Goal: Task Accomplishment & Management: Manage account settings

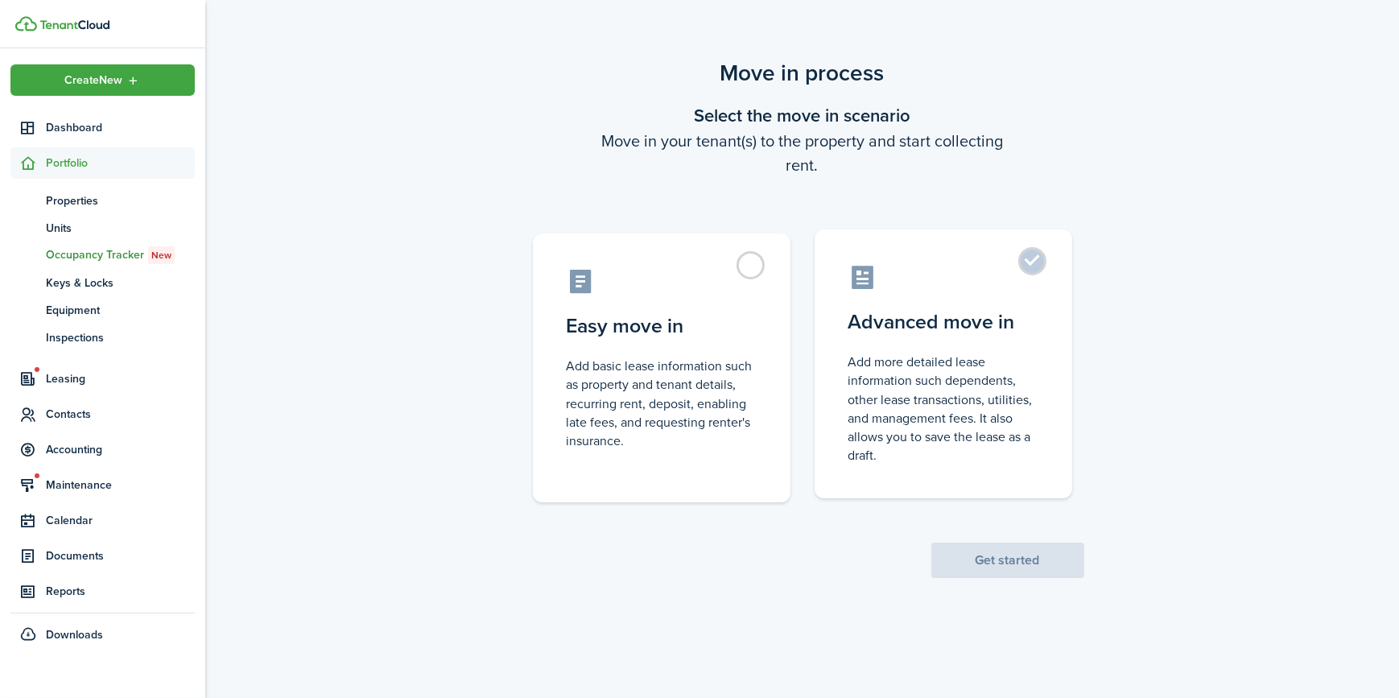
click at [1010, 278] on control-radio-card-icon at bounding box center [943, 277] width 190 height 28
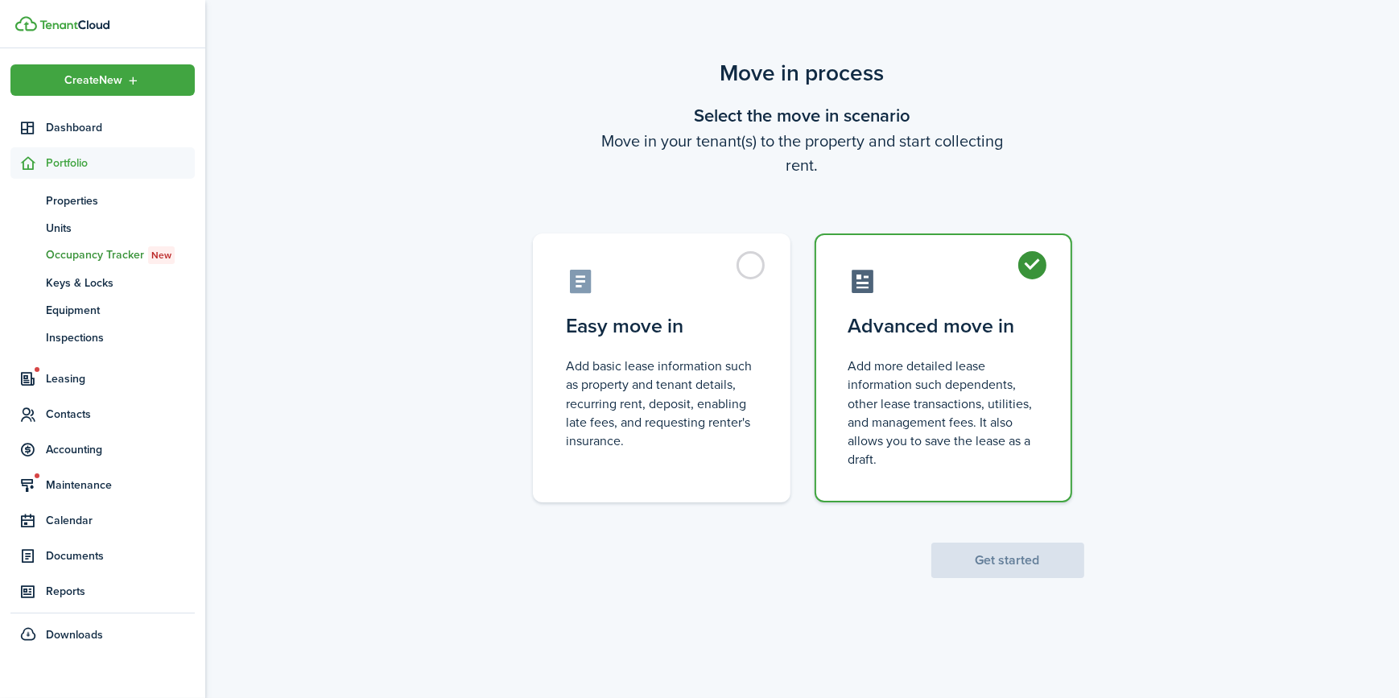
radio input "true"
click at [1011, 567] on button "Get started" at bounding box center [1007, 559] width 153 height 35
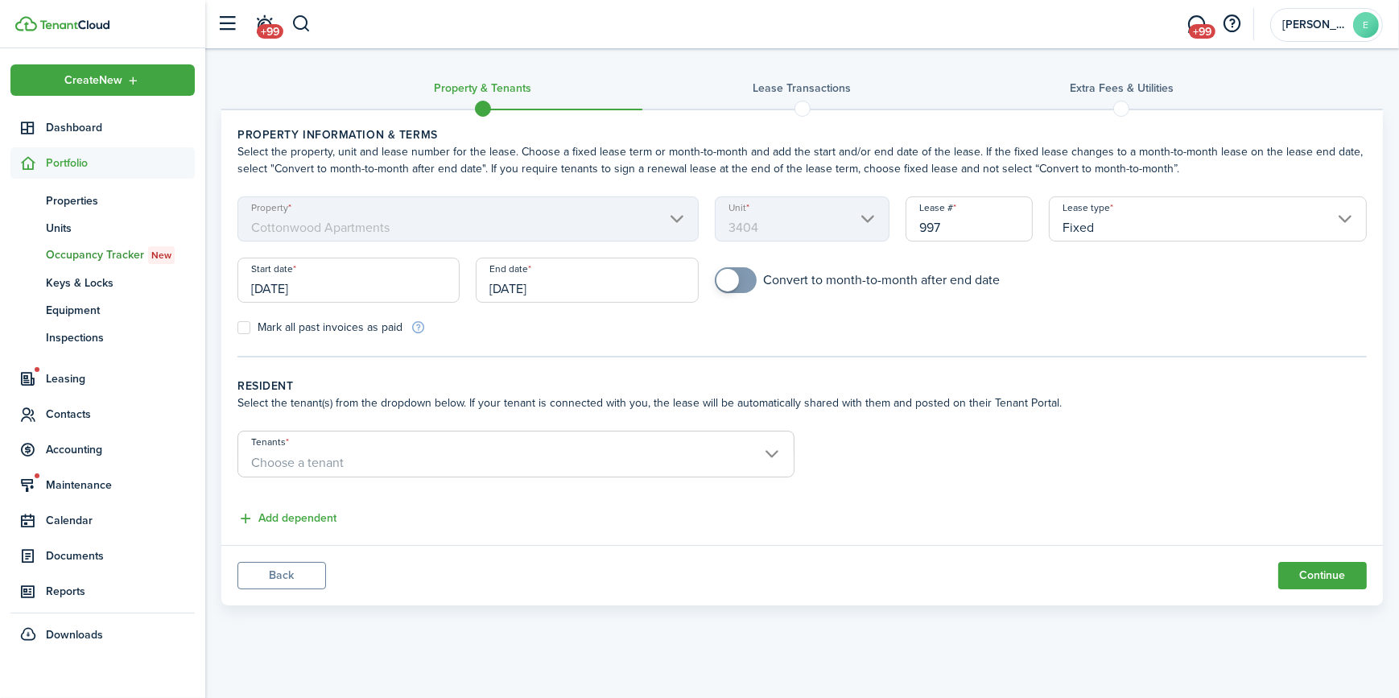
click at [596, 290] on input "[DATE]" at bounding box center [587, 280] width 222 height 45
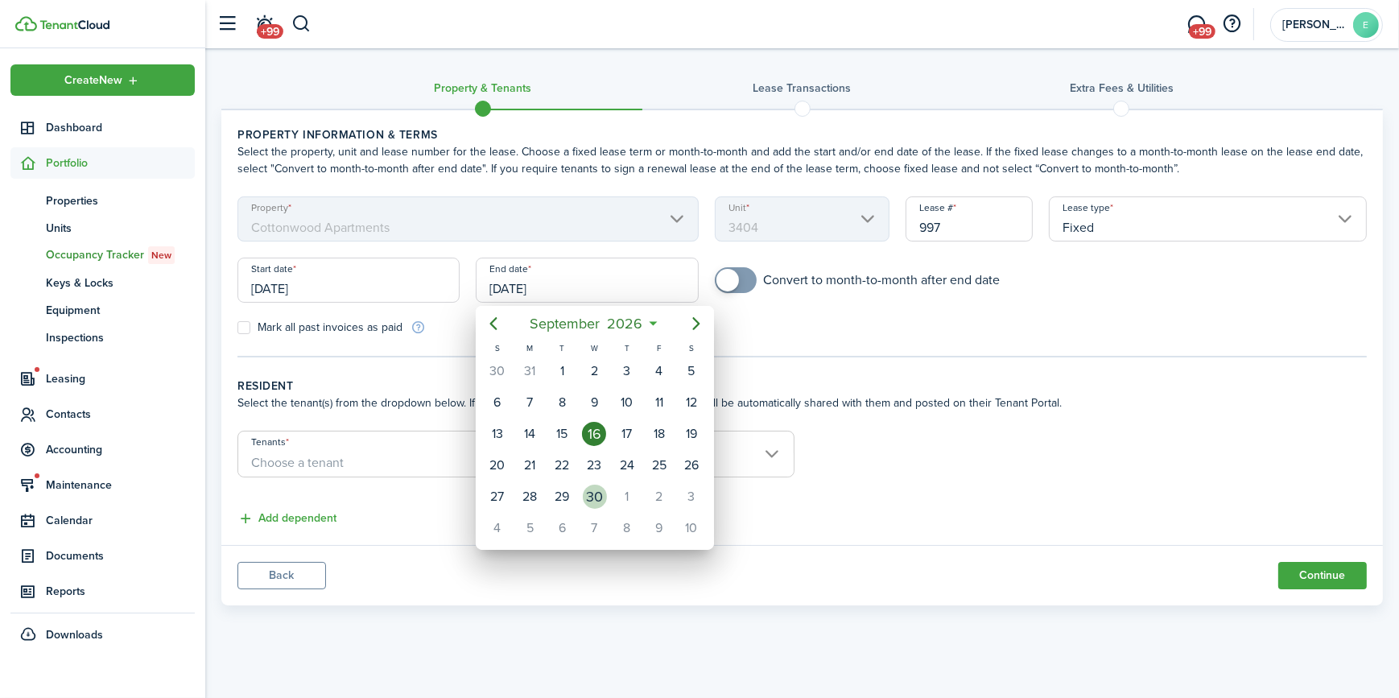
click at [602, 488] on div "30" at bounding box center [595, 496] width 24 height 24
type input "[DATE]"
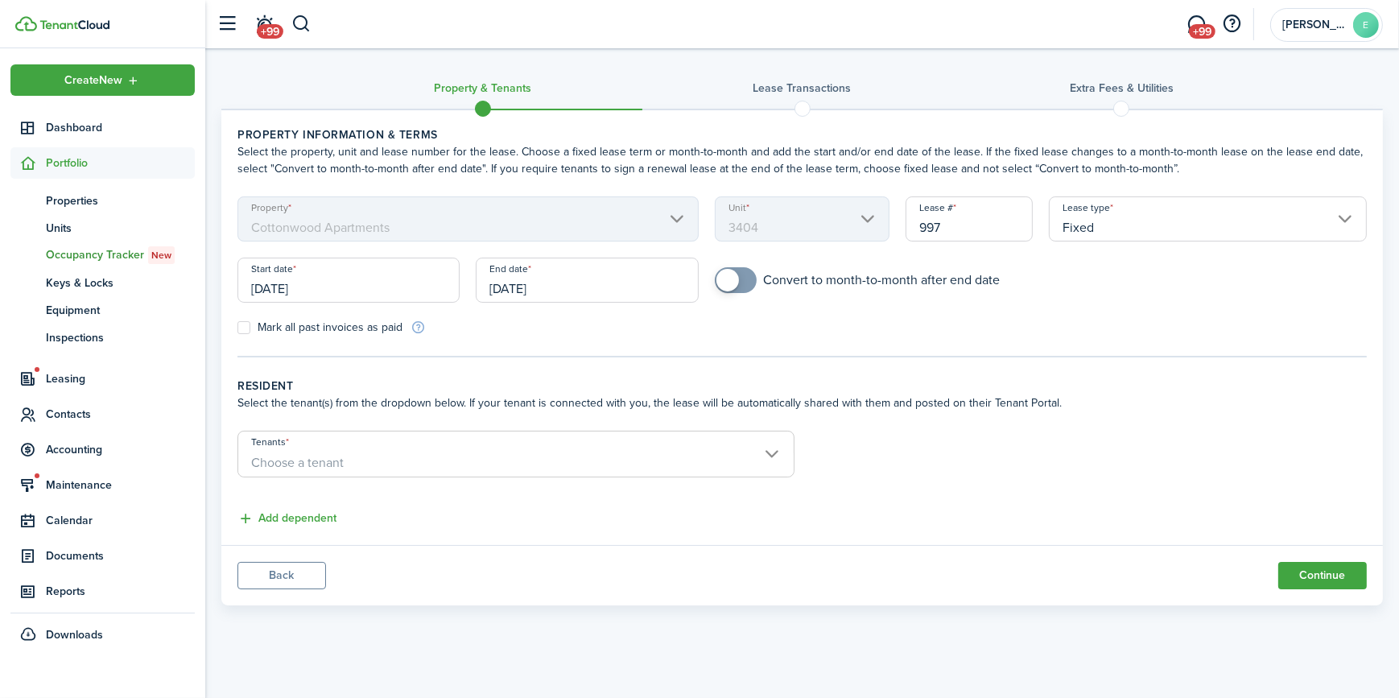
checkbox input "true"
click at [730, 276] on span at bounding box center [727, 280] width 23 height 23
click at [344, 461] on span "Choose a tenant" at bounding box center [515, 462] width 555 height 27
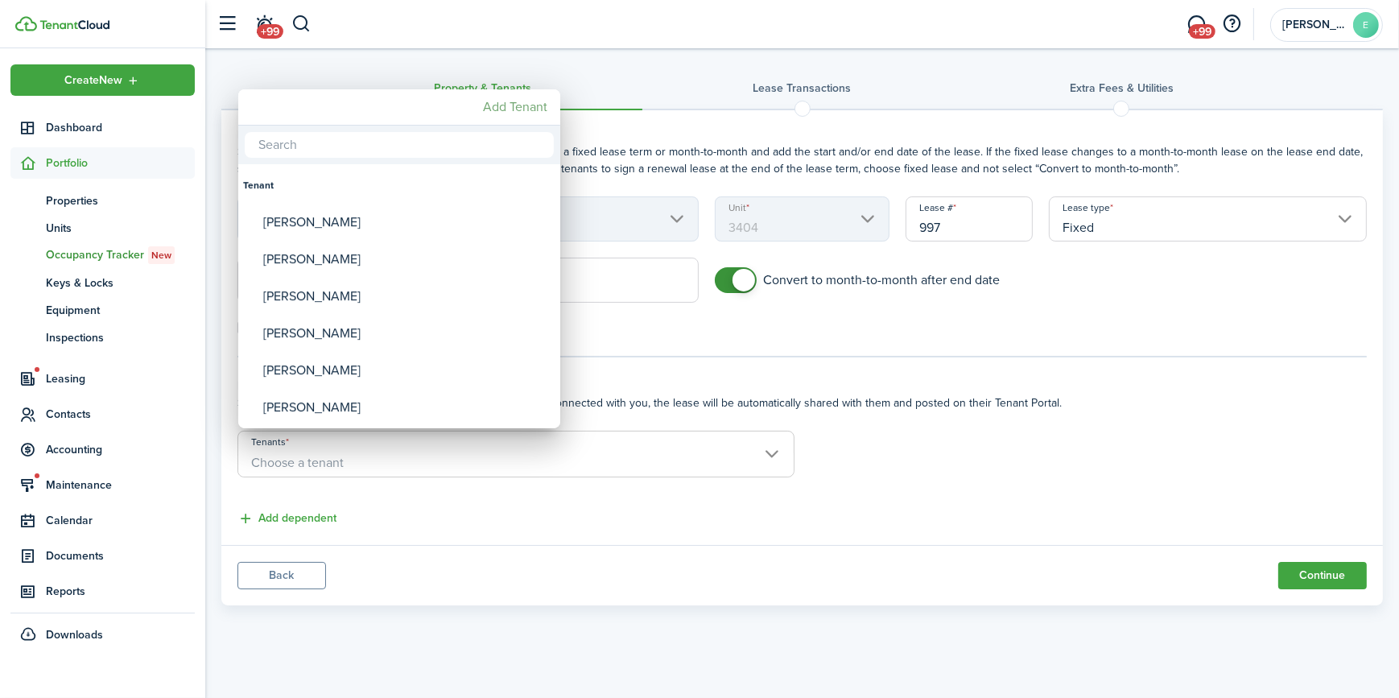
click at [510, 109] on mbsc-button "Add Tenant" at bounding box center [514, 107] width 77 height 29
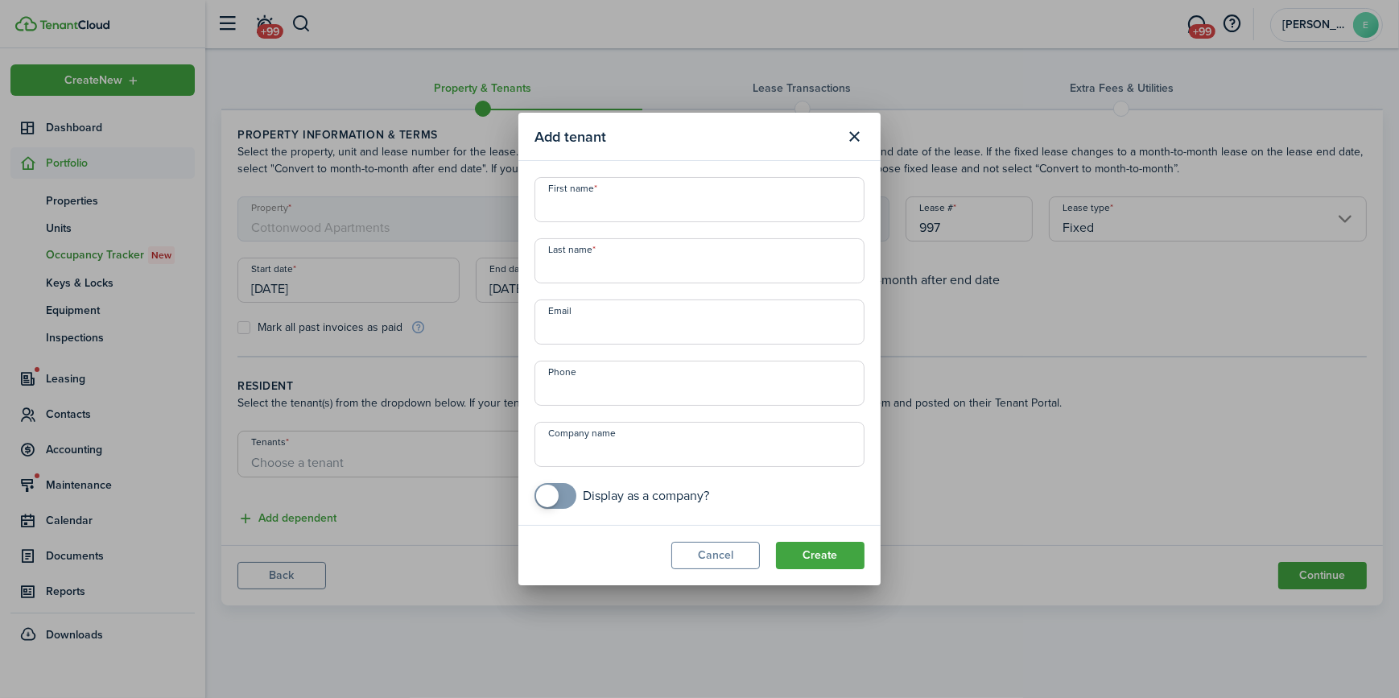
click at [609, 204] on input "First name" at bounding box center [699, 199] width 330 height 45
type input "[PERSON_NAME]"
click at [611, 266] on input "Last name" at bounding box center [699, 260] width 330 height 45
type input "[PERSON_NAME]"
click at [611, 322] on input "Email" at bounding box center [699, 321] width 330 height 45
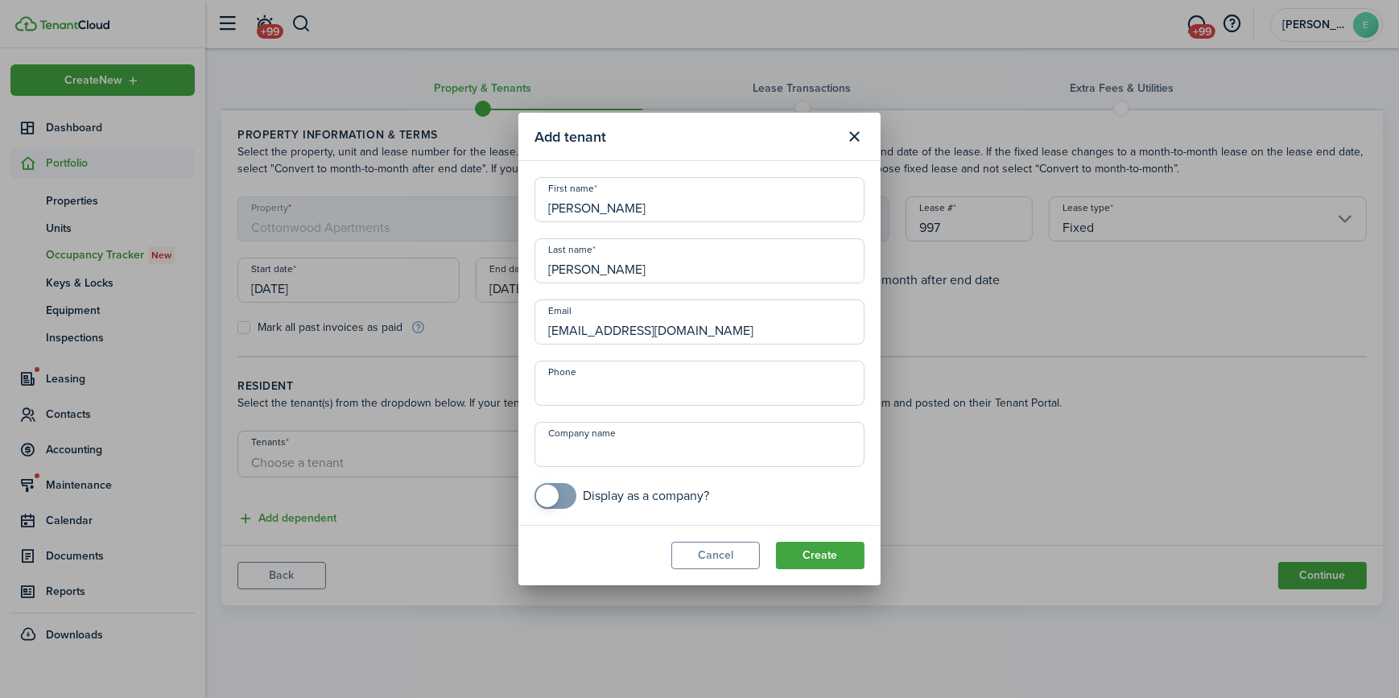
type input "[EMAIL_ADDRESS][DOMAIN_NAME]"
click at [633, 386] on input "+1" at bounding box center [699, 383] width 330 height 45
type input "[PHONE_NUMBER]"
click at [811, 554] on button "Create" at bounding box center [820, 555] width 89 height 27
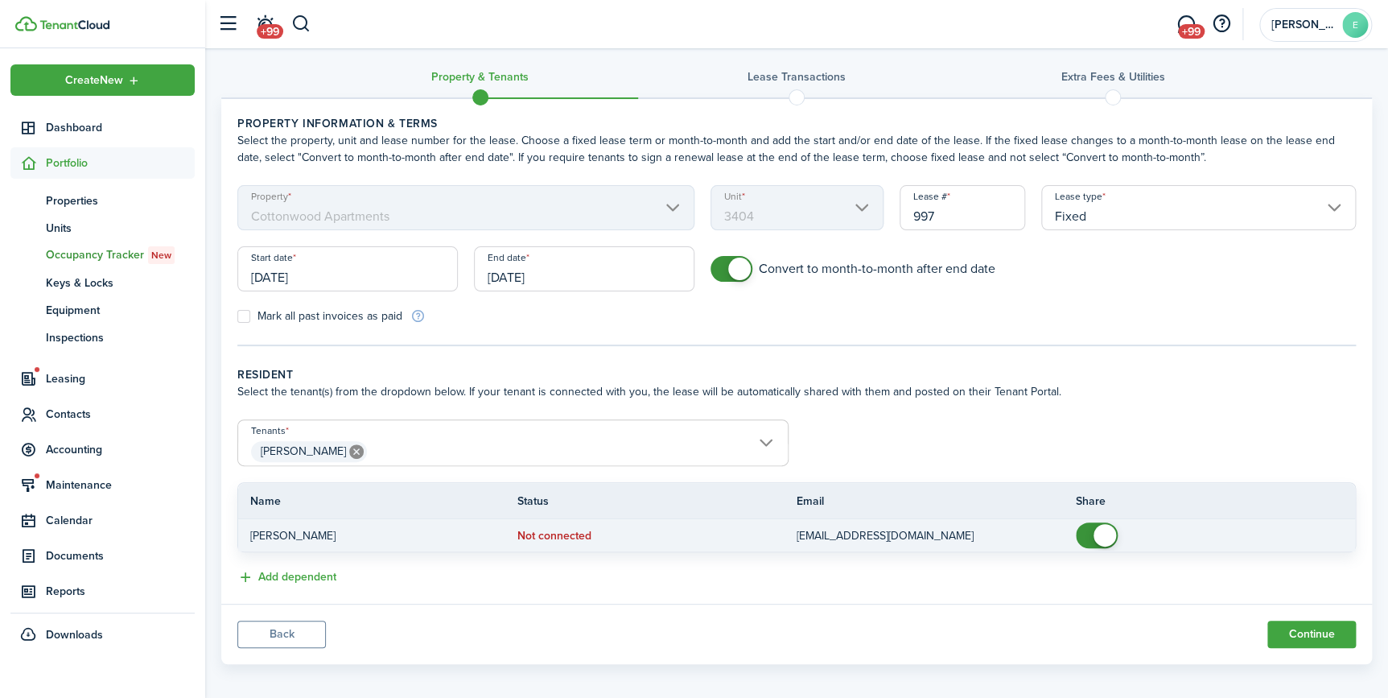
scroll to position [20, 0]
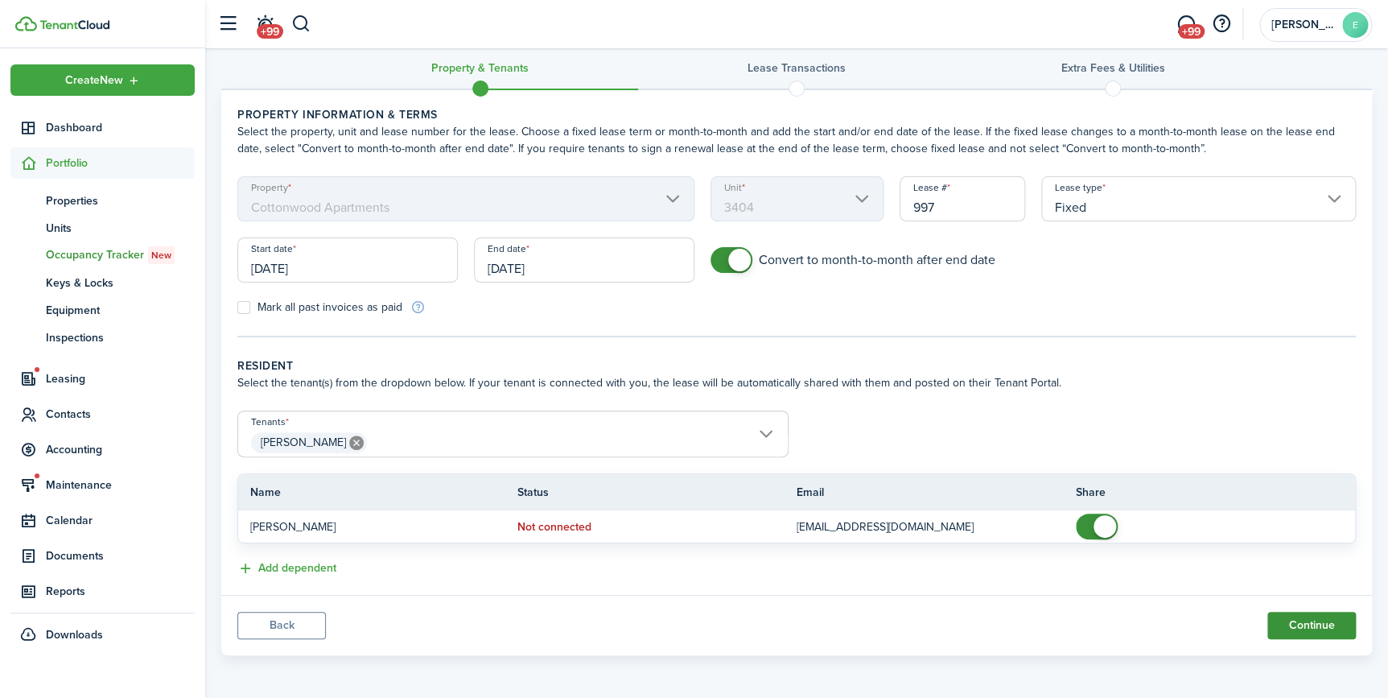
click at [1290, 628] on button "Continue" at bounding box center [1311, 625] width 89 height 27
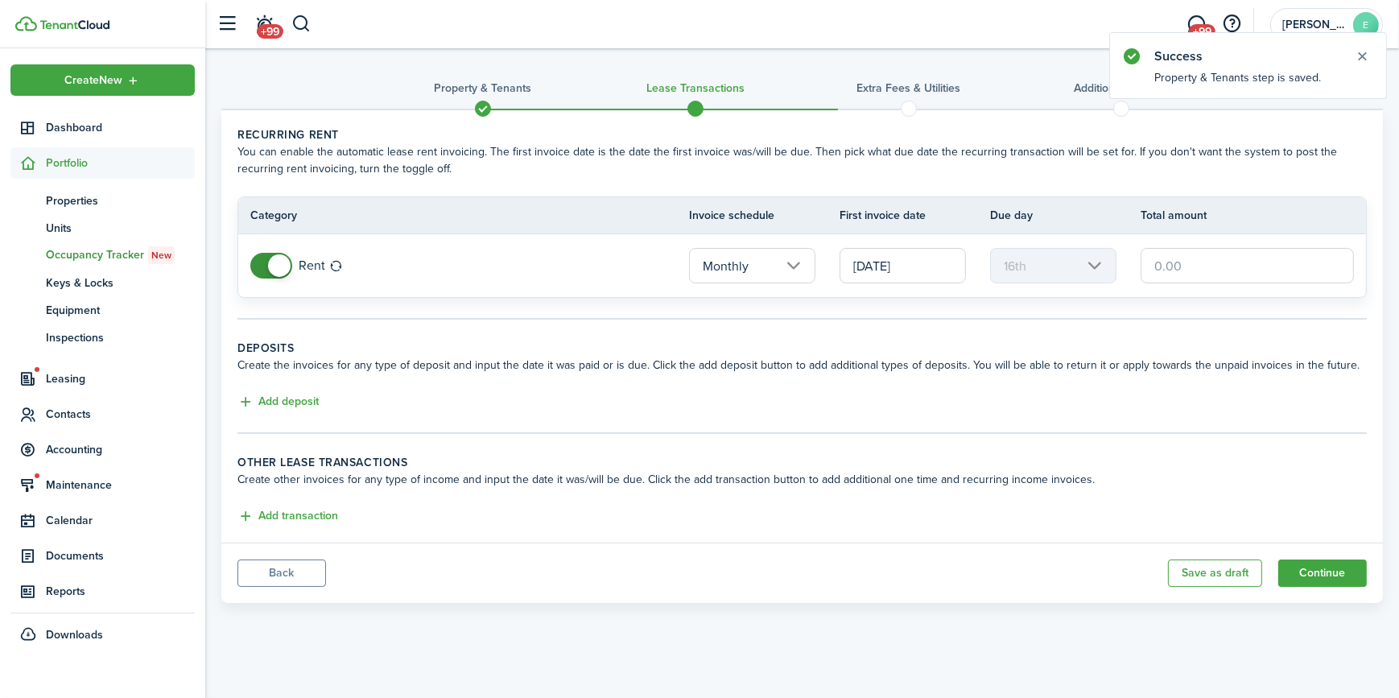
click at [917, 266] on input "[DATE]" at bounding box center [902, 265] width 126 height 35
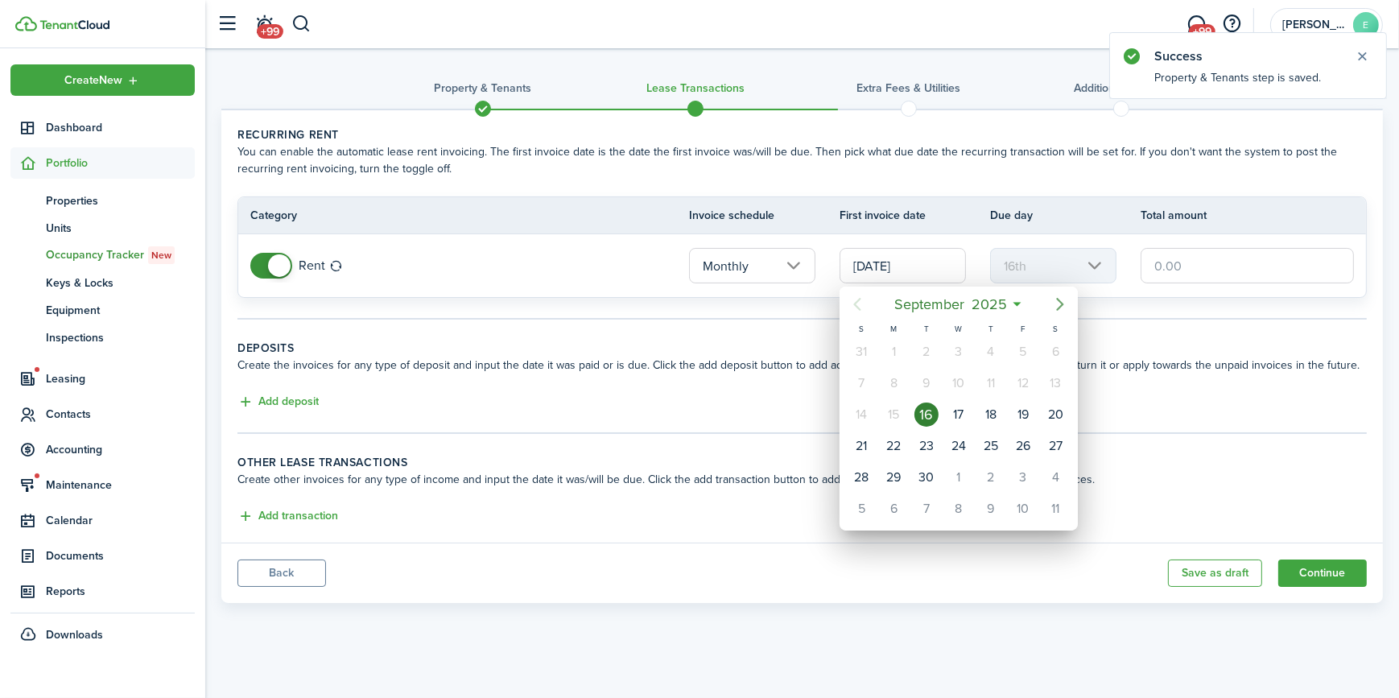
click at [1064, 307] on icon "Next page" at bounding box center [1059, 304] width 19 height 19
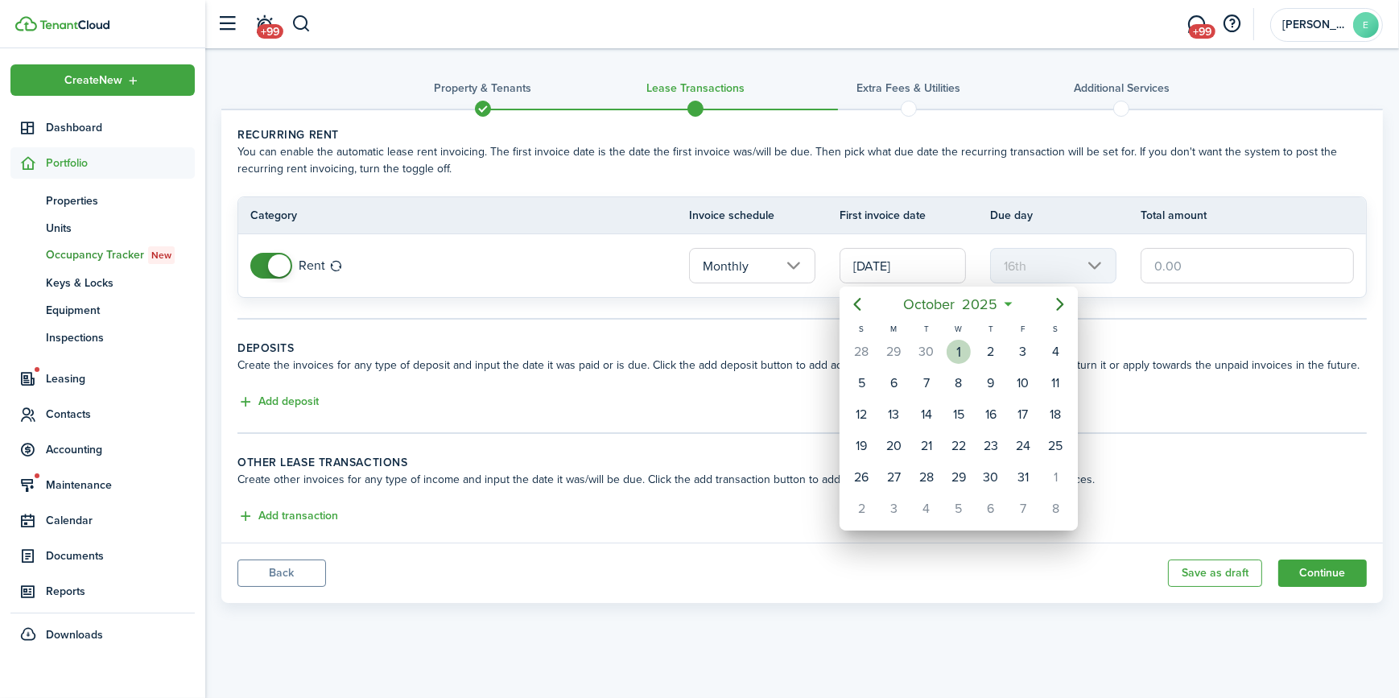
click at [956, 349] on div "1" at bounding box center [958, 352] width 24 height 24
type input "[DATE]"
type input "1st"
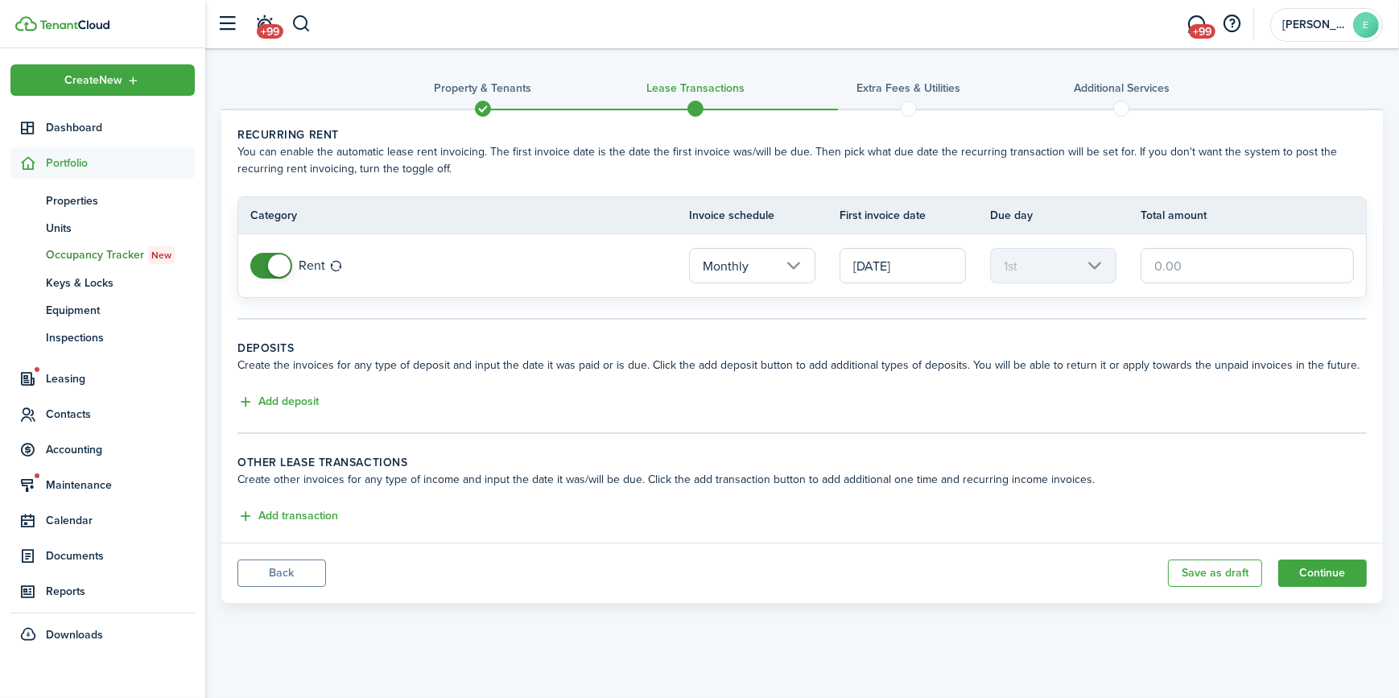
click at [1196, 266] on input "text" at bounding box center [1246, 265] width 213 height 35
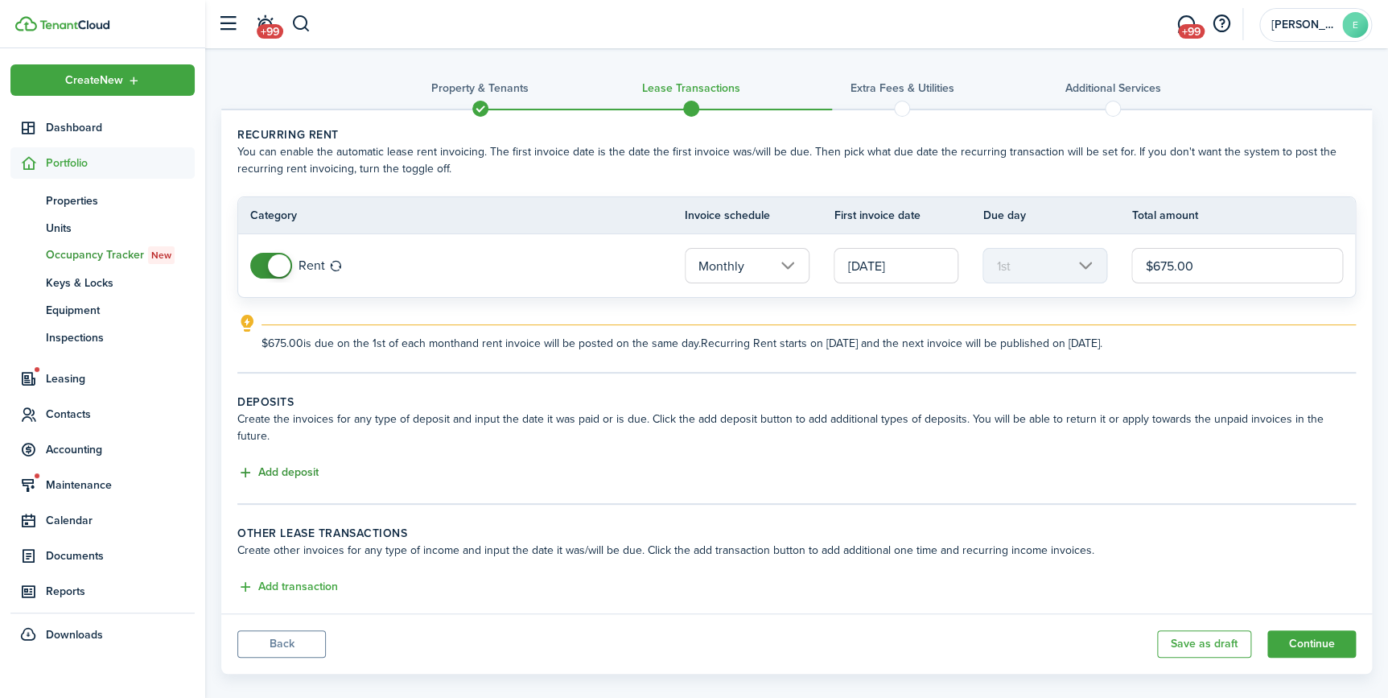
type input "$675.00"
click at [286, 464] on button "Add deposit" at bounding box center [277, 473] width 81 height 19
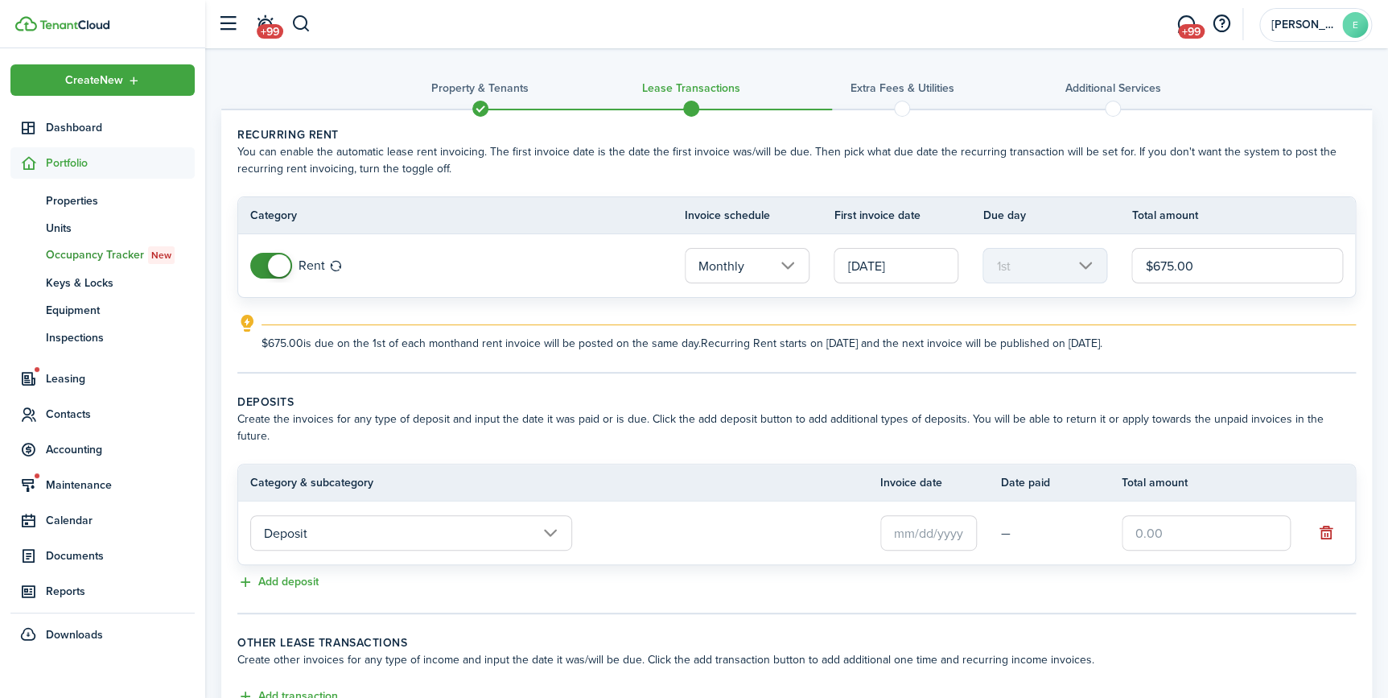
click at [490, 515] on input "Deposit" at bounding box center [411, 532] width 322 height 35
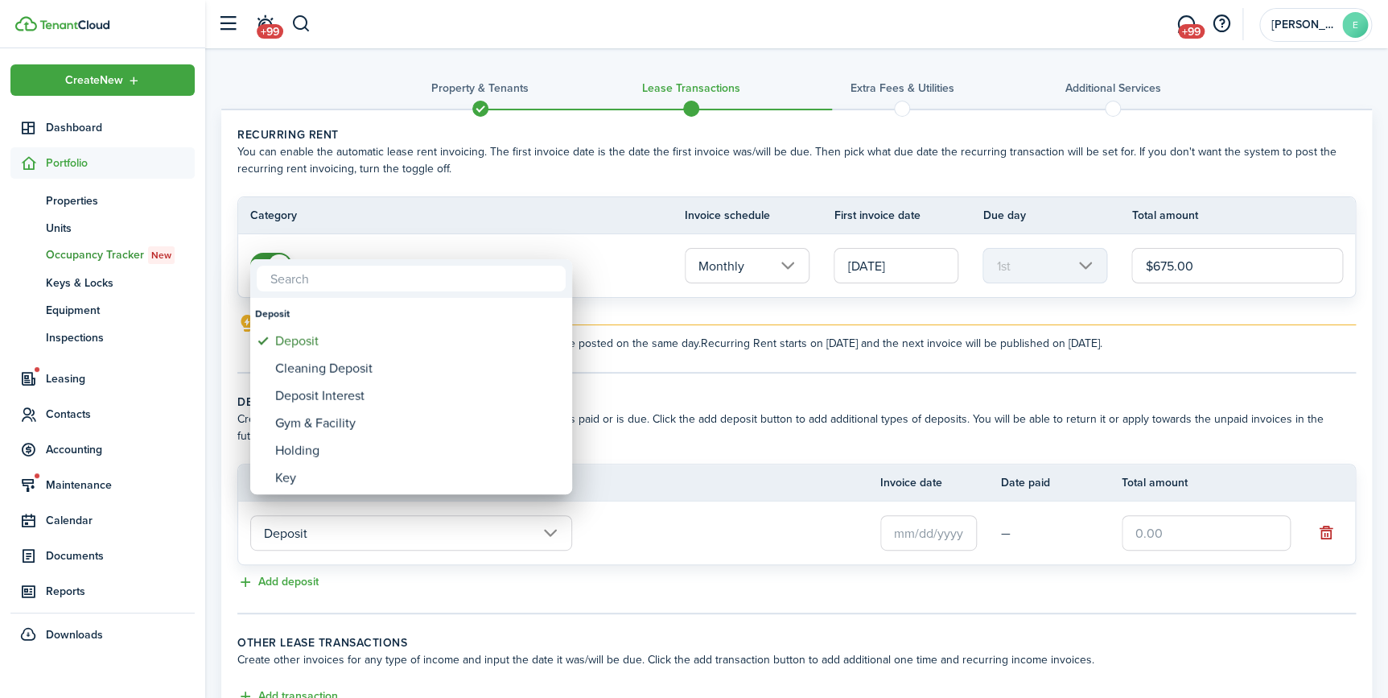
click at [945, 524] on div at bounding box center [694, 348] width 1646 height 955
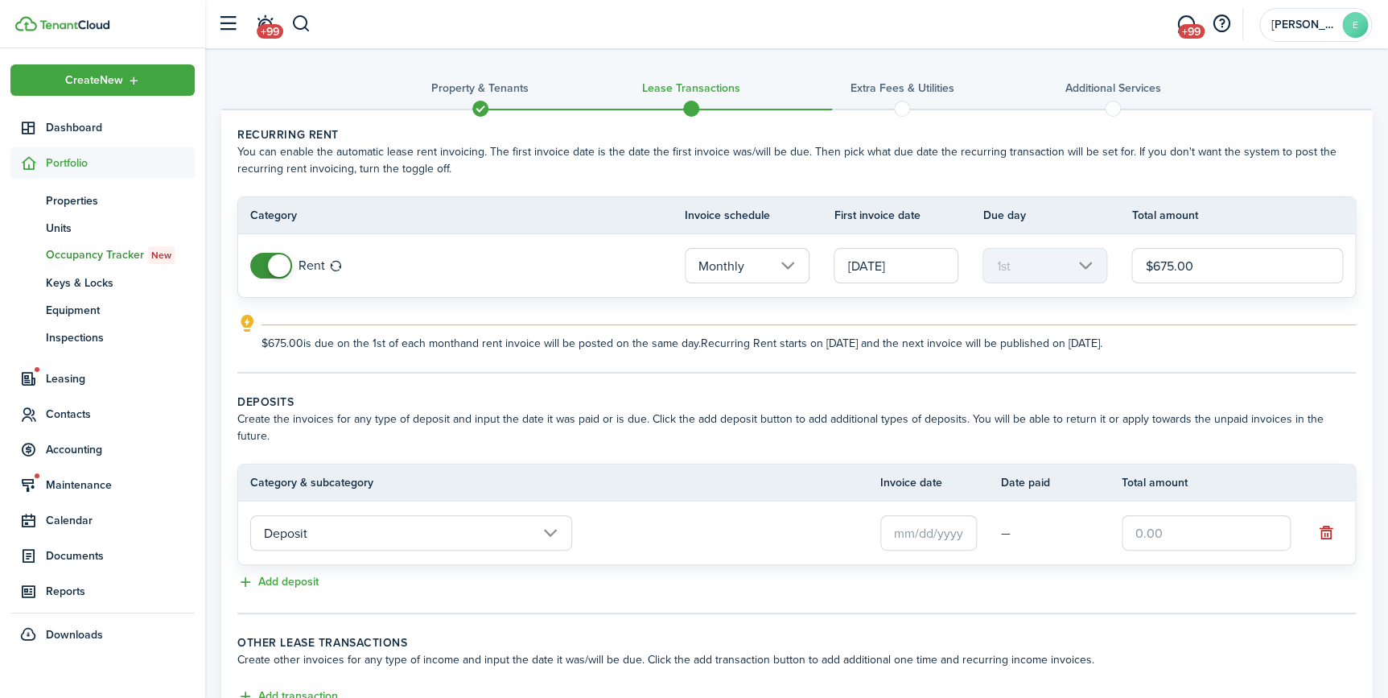
click at [946, 521] on input "text" at bounding box center [928, 532] width 97 height 35
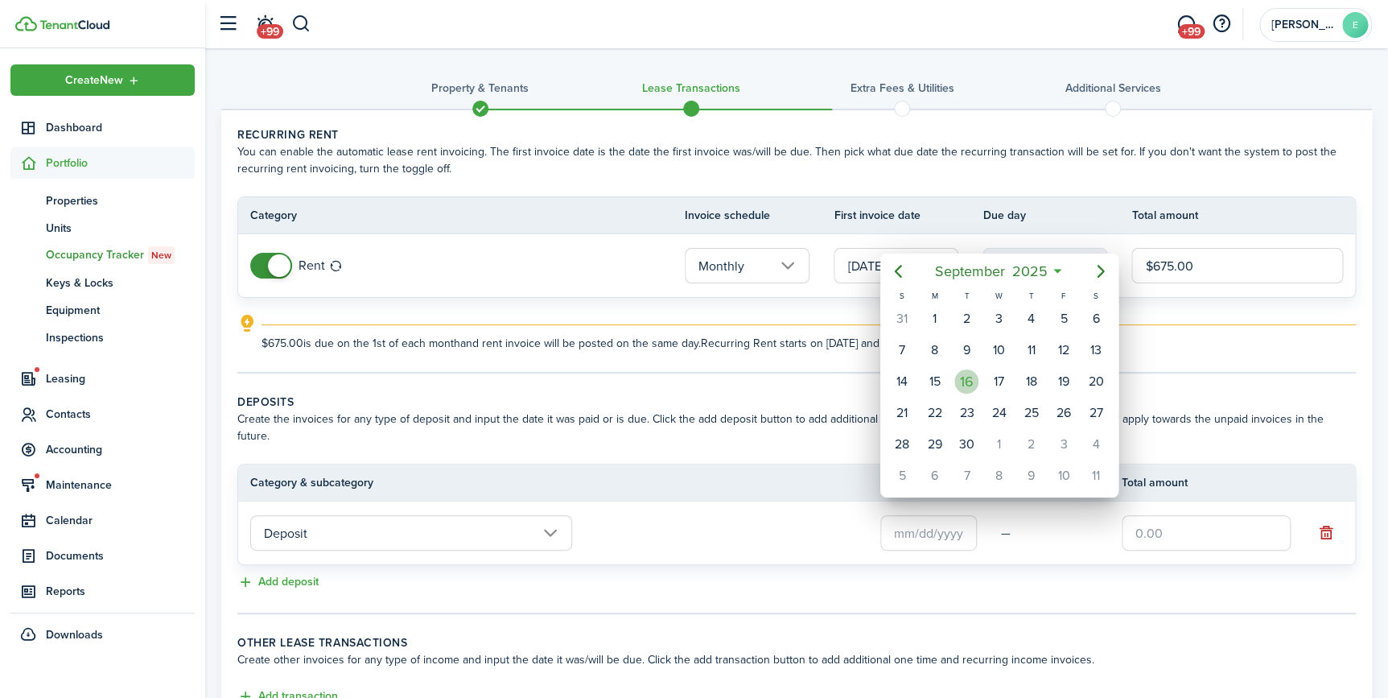
click at [967, 378] on div "16" at bounding box center [966, 381] width 24 height 24
type input "[DATE]"
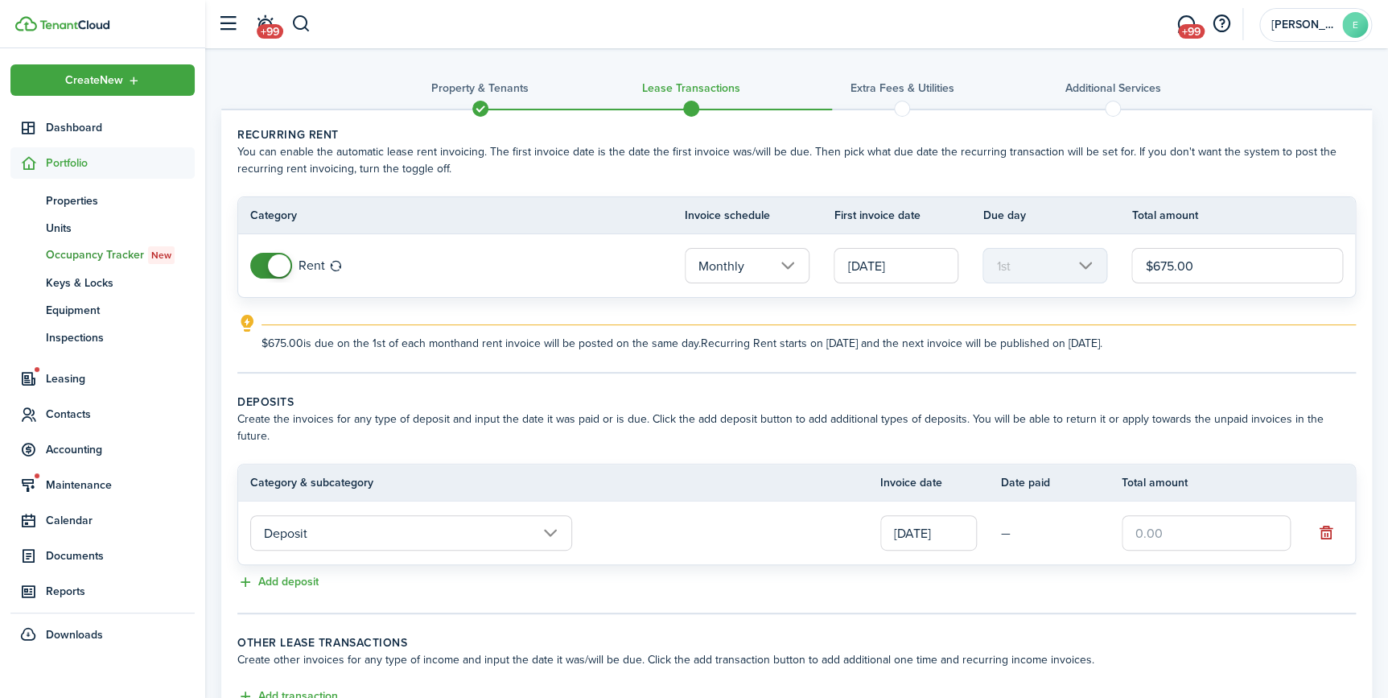
click at [1172, 515] on input "text" at bounding box center [1206, 532] width 169 height 35
type input "$500.00"
click at [292, 573] on button "Add deposit" at bounding box center [277, 582] width 81 height 19
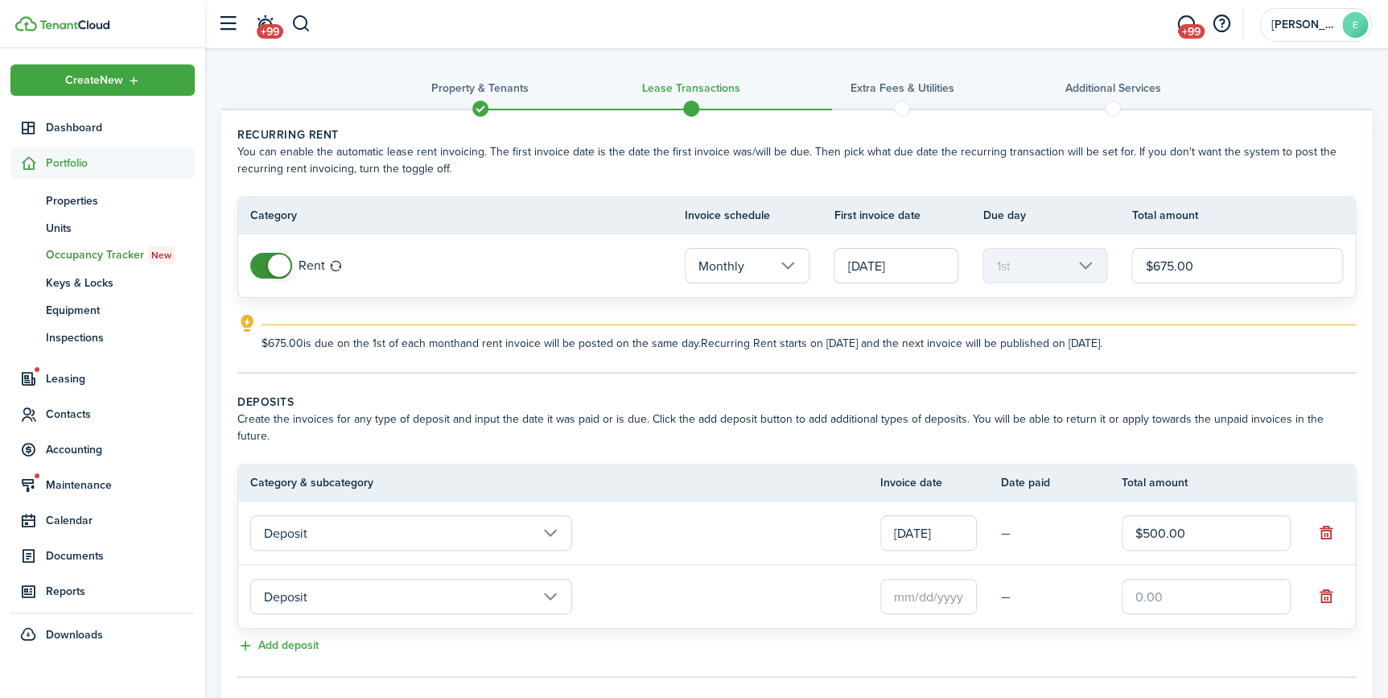
click at [308, 579] on input "Deposit" at bounding box center [411, 596] width 322 height 35
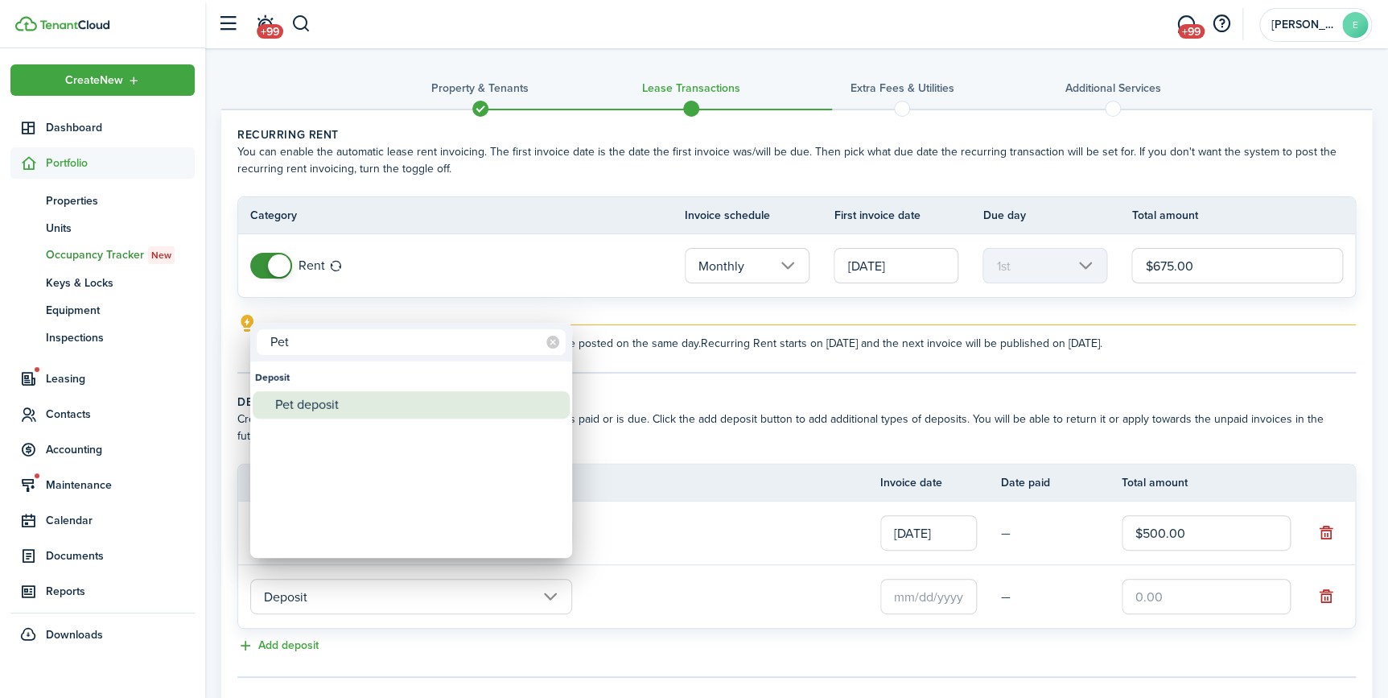
type input "Pet"
click at [311, 402] on div "Pet deposit" at bounding box center [417, 404] width 285 height 27
type input "Deposit / Pet deposit"
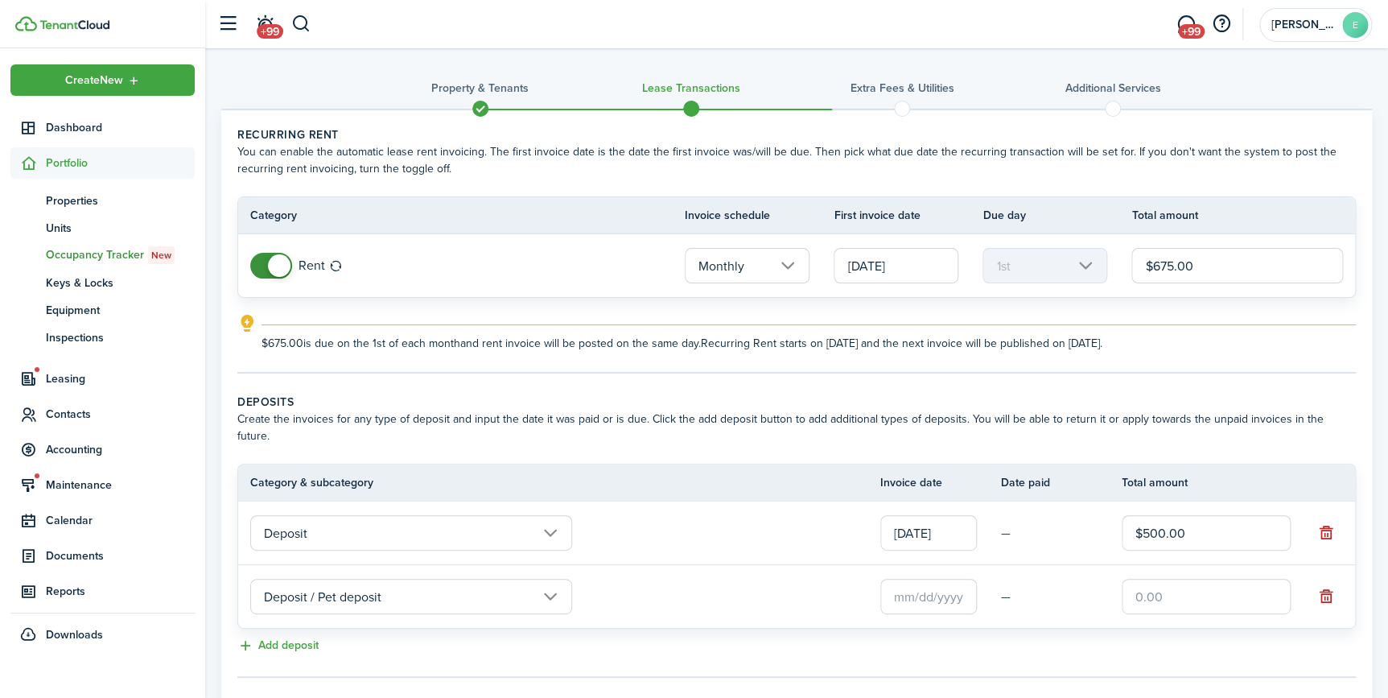
click at [1158, 579] on input "text" at bounding box center [1206, 596] width 169 height 35
click at [966, 586] on input "text" at bounding box center [928, 596] width 97 height 35
type input "$300.00"
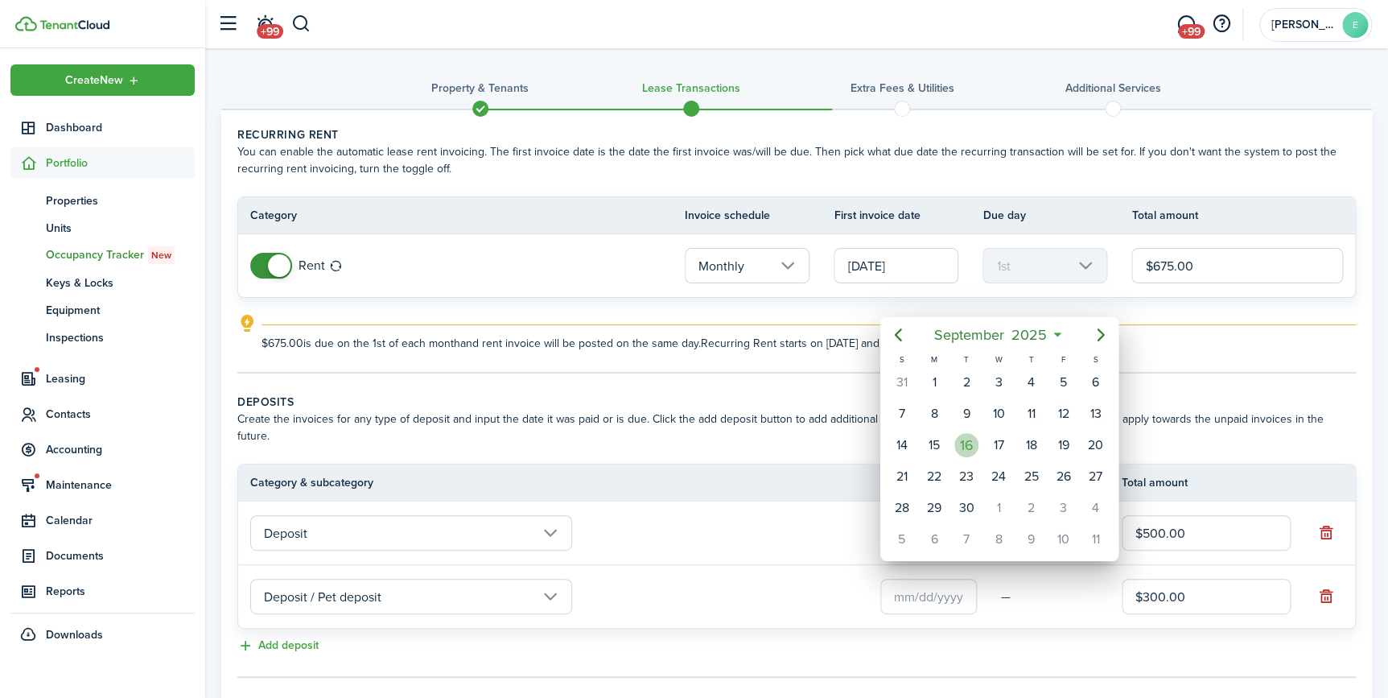
click at [976, 440] on div "16" at bounding box center [966, 445] width 24 height 24
type input "[DATE]"
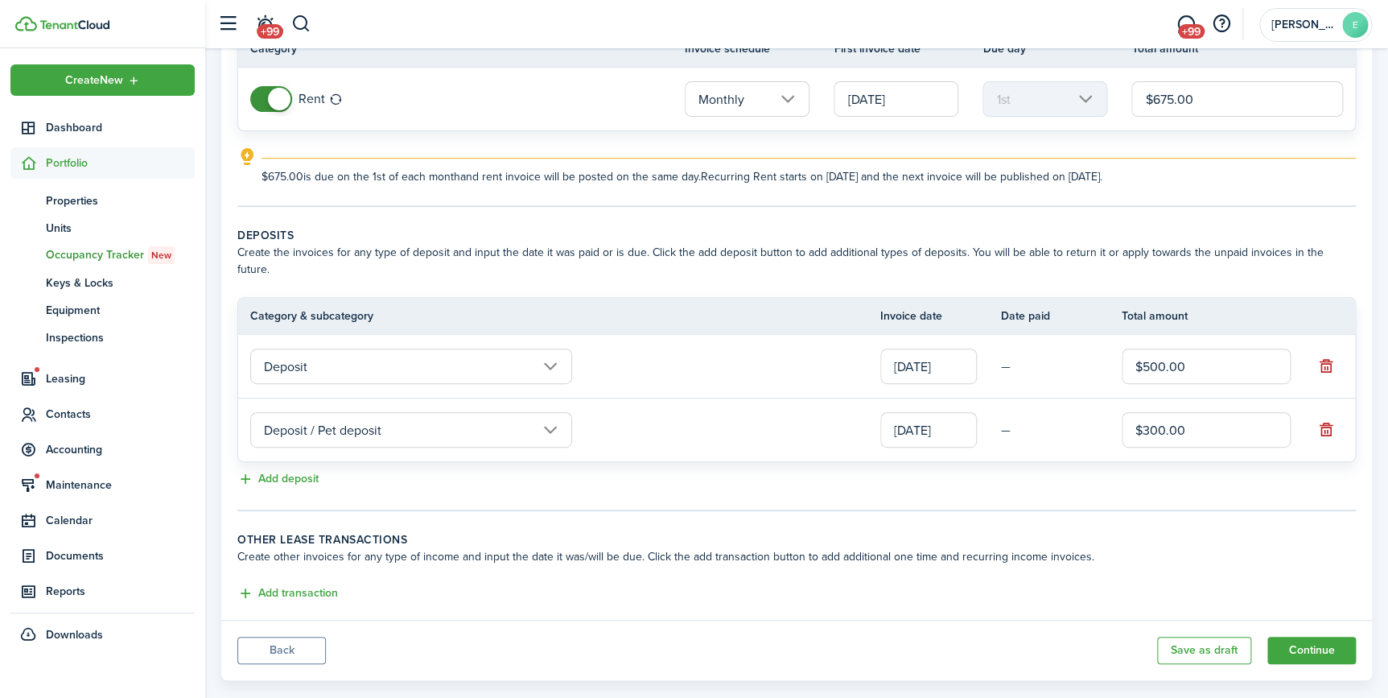
scroll to position [174, 0]
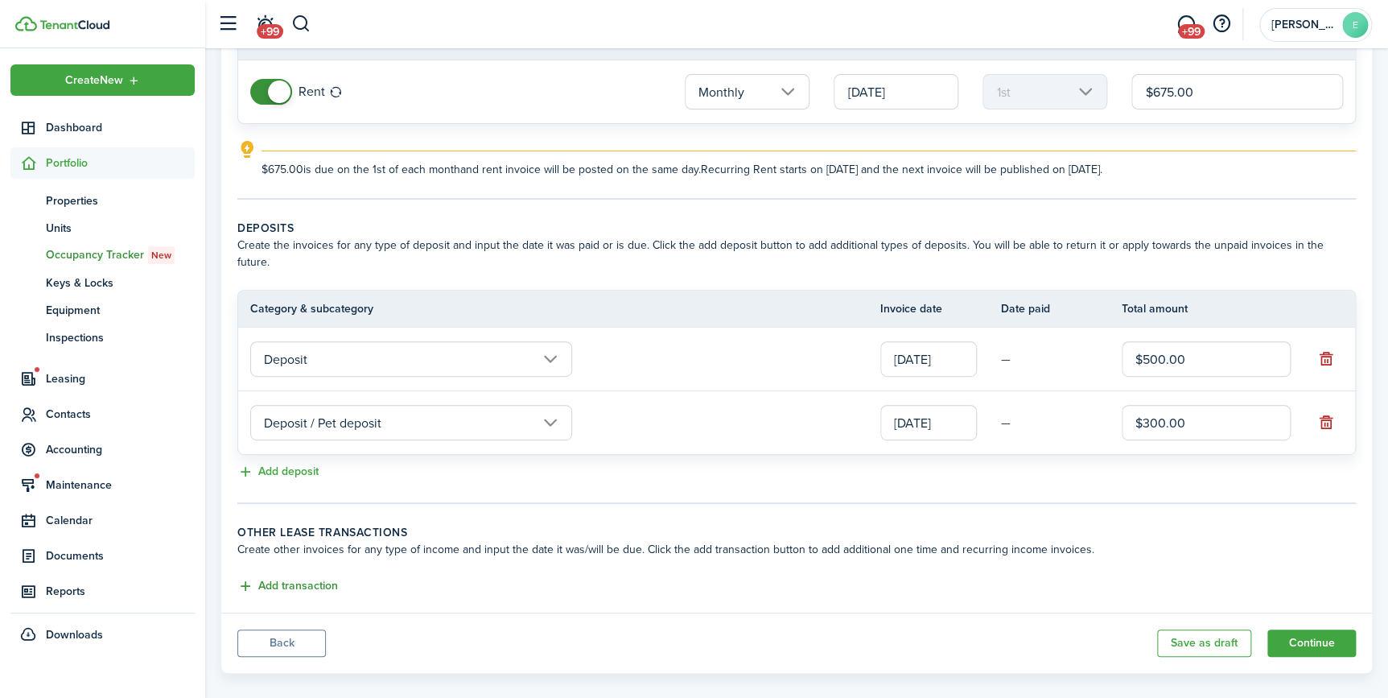
click at [321, 577] on button "Add transaction" at bounding box center [287, 586] width 101 height 19
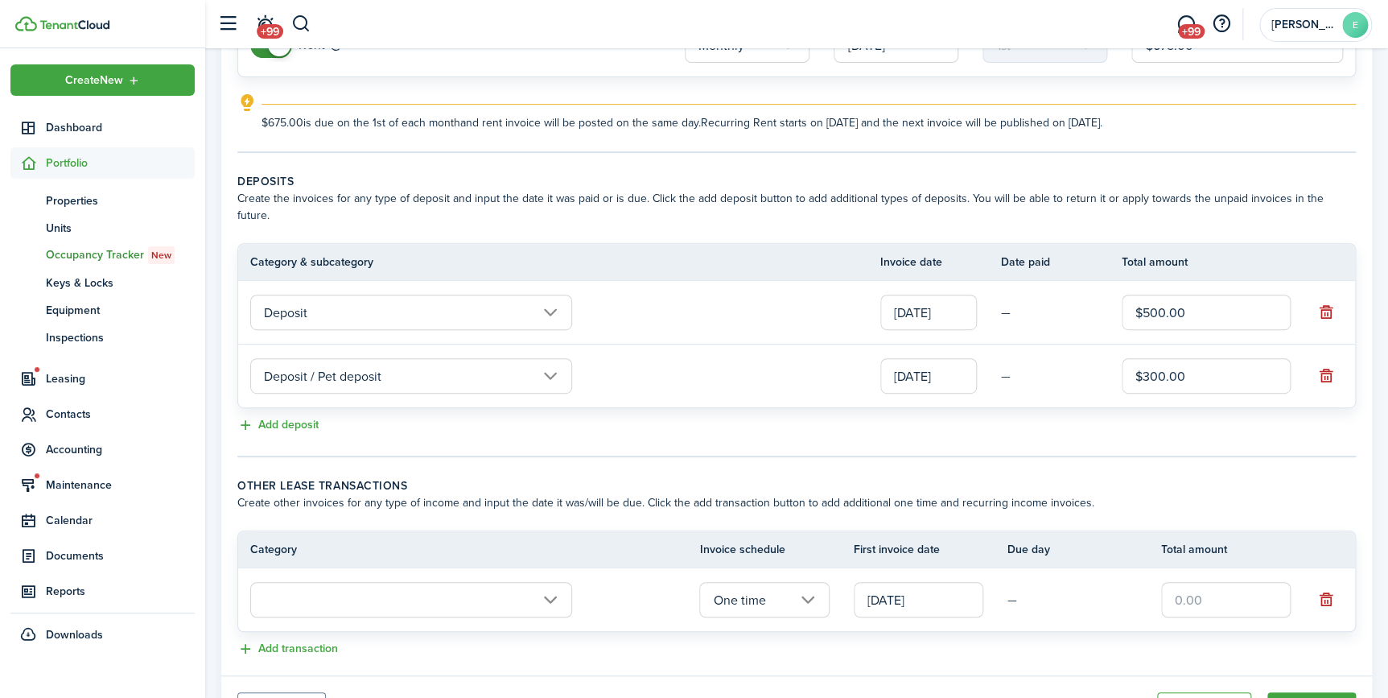
scroll to position [247, 0]
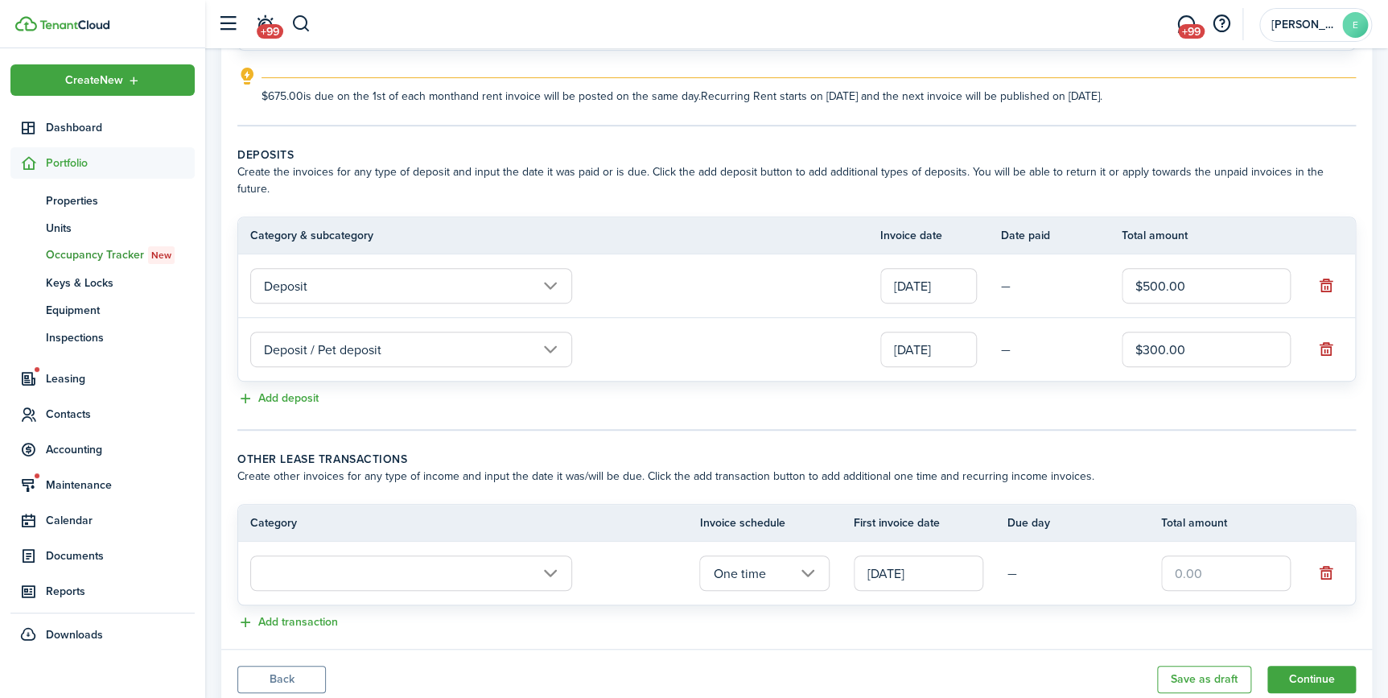
click at [370, 555] on input "text" at bounding box center [411, 572] width 322 height 35
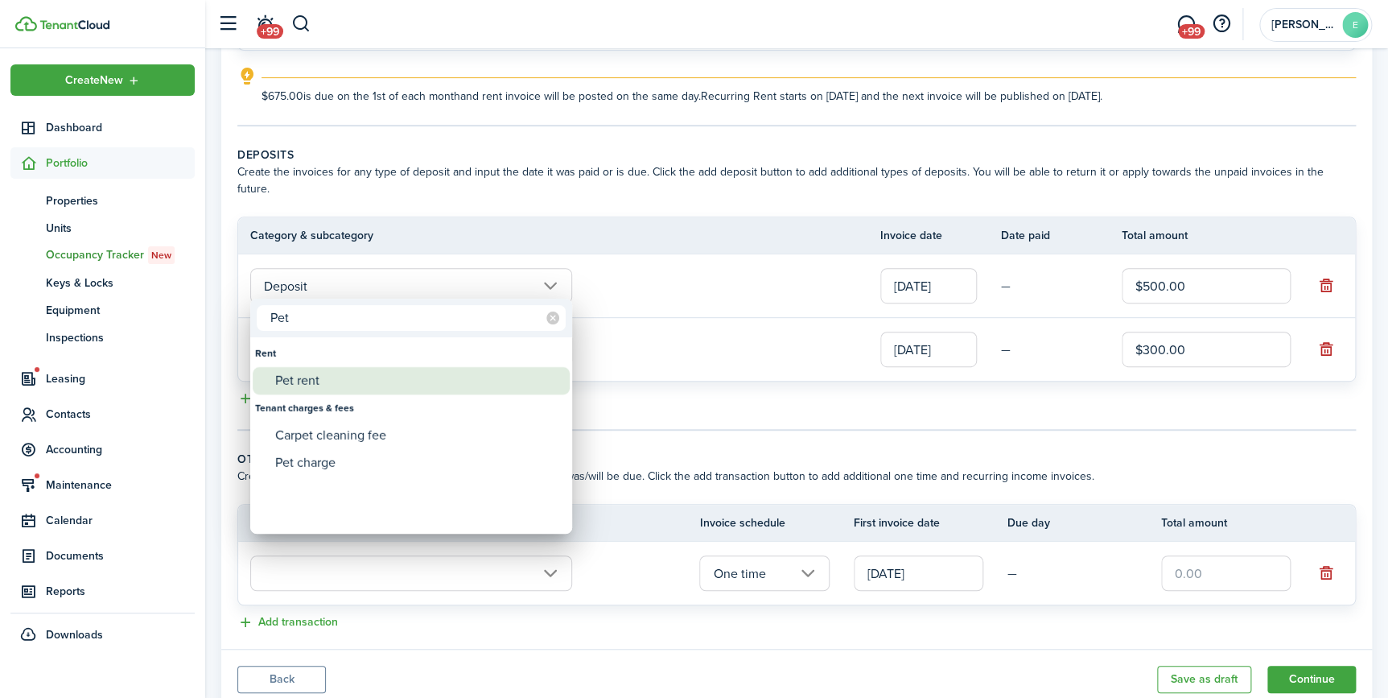
type input "Pet"
click at [308, 379] on div "Pet rent" at bounding box center [417, 380] width 285 height 27
type input "Rent / Pet rent"
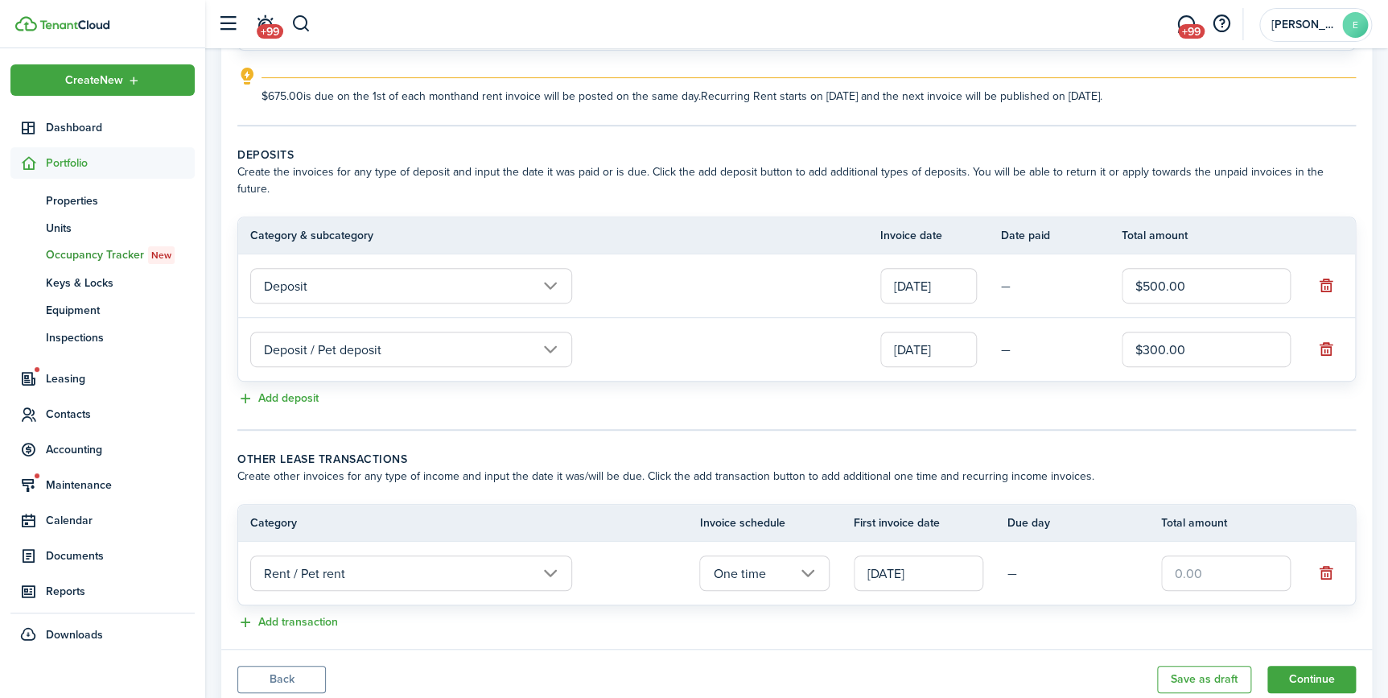
click at [801, 562] on input "One time" at bounding box center [764, 572] width 130 height 35
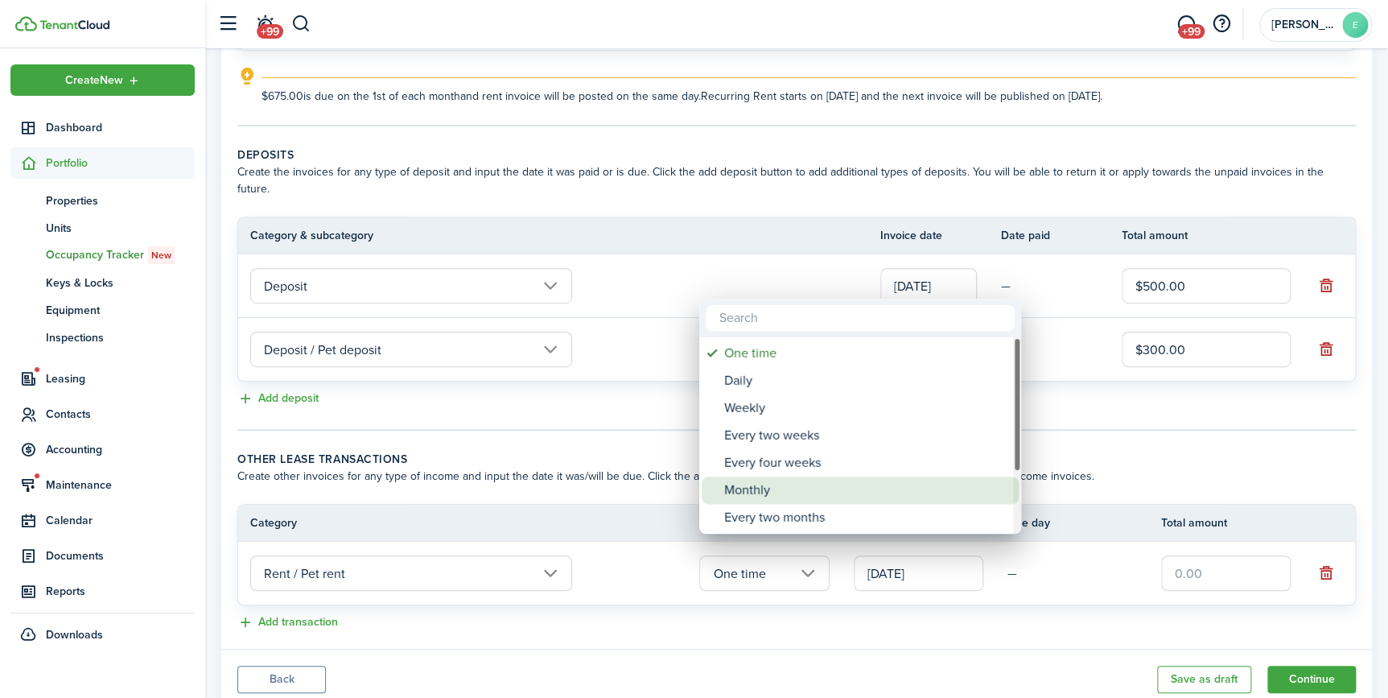
click at [749, 490] on div "Monthly" at bounding box center [866, 489] width 285 height 27
type input "Monthly"
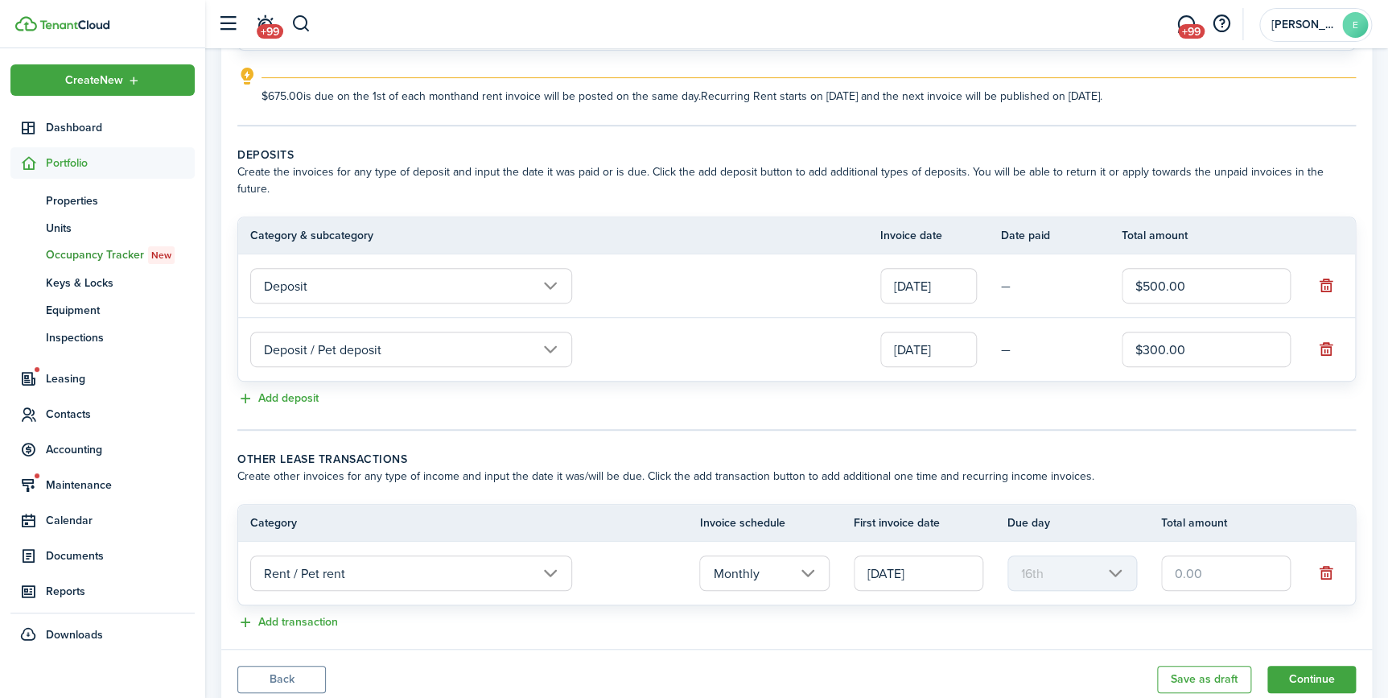
click at [1199, 558] on input "text" at bounding box center [1226, 572] width 130 height 35
click at [955, 555] on input "[DATE]" at bounding box center [919, 572] width 130 height 35
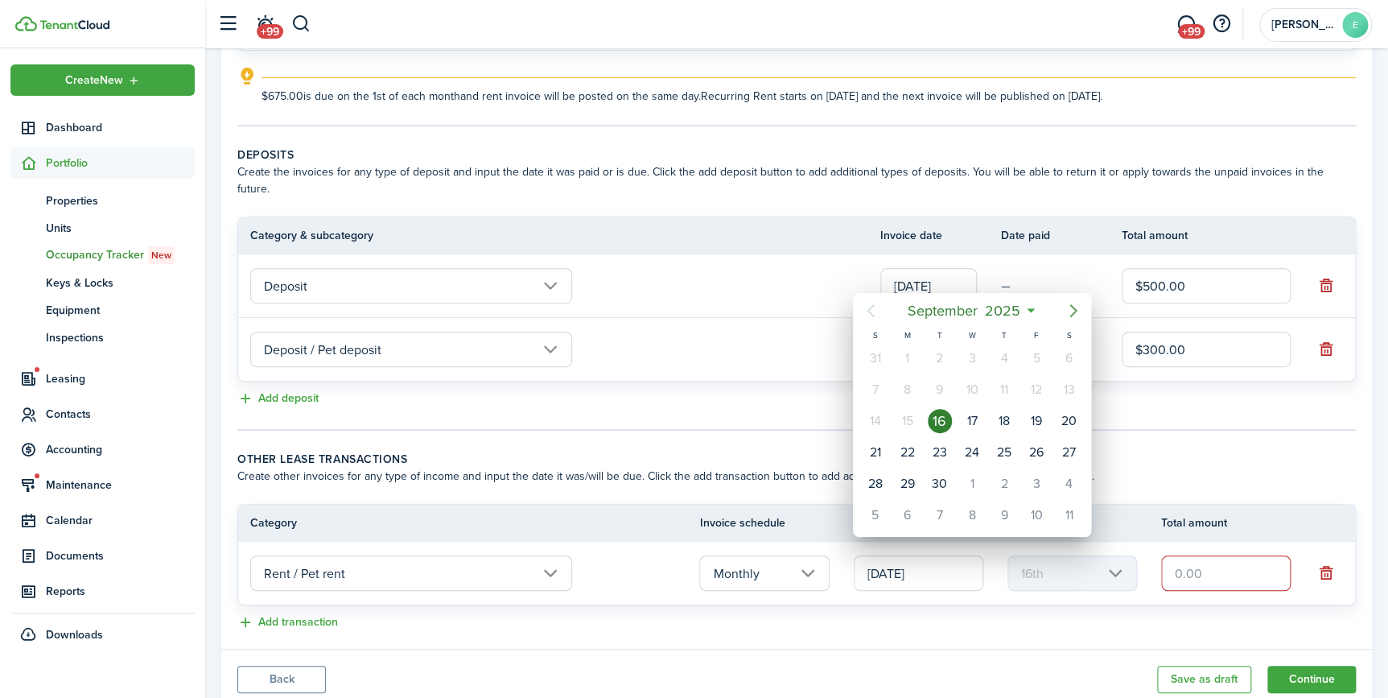
click at [1070, 308] on icon "Next page" at bounding box center [1073, 310] width 19 height 19
click at [967, 355] on div "1" at bounding box center [972, 358] width 24 height 24
type input "[DATE]"
type input "1st"
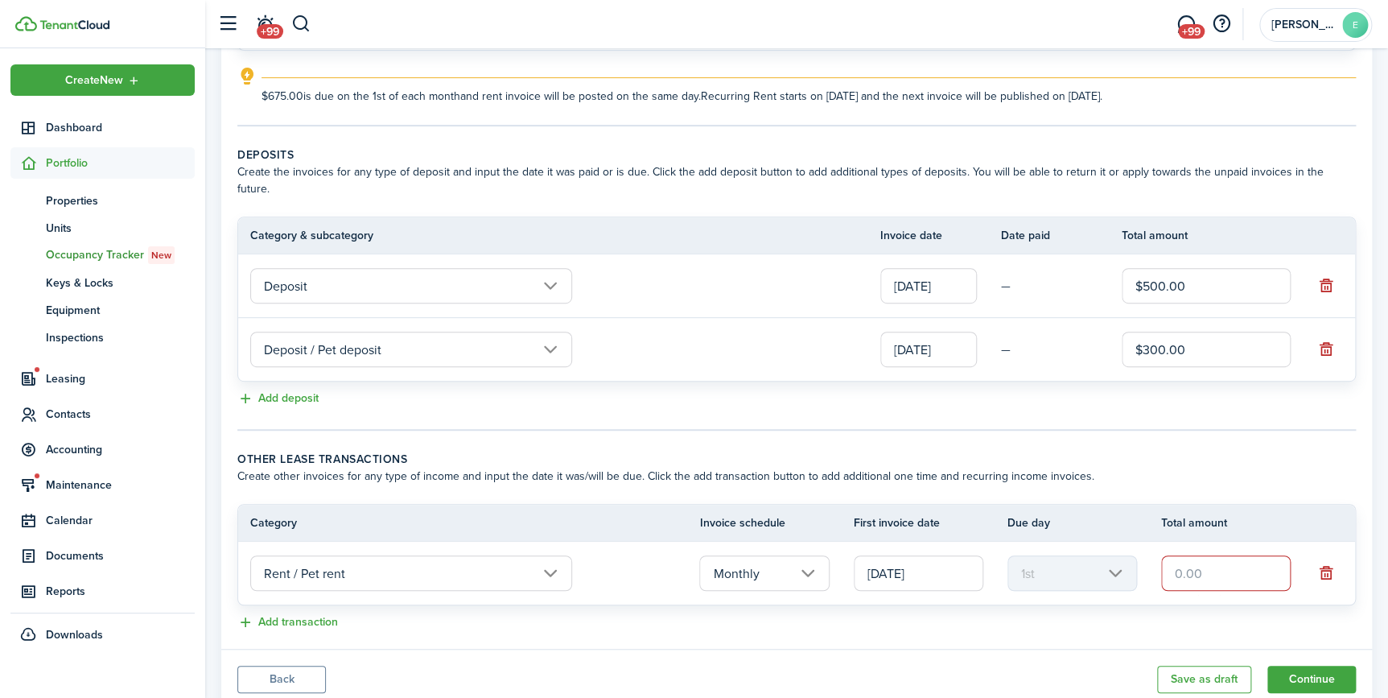
click at [1184, 555] on input "text" at bounding box center [1226, 572] width 130 height 35
type input "$25.00"
click at [306, 613] on button "Add transaction" at bounding box center [287, 622] width 101 height 19
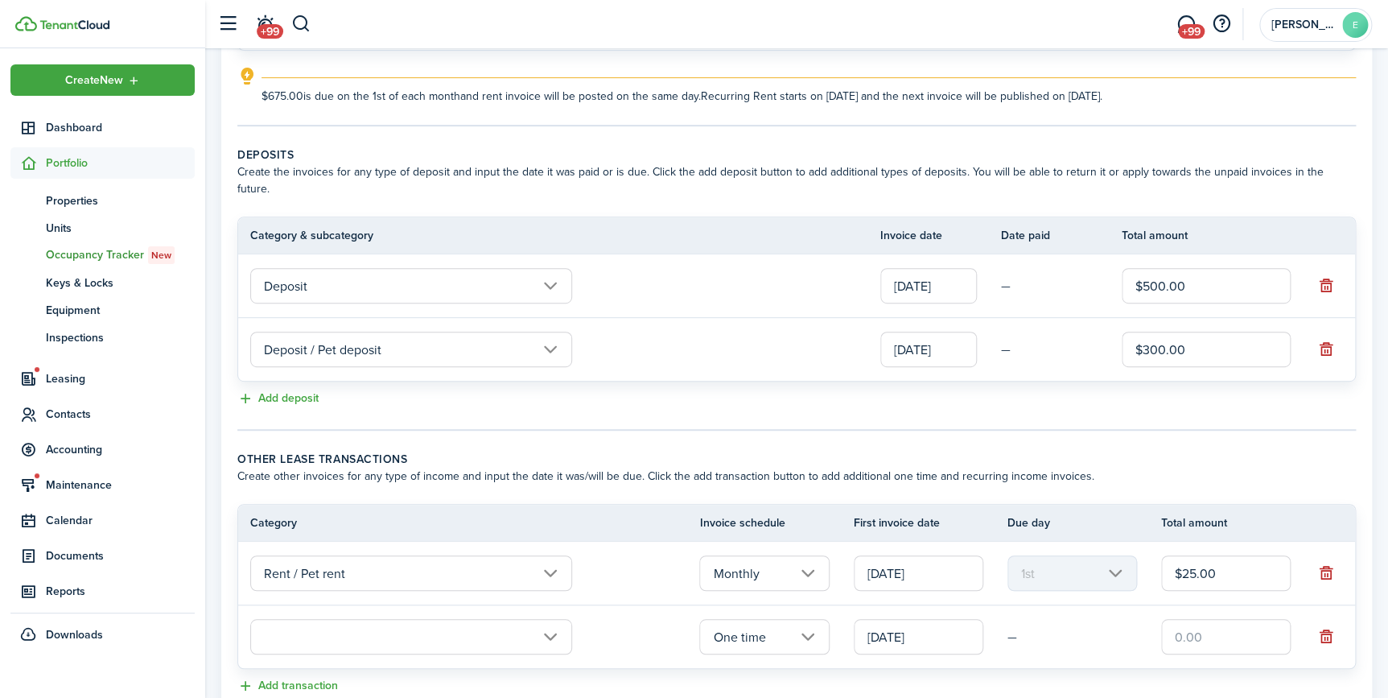
click at [339, 619] on input "text" at bounding box center [411, 636] width 322 height 35
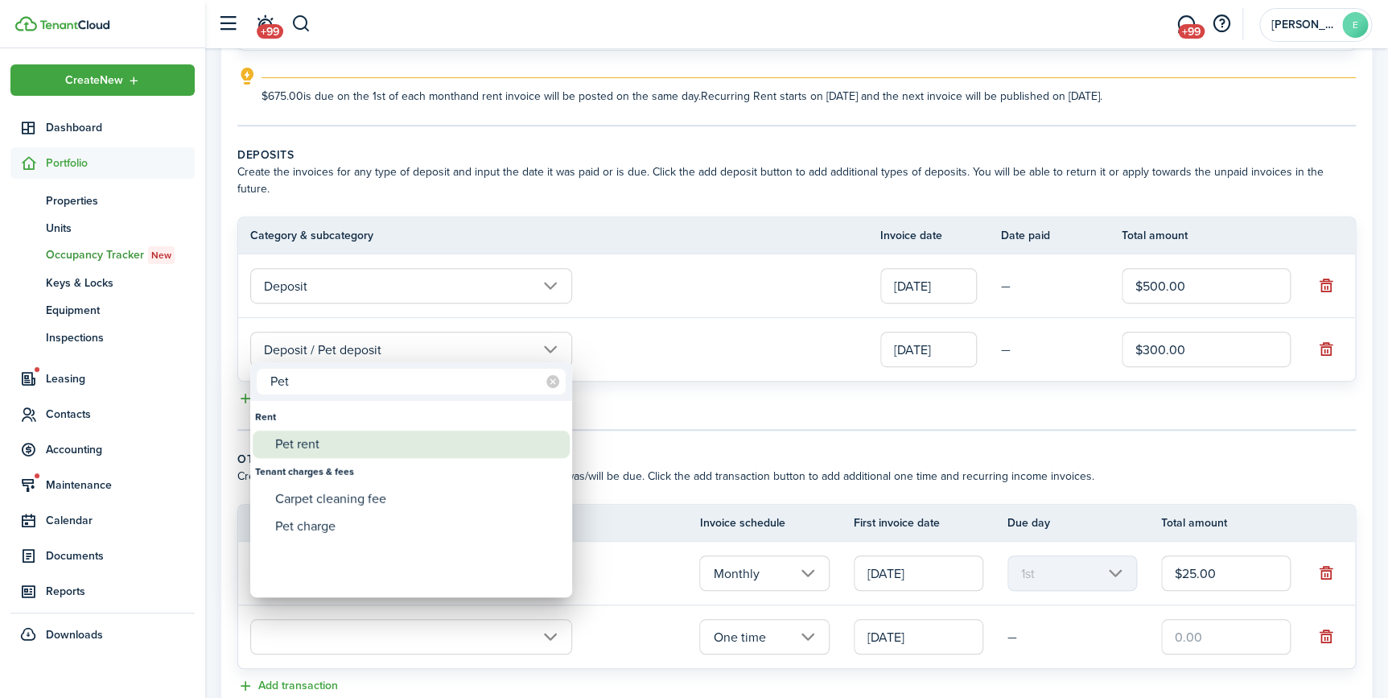
type input "Pet"
click at [344, 447] on div "Pet rent" at bounding box center [417, 444] width 285 height 27
type input "Rent / Pet rent"
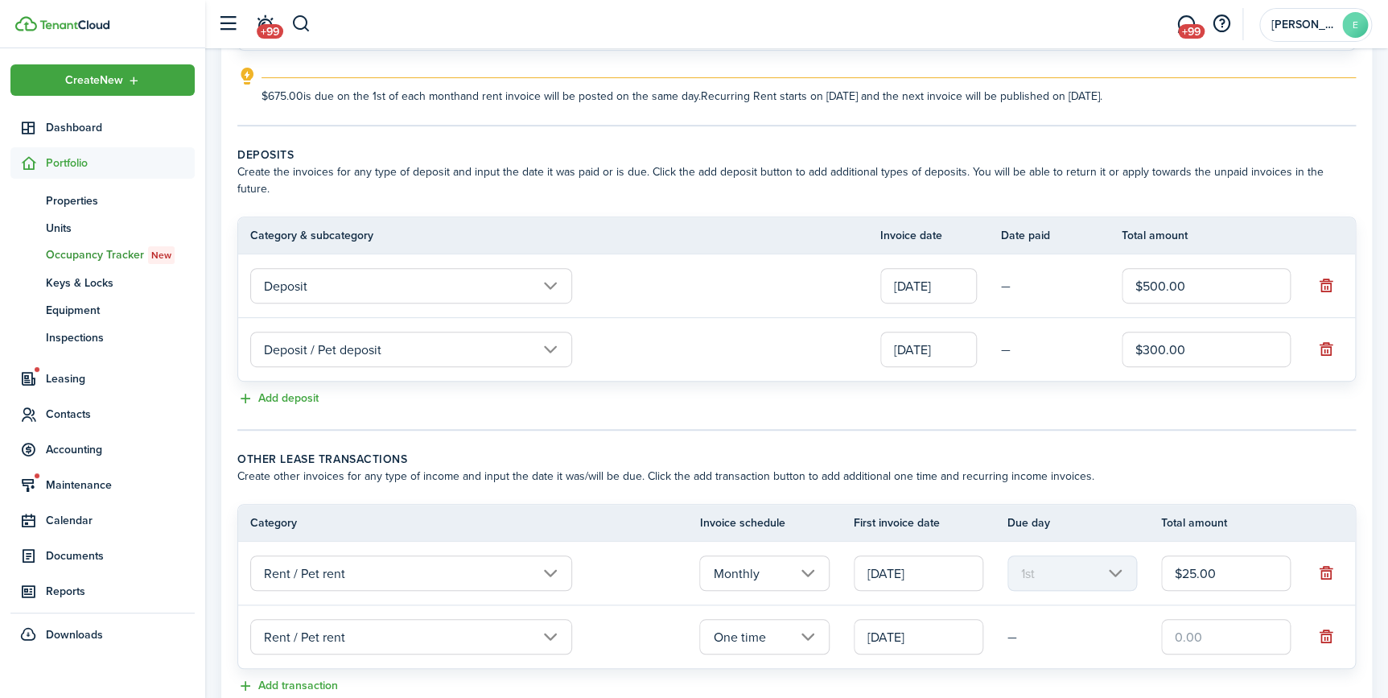
click at [1196, 619] on input "text" at bounding box center [1226, 636] width 130 height 35
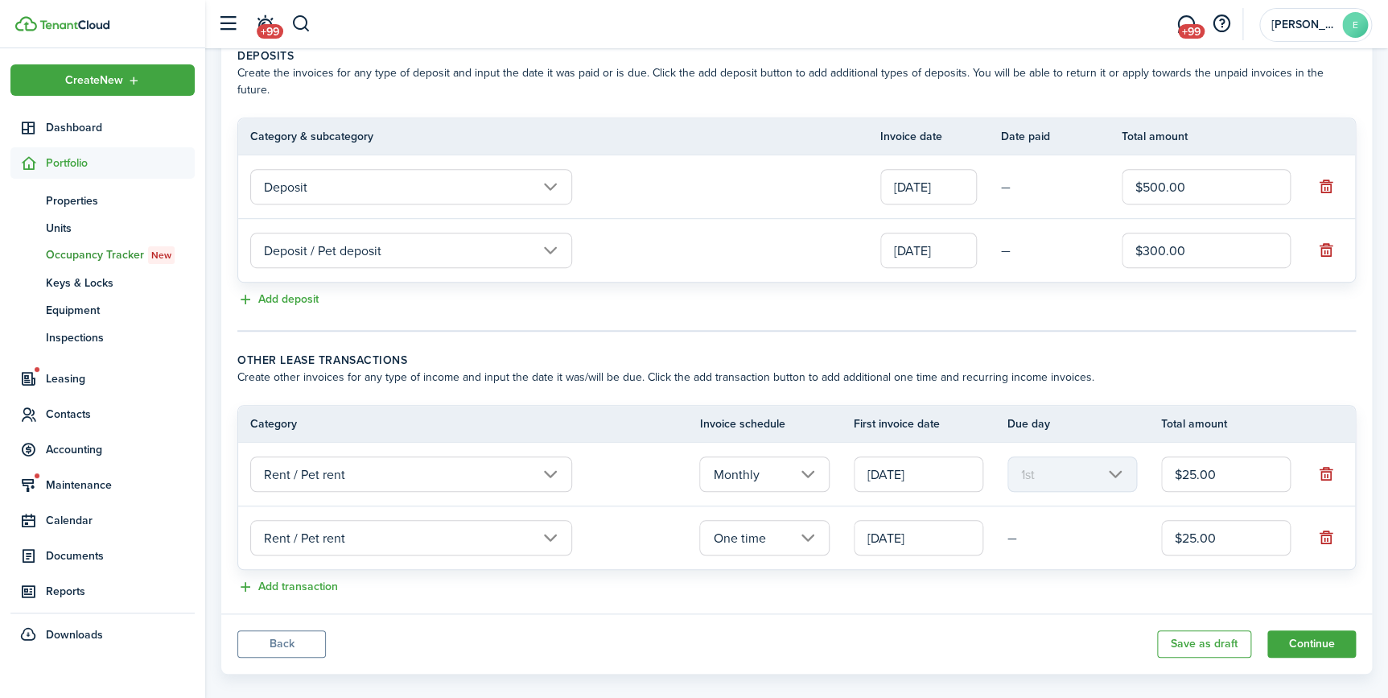
scroll to position [347, 0]
type input "$25.00"
click at [303, 577] on button "Add transaction" at bounding box center [287, 586] width 101 height 19
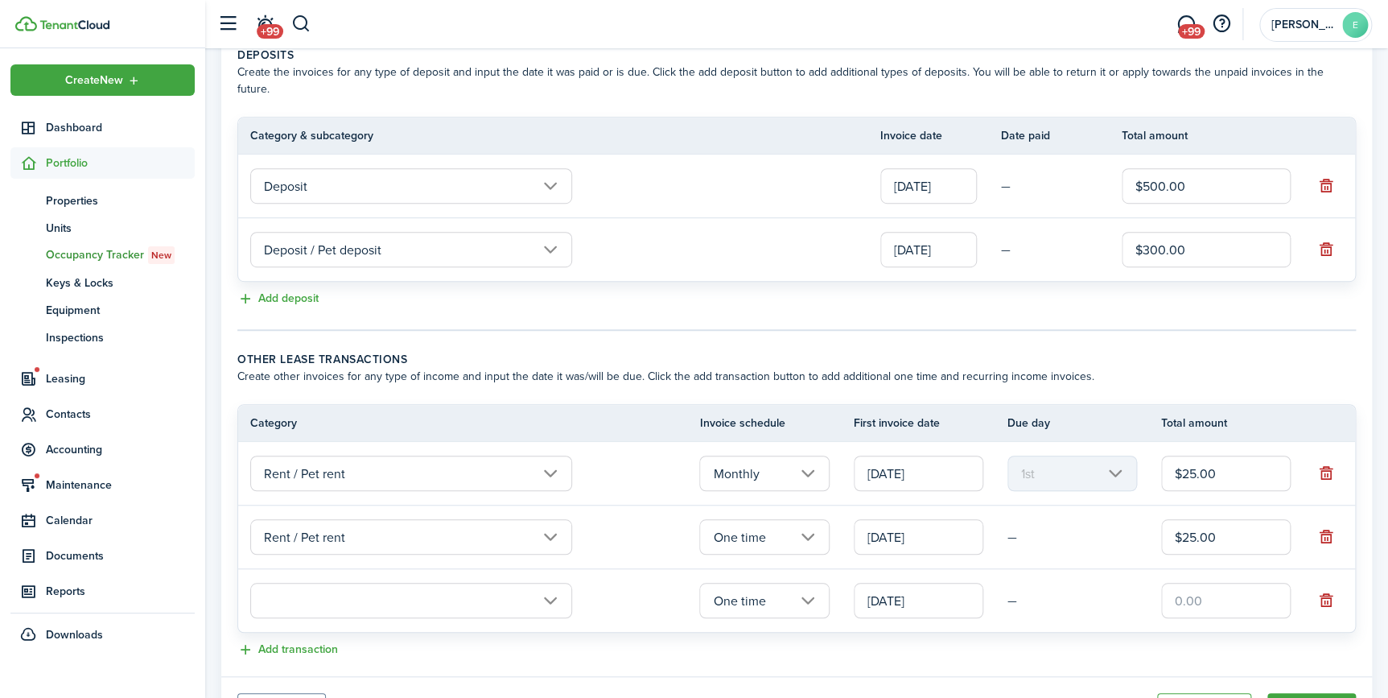
click at [307, 583] on input "text" at bounding box center [411, 600] width 322 height 35
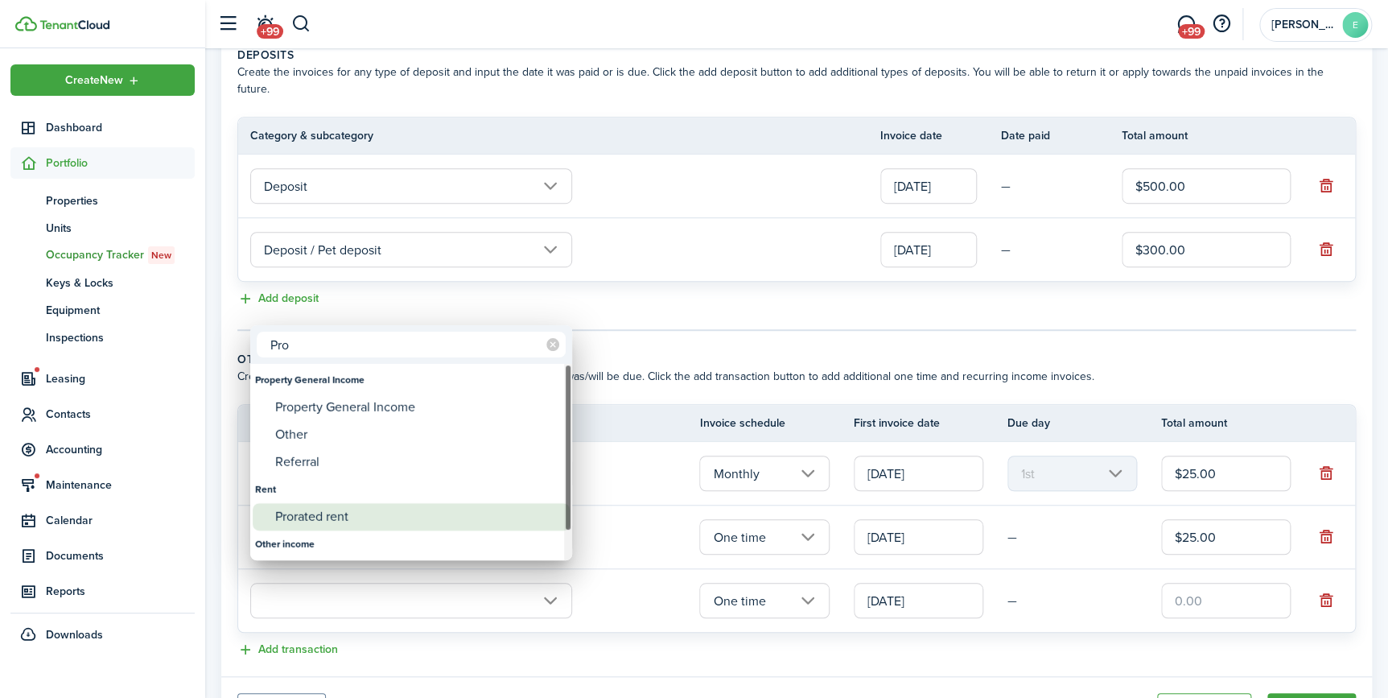
type input "Pro"
click at [361, 515] on div "Prorated rent" at bounding box center [417, 516] width 285 height 27
type input "Rent / Prorated rent"
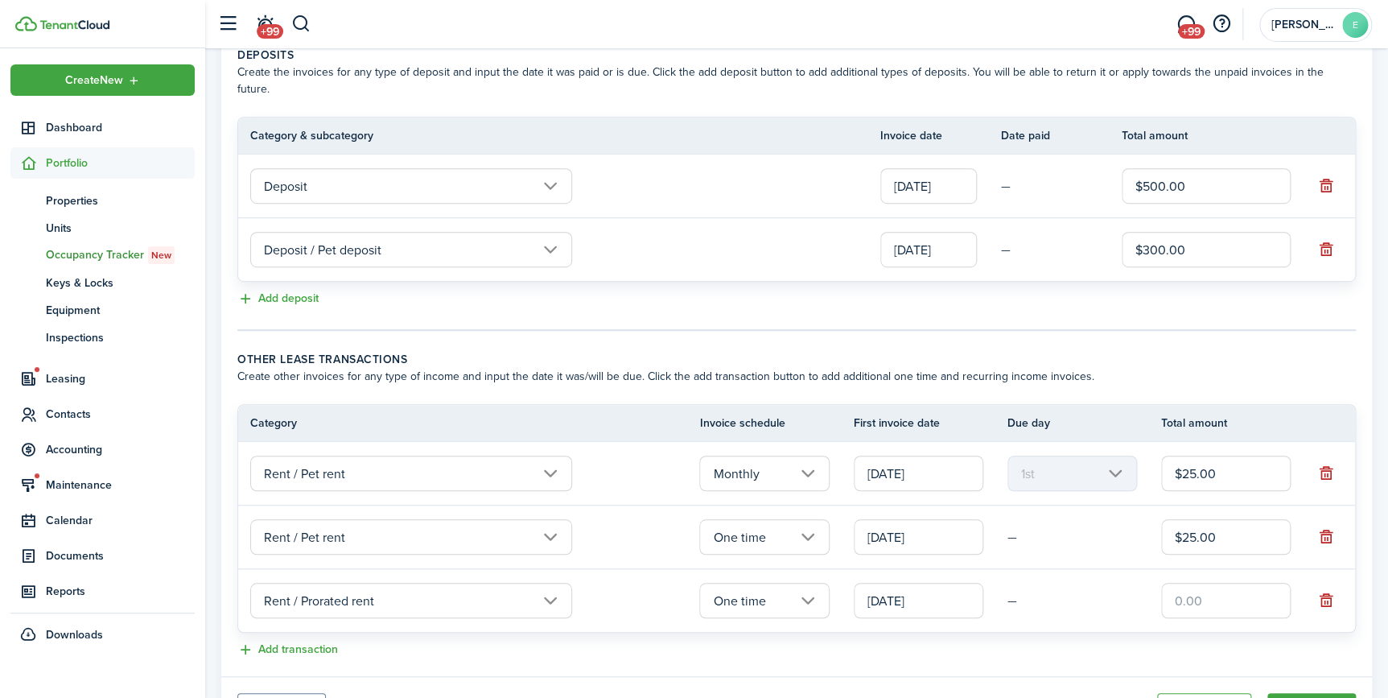
click at [1185, 591] on input "text" at bounding box center [1226, 600] width 130 height 35
type input "$338.00"
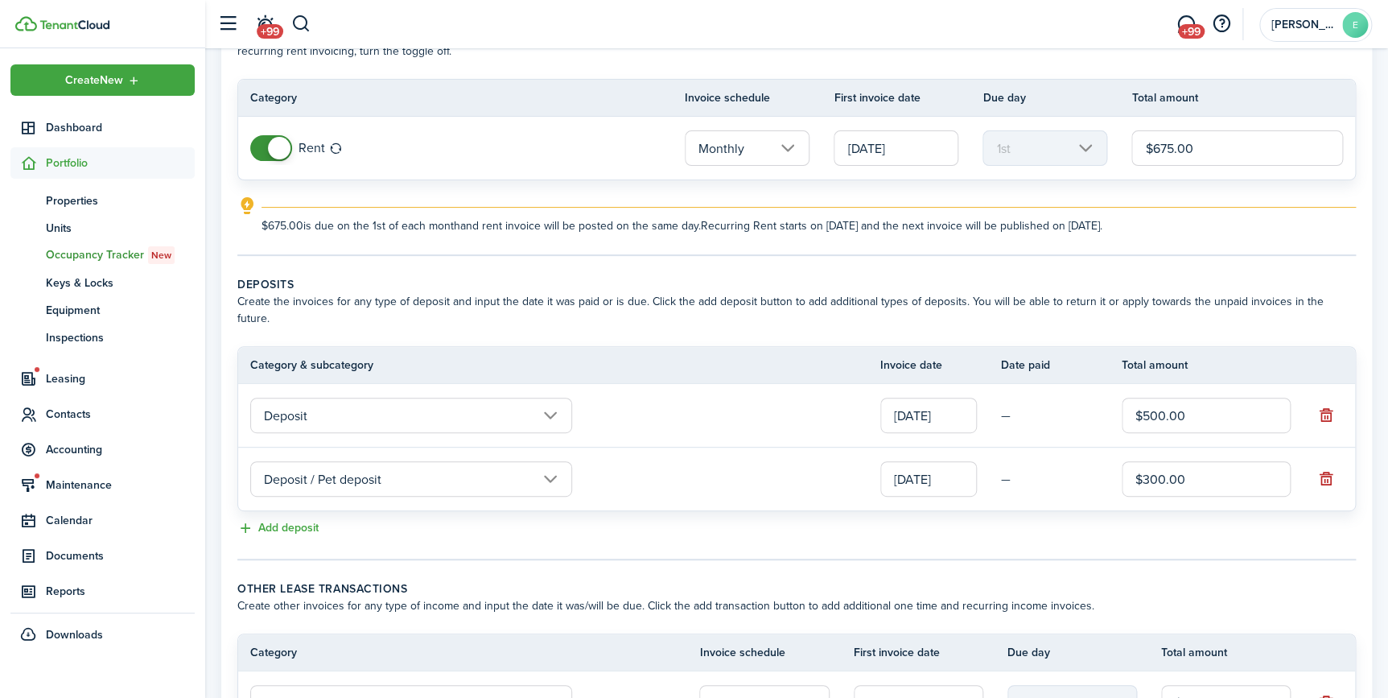
scroll to position [410, 0]
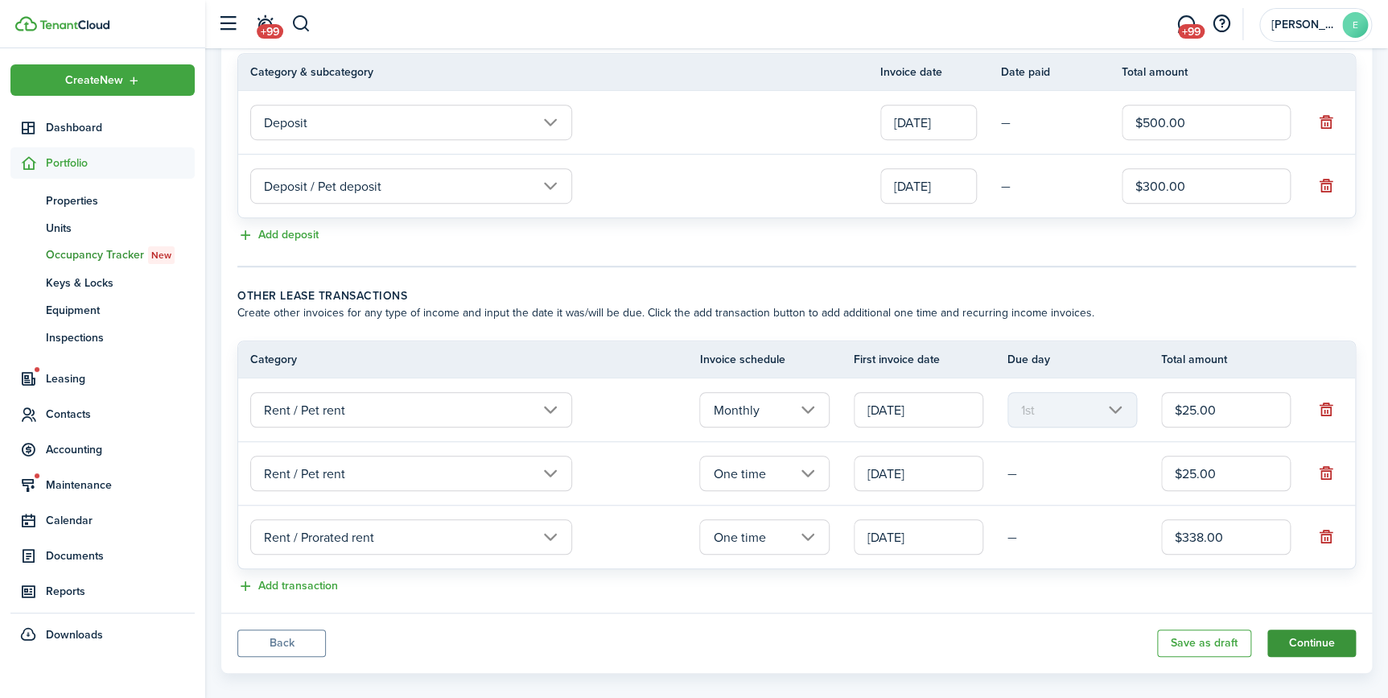
click at [1313, 629] on button "Continue" at bounding box center [1311, 642] width 89 height 27
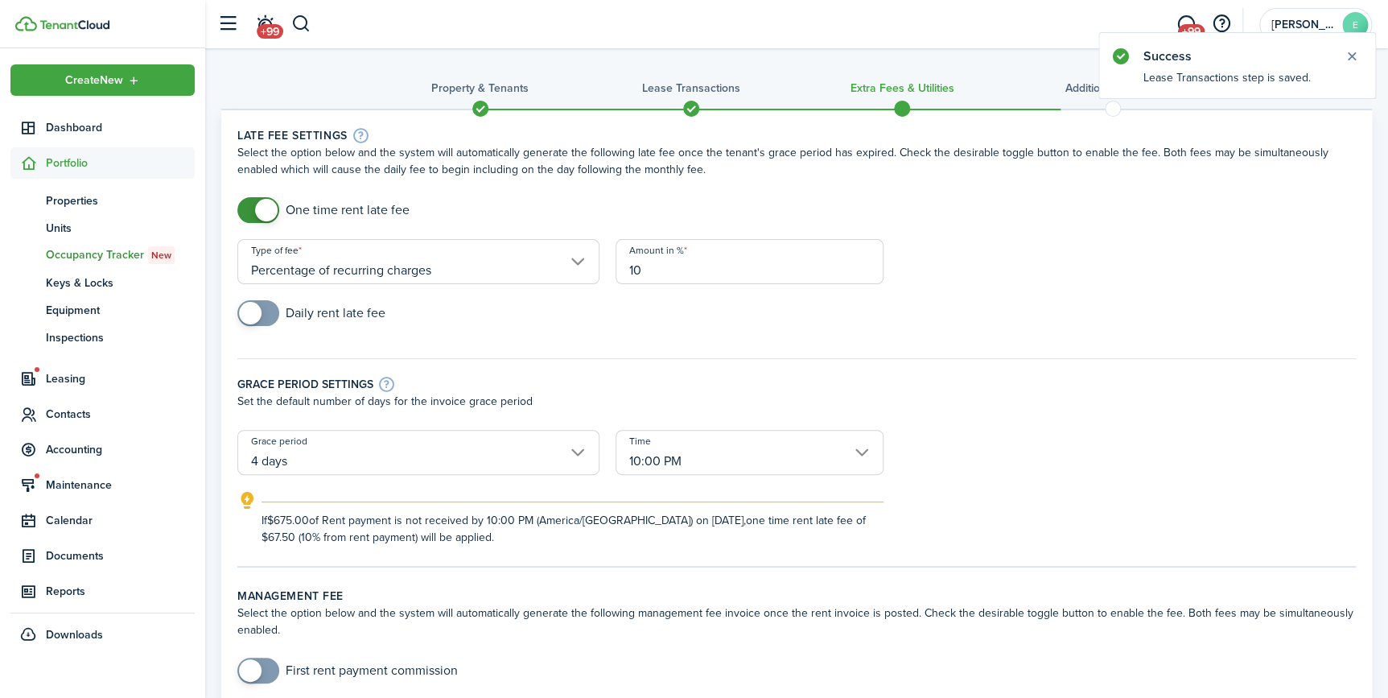
click at [264, 212] on span at bounding box center [266, 210] width 23 height 23
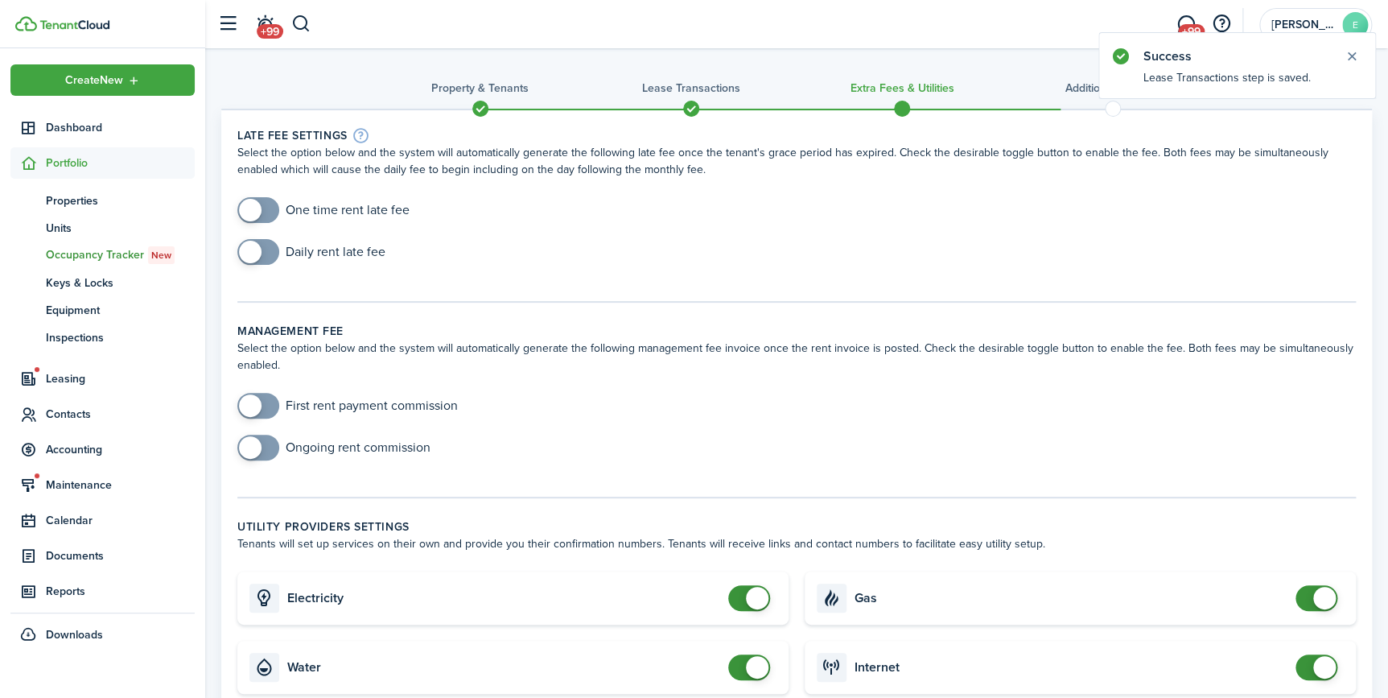
checkbox input "true"
click at [250, 202] on span at bounding box center [250, 210] width 23 height 23
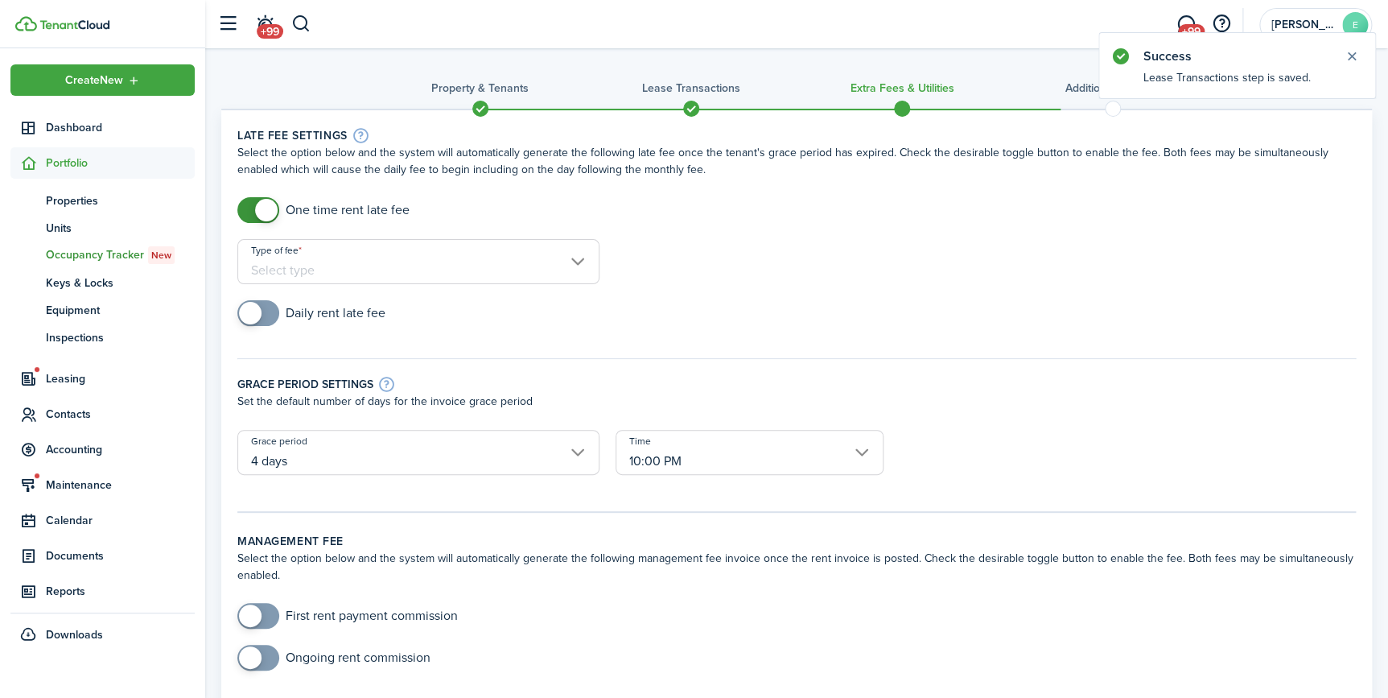
click at [343, 259] on input "Type of fee" at bounding box center [418, 261] width 362 height 45
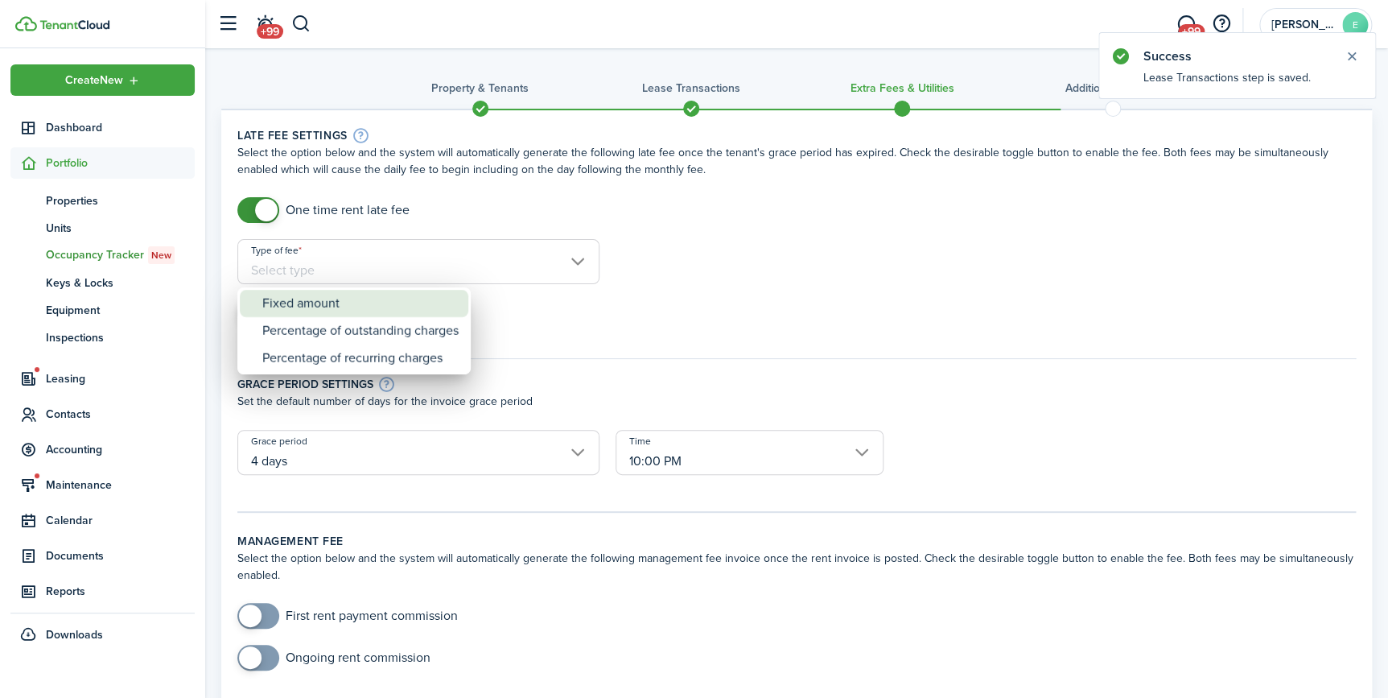
click at [361, 302] on div "Fixed amount" at bounding box center [360, 303] width 196 height 27
type input "Fixed amount"
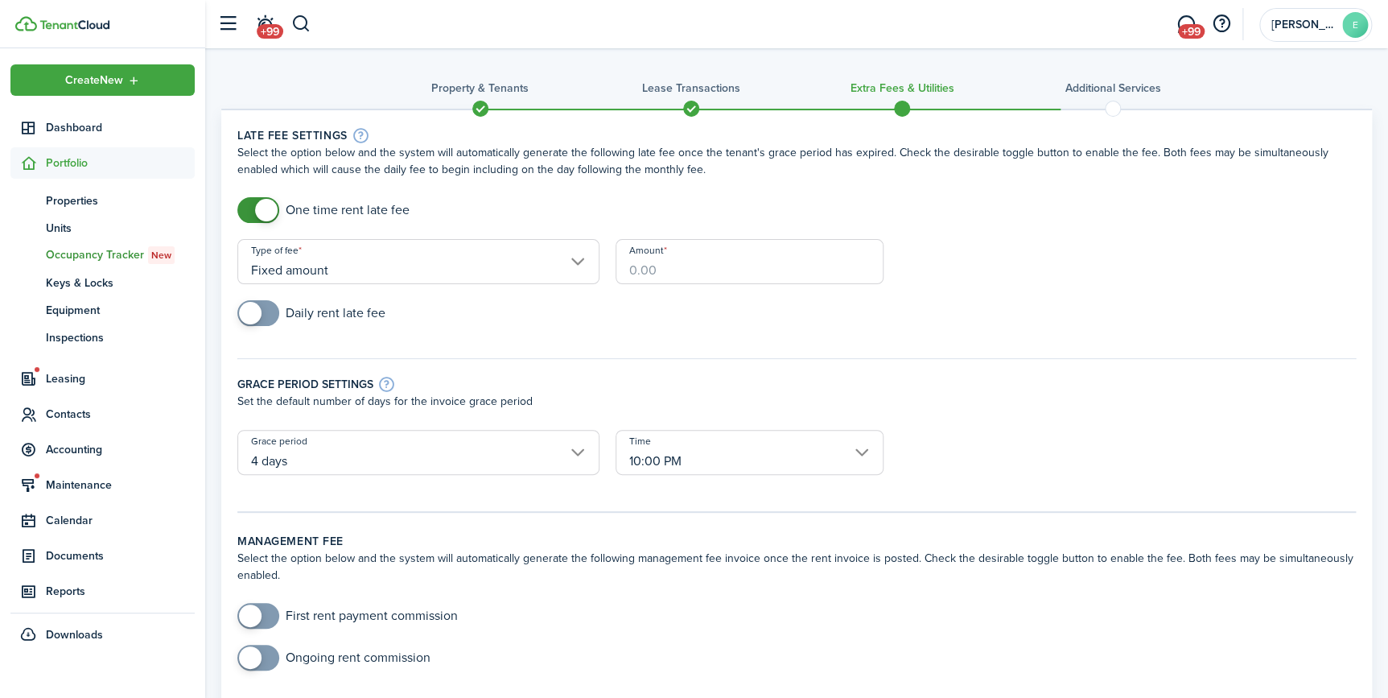
click at [666, 267] on input "Amount" at bounding box center [750, 261] width 268 height 45
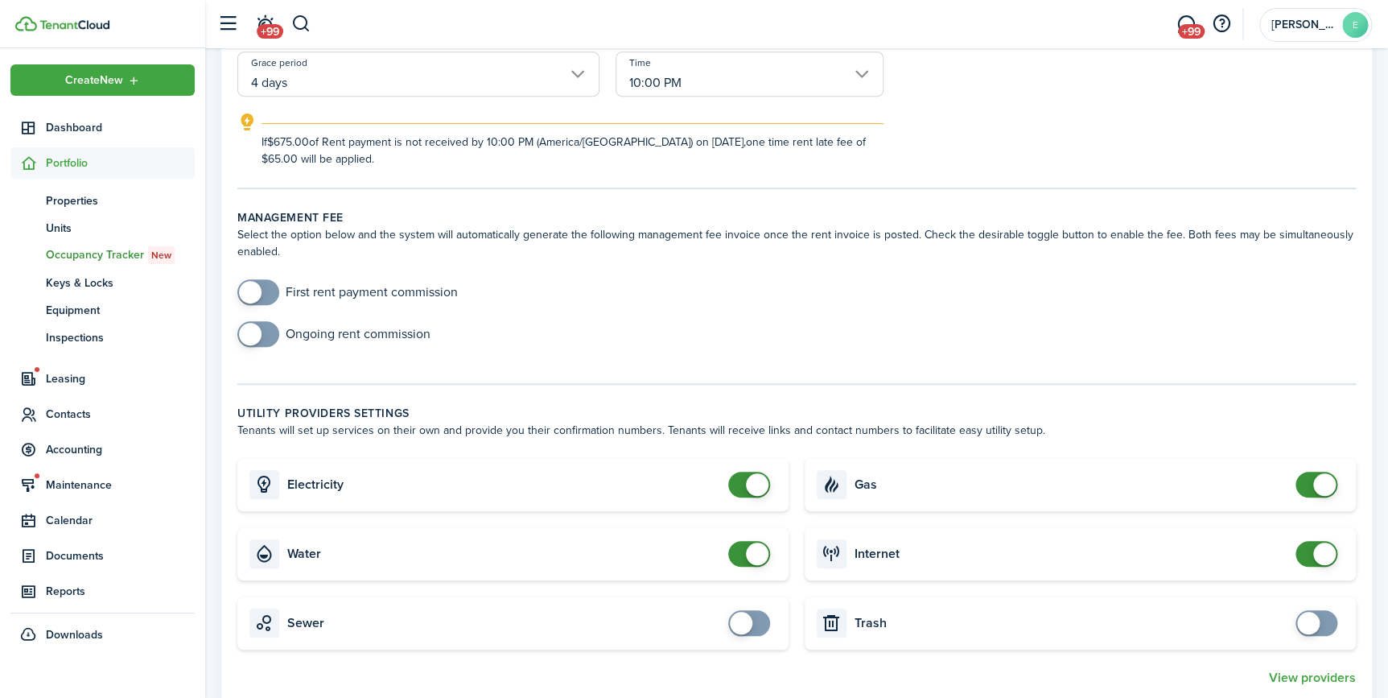
scroll to position [585, 0]
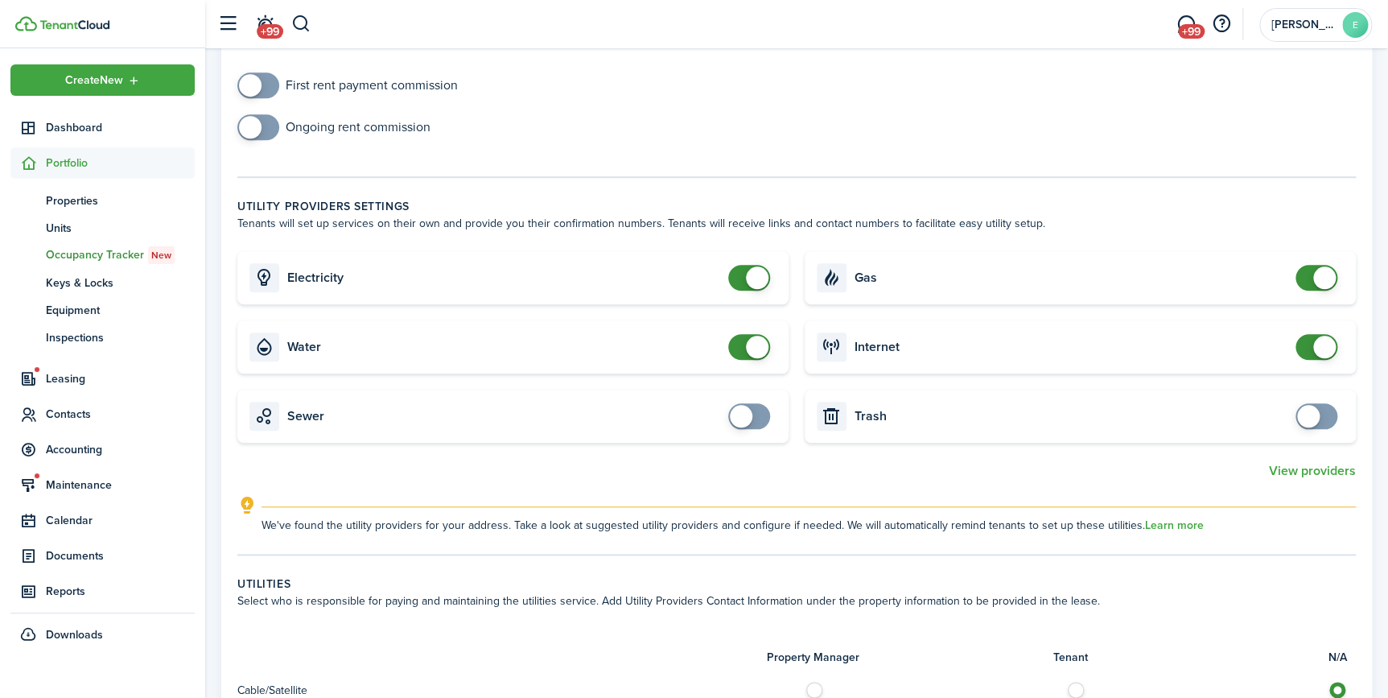
type input "$65.00"
checkbox input "false"
click at [752, 346] on span at bounding box center [757, 347] width 23 height 23
checkbox input "false"
click at [1322, 274] on span at bounding box center [1324, 277] width 23 height 23
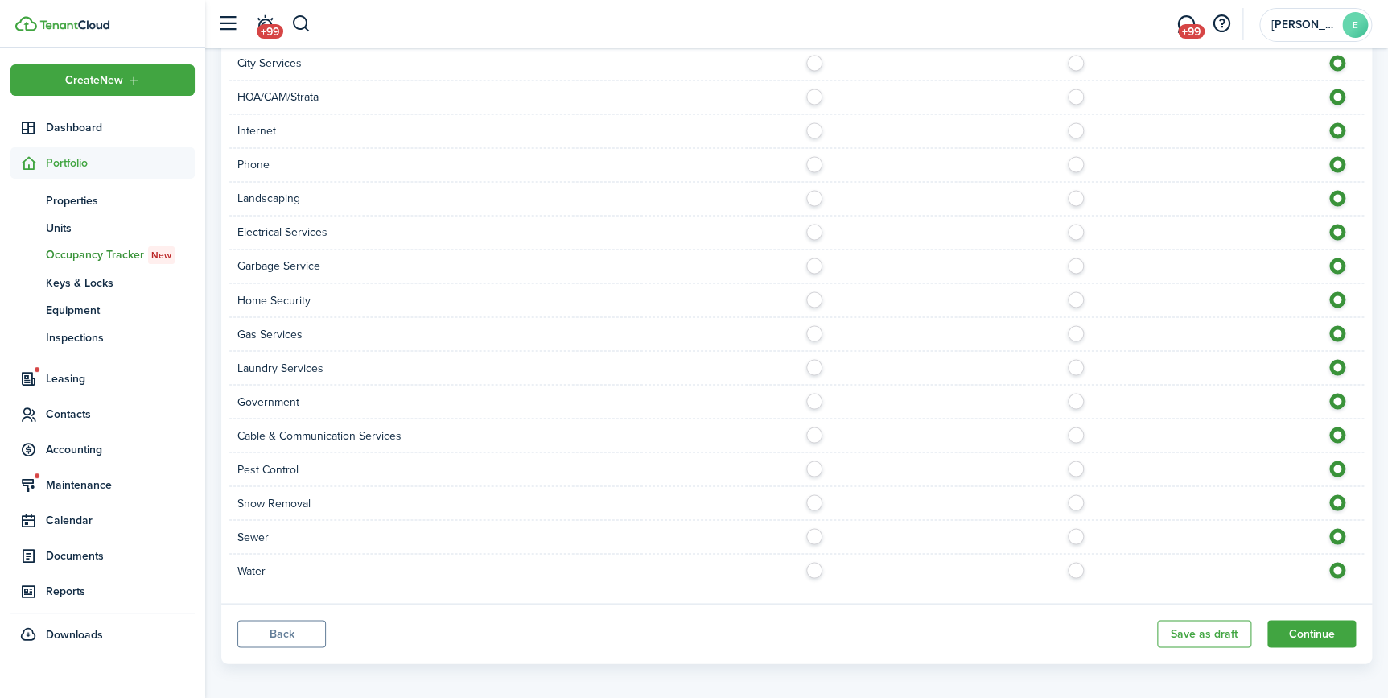
scroll to position [1253, 0]
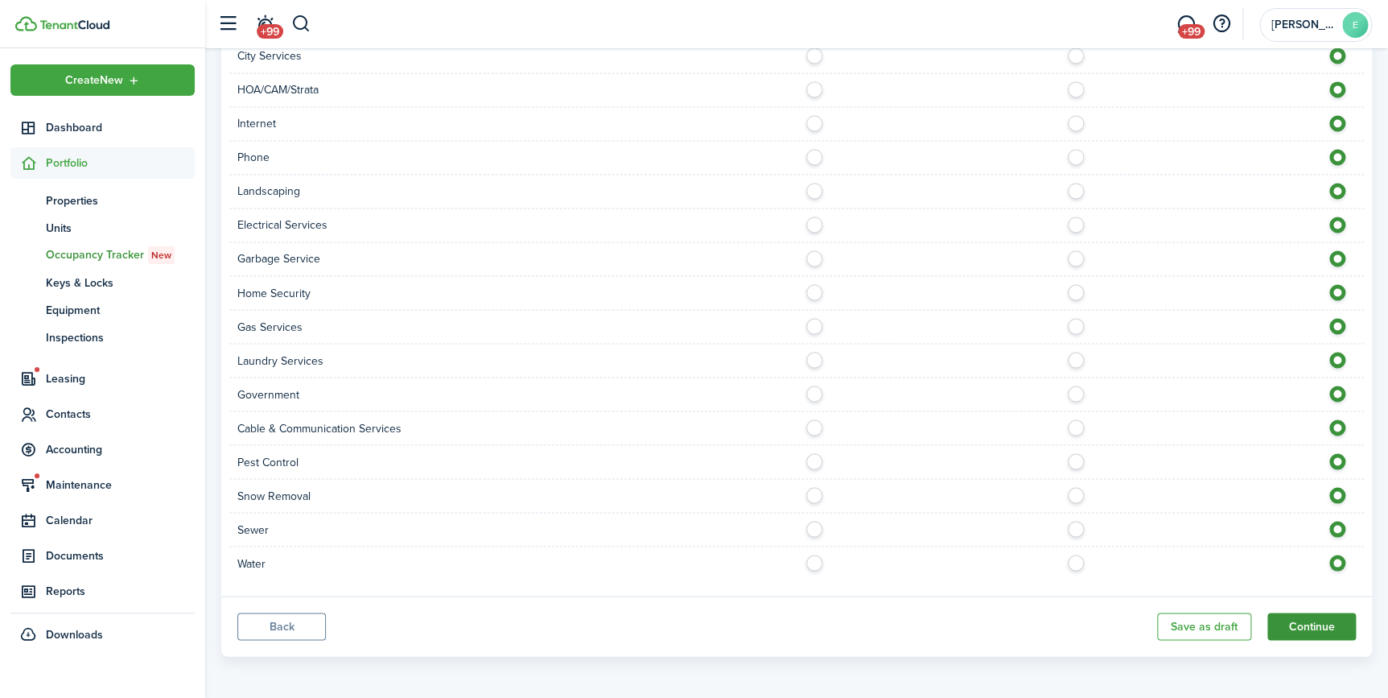
click at [1314, 620] on button "Continue" at bounding box center [1311, 625] width 89 height 27
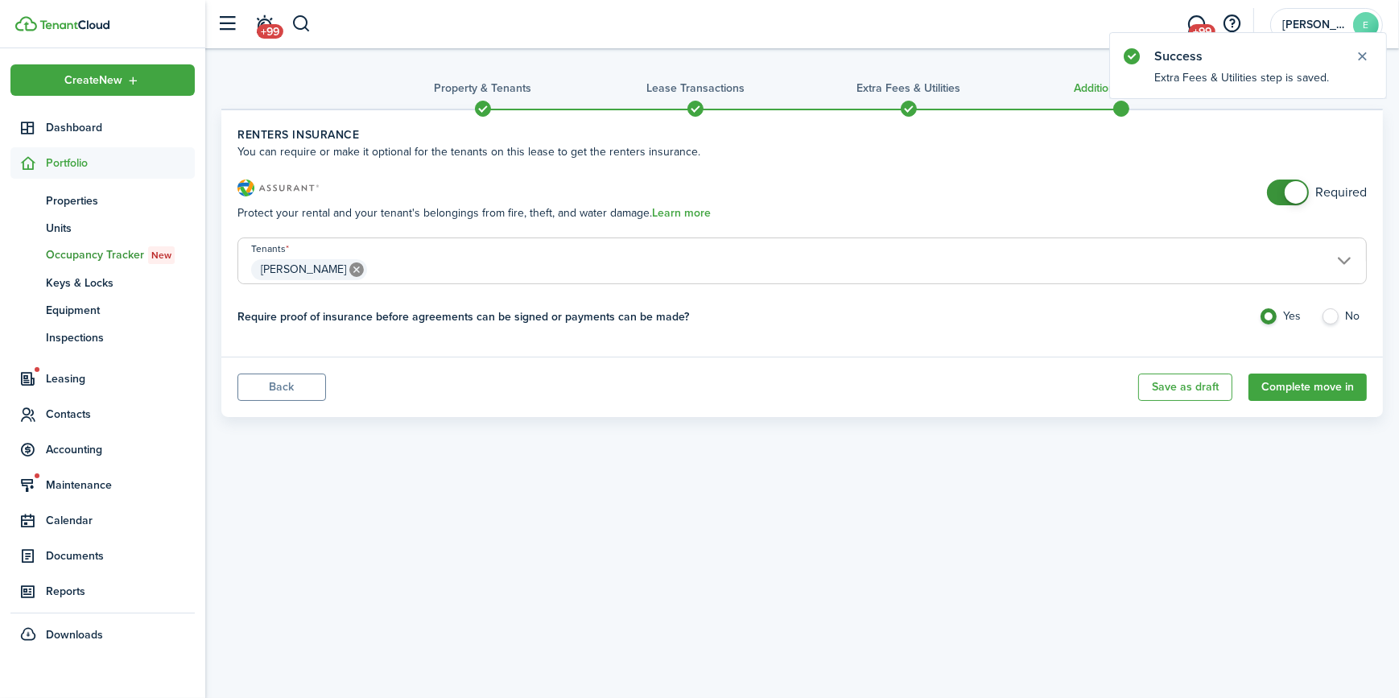
checkbox input "false"
click at [1292, 194] on span at bounding box center [1295, 192] width 23 height 23
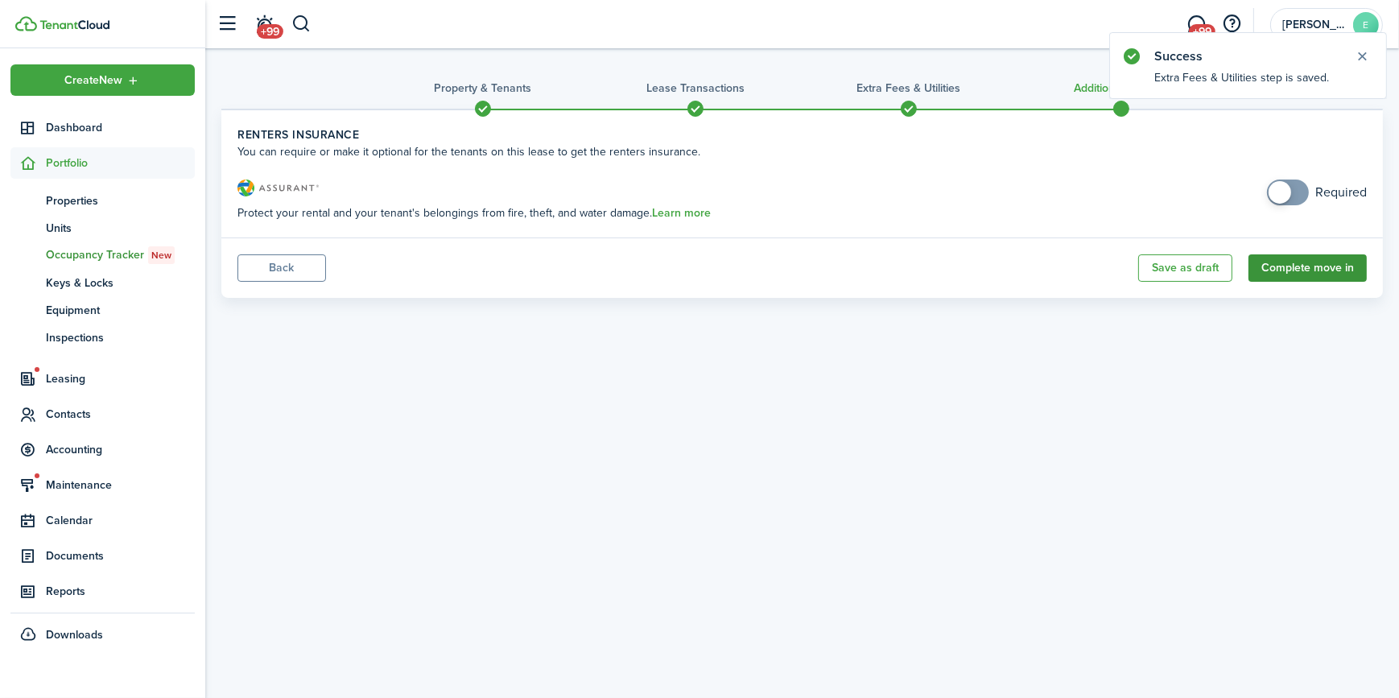
click at [1299, 278] on button "Complete move in" at bounding box center [1307, 267] width 118 height 27
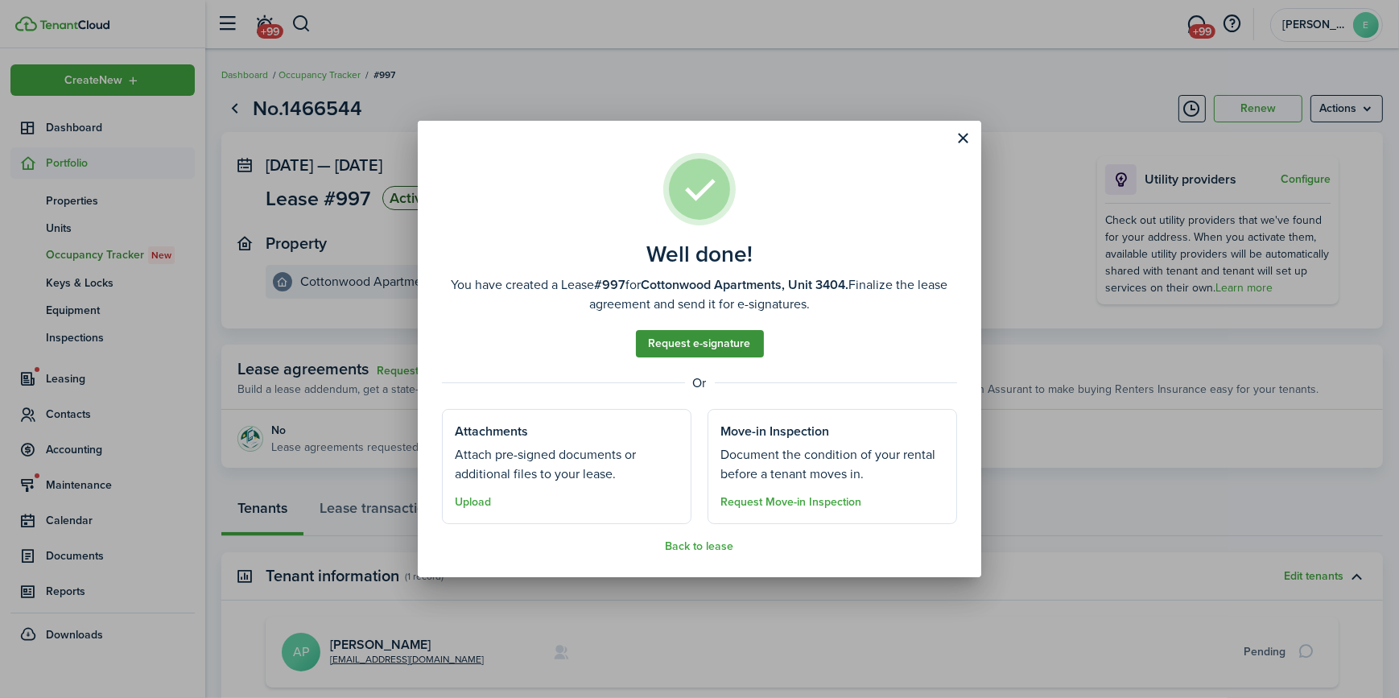
click at [706, 345] on link "Request e-signature" at bounding box center [700, 343] width 128 height 27
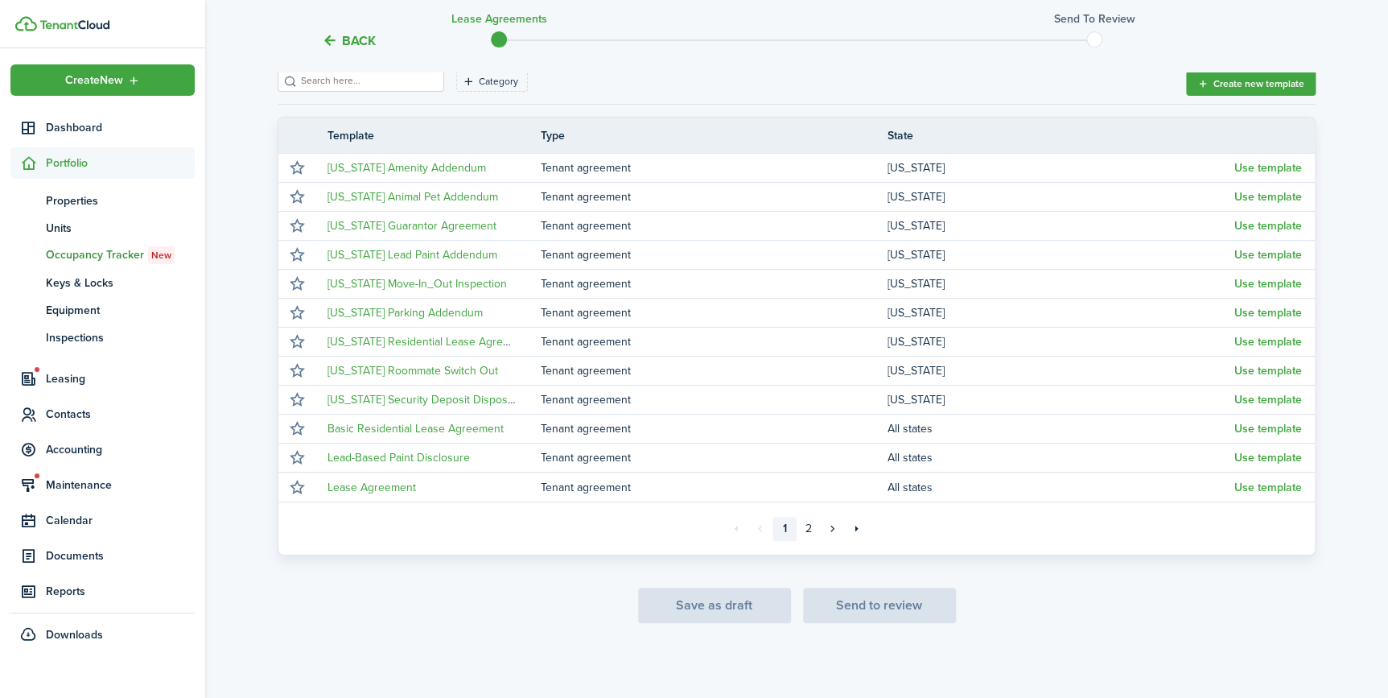
scroll to position [241, 0]
click at [806, 521] on link "2" at bounding box center [809, 529] width 24 height 24
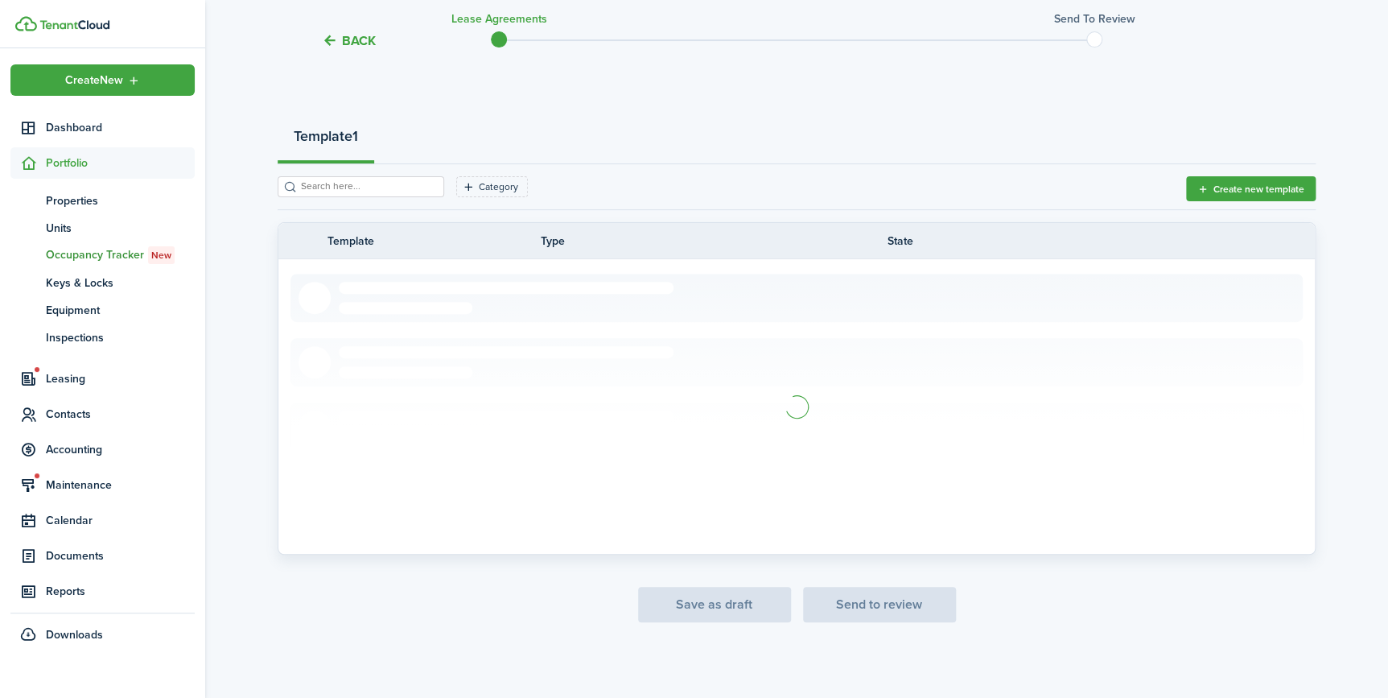
scroll to position [97, 0]
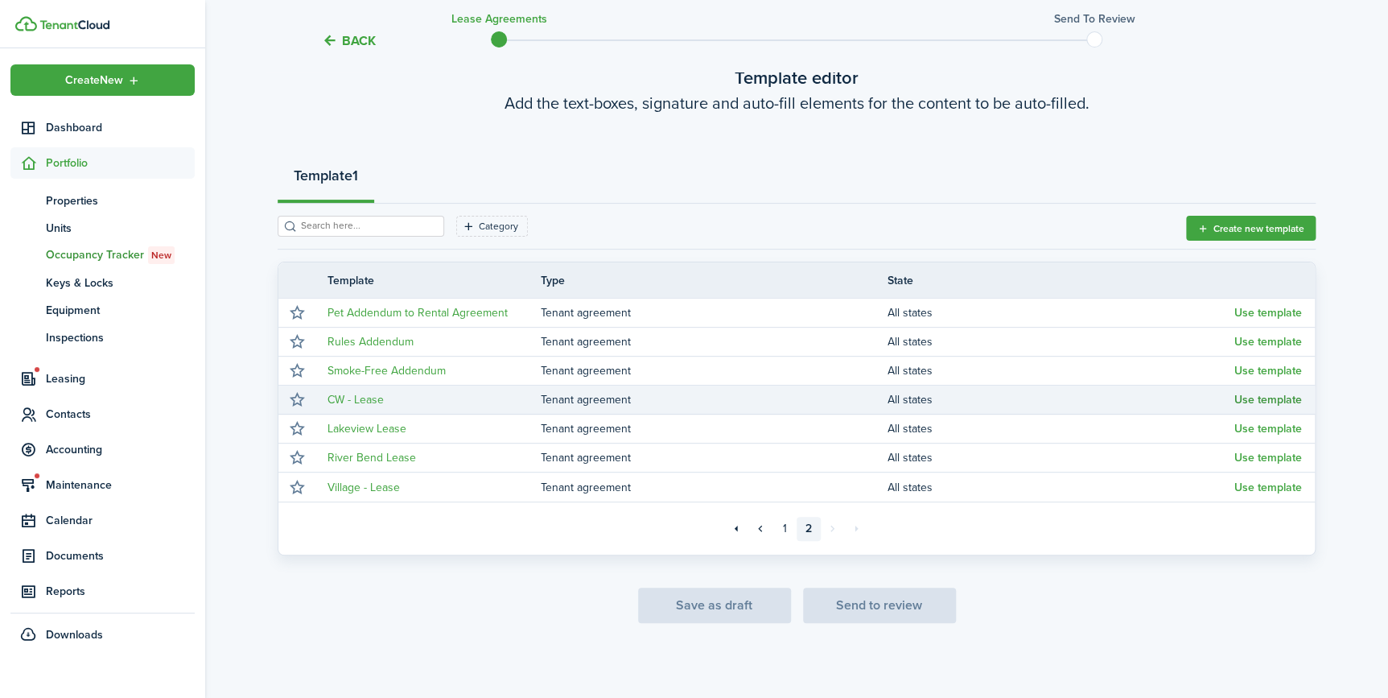
click at [1267, 401] on button "Use template" at bounding box center [1268, 400] width 68 height 13
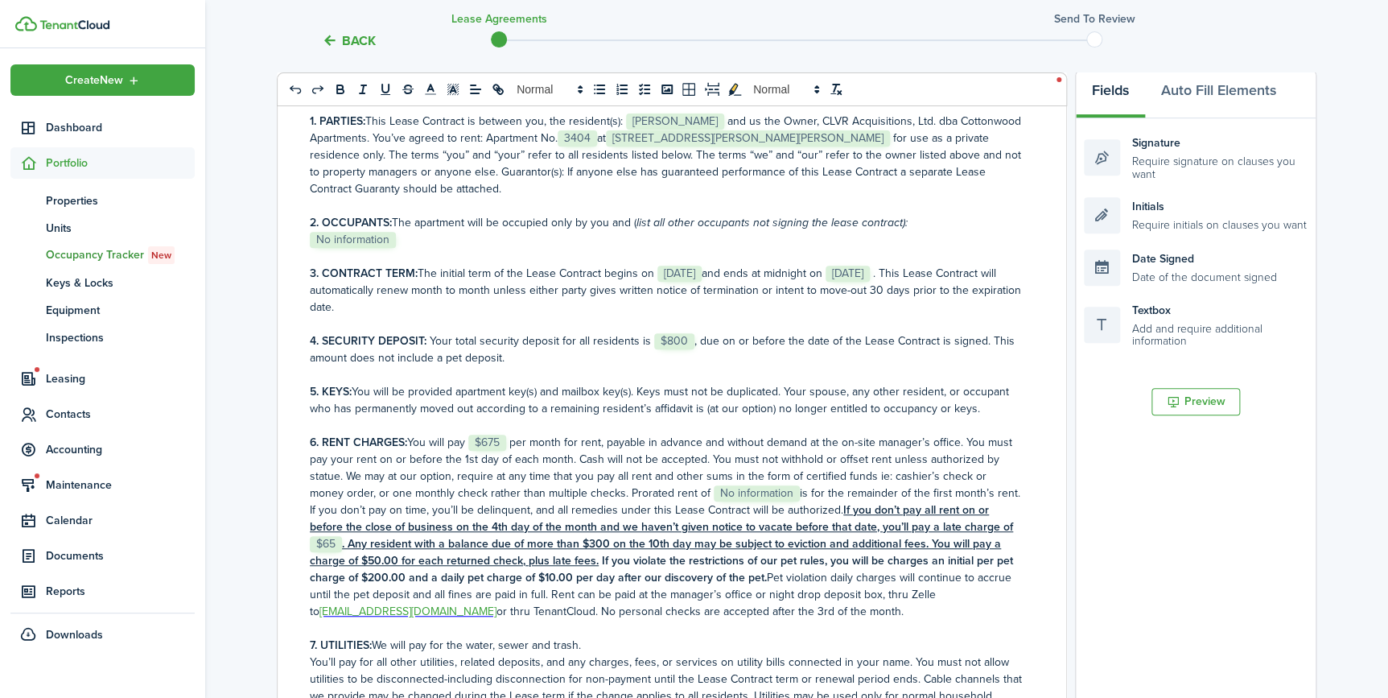
scroll to position [219, 0]
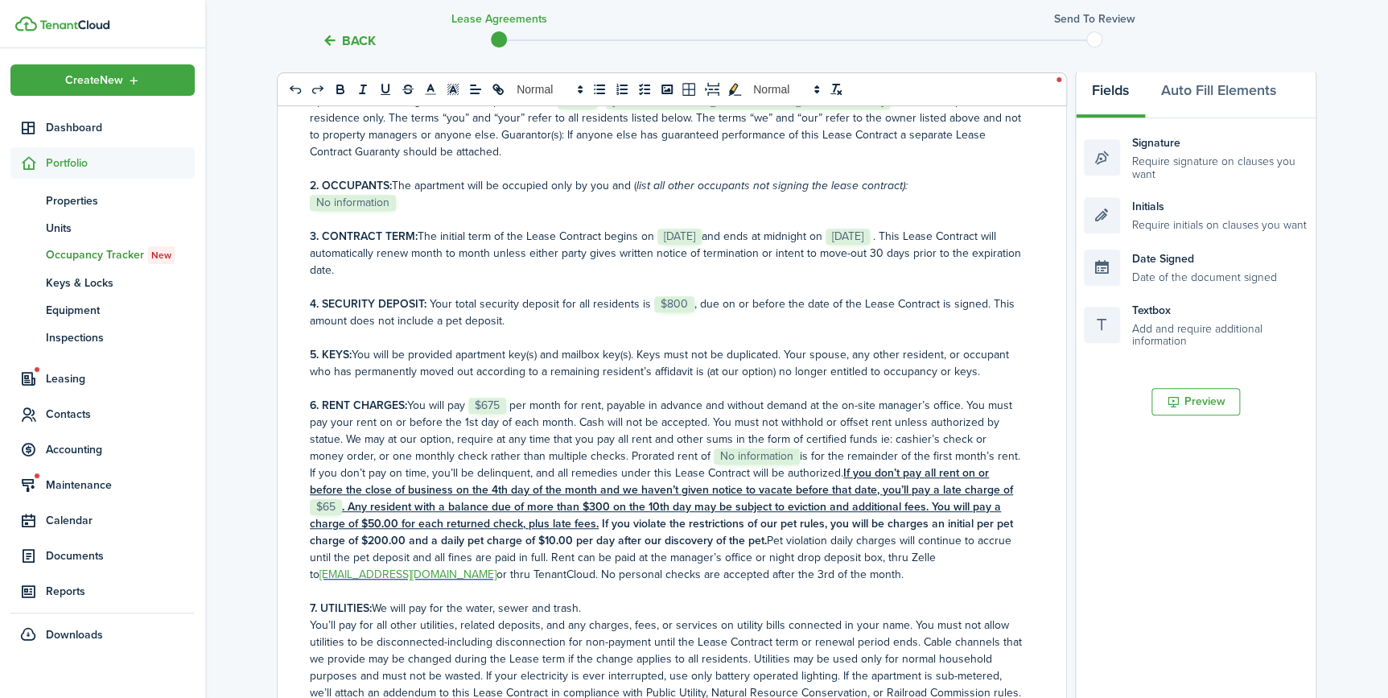
click at [792, 454] on p "6. RENT CHARGES: You will pay ﻿ $675 ﻿ per month for rent, payable in advance a…" at bounding box center [666, 490] width 712 height 186
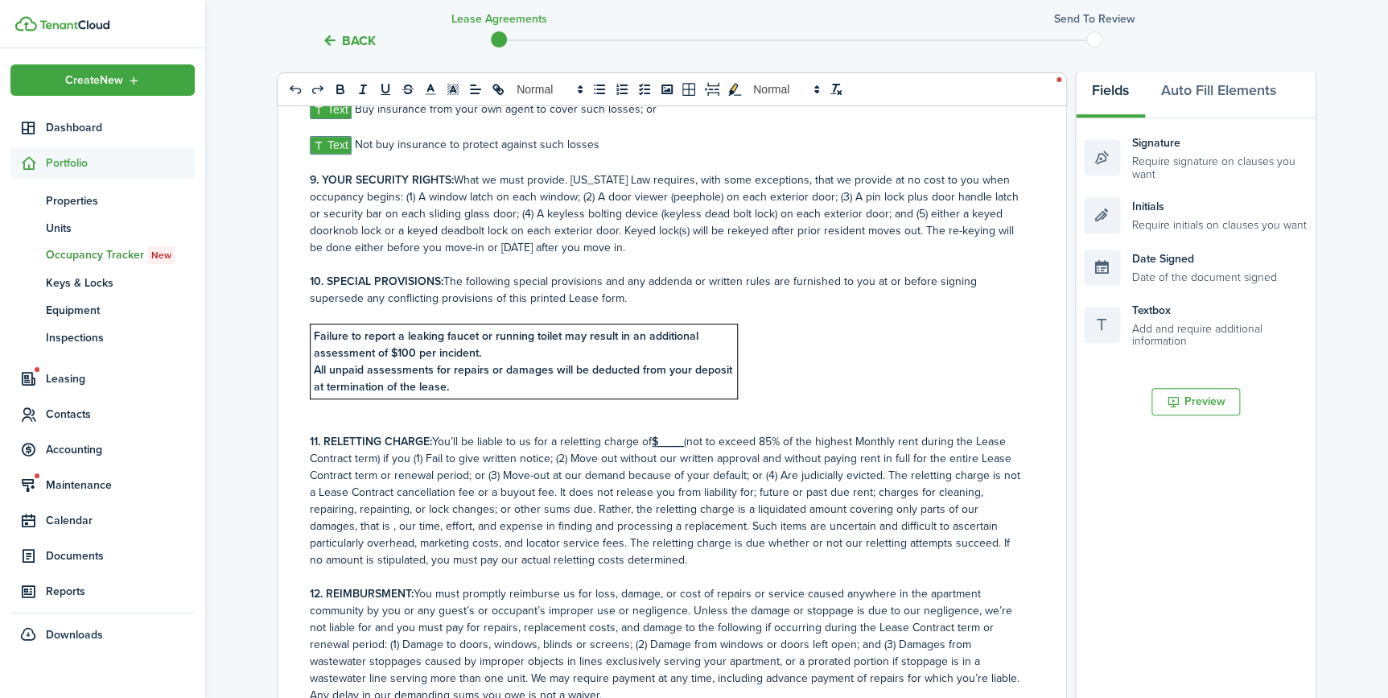
scroll to position [950, 0]
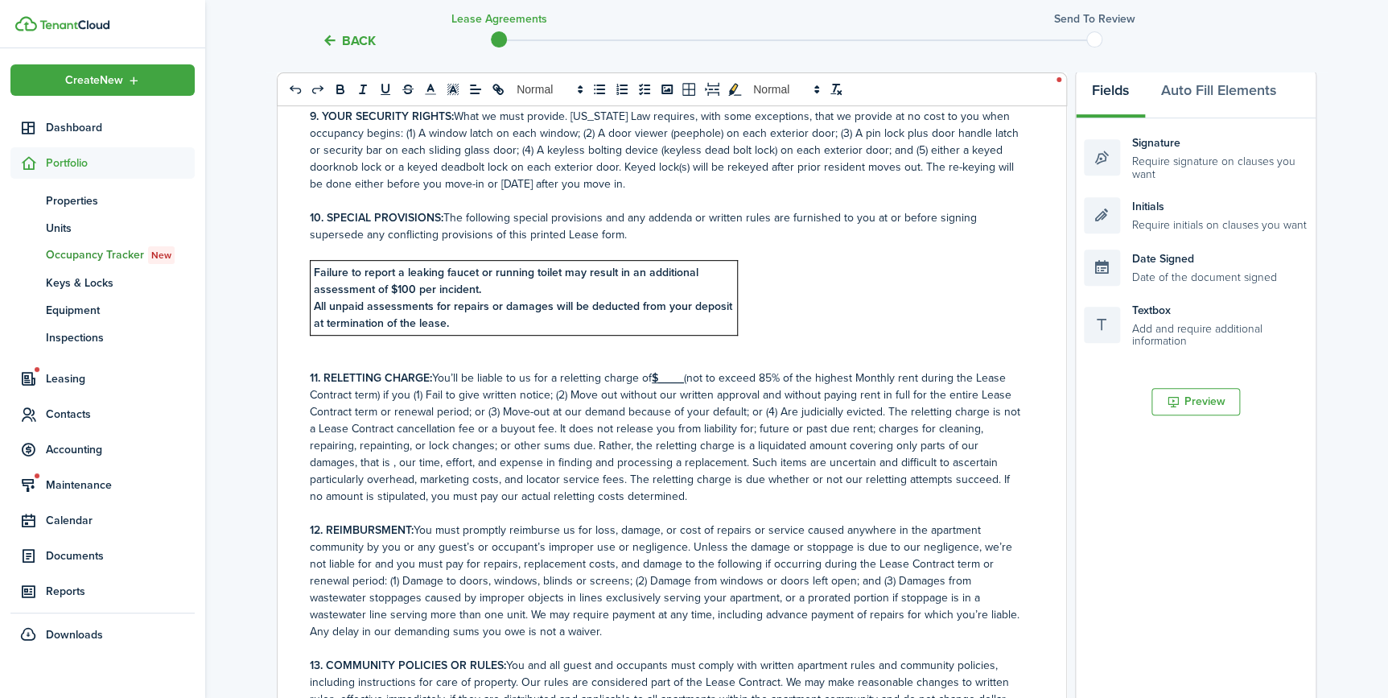
click at [668, 386] on u "$____" at bounding box center [668, 377] width 32 height 17
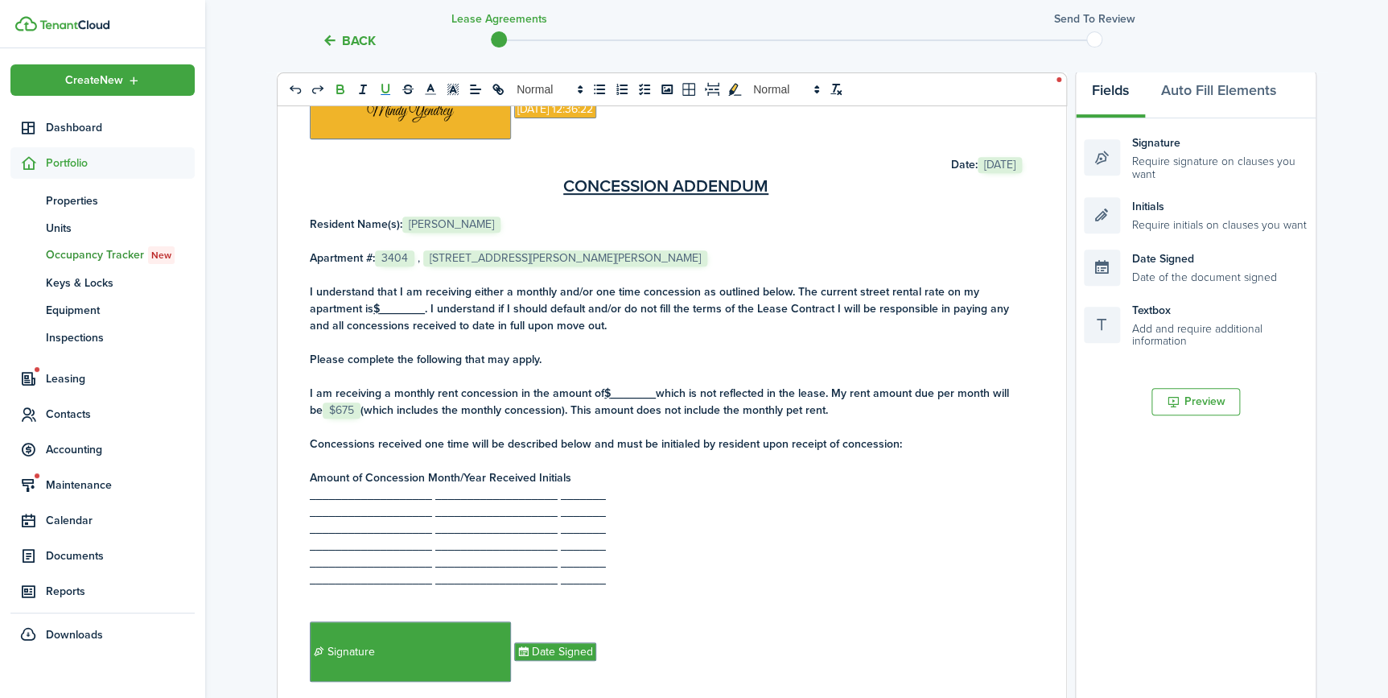
scroll to position [6072, 0]
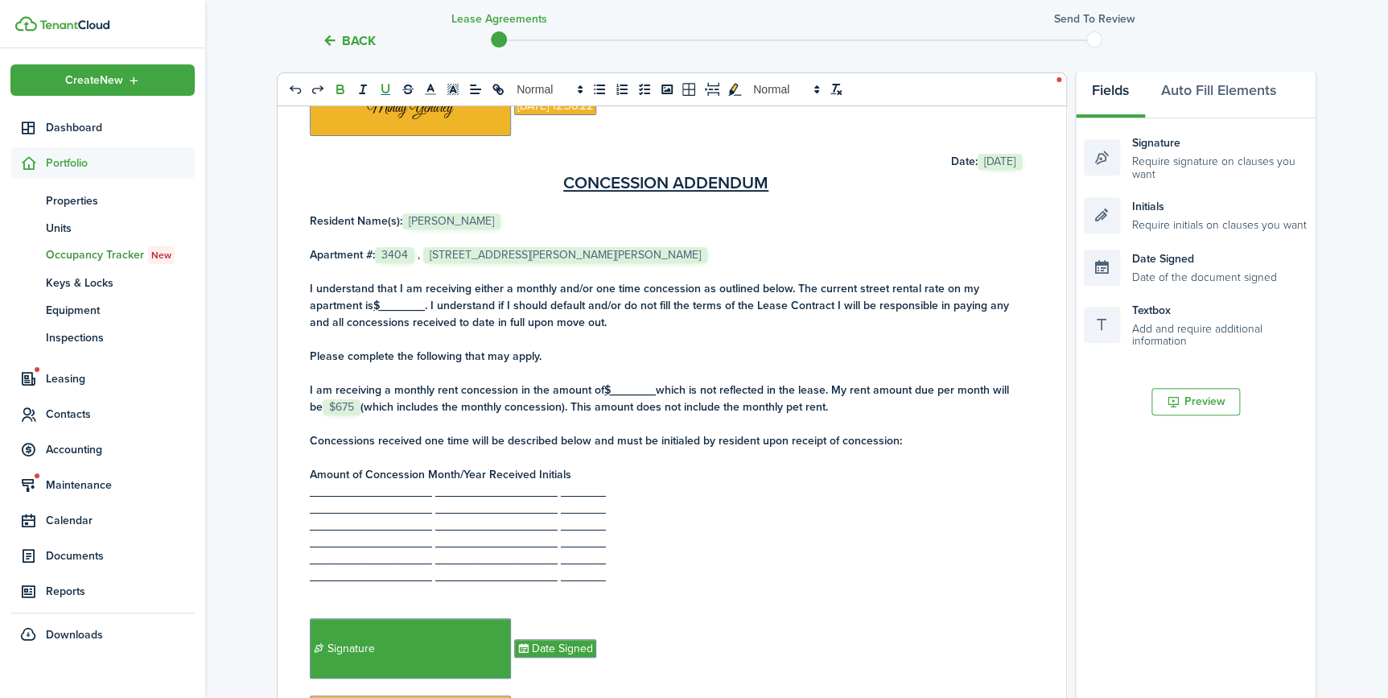
click at [386, 314] on u "$_______" at bounding box center [399, 305] width 52 height 17
click at [621, 398] on u "$_______" at bounding box center [630, 389] width 52 height 17
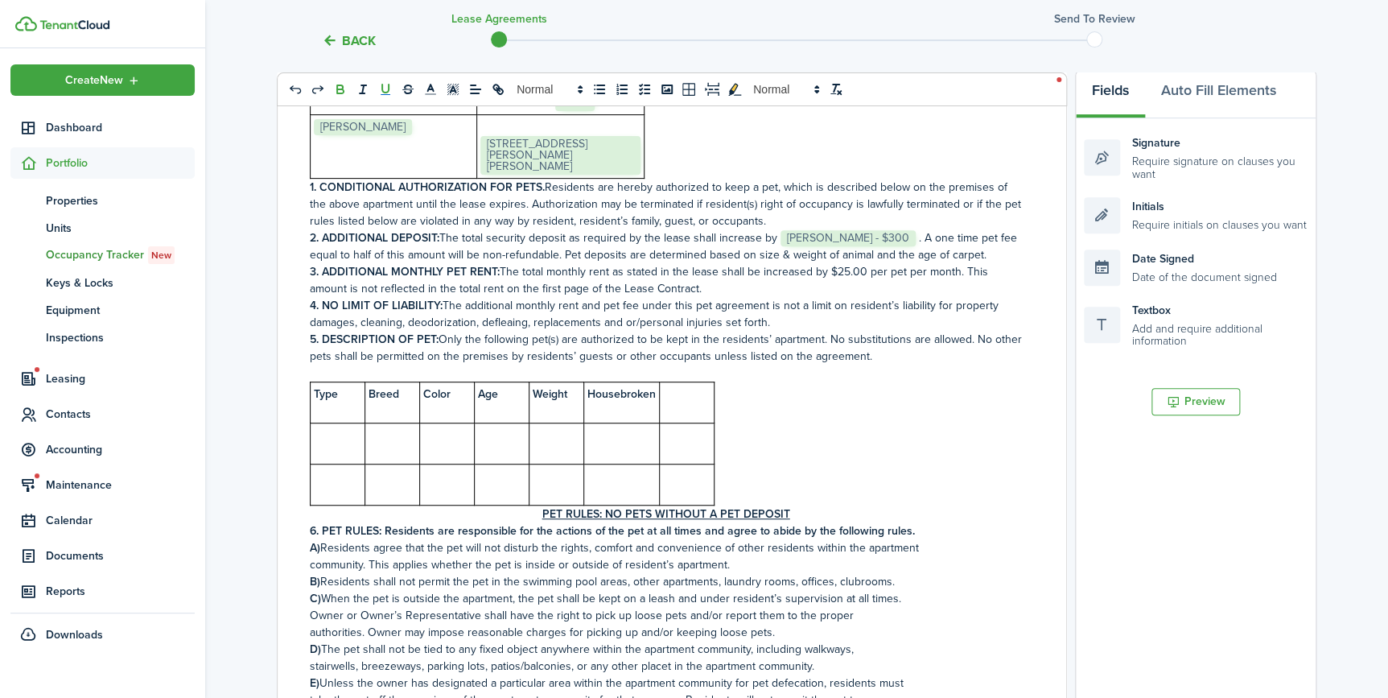
scroll to position [9802, 0]
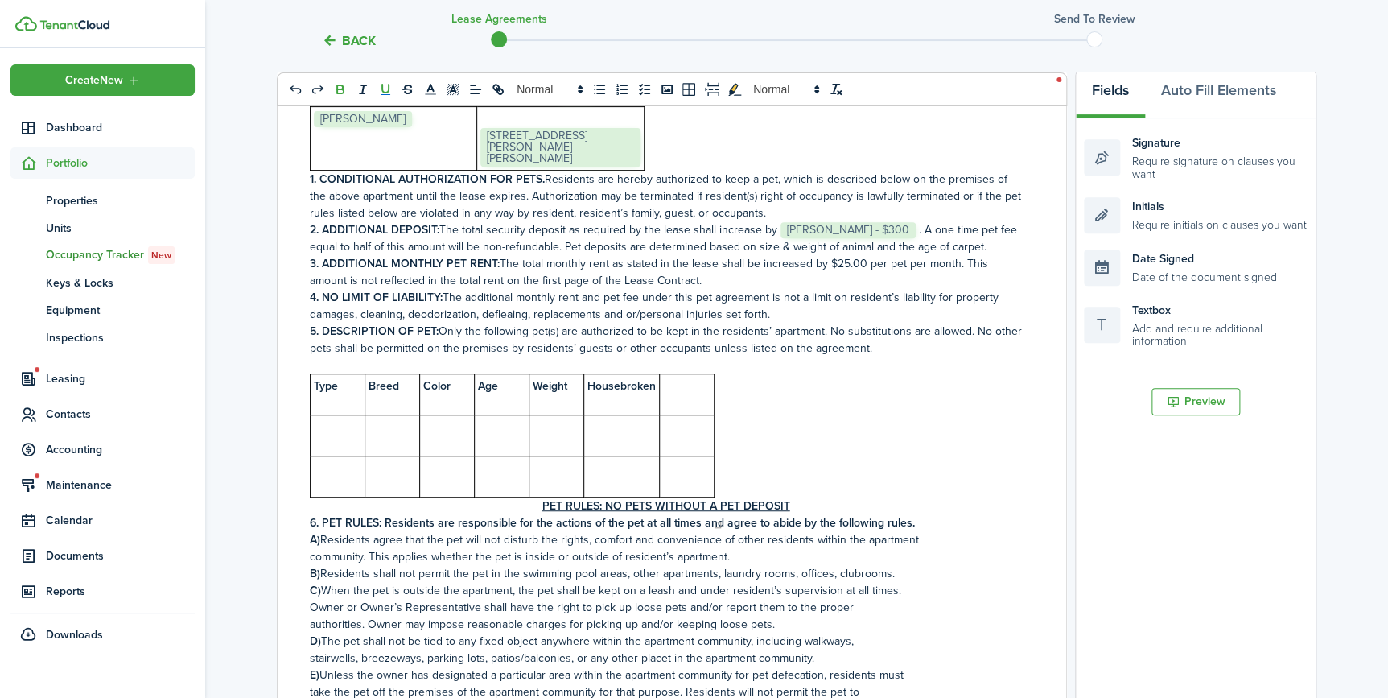
click at [334, 455] on td at bounding box center [338, 434] width 55 height 41
click at [406, 455] on td at bounding box center [392, 434] width 55 height 41
click at [639, 455] on td at bounding box center [622, 434] width 76 height 41
click at [382, 435] on p at bounding box center [392, 426] width 47 height 17
click at [449, 455] on td at bounding box center [453, 434] width 55 height 41
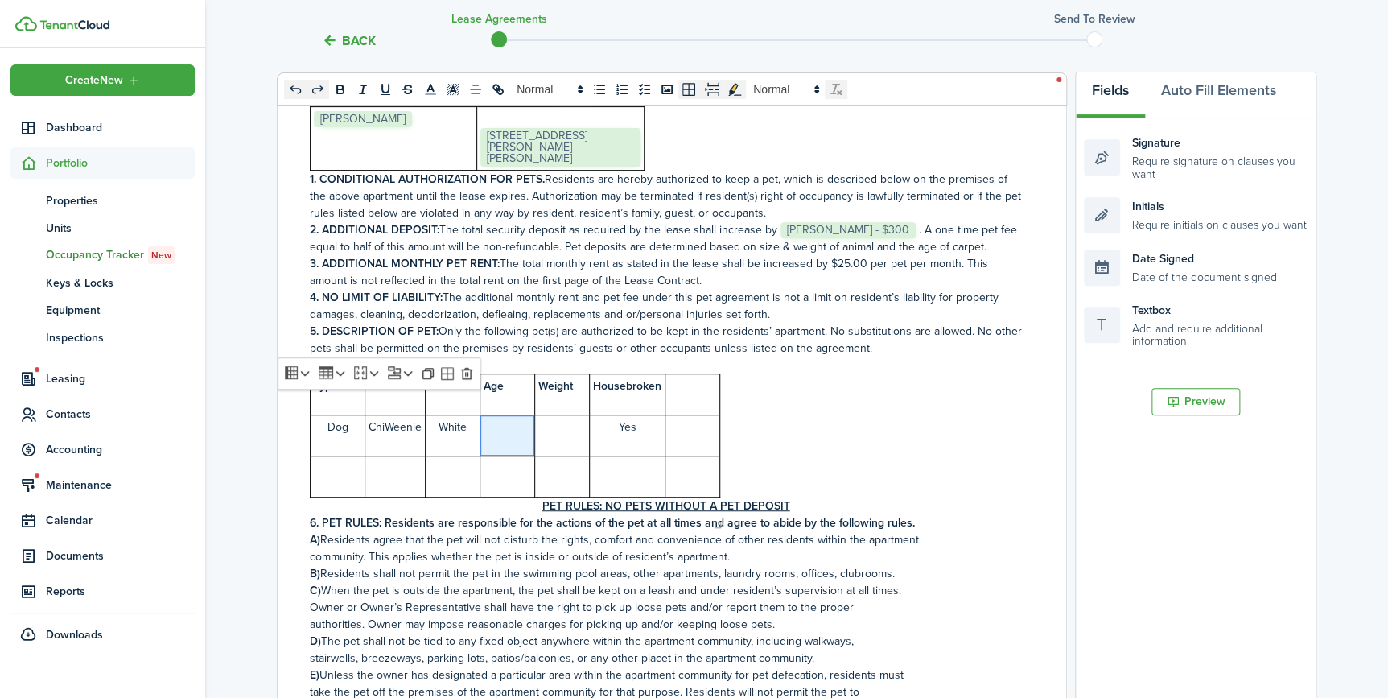
click at [516, 435] on p at bounding box center [507, 426] width 47 height 17
click at [579, 455] on td at bounding box center [562, 434] width 55 height 41
click at [421, 435] on p "ChiWeenie" at bounding box center [395, 426] width 53 height 17
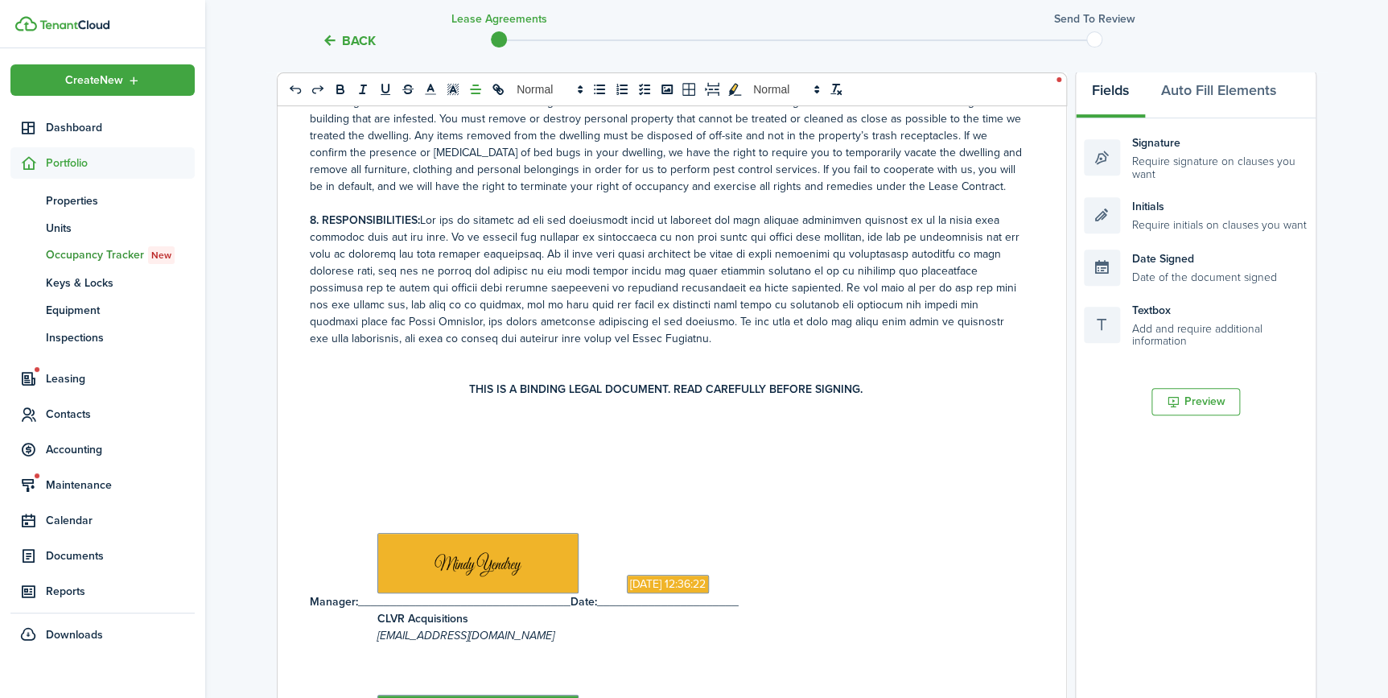
scroll to position [15292, 0]
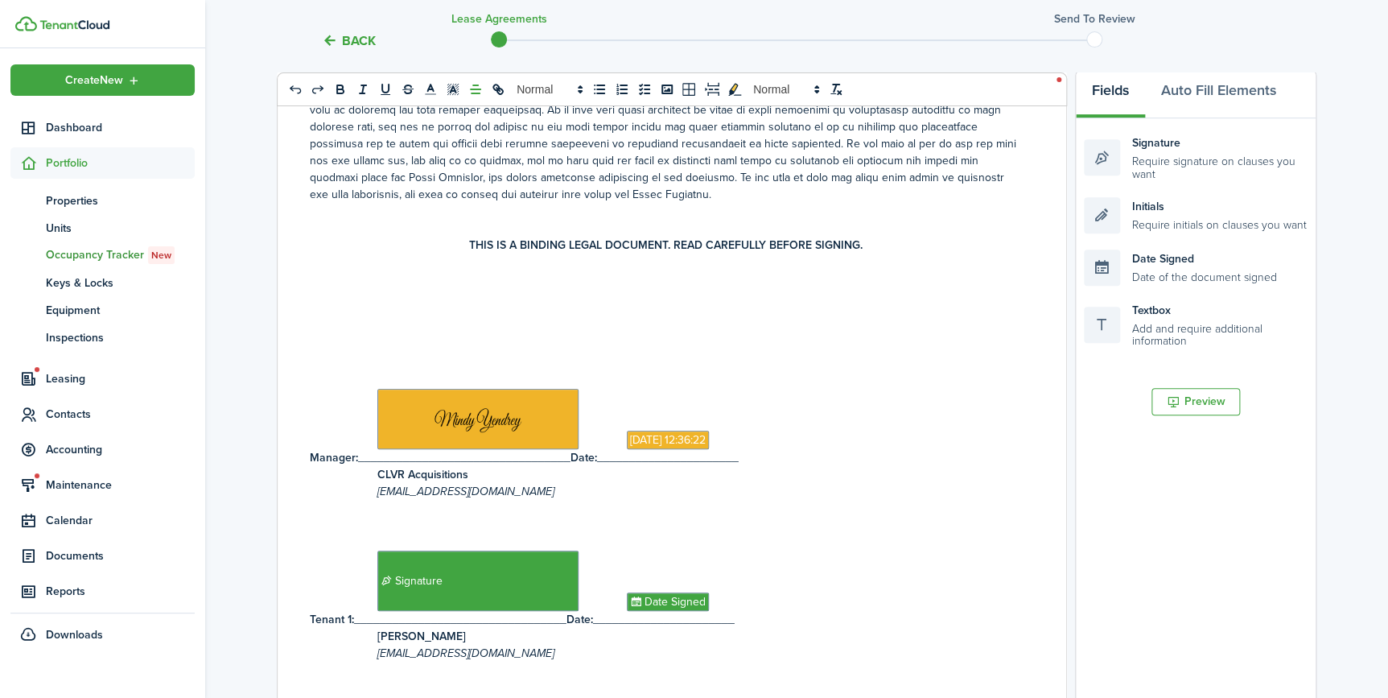
drag, startPoint x: 1387, startPoint y: 173, endPoint x: 1383, endPoint y: 402, distance: 228.6
click at [1383, 402] on div "Back Lease Agreements Send to review Template editor Add the text-boxes, signat…" at bounding box center [796, 388] width 1183 height 1151
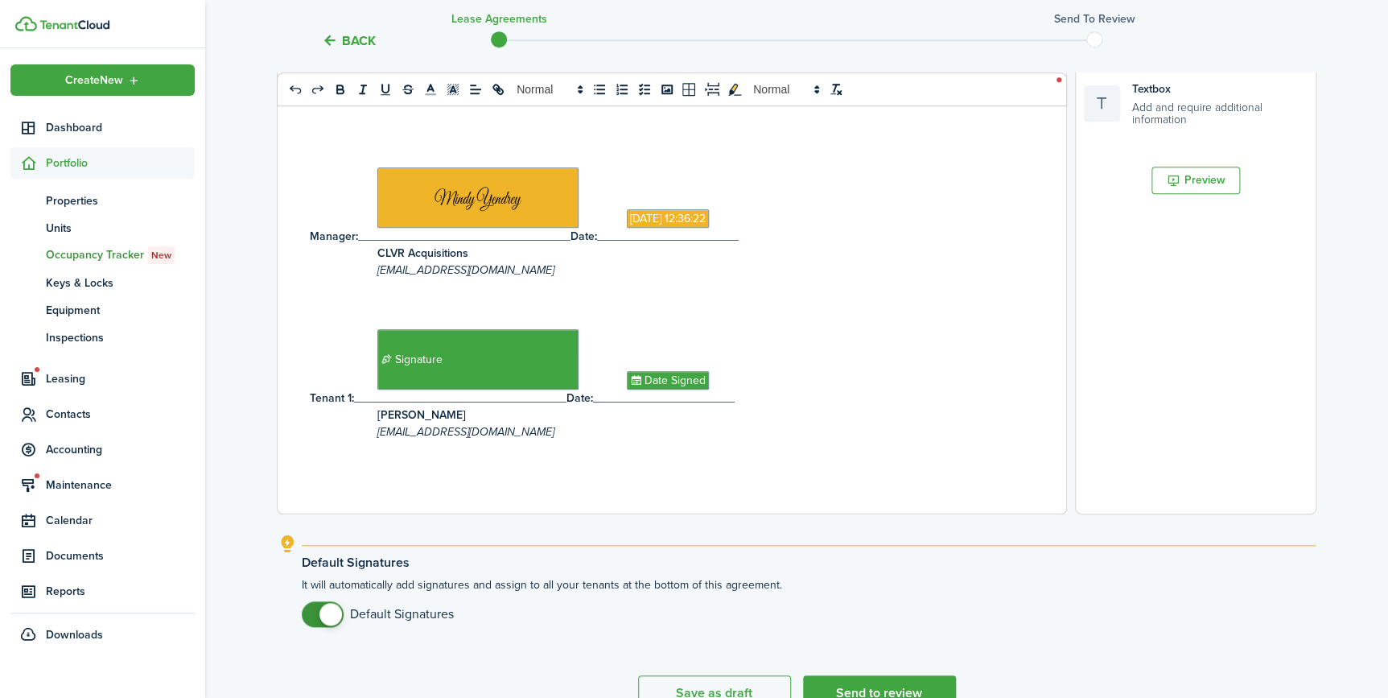
scroll to position [553, 0]
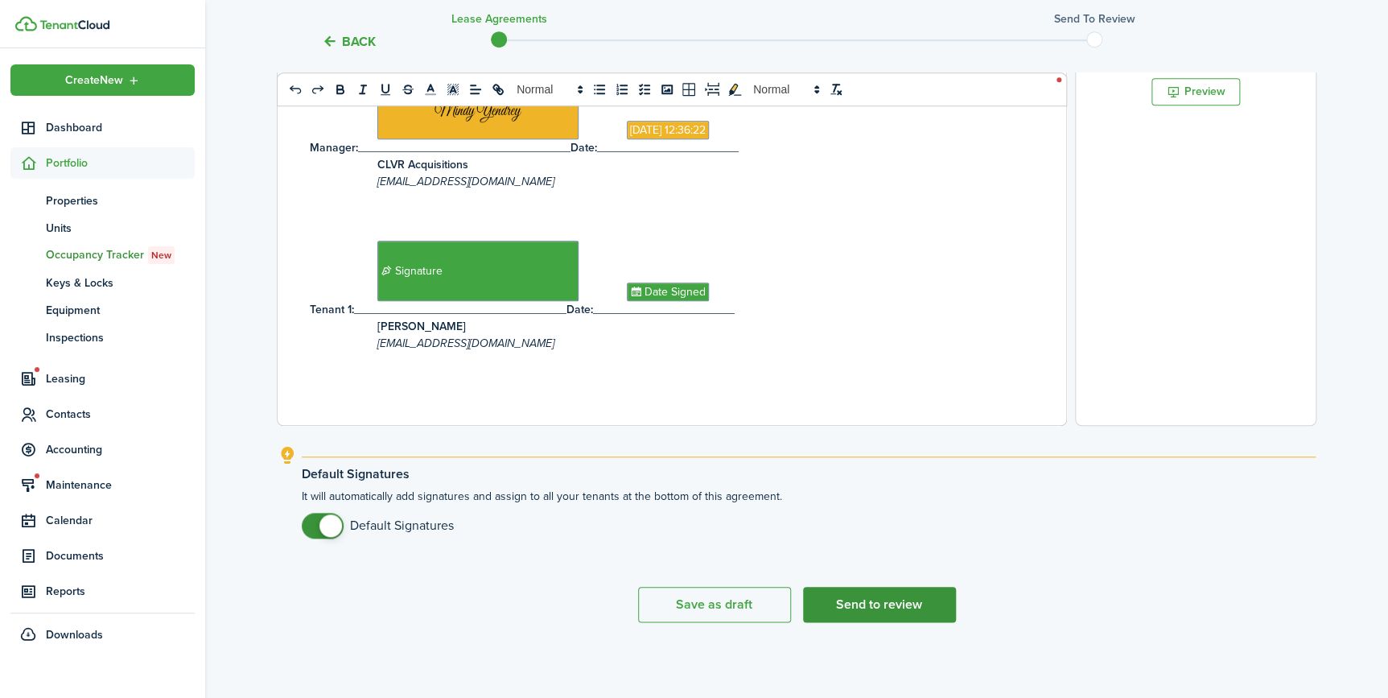
click at [870, 604] on button "Send to review" at bounding box center [879, 604] width 153 height 35
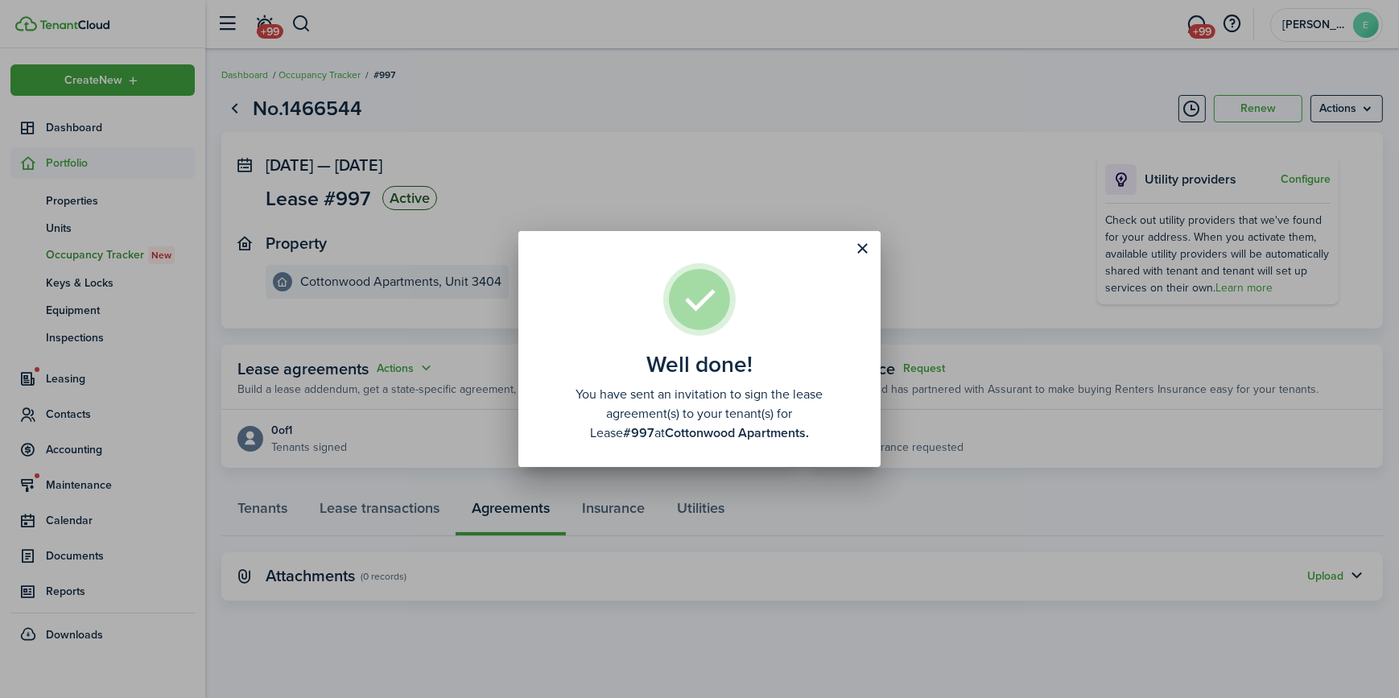
click at [770, 185] on div "Well done! You have sent an invitation to sign the lease agreement(s) to your t…" at bounding box center [699, 349] width 1399 height 698
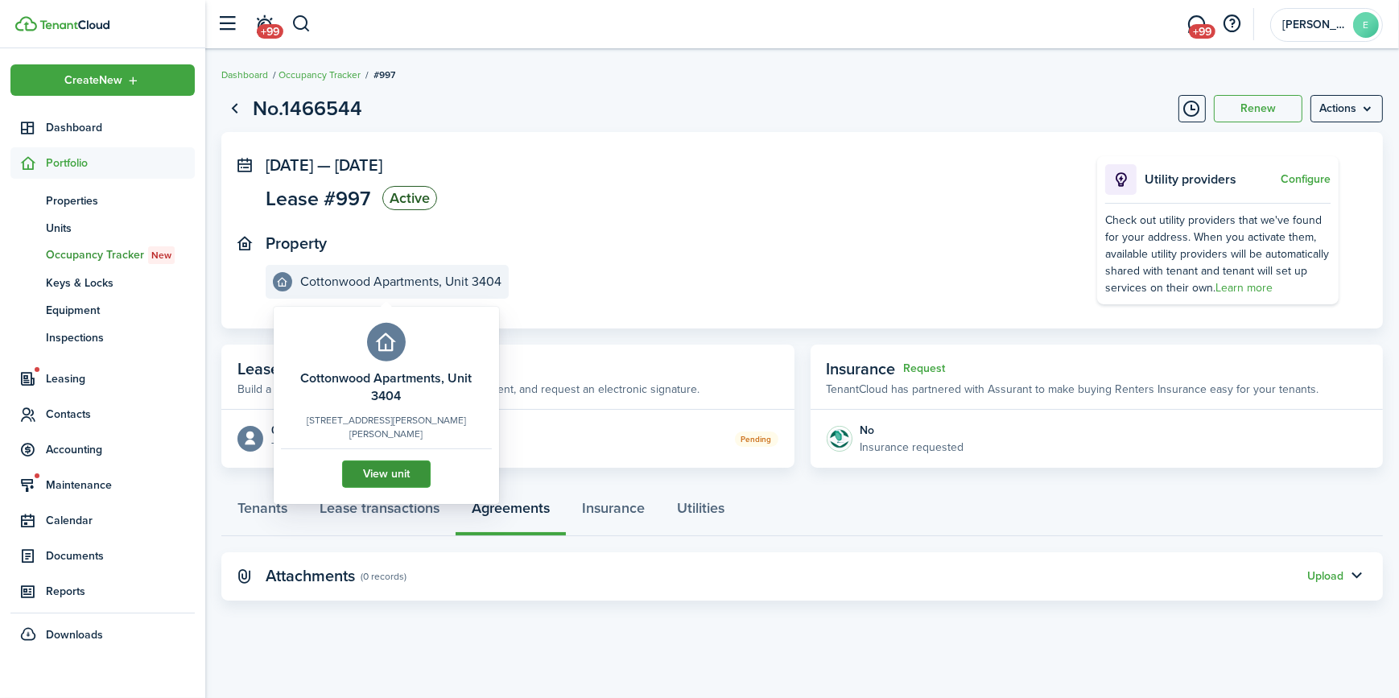
click at [390, 460] on link "View unit" at bounding box center [386, 473] width 89 height 27
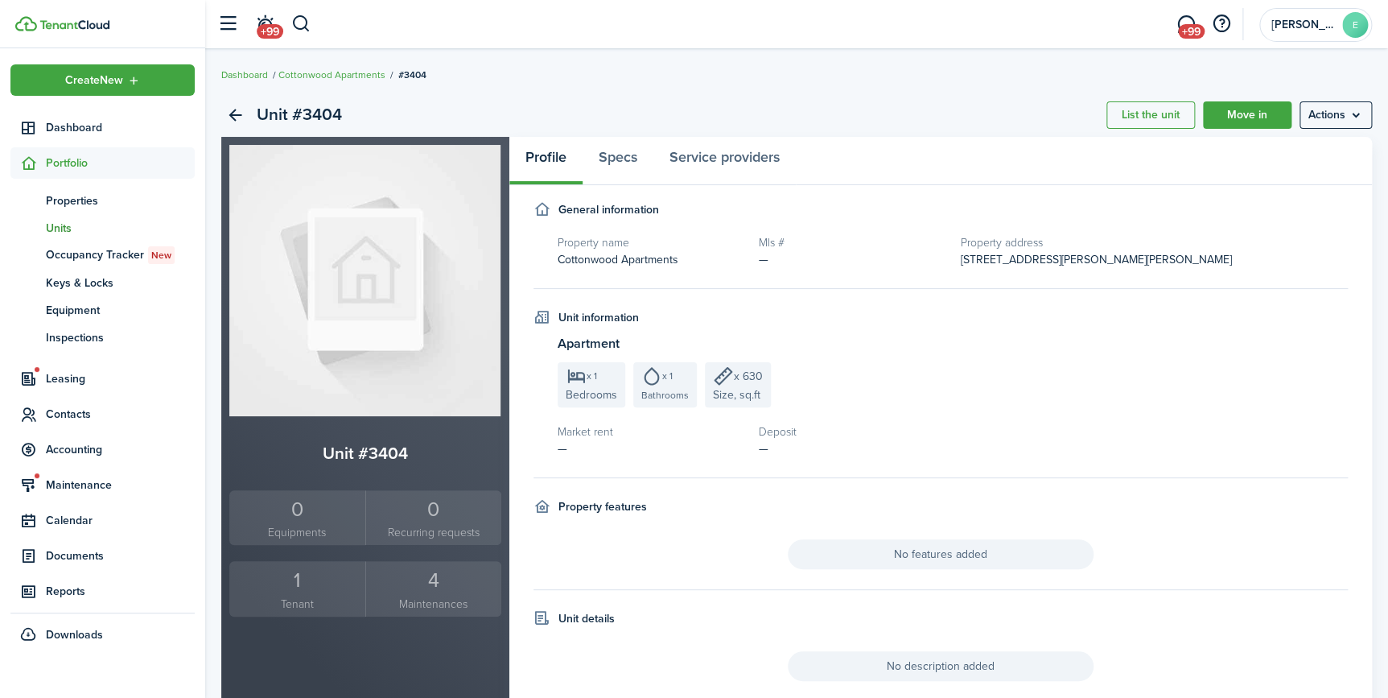
click at [331, 578] on div "1" at bounding box center [297, 580] width 128 height 31
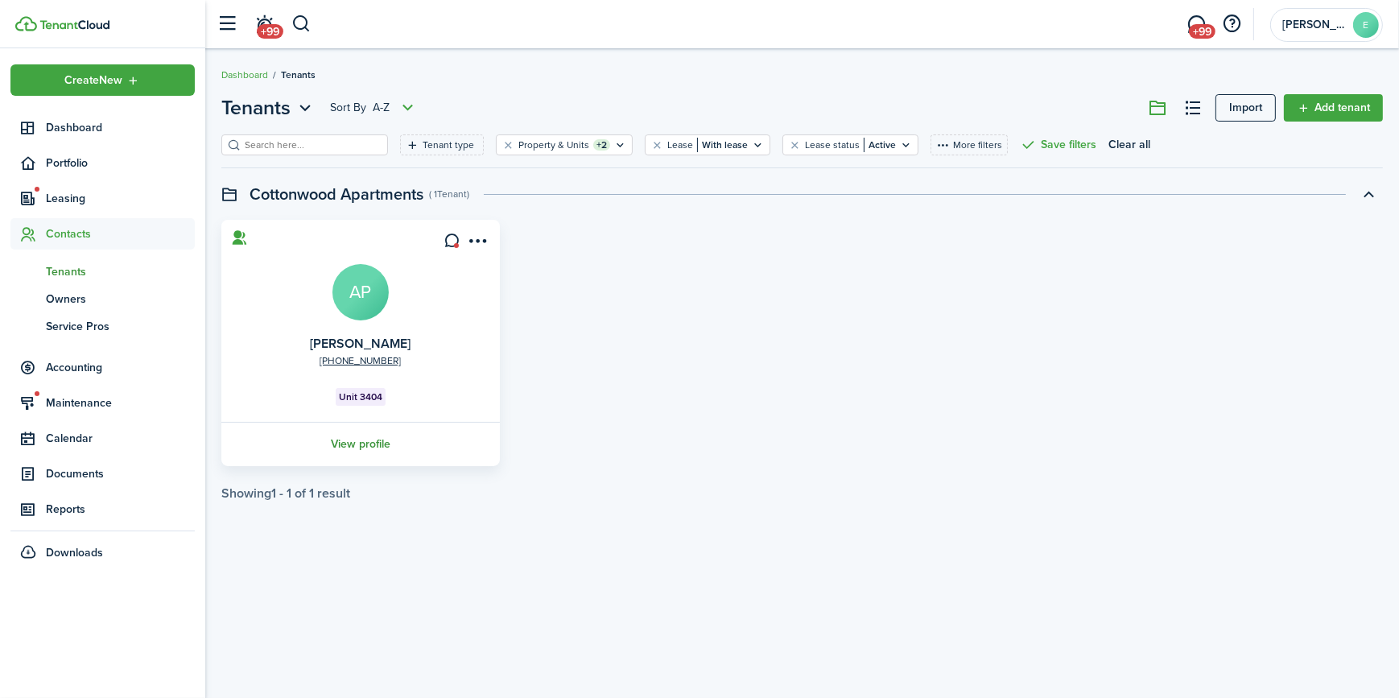
click at [372, 442] on link "View profile" at bounding box center [360, 444] width 283 height 44
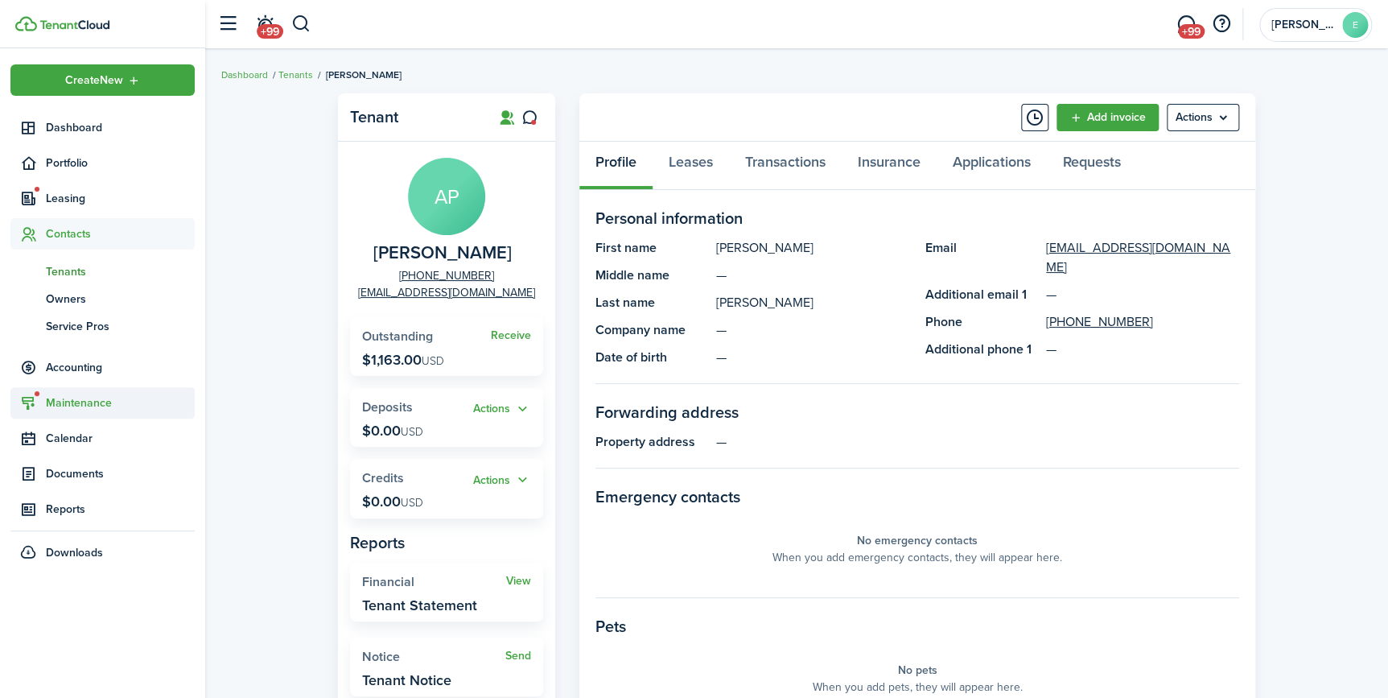
click at [89, 402] on span "Maintenance" at bounding box center [120, 402] width 149 height 17
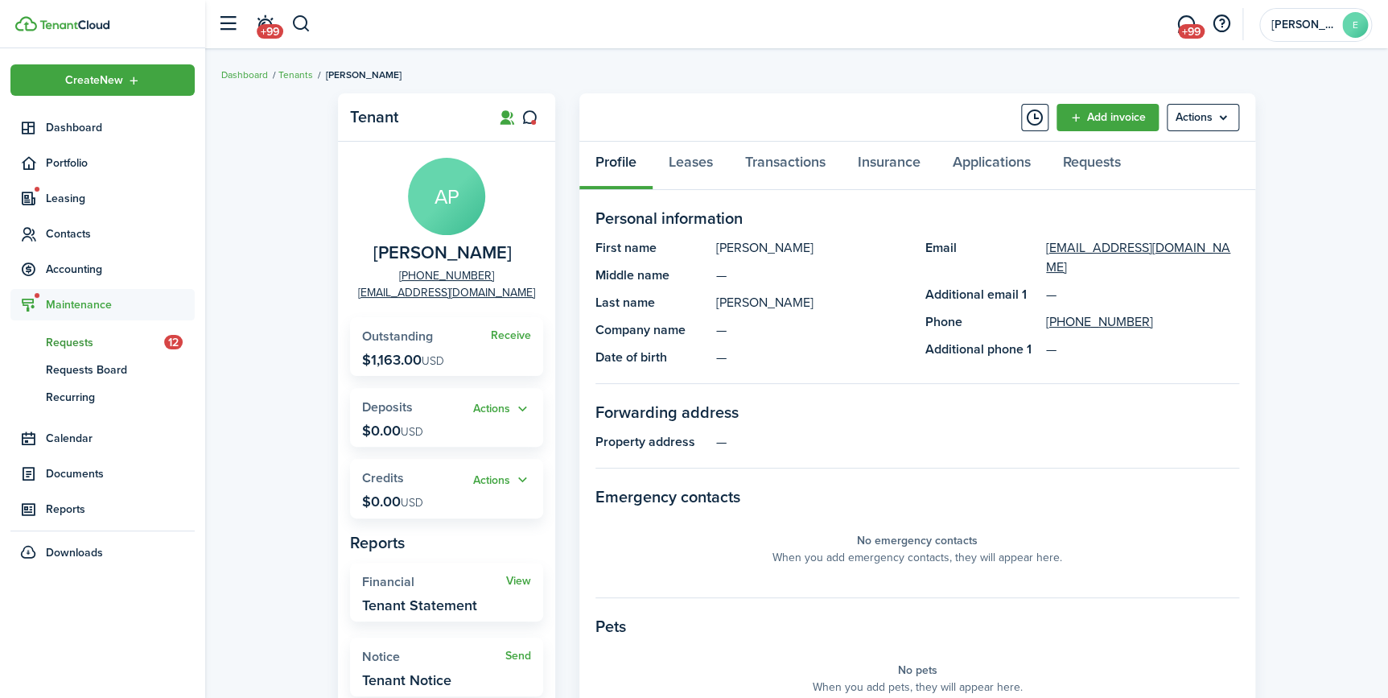
click at [90, 343] on span "Requests" at bounding box center [105, 342] width 118 height 17
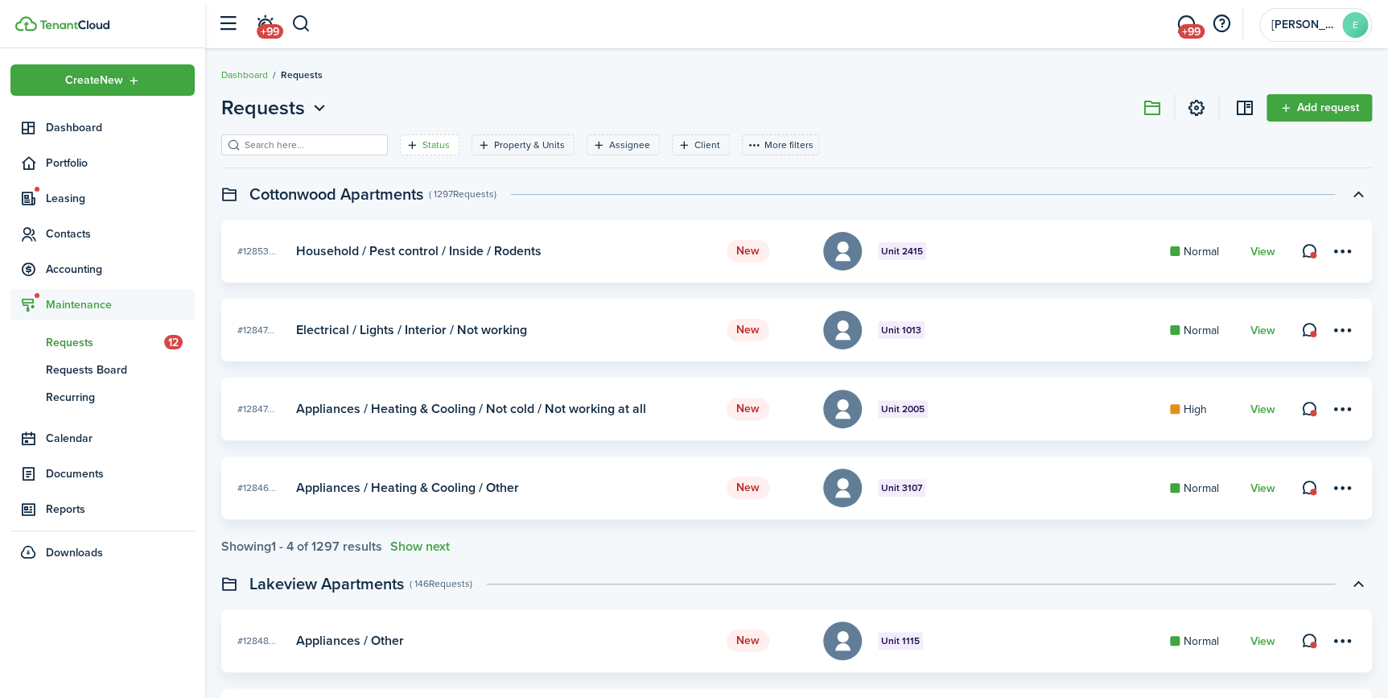
click at [406, 147] on icon "Open filter" at bounding box center [413, 144] width 14 height 13
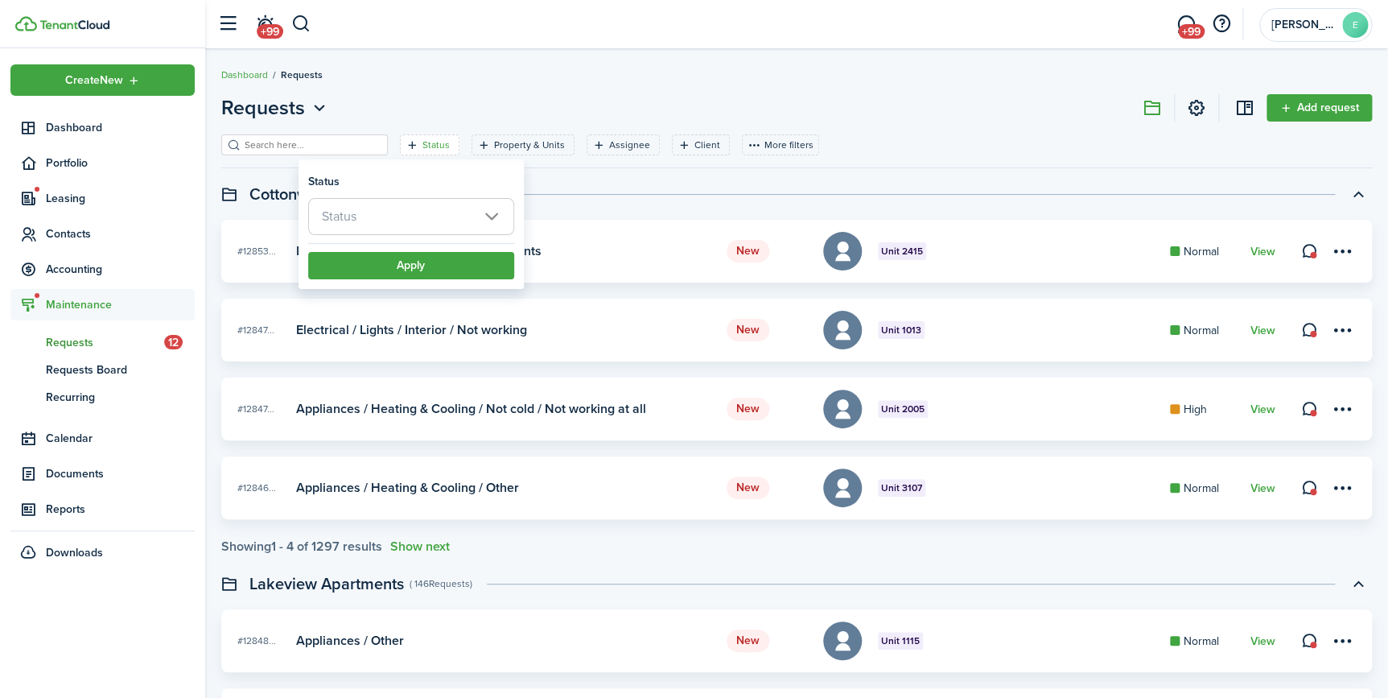
click at [393, 220] on span "Status" at bounding box center [411, 216] width 204 height 35
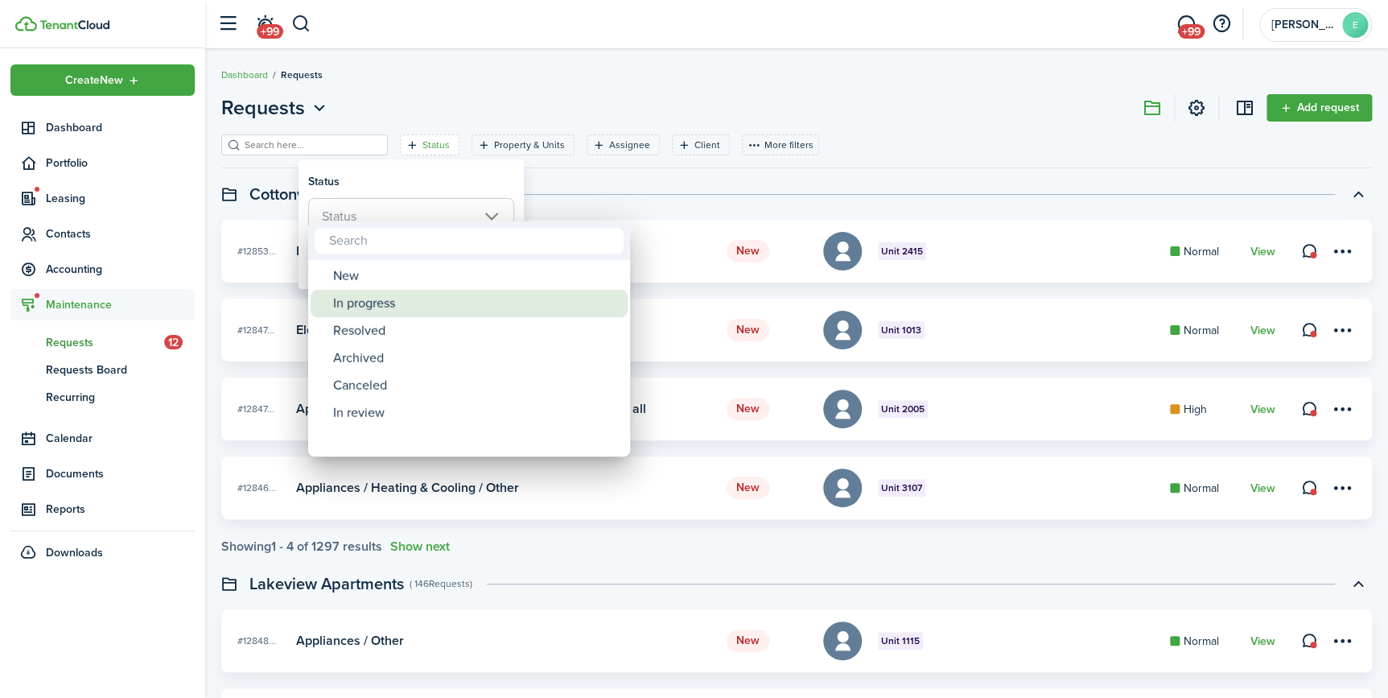
click at [372, 301] on div "In progress" at bounding box center [475, 303] width 285 height 27
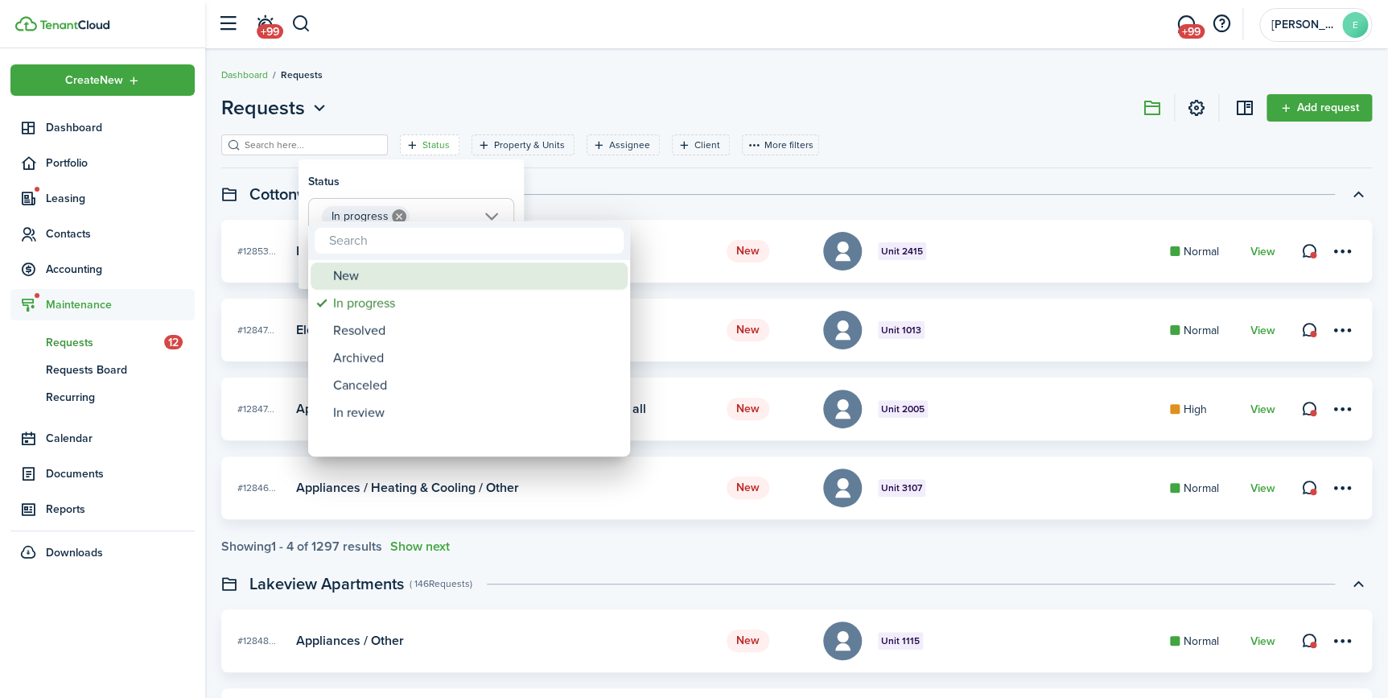
click at [353, 273] on div "New" at bounding box center [475, 275] width 285 height 27
type input "In progress, New"
click at [586, 181] on div at bounding box center [694, 348] width 1646 height 955
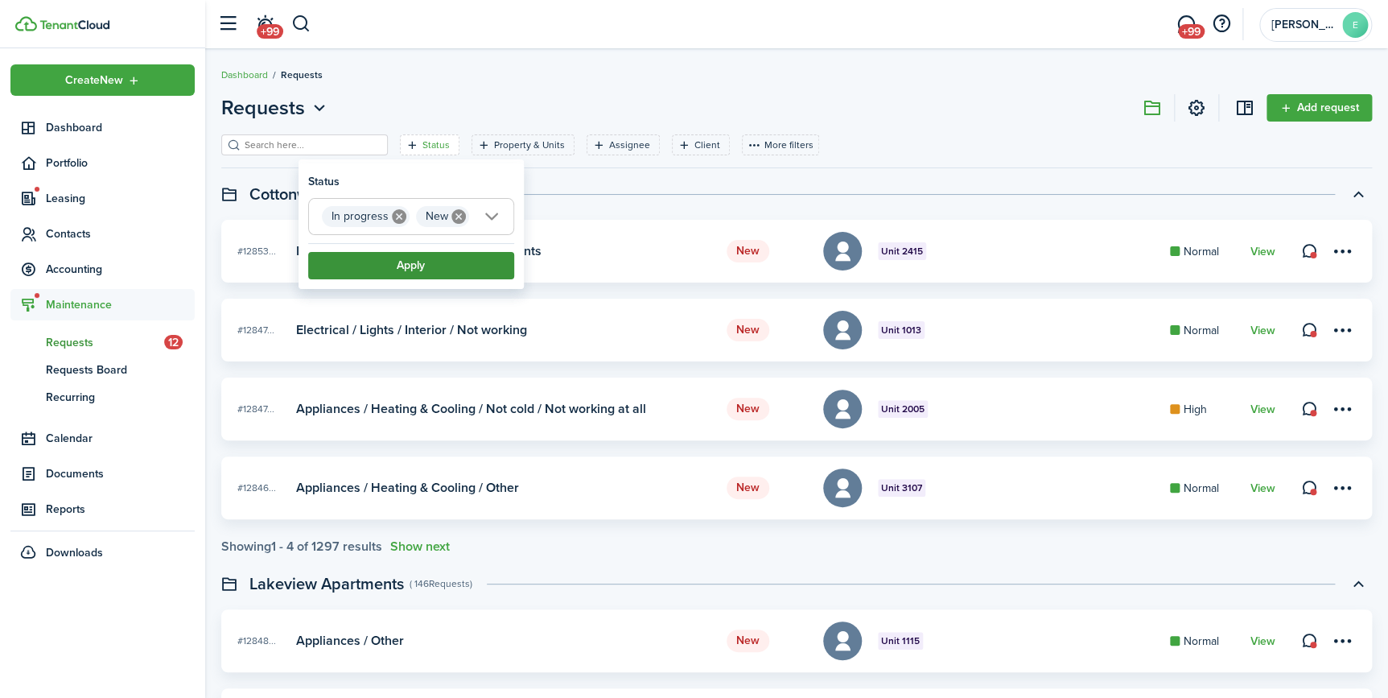
click at [437, 274] on button "Apply" at bounding box center [411, 265] width 206 height 27
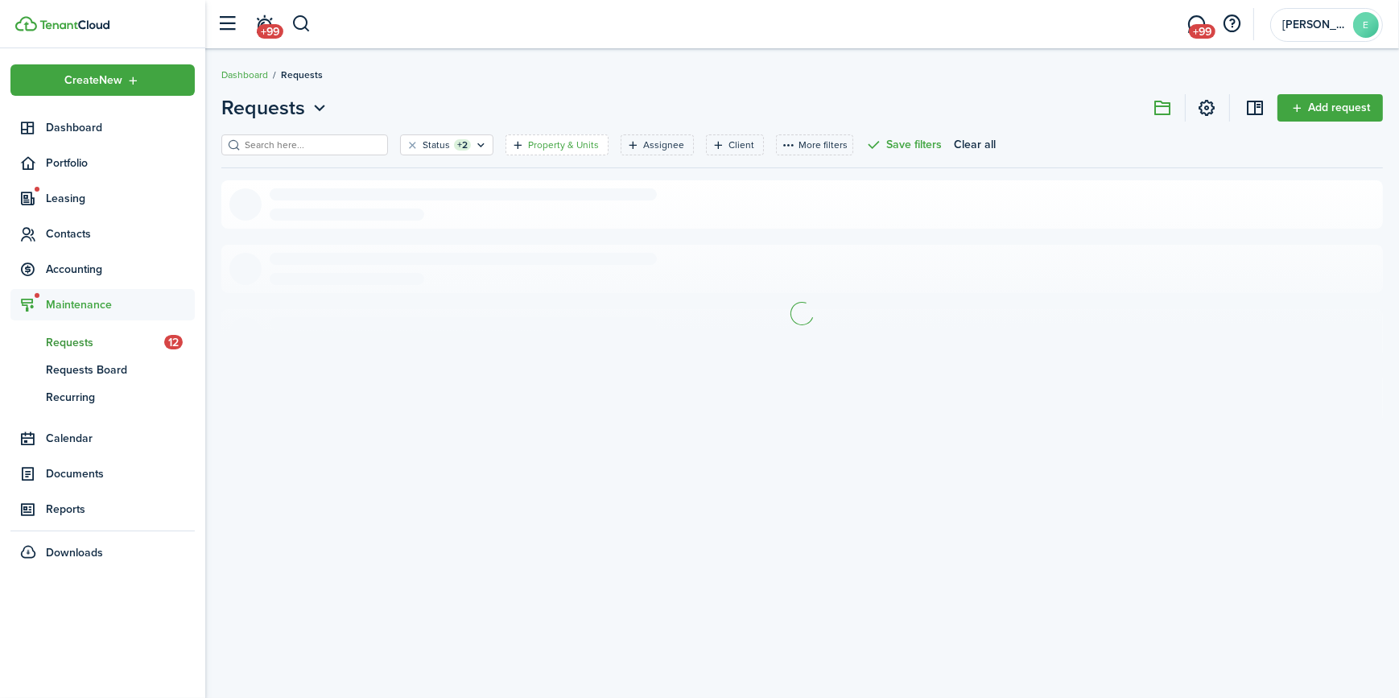
click at [528, 142] on filter-tag-label "Property & Units" at bounding box center [563, 145] width 71 height 14
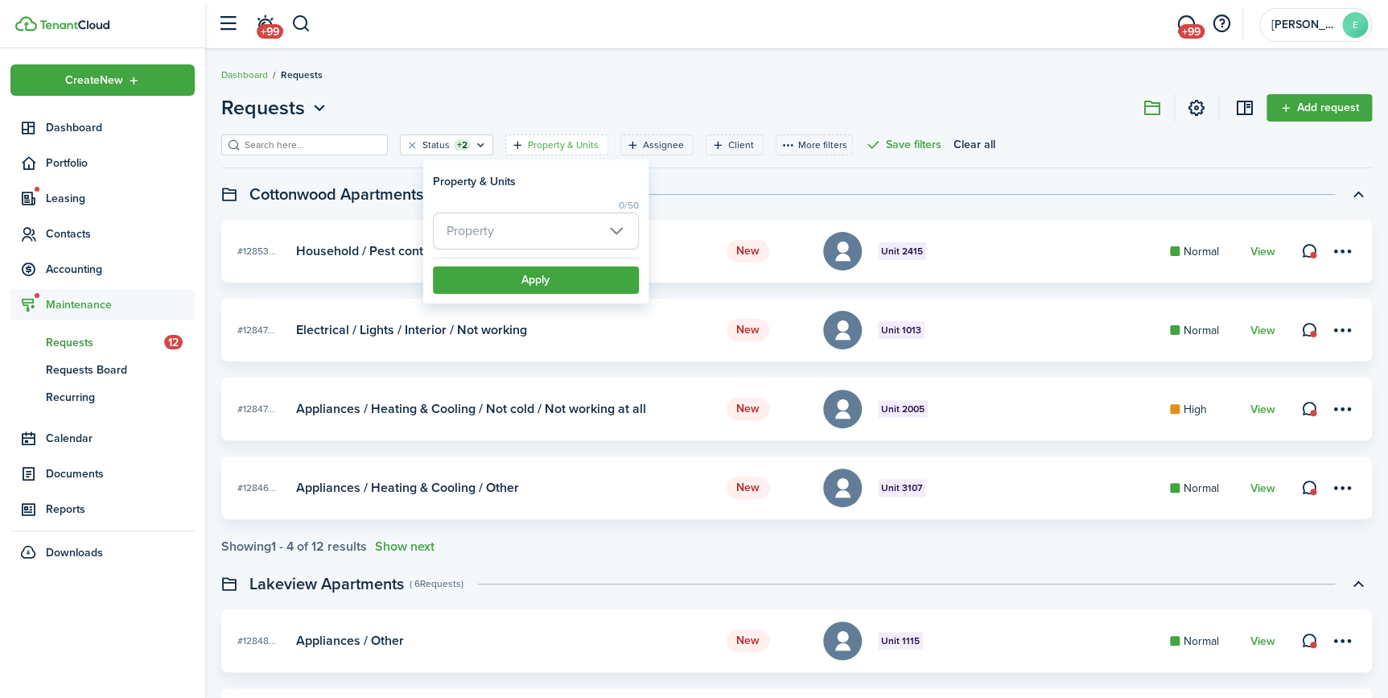
click at [484, 235] on span "Property" at bounding box center [470, 230] width 47 height 19
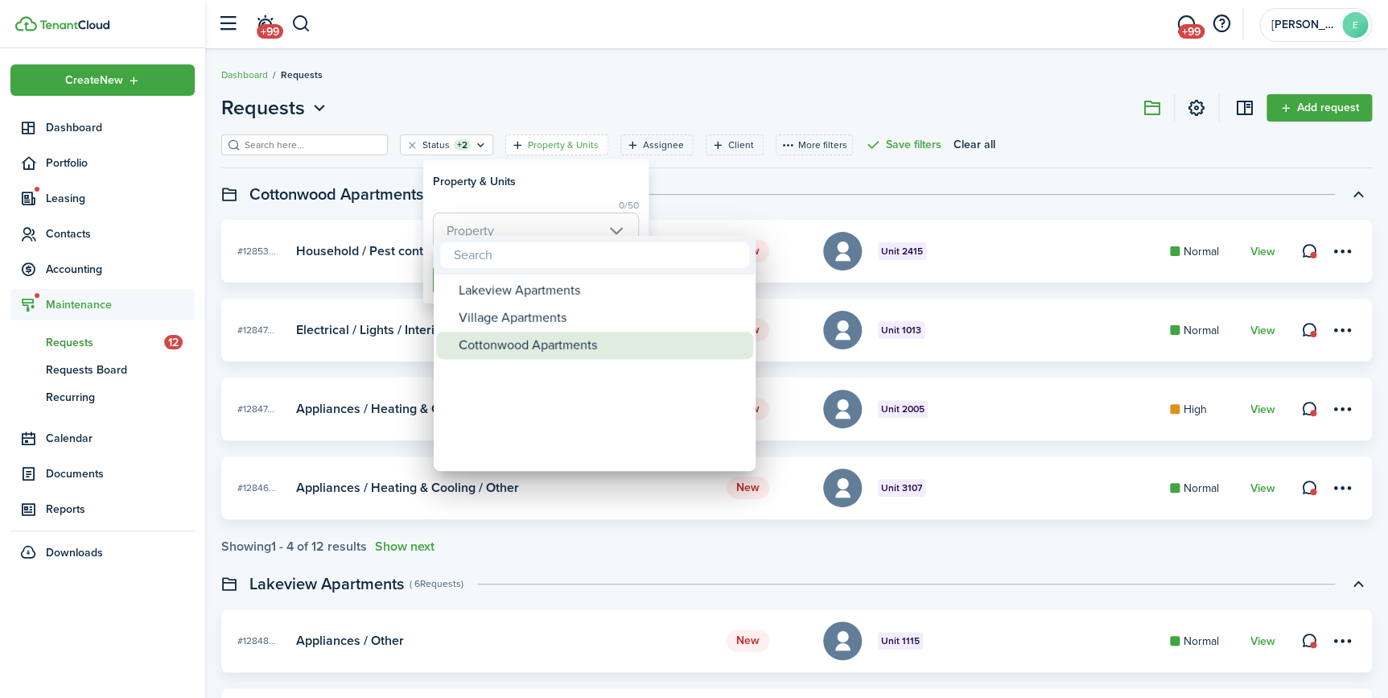
click at [488, 340] on div "Cottonwood Apartments" at bounding box center [601, 345] width 285 height 27
type input "Cottonwood Apartments"
click at [702, 200] on div at bounding box center [694, 348] width 1646 height 955
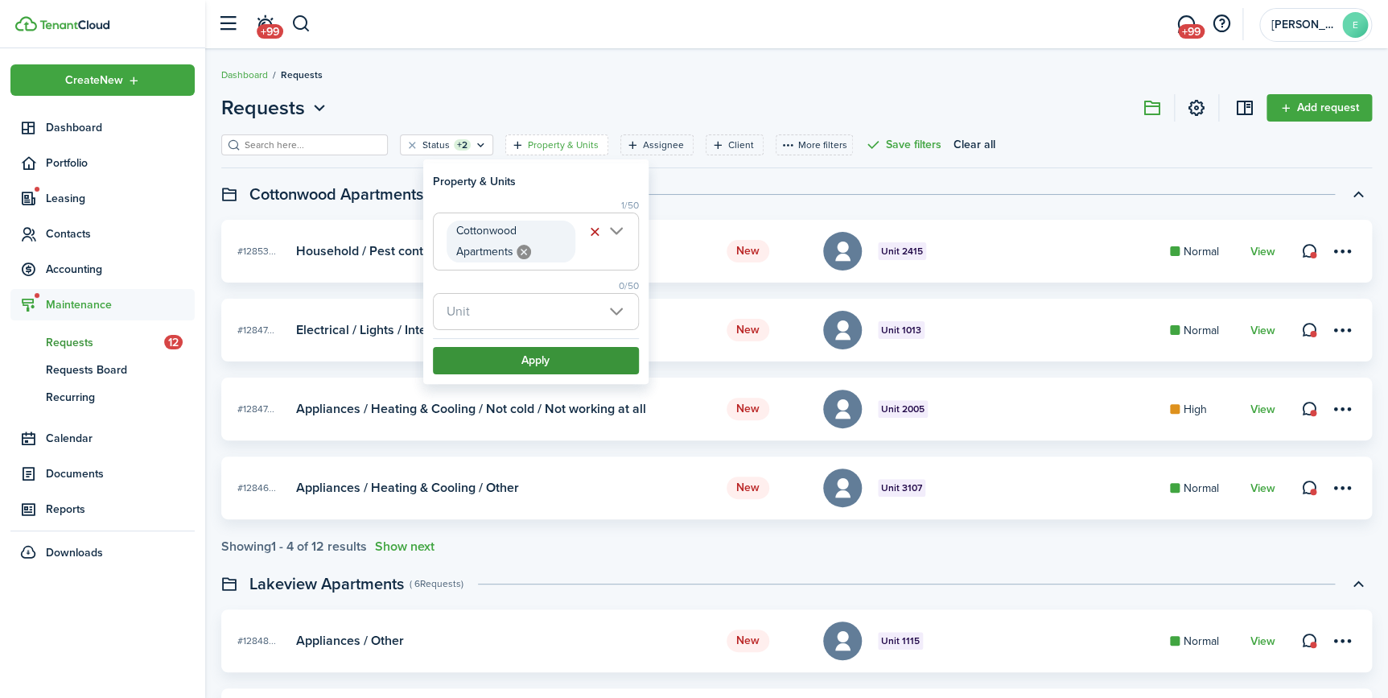
click at [521, 359] on button "Apply" at bounding box center [536, 360] width 206 height 27
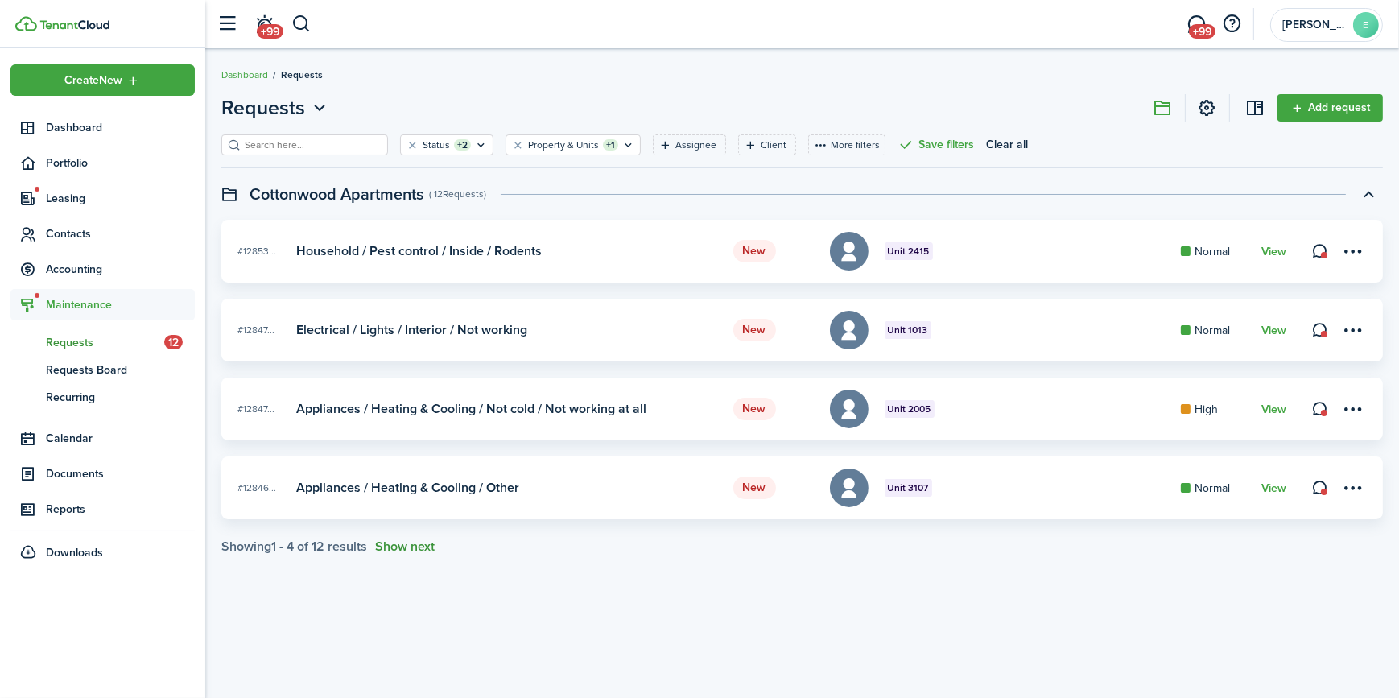
click at [421, 548] on button "Show next" at bounding box center [405, 546] width 60 height 14
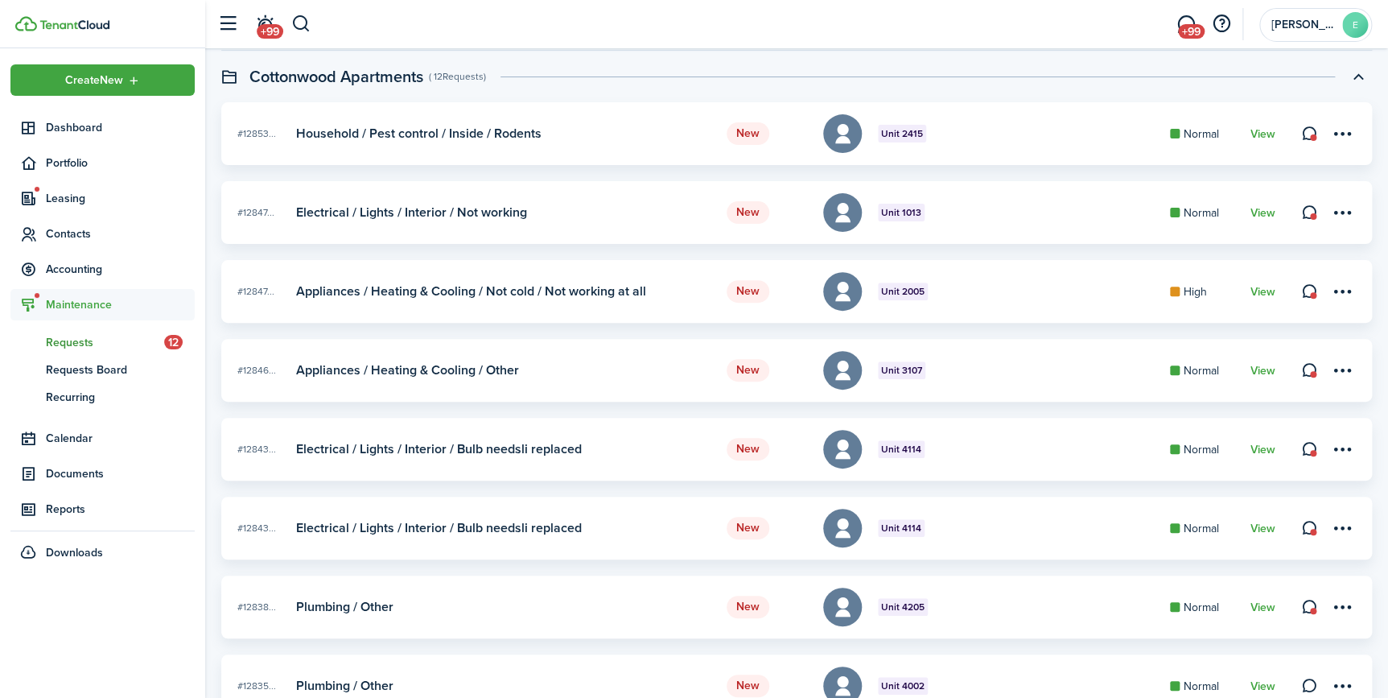
scroll to position [216, 0]
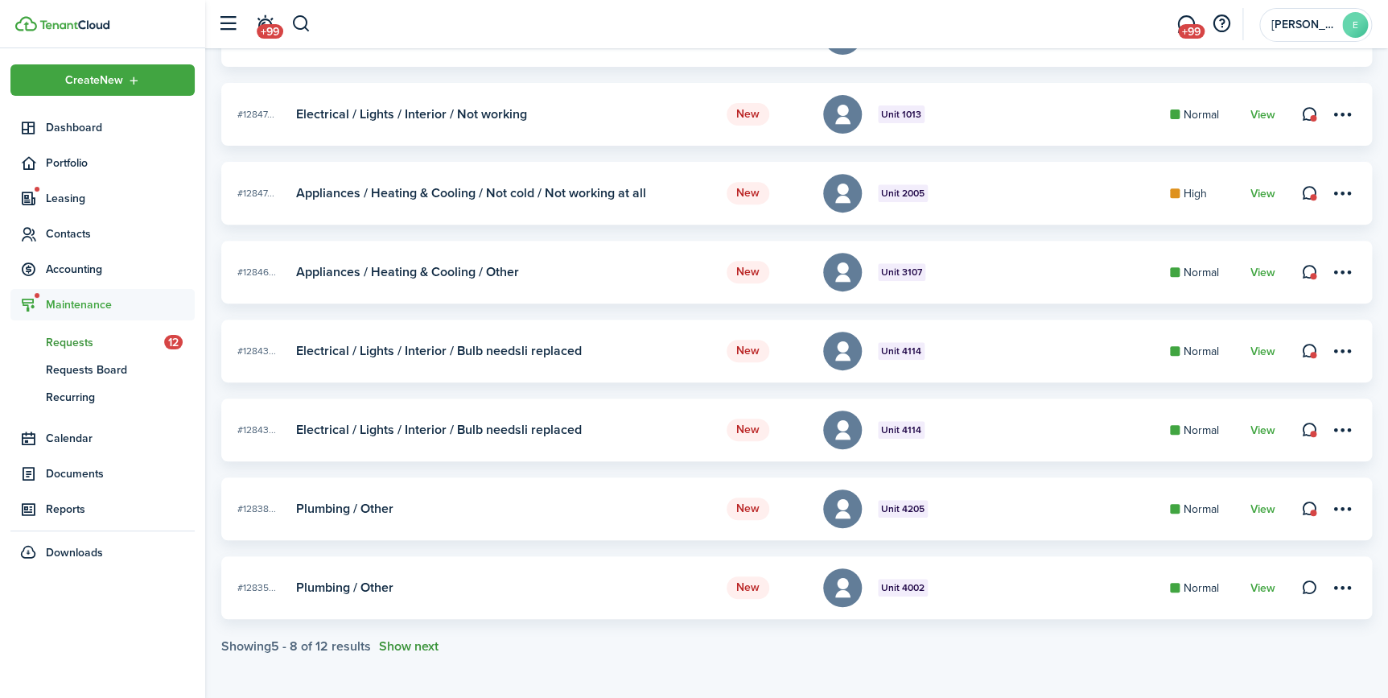
click at [423, 652] on button "Show next" at bounding box center [409, 646] width 60 height 14
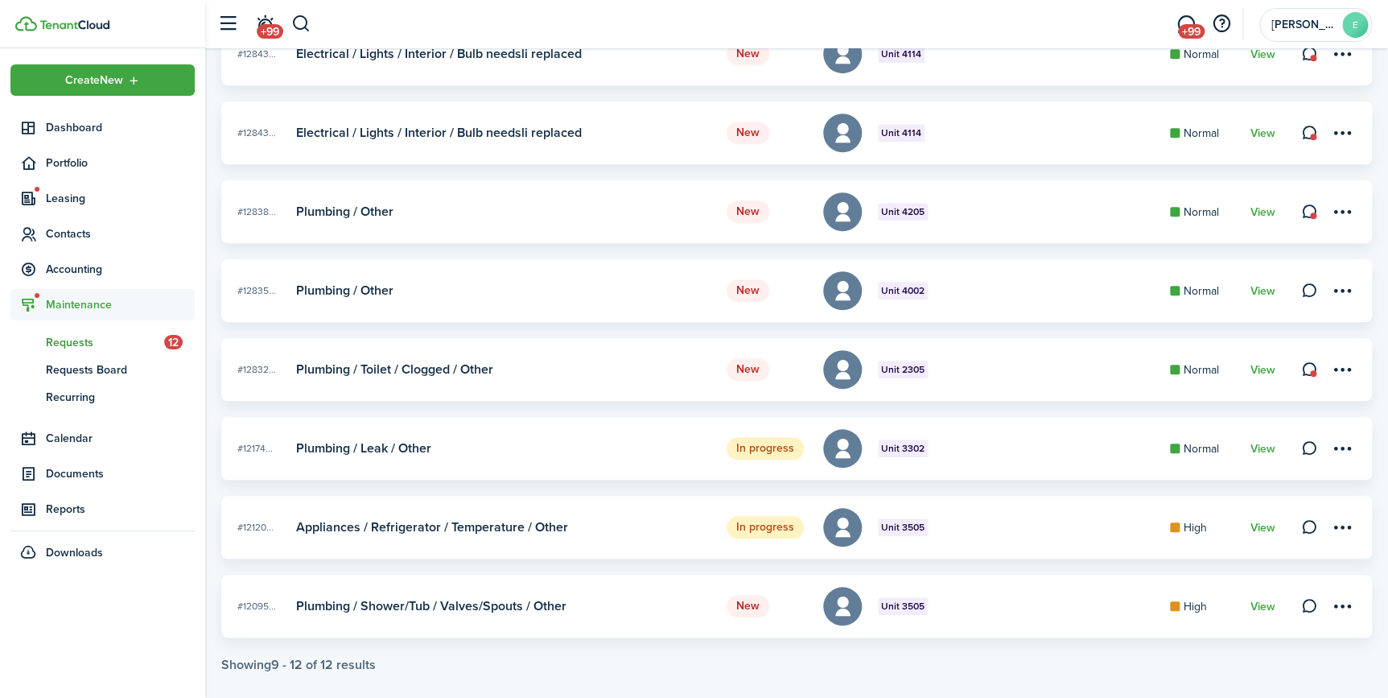
scroll to position [531, 0]
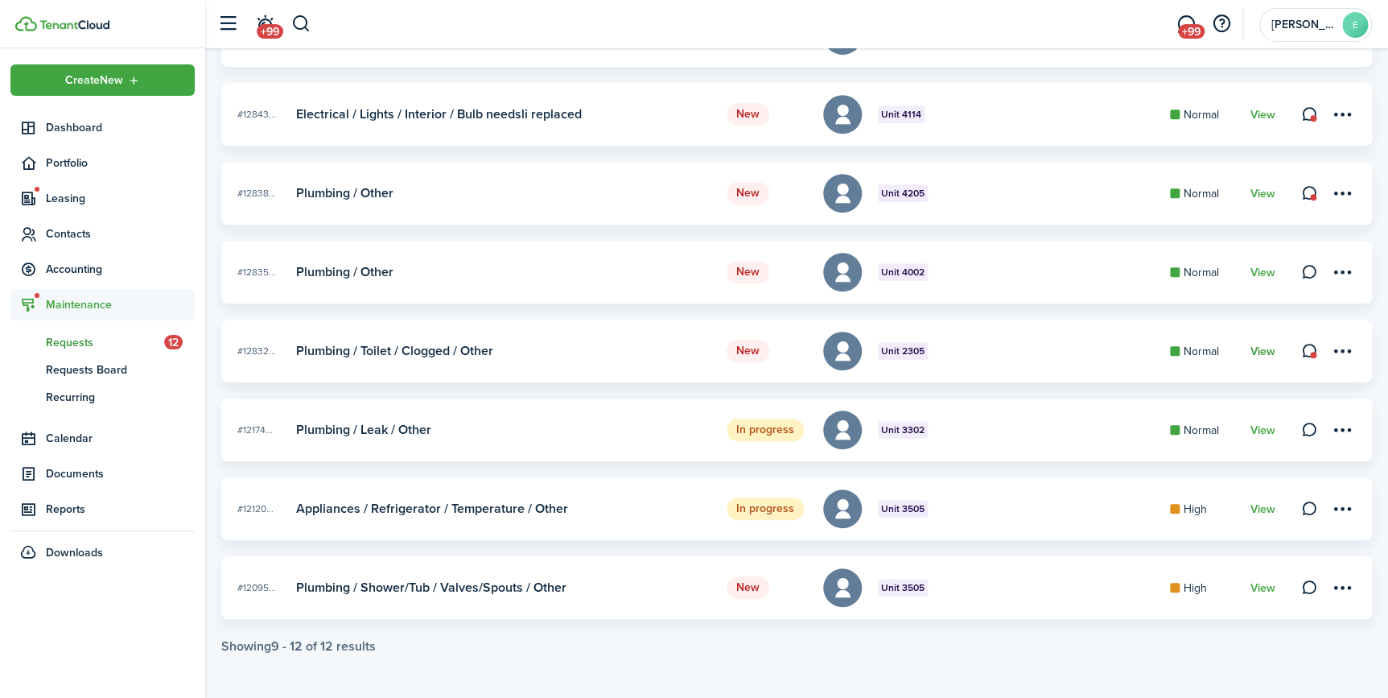
click at [1263, 353] on link "View" at bounding box center [1263, 351] width 25 height 13
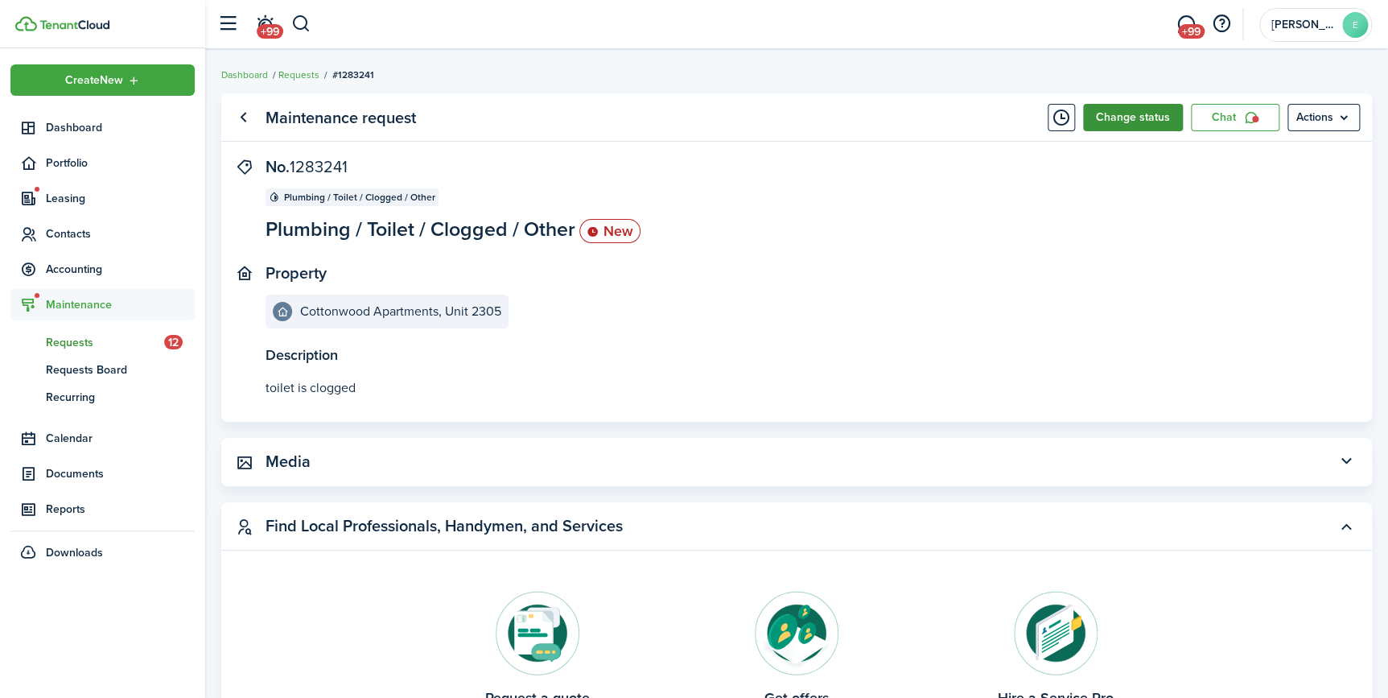
click at [1119, 126] on button "Change status" at bounding box center [1133, 117] width 100 height 27
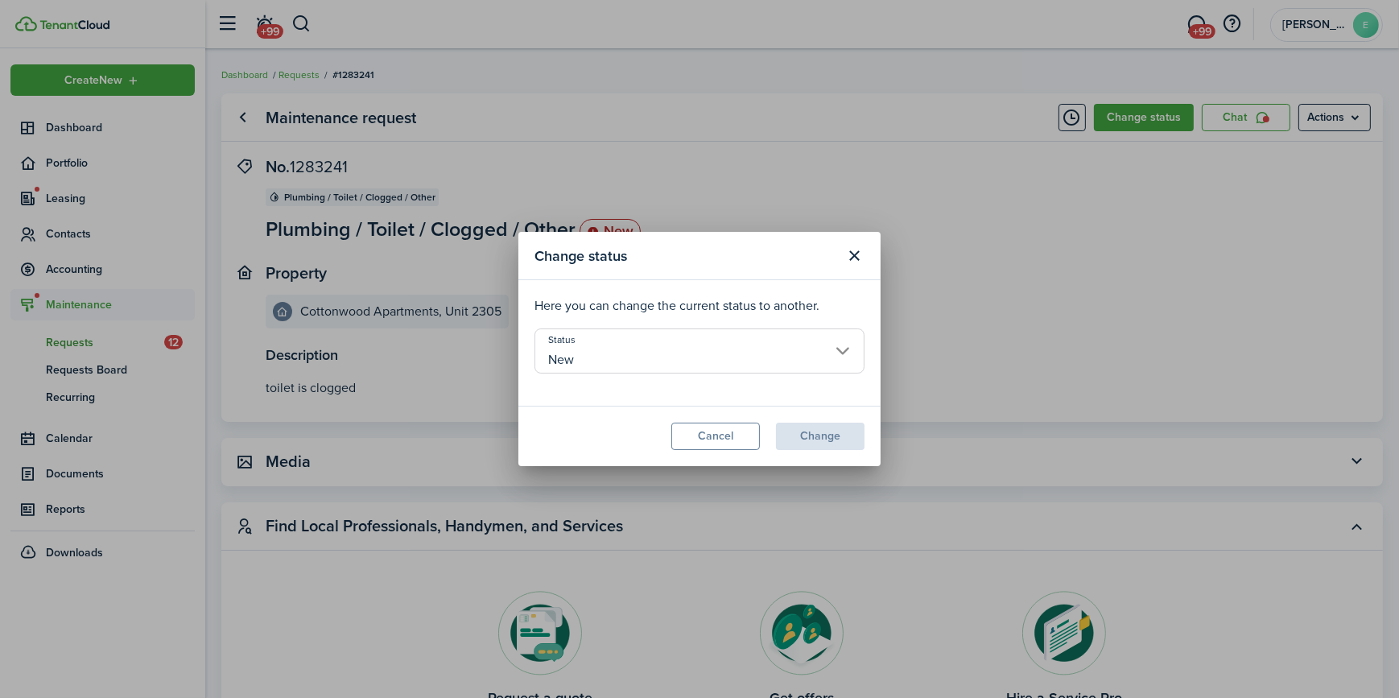
click at [696, 353] on input "New" at bounding box center [699, 350] width 330 height 45
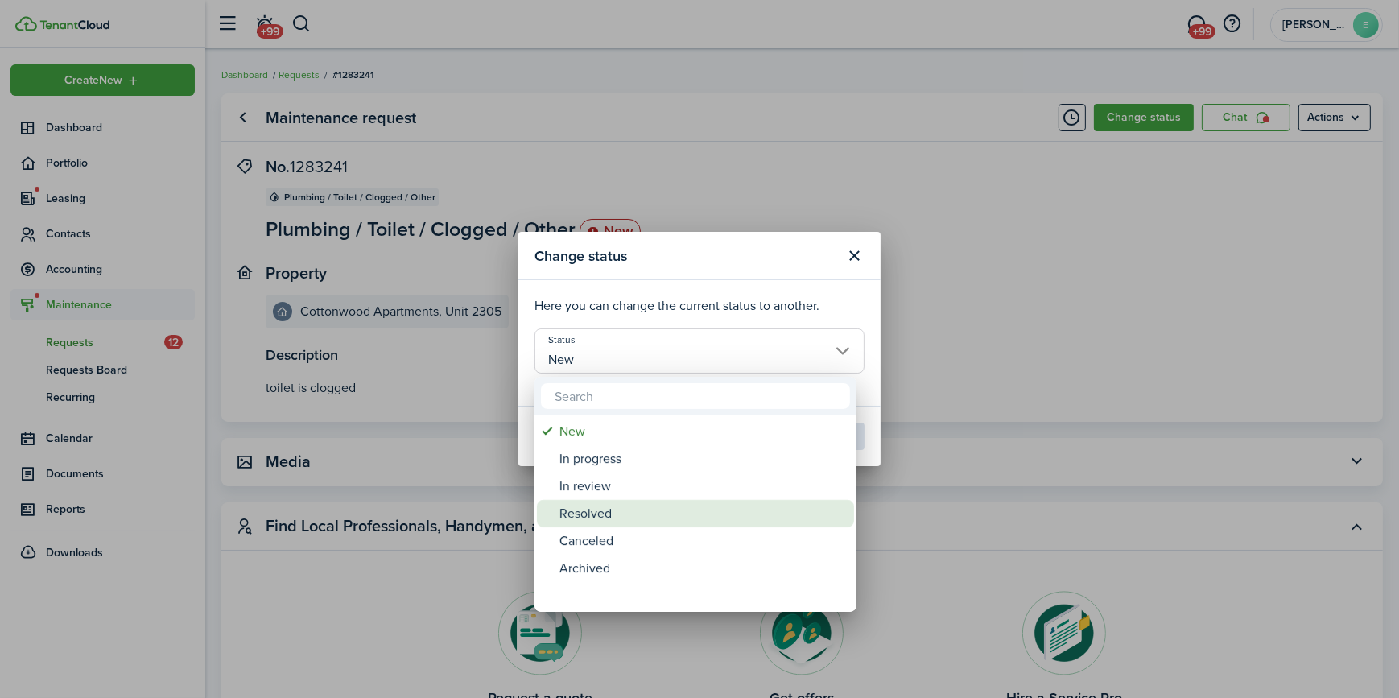
click at [609, 508] on div "Resolved" at bounding box center [701, 513] width 285 height 27
type input "Resolved"
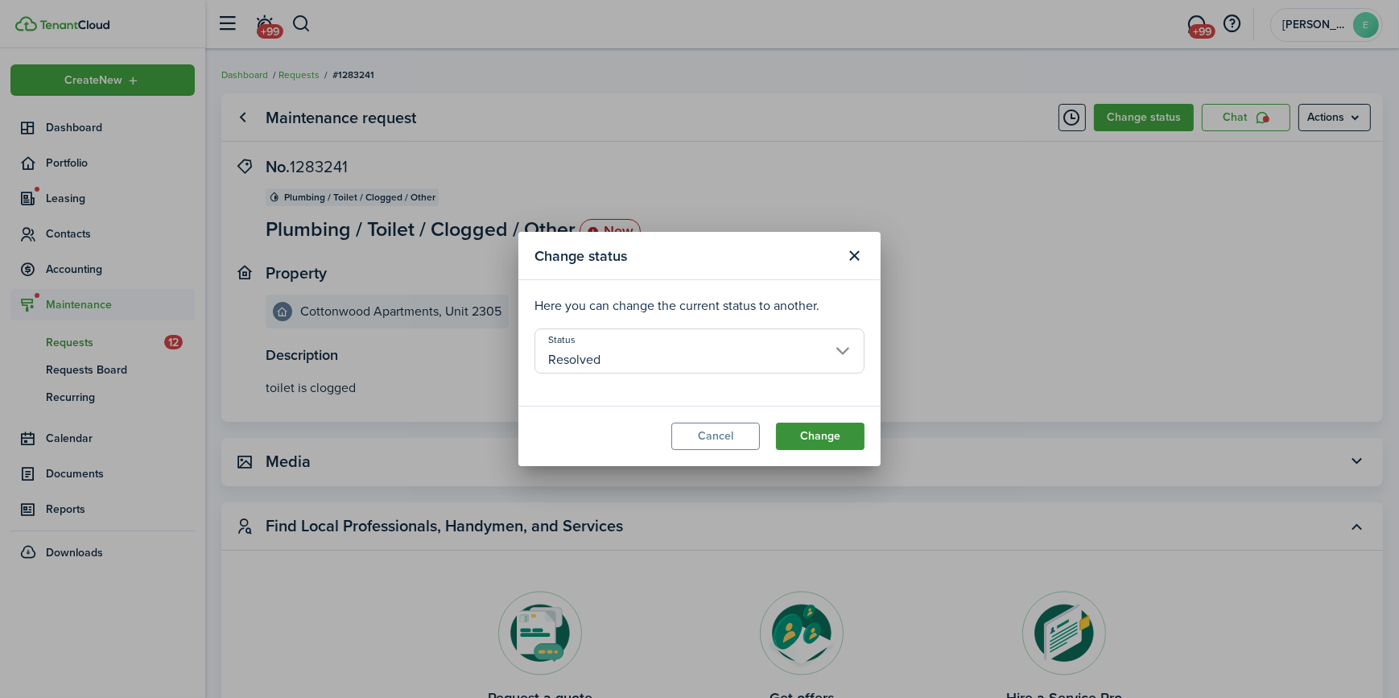
click at [841, 436] on button "Change" at bounding box center [820, 435] width 89 height 27
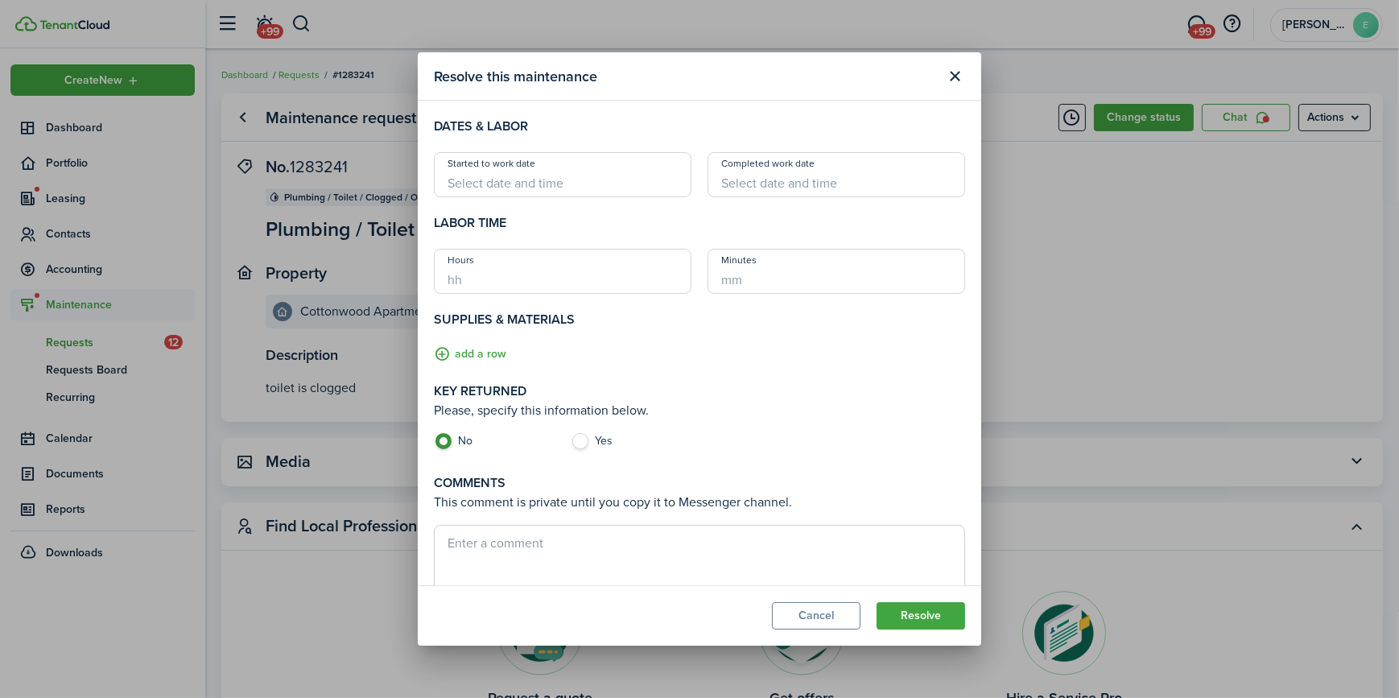
click at [624, 183] on input "Started to work date" at bounding box center [563, 174] width 258 height 45
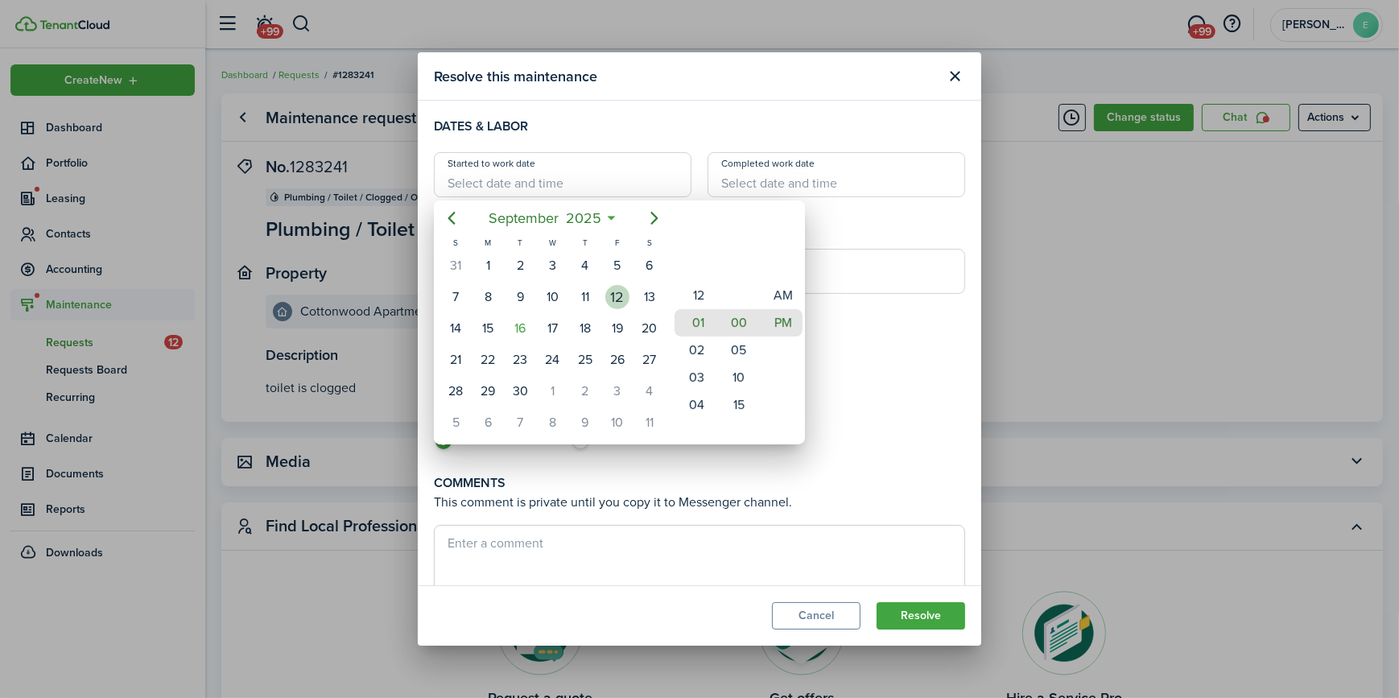
click at [614, 290] on div "12" at bounding box center [617, 297] width 24 height 24
click at [715, 381] on div "Hour" at bounding box center [712, 323] width 8 height 196
click at [699, 373] on mbsc-wheel-item "11" at bounding box center [693, 377] width 39 height 27
click at [736, 378] on mbsc-wheel-item "10" at bounding box center [738, 377] width 39 height 27
click at [736, 364] on mbsc-wheel-item "15" at bounding box center [738, 349] width 39 height 27
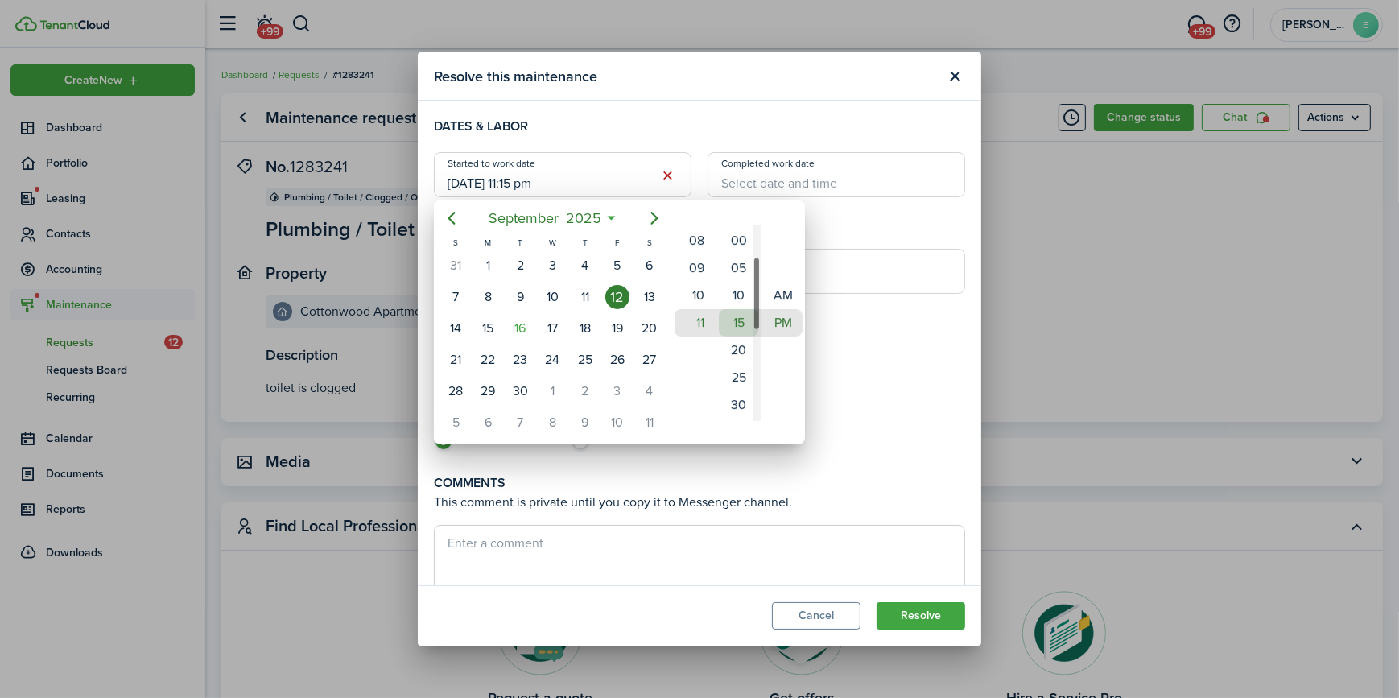
click at [736, 378] on div "00 05 10 15 20 25 30 35 40 45 50 55" at bounding box center [738, 268] width 44 height 2216
click at [736, 378] on mbsc-wheel-item "25" at bounding box center [738, 377] width 39 height 27
click at [736, 364] on mbsc-wheel-item "30" at bounding box center [738, 349] width 39 height 27
click at [736, 378] on div "00 05 10 15 20 25 30 35 40 45 50 55" at bounding box center [738, 295] width 44 height 2216
click at [736, 378] on mbsc-wheel-item "40" at bounding box center [738, 377] width 39 height 27
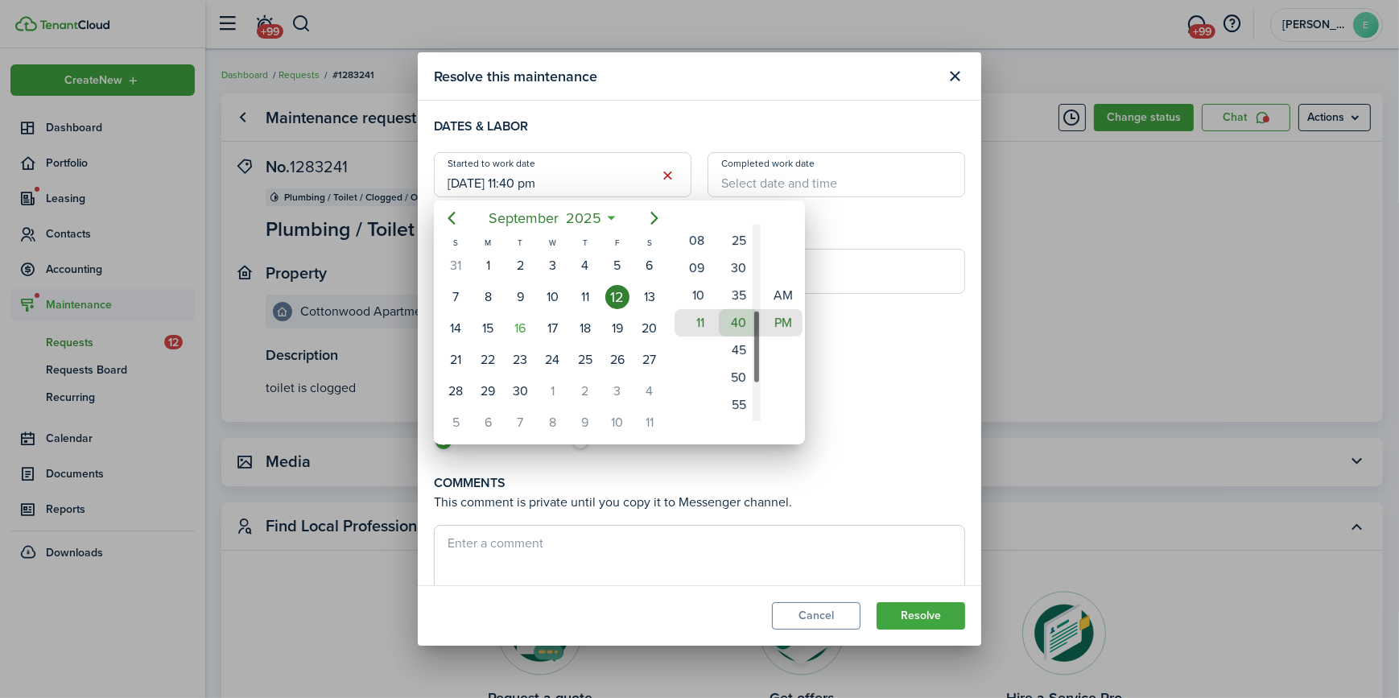
click at [736, 364] on mbsc-wheel-item "45" at bounding box center [738, 349] width 39 height 27
type input "[DATE] 11:45 pm"
click at [739, 328] on mbsc-wheel-item "45" at bounding box center [738, 322] width 39 height 27
click at [746, 183] on div at bounding box center [699, 348] width 1656 height 955
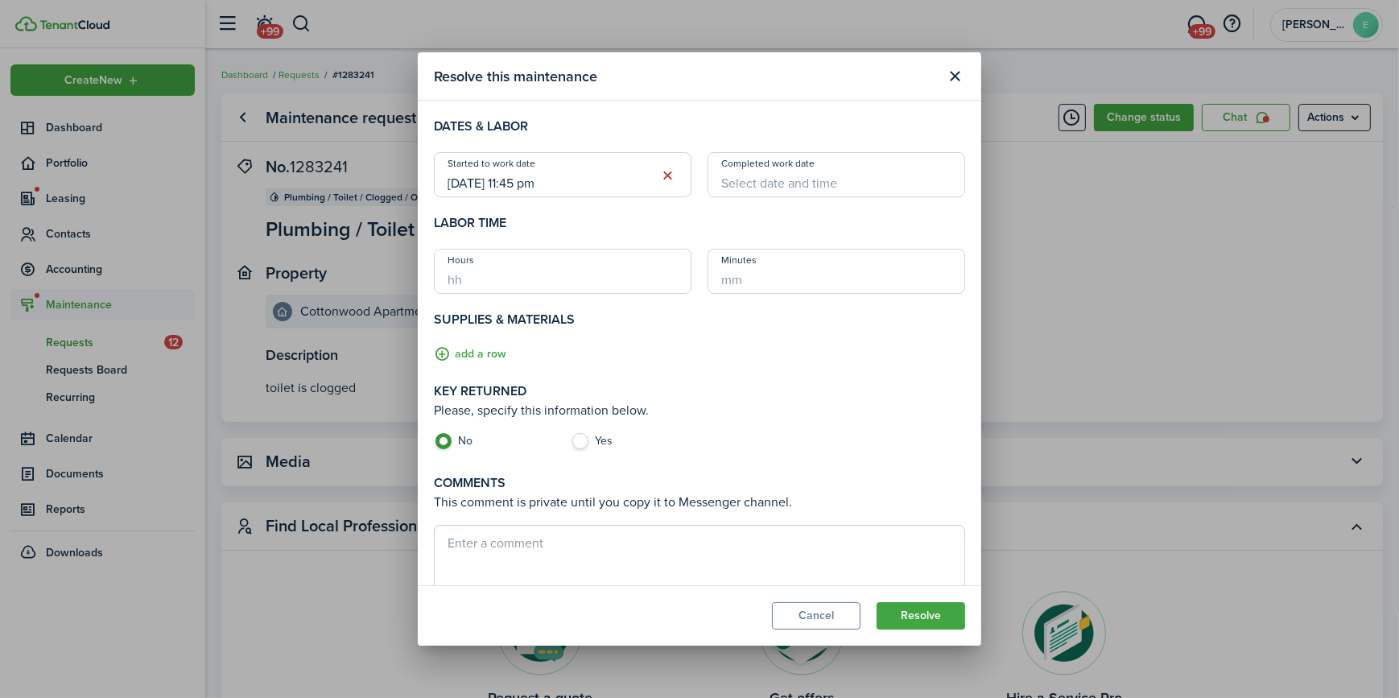
click at [748, 180] on input "Completed work date" at bounding box center [836, 174] width 258 height 45
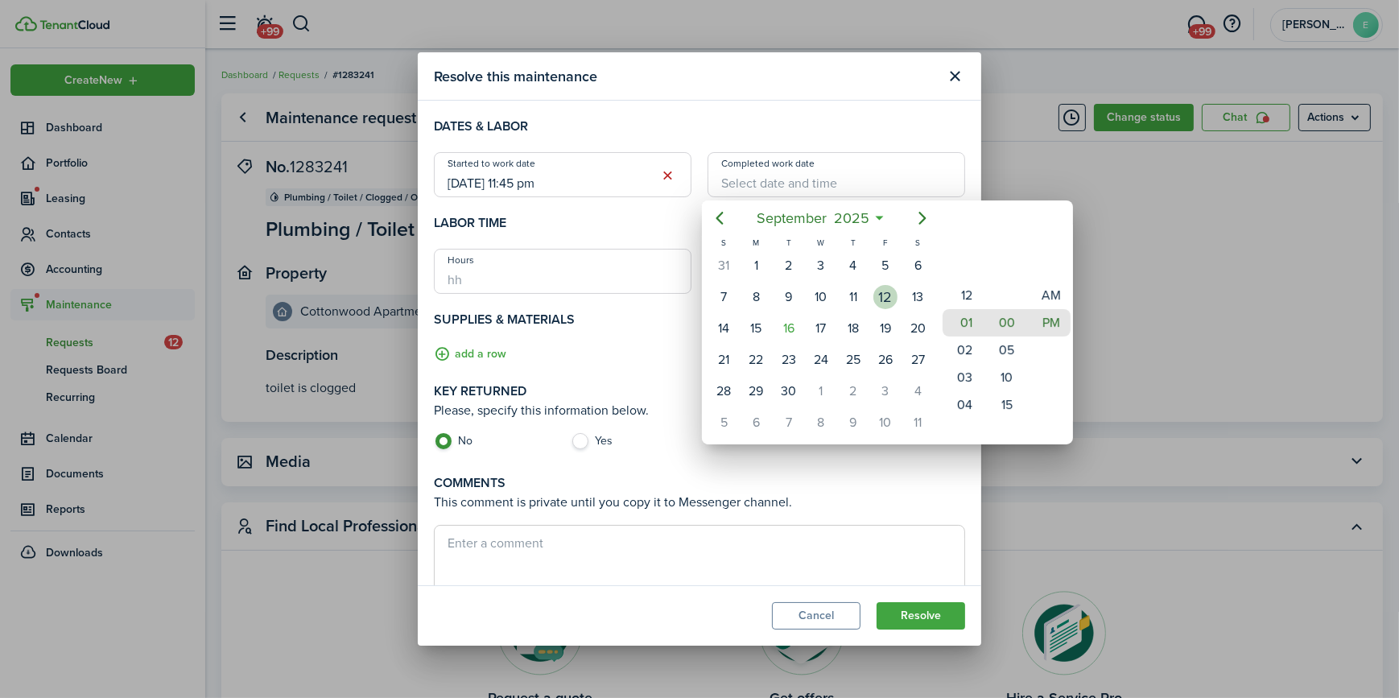
click at [878, 300] on div "12" at bounding box center [885, 297] width 24 height 24
click at [965, 296] on mbsc-wheel-item "12" at bounding box center [961, 295] width 39 height 27
type input "[DATE] 12:00 pm"
click at [1006, 315] on mbsc-wheel-item "00" at bounding box center [1006, 322] width 39 height 27
click at [1047, 319] on mbsc-wheel-item "PM" at bounding box center [1050, 322] width 39 height 27
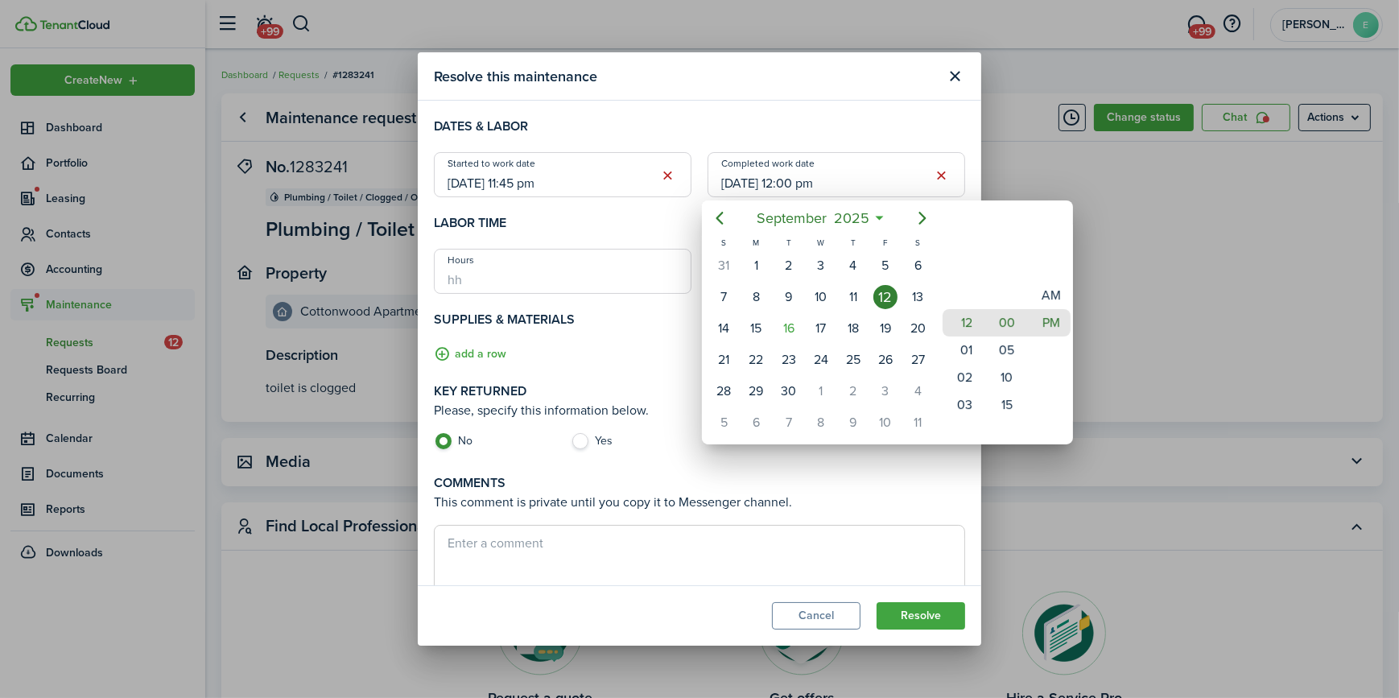
click at [585, 350] on div at bounding box center [699, 348] width 1656 height 955
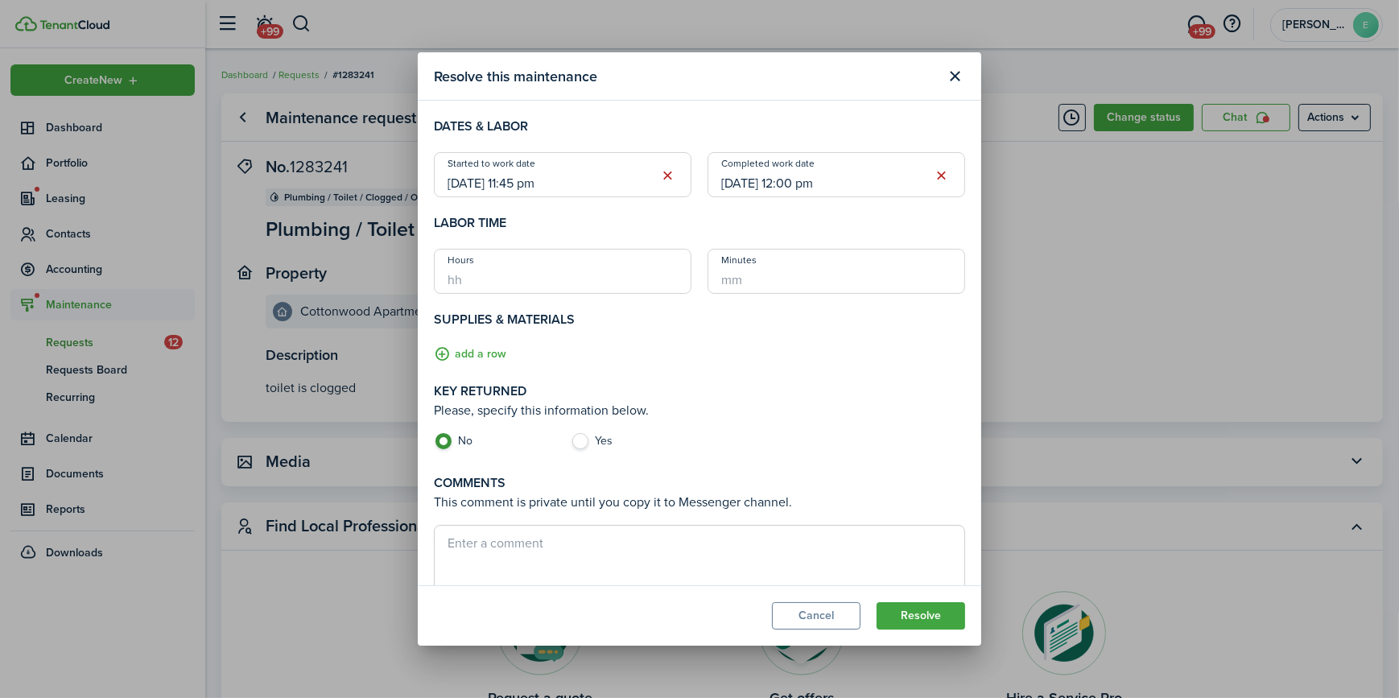
click at [578, 440] on label "Yes" at bounding box center [631, 445] width 121 height 24
radio input "false"
radio input "true"
click at [512, 540] on textarea at bounding box center [700, 572] width 530 height 77
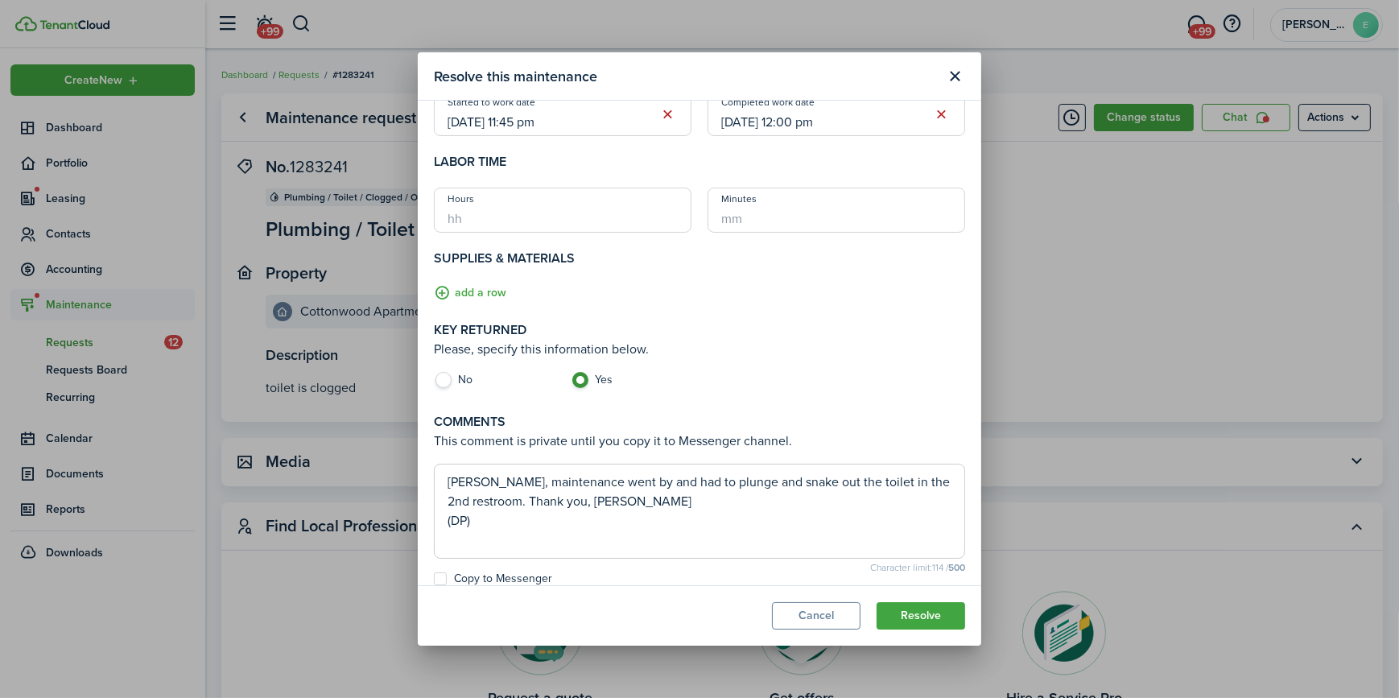
scroll to position [76, 0]
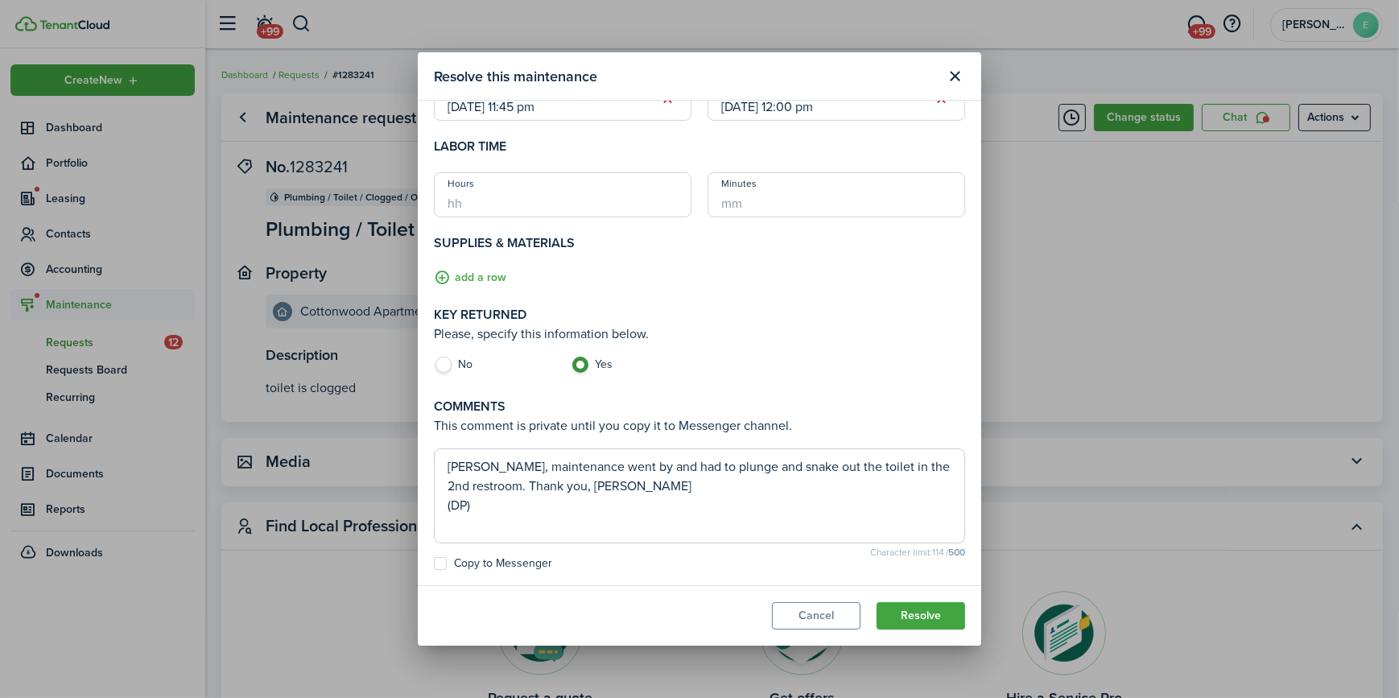
type textarea "[PERSON_NAME], maintenance went by and had to plunge and snake out the toilet i…"
click at [459, 562] on label "Copy to Messenger" at bounding box center [493, 563] width 118 height 13
click at [434, 640] on input "Copy to Messenger" at bounding box center [433, 640] width 1 height 1
checkbox input "true"
click at [923, 617] on button "Resolve" at bounding box center [920, 615] width 89 height 27
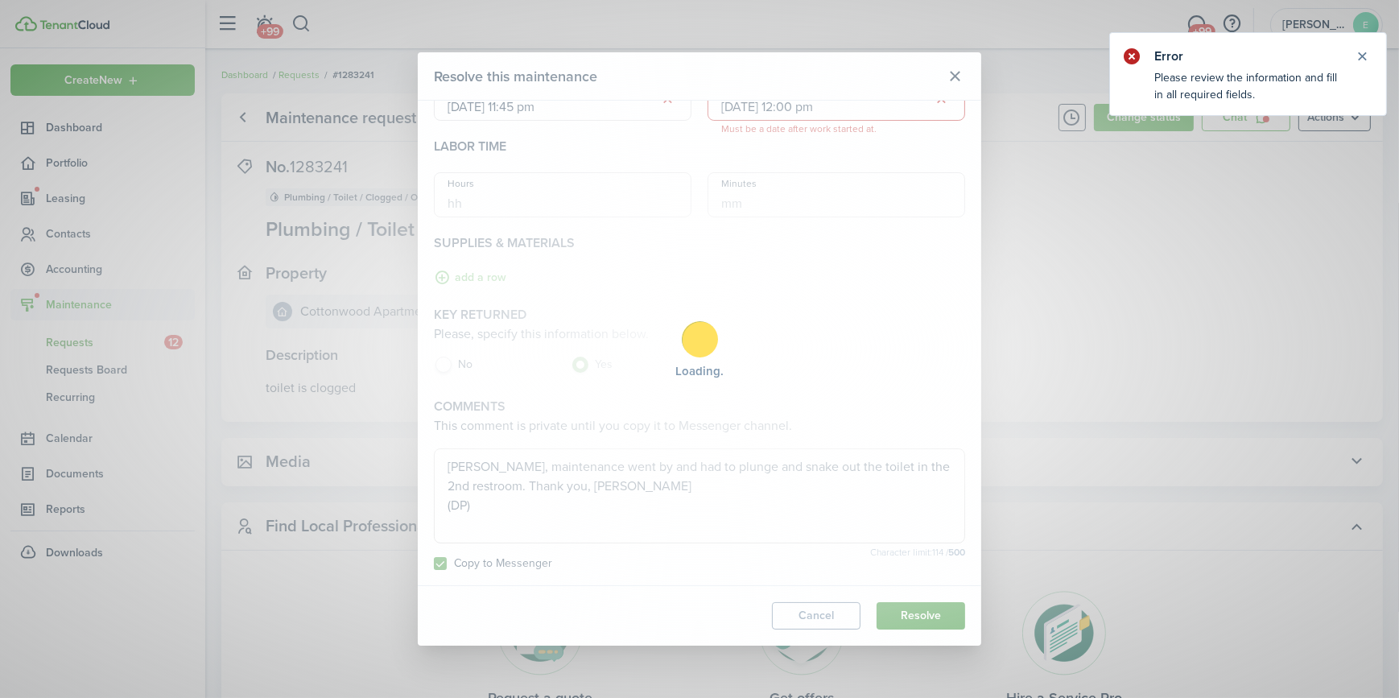
scroll to position [0, 0]
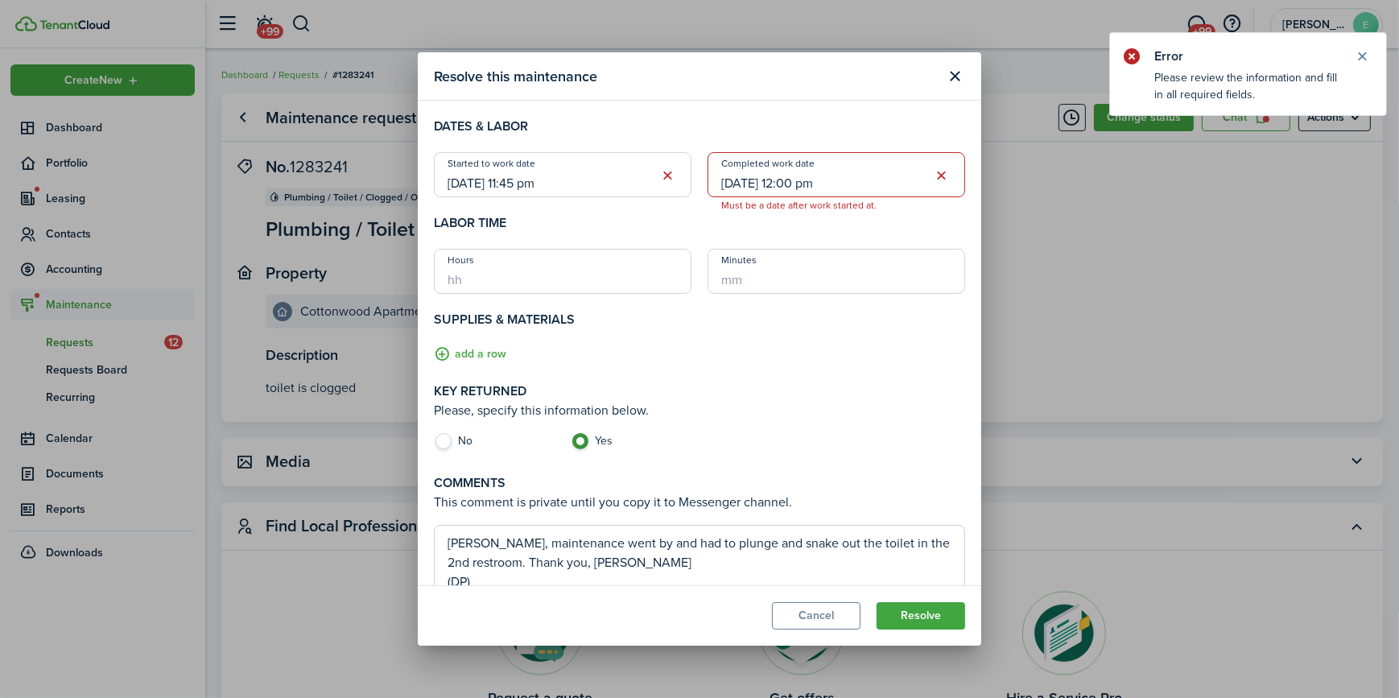
click at [636, 176] on input "[DATE] 11:45 pm" at bounding box center [563, 174] width 258 height 45
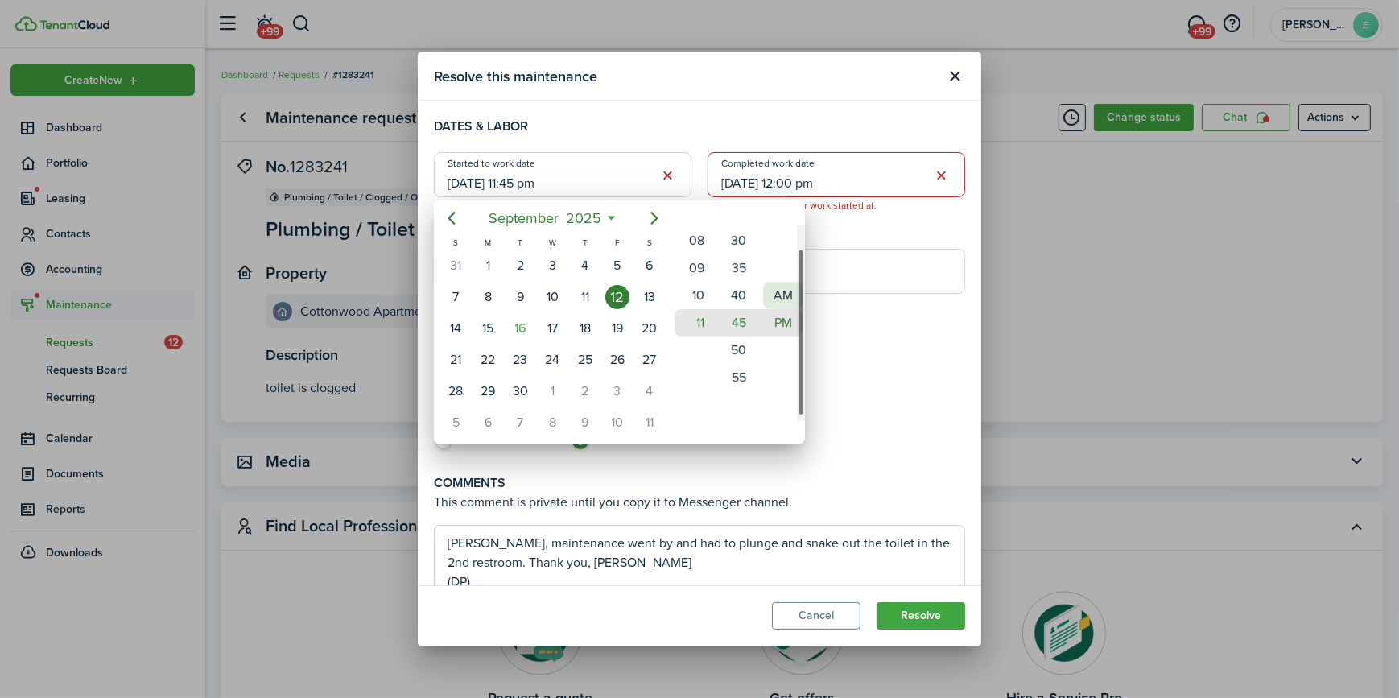
click at [778, 294] on mbsc-wheel-item "AM" at bounding box center [782, 295] width 39 height 27
type input "[DATE] 11:45 am"
click at [892, 286] on div at bounding box center [699, 348] width 1656 height 955
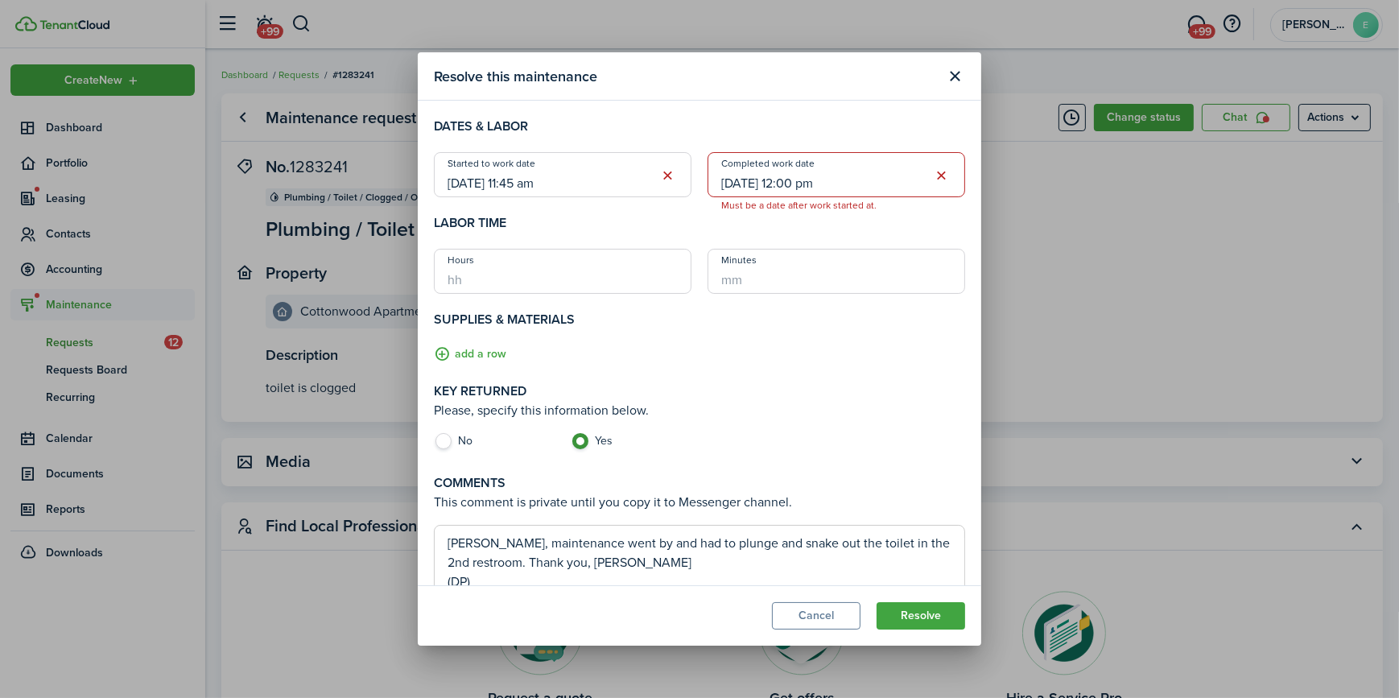
click at [877, 178] on input "[DATE] 12:00 pm" at bounding box center [836, 174] width 258 height 45
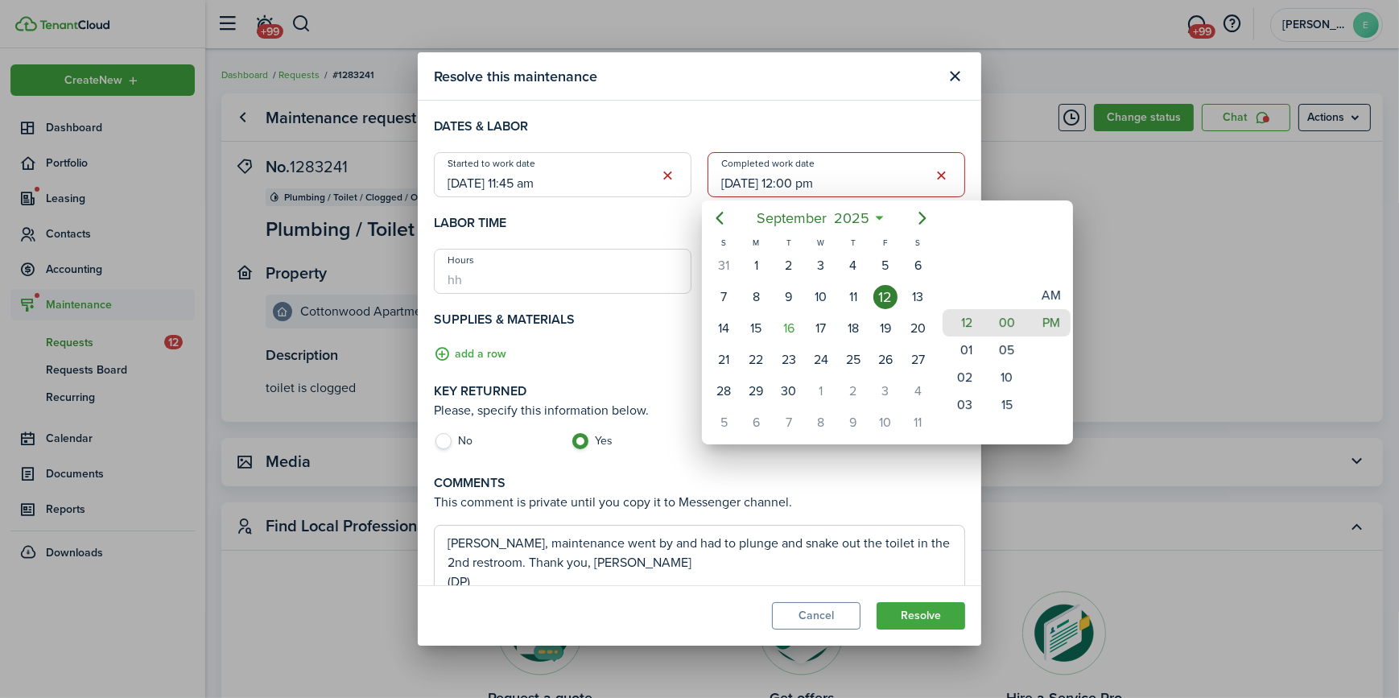
click at [899, 298] on div "12" at bounding box center [885, 297] width 32 height 31
click at [656, 340] on div at bounding box center [699, 348] width 1656 height 955
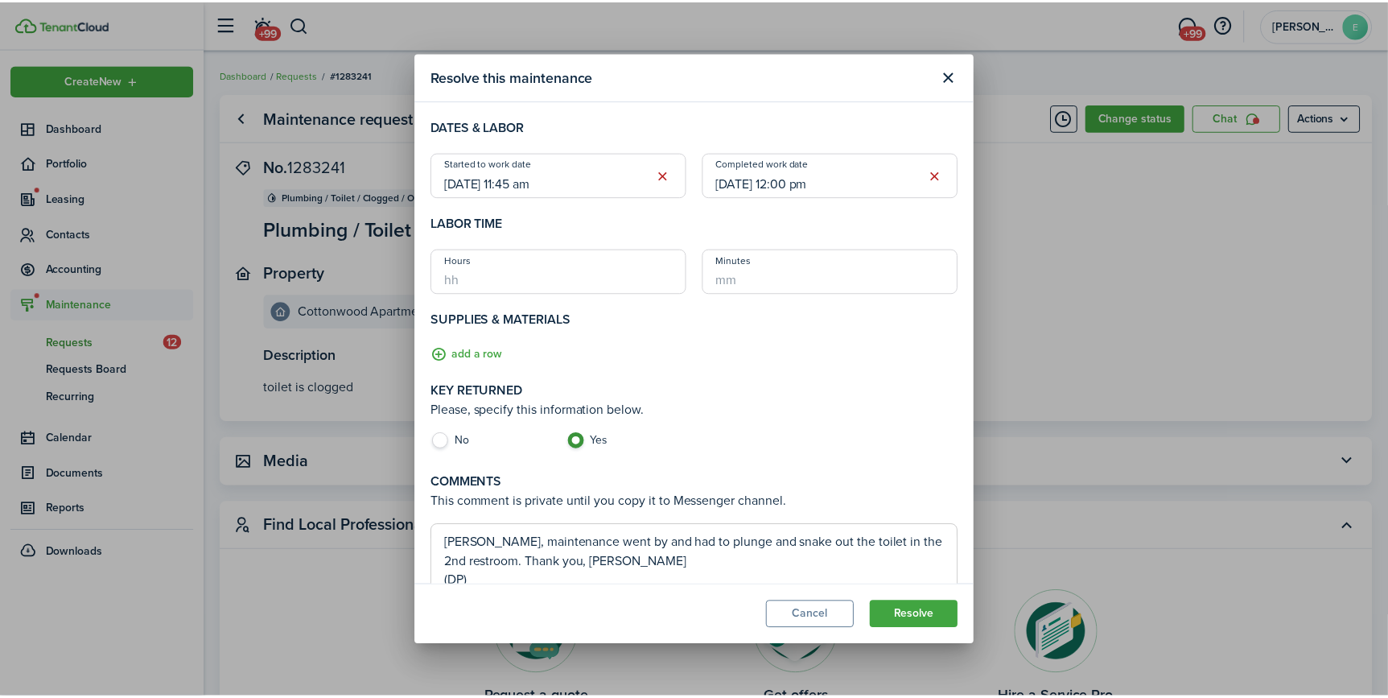
scroll to position [76, 0]
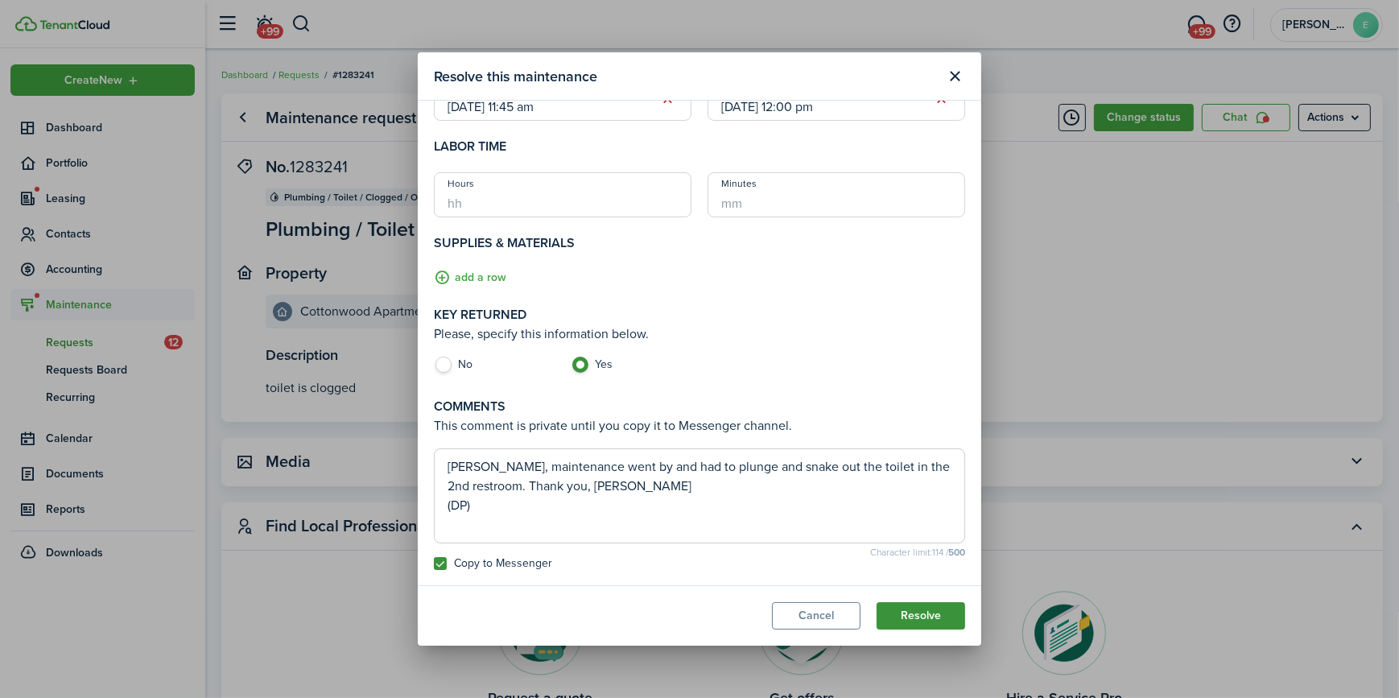
click at [921, 614] on button "Resolve" at bounding box center [920, 615] width 89 height 27
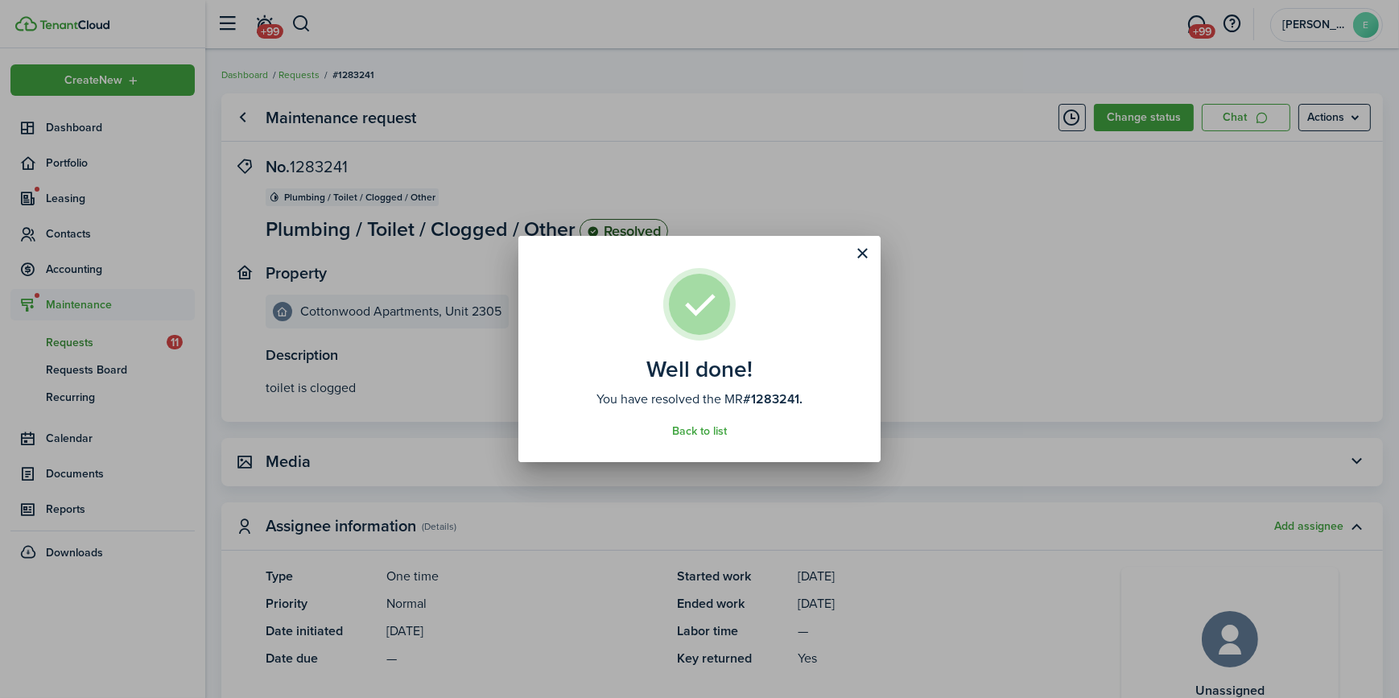
click at [1030, 410] on div "Well done! You have resolved the MR #1283241. Back to list" at bounding box center [699, 349] width 1399 height 698
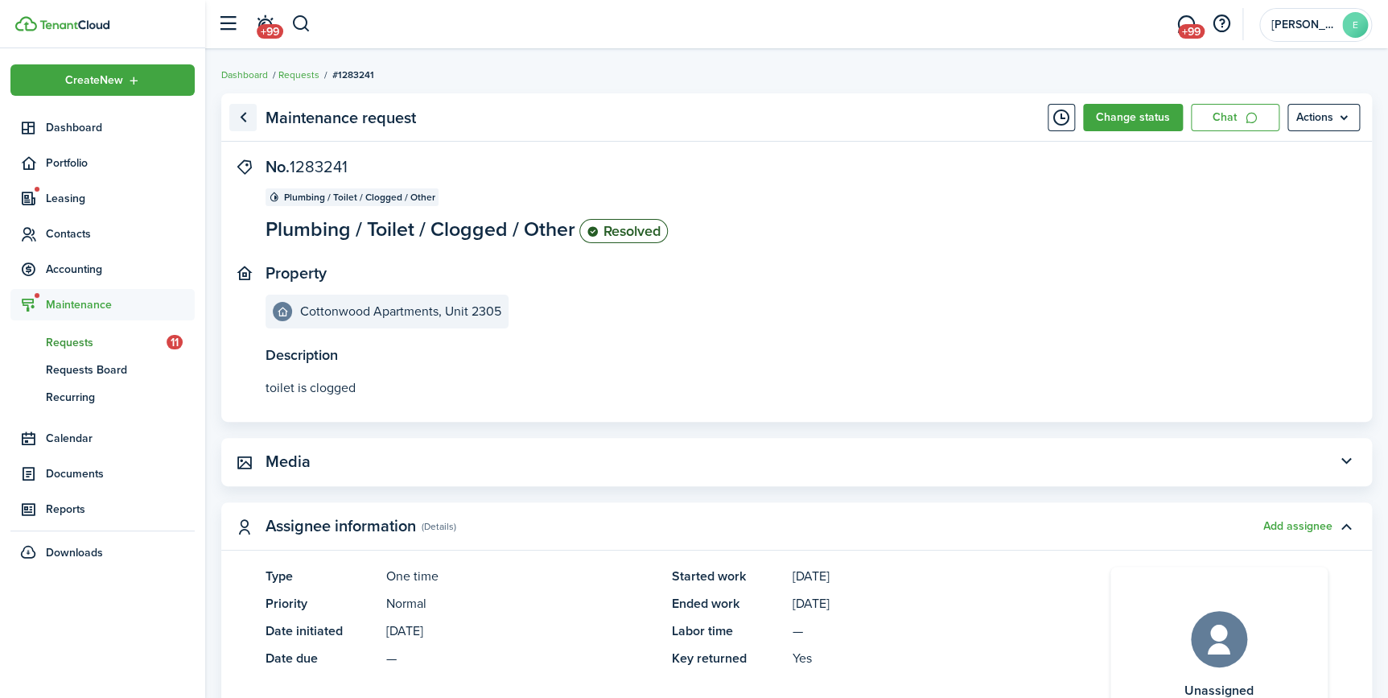
click at [247, 116] on link "Go back" at bounding box center [242, 117] width 27 height 27
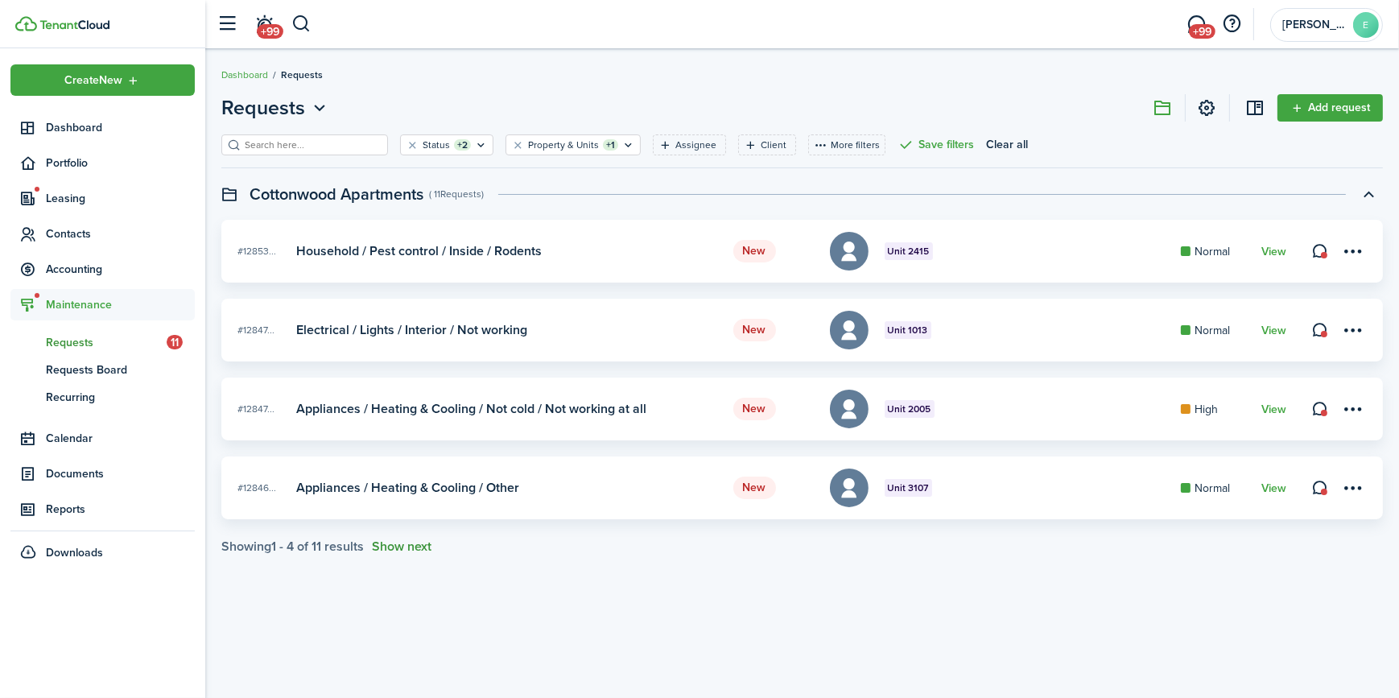
click at [395, 551] on button "Show next" at bounding box center [402, 546] width 60 height 14
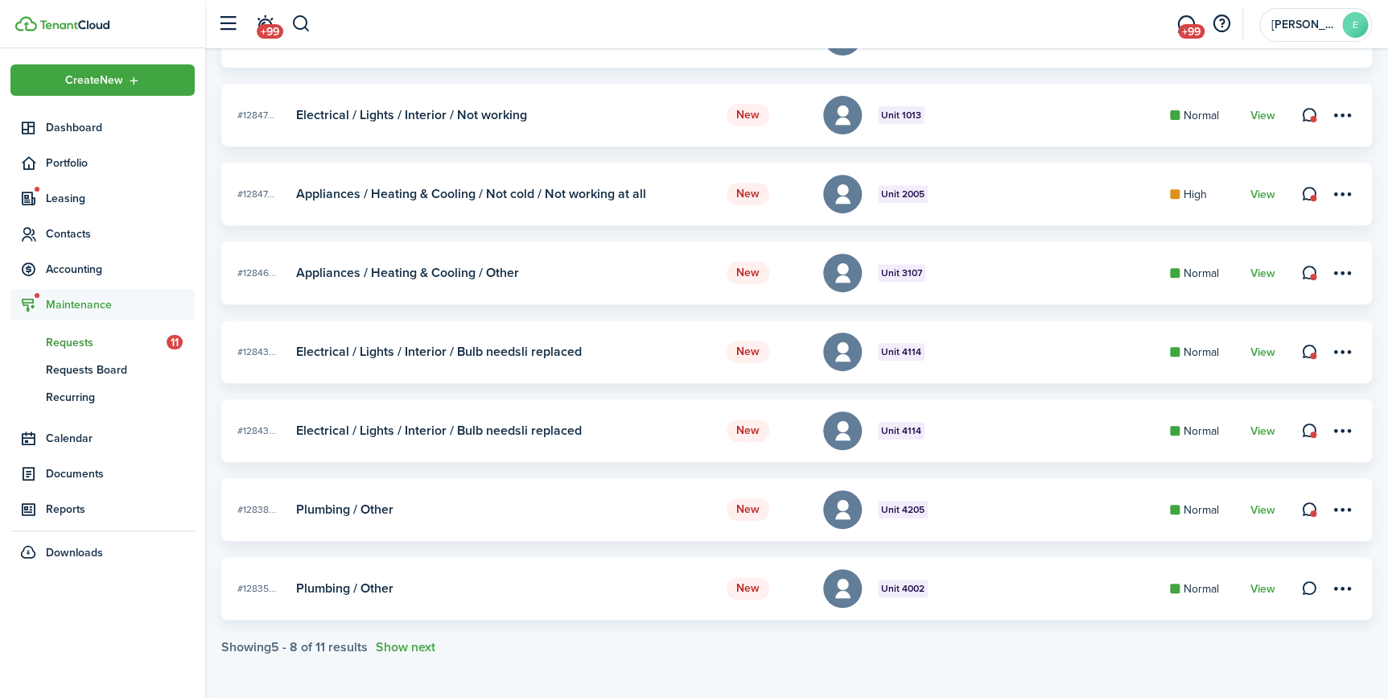
scroll to position [216, 0]
click at [410, 646] on button "Show next" at bounding box center [406, 646] width 60 height 14
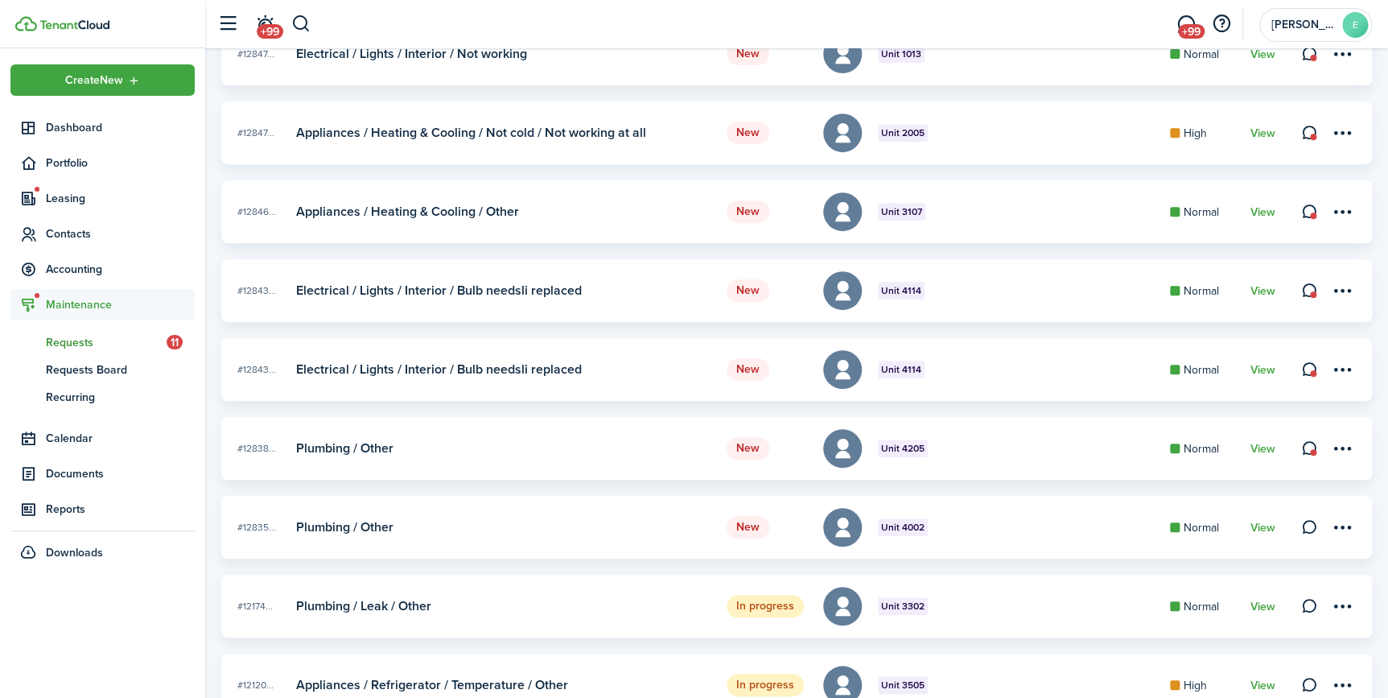
scroll to position [362, 0]
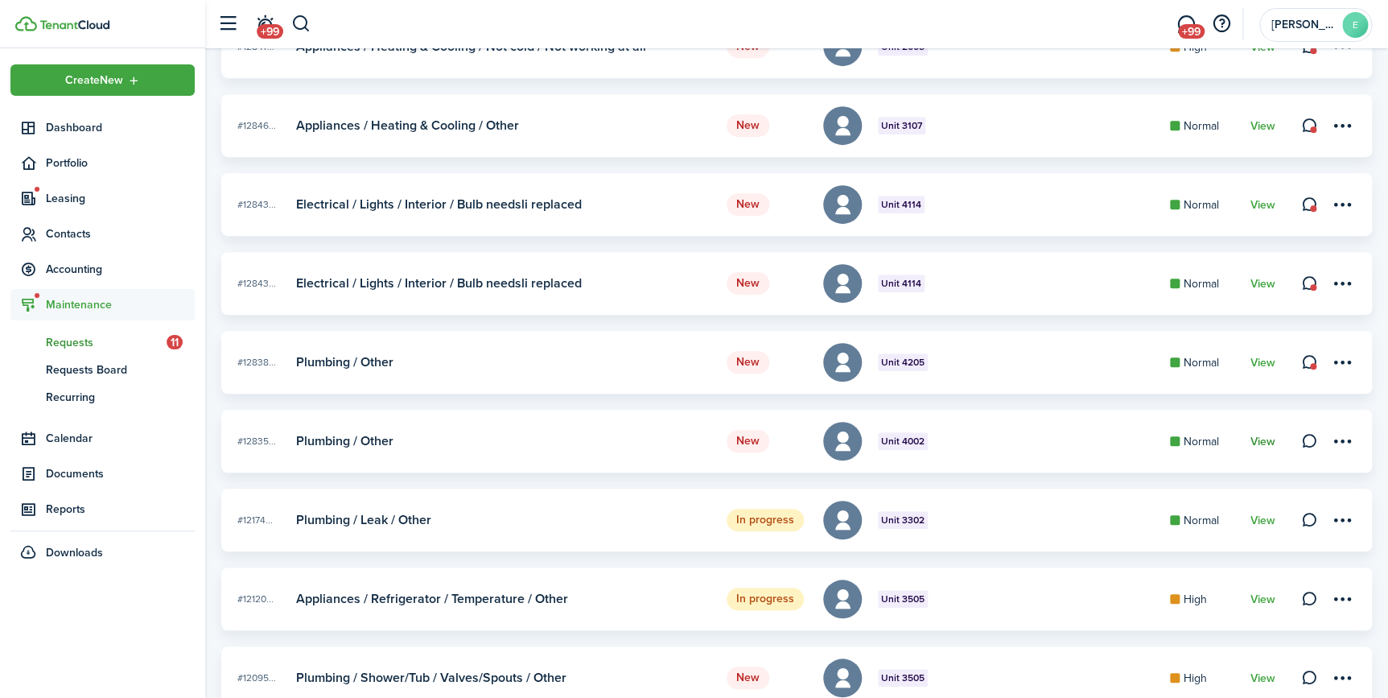
click at [1255, 441] on link "View" at bounding box center [1263, 441] width 25 height 13
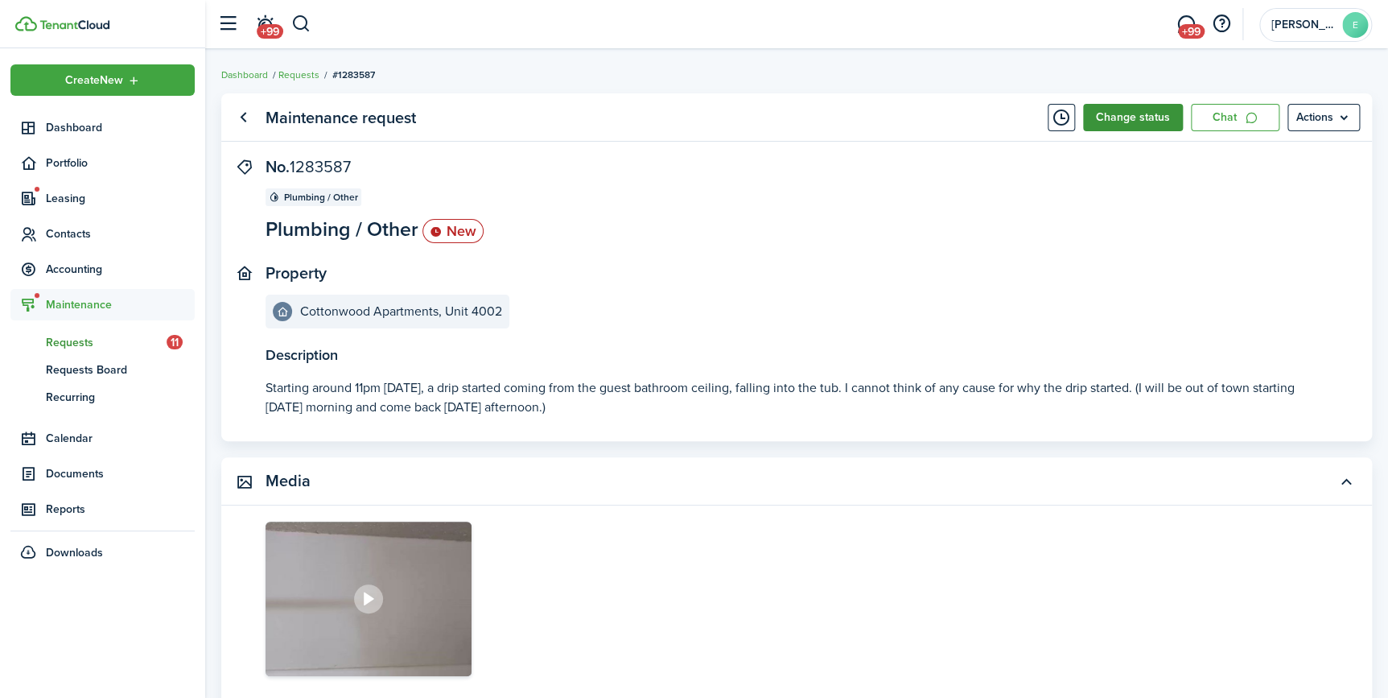
click at [1122, 121] on button "Change status" at bounding box center [1133, 117] width 100 height 27
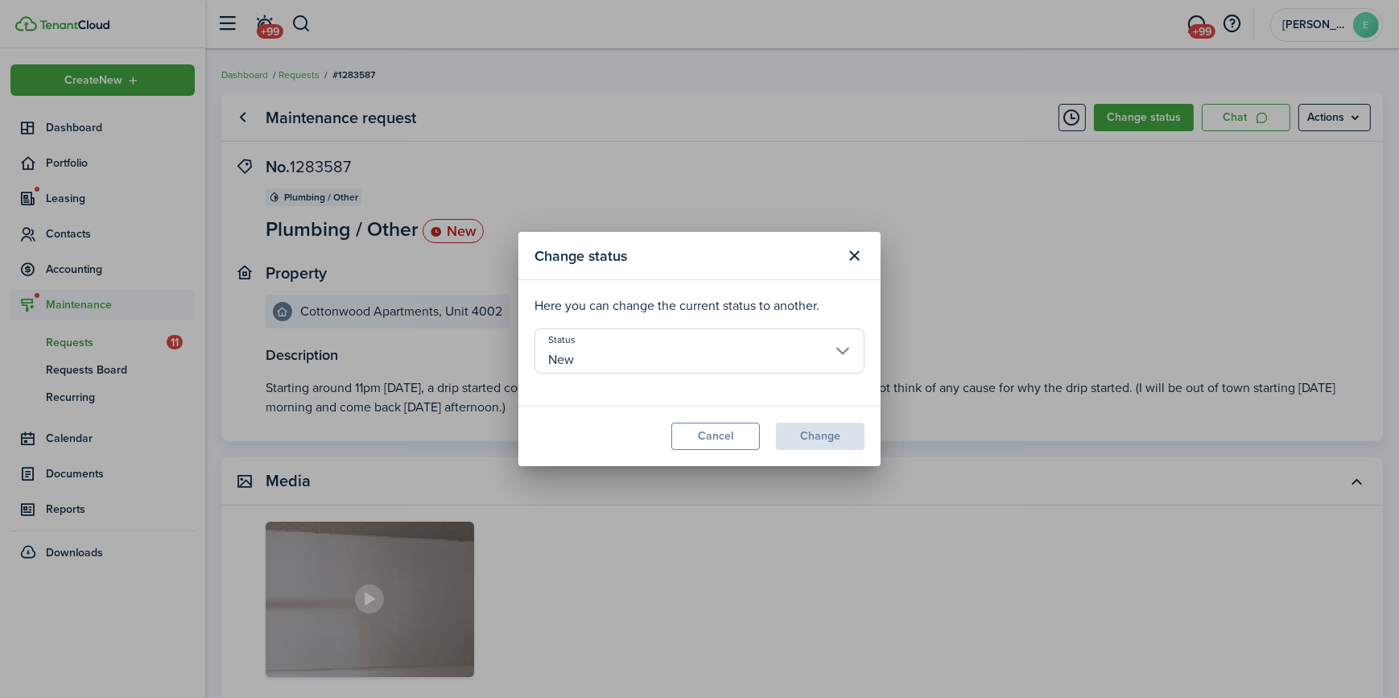
click at [654, 361] on input "New" at bounding box center [699, 350] width 330 height 45
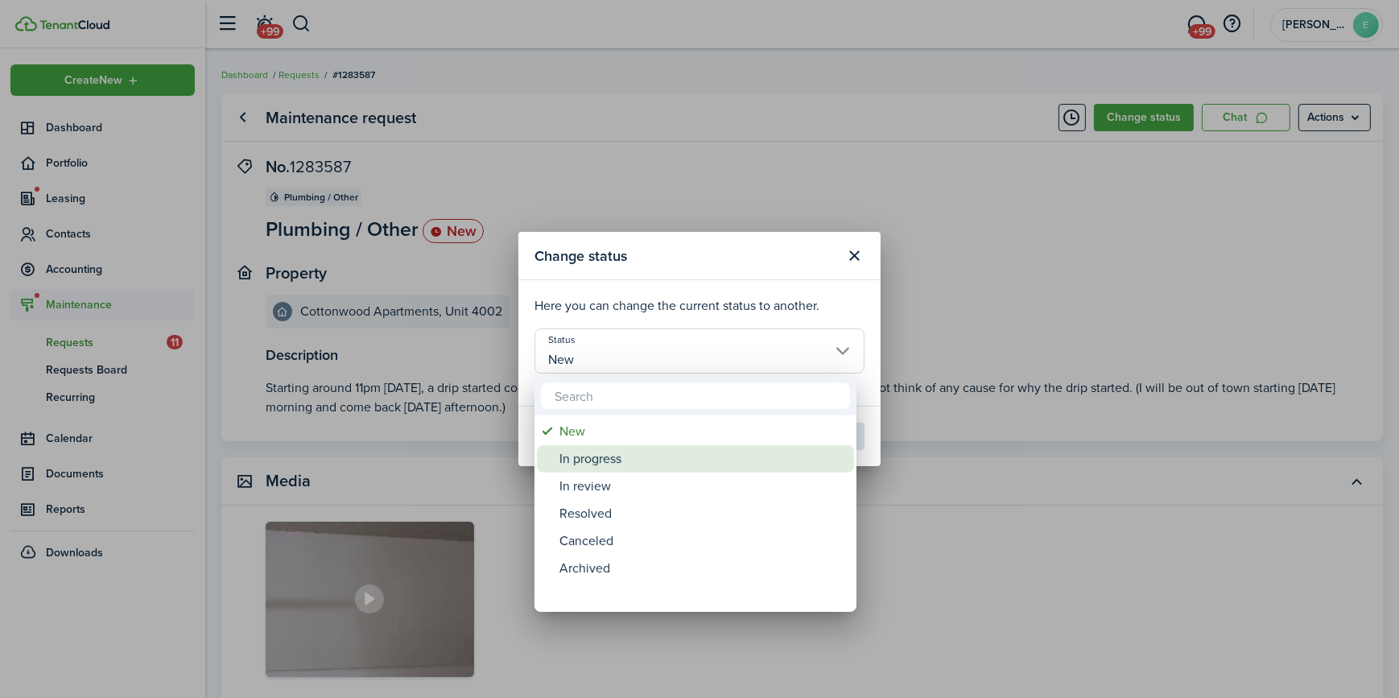
click at [635, 453] on div "In progress" at bounding box center [701, 458] width 285 height 27
type input "In progress"
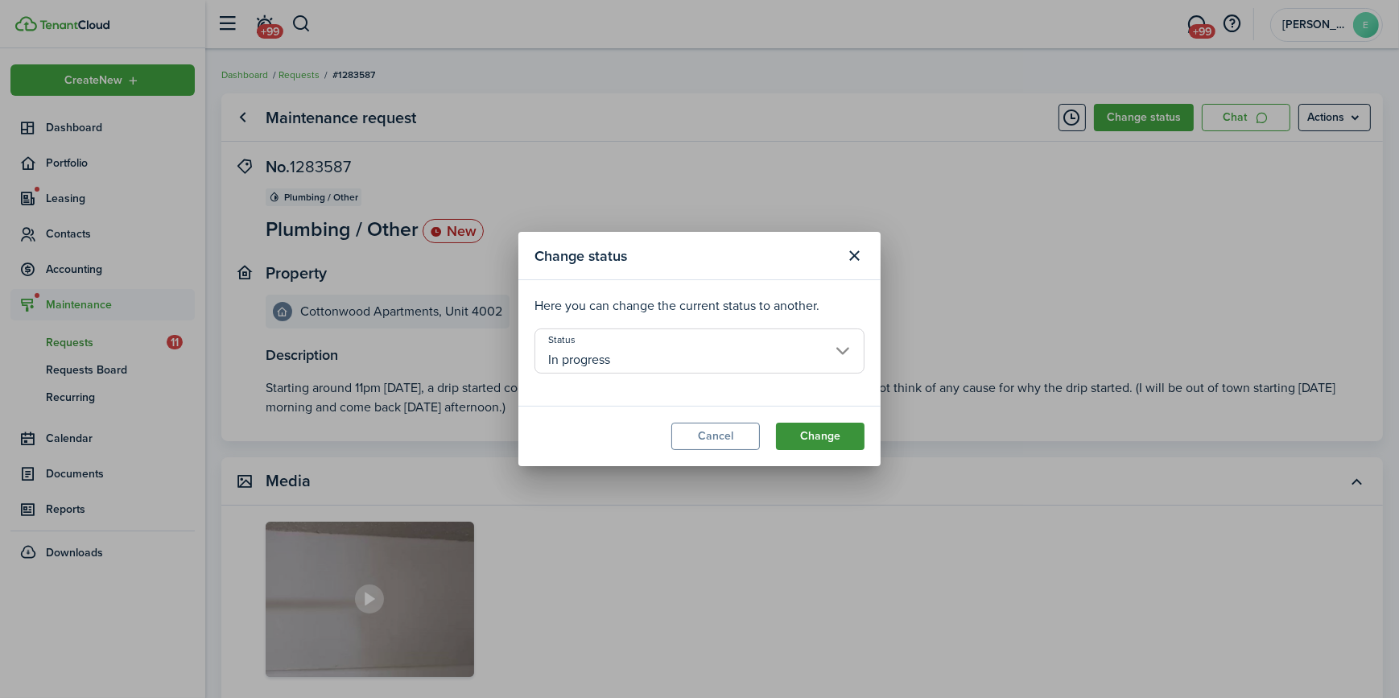
click at [807, 435] on button "Change" at bounding box center [820, 435] width 89 height 27
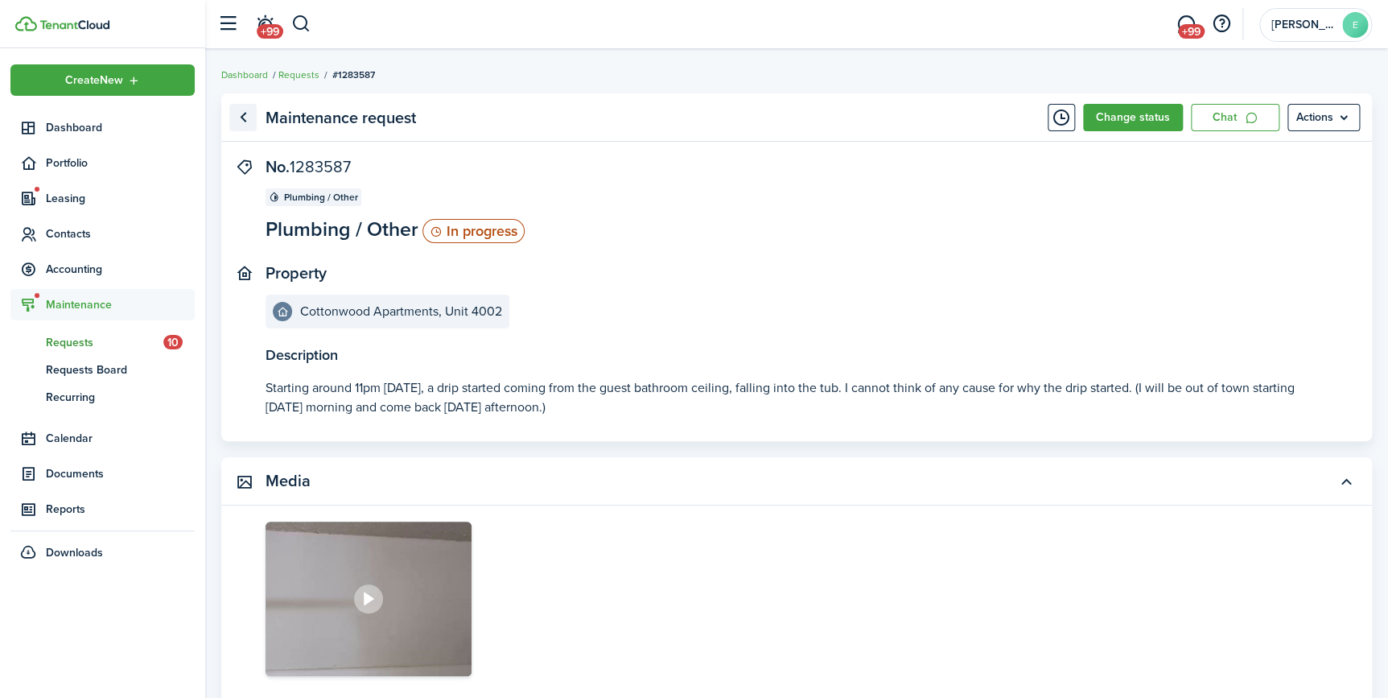
click at [241, 109] on link "Go back" at bounding box center [242, 117] width 27 height 27
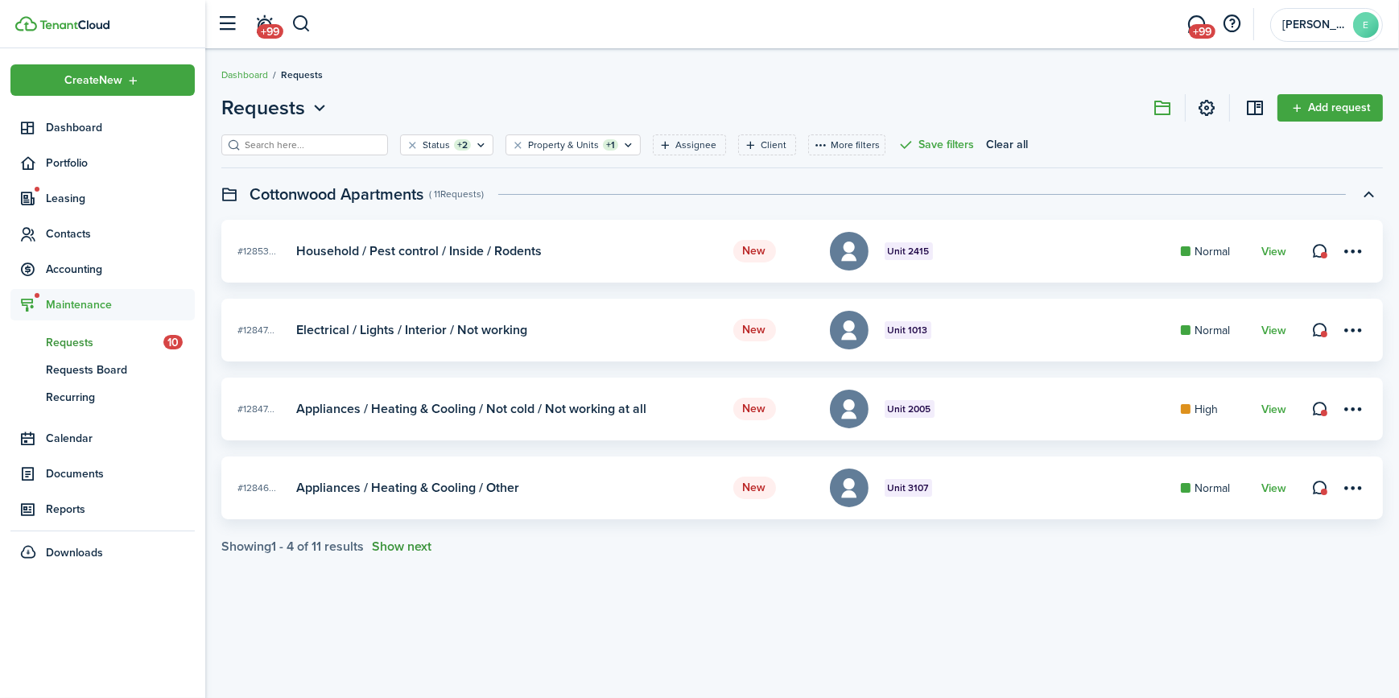
click at [389, 542] on button "Show next" at bounding box center [402, 546] width 60 height 14
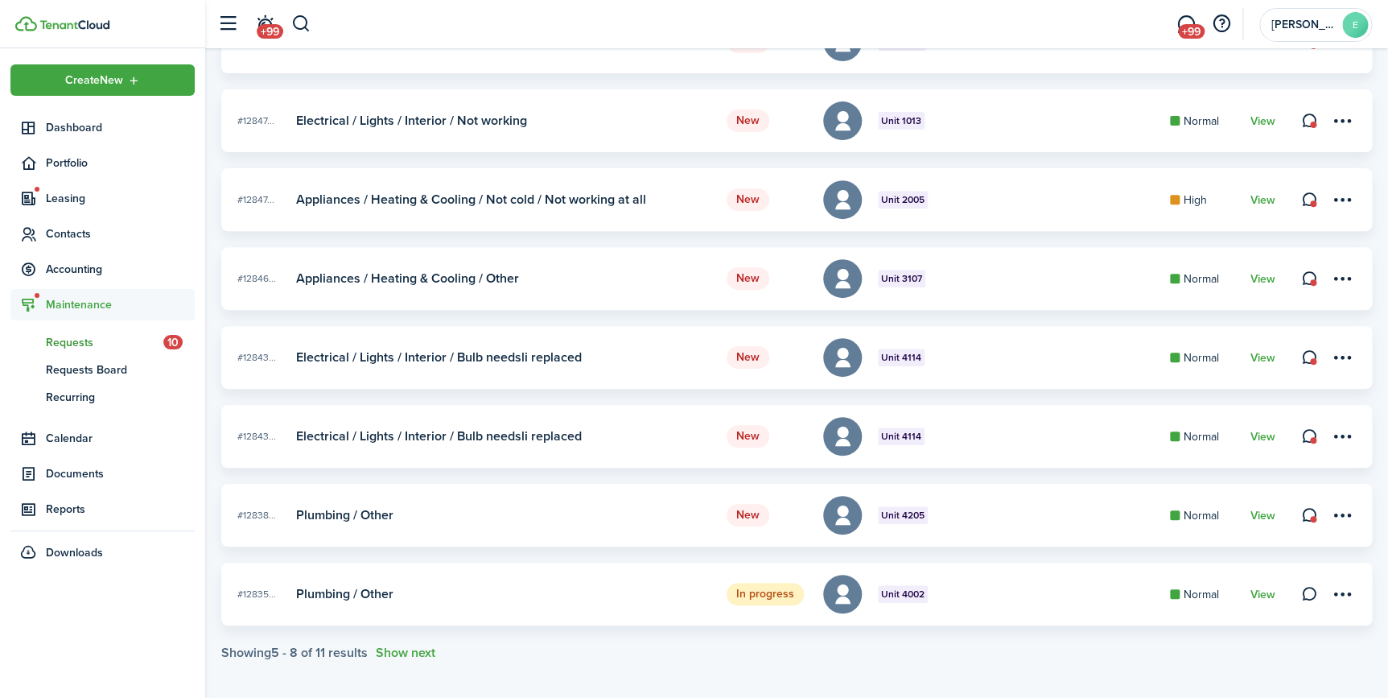
scroll to position [216, 0]
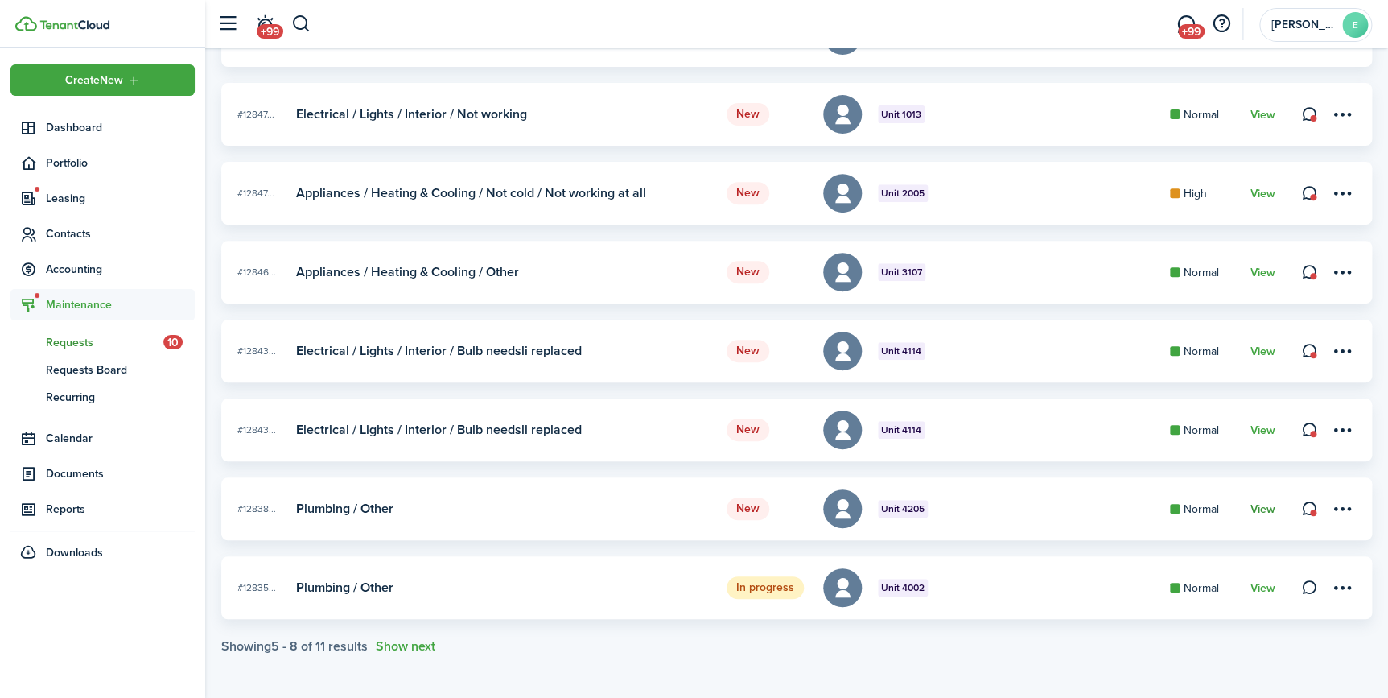
click at [1263, 508] on link "View" at bounding box center [1263, 509] width 25 height 13
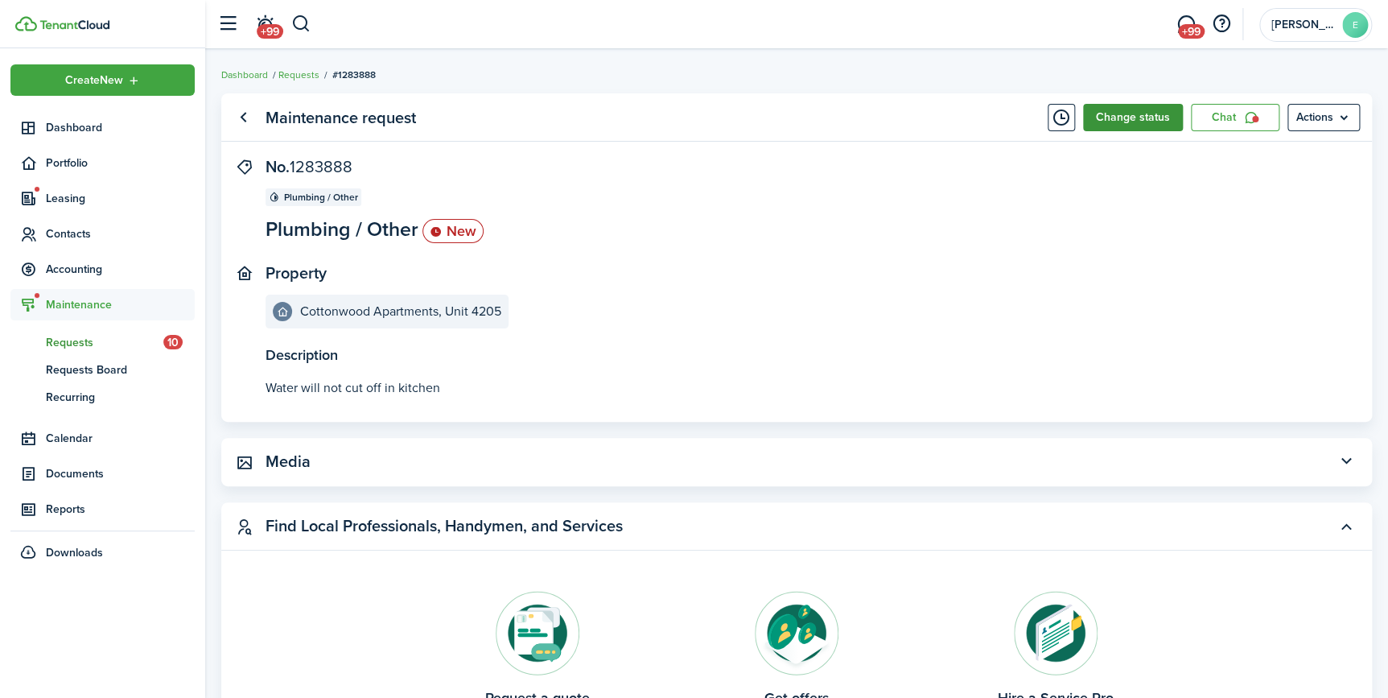
click at [1126, 119] on button "Change status" at bounding box center [1133, 117] width 100 height 27
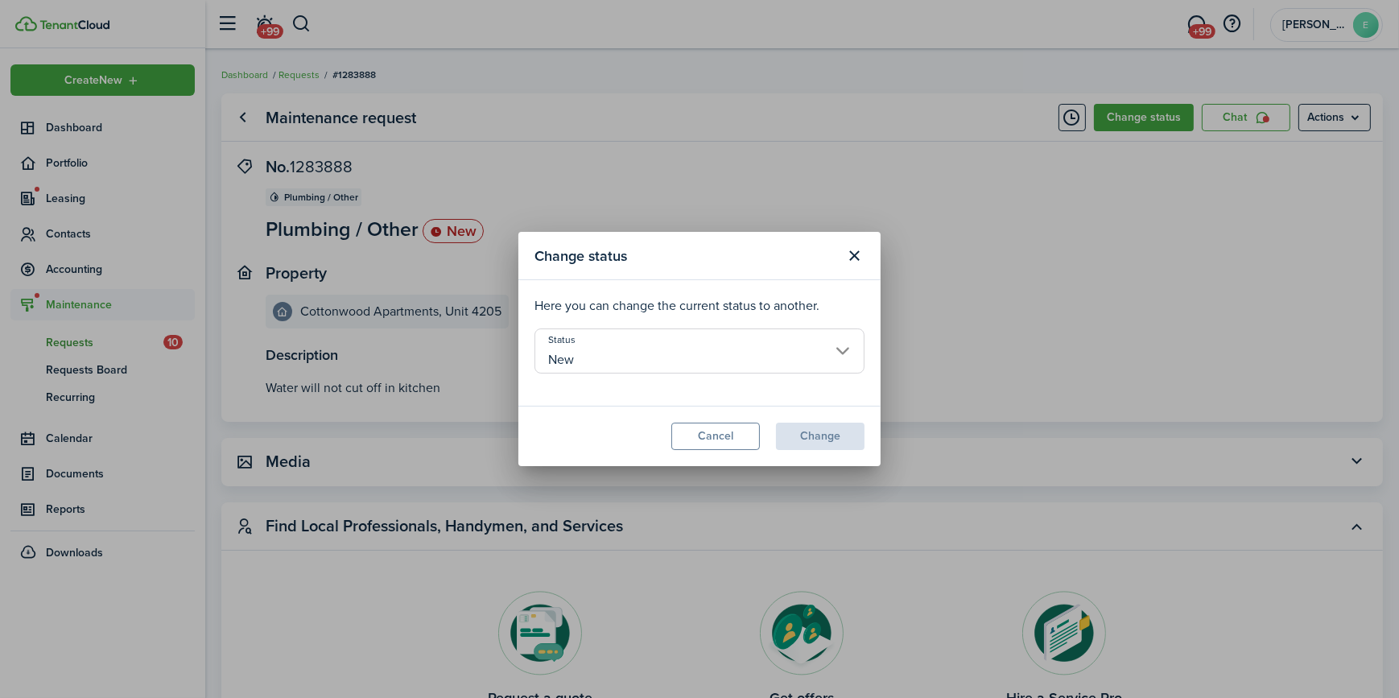
click at [637, 346] on input "New" at bounding box center [699, 350] width 330 height 45
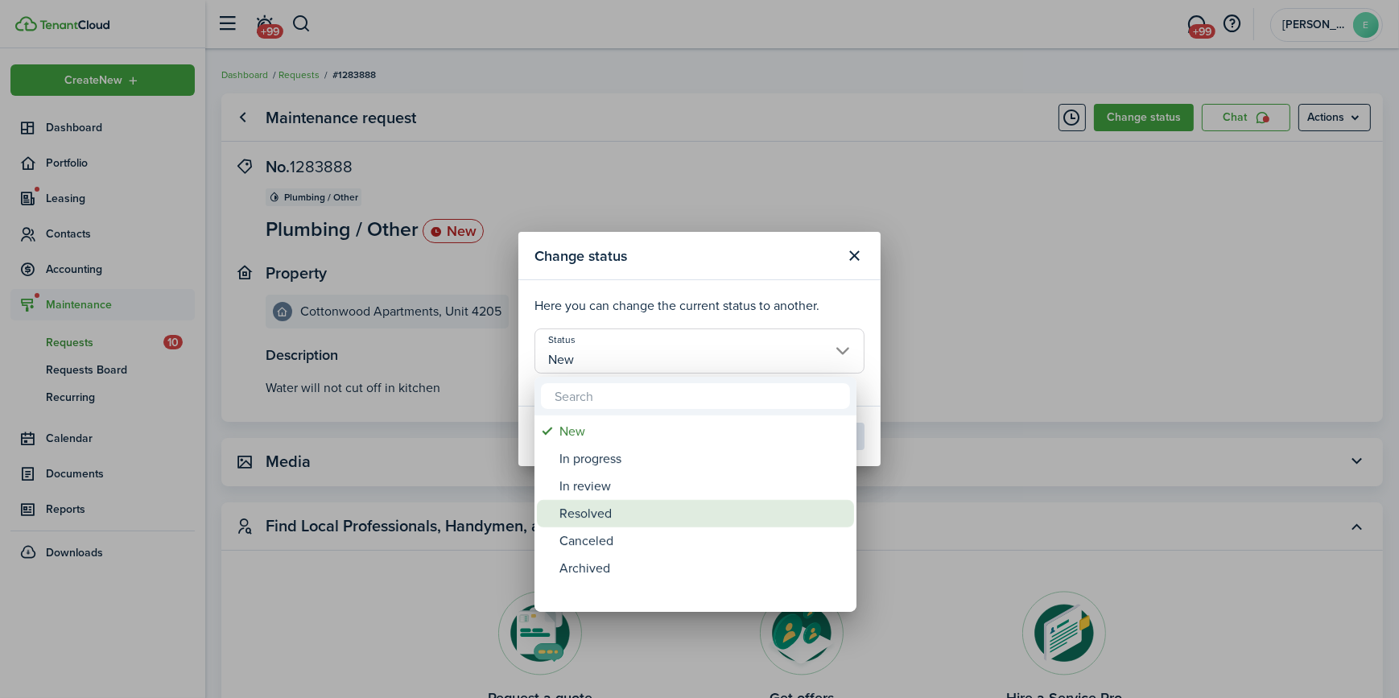
click at [608, 510] on div "Resolved" at bounding box center [701, 513] width 285 height 27
type input "Resolved"
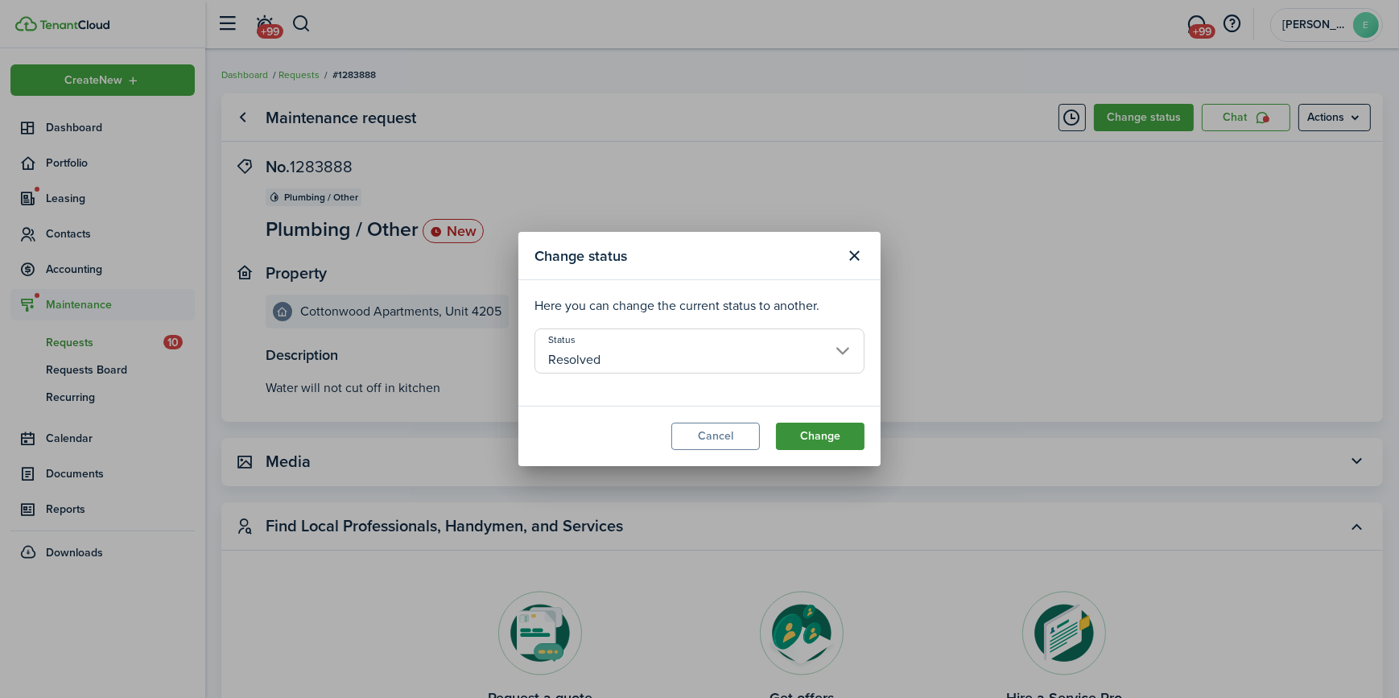
click at [806, 439] on button "Change" at bounding box center [820, 435] width 89 height 27
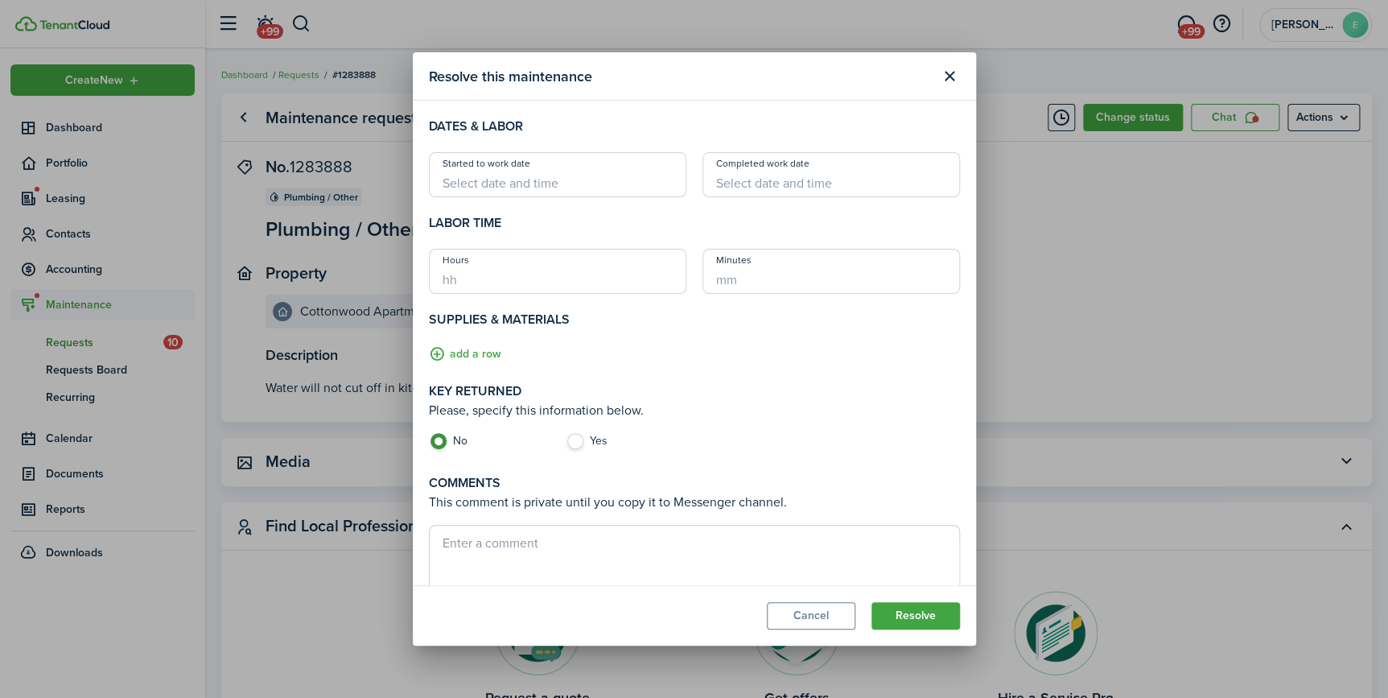
click at [571, 181] on input "Started to work date" at bounding box center [558, 174] width 258 height 45
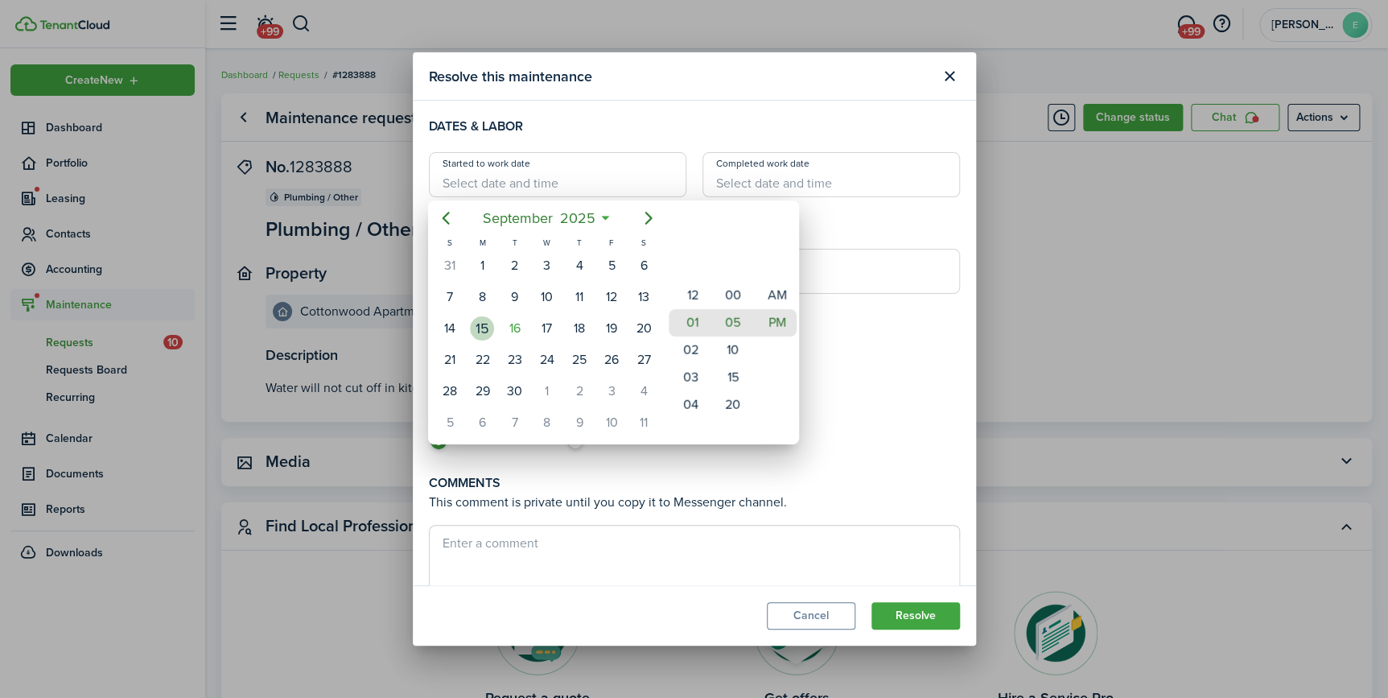
click at [488, 330] on div "15" at bounding box center [482, 328] width 24 height 24
click at [691, 395] on mbsc-wheel-item "04" at bounding box center [688, 404] width 39 height 27
click at [691, 395] on div "12 01 02 03 04 05 06 07 08 09 10 11" at bounding box center [688, 240] width 44 height 2216
click at [691, 391] on mbsc-wheel-item "06" at bounding box center [688, 377] width 39 height 27
click at [691, 395] on div "12 01 02 03 04 05 06 07 08 09 10 11" at bounding box center [688, 323] width 44 height 2216
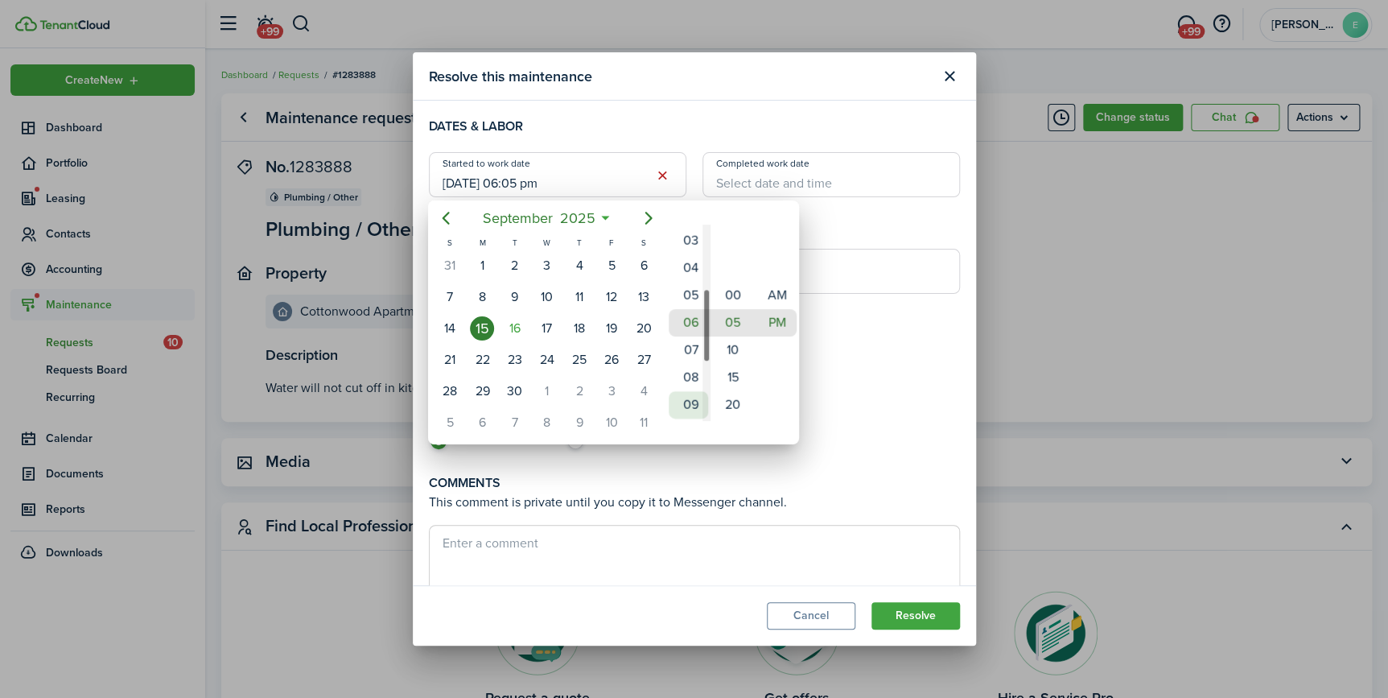
click at [695, 395] on mbsc-wheel-item "09" at bounding box center [688, 404] width 39 height 27
click at [732, 373] on mbsc-wheel-item "15" at bounding box center [732, 377] width 39 height 27
click at [732, 391] on mbsc-wheel-item "20" at bounding box center [732, 404] width 39 height 27
click at [732, 364] on mbsc-wheel-item "25" at bounding box center [732, 349] width 39 height 27
click at [732, 373] on mbsc-wheel-item "30" at bounding box center [732, 377] width 39 height 27
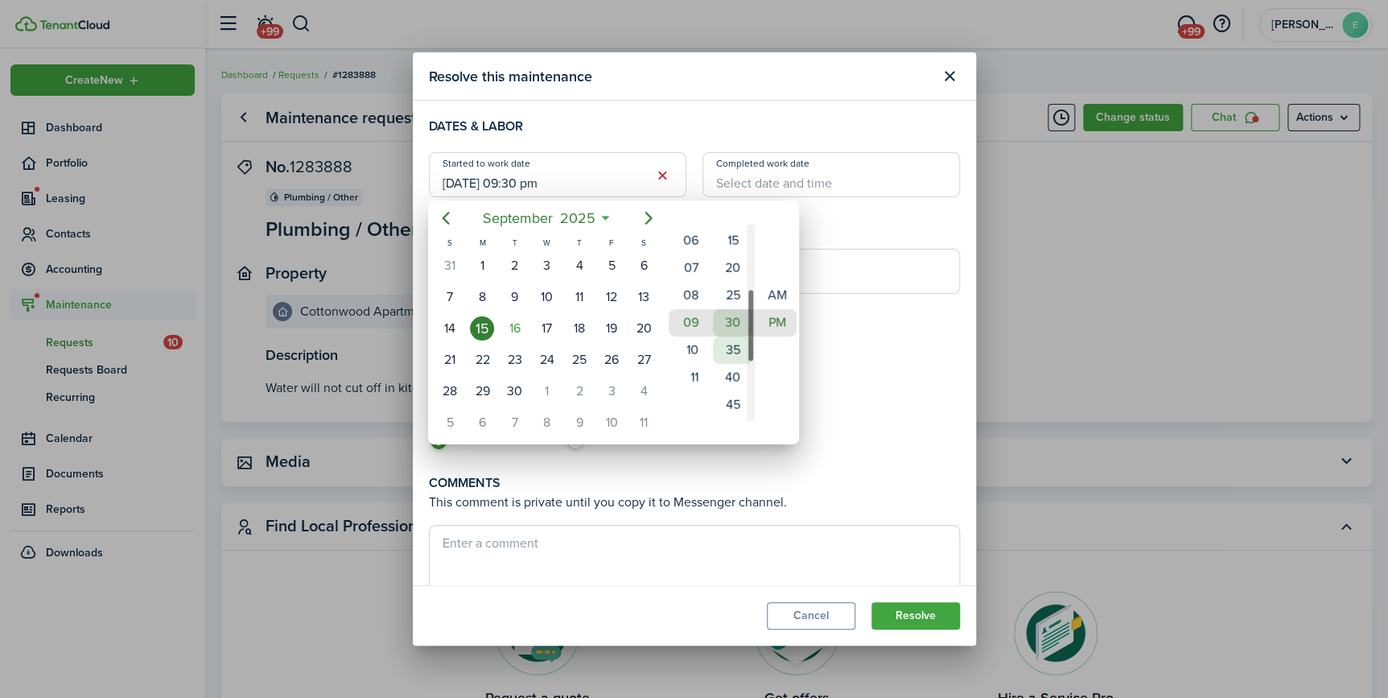
click at [732, 364] on mbsc-wheel-item "35" at bounding box center [732, 349] width 39 height 27
click at [732, 268] on mbsc-wheel-item "25" at bounding box center [732, 267] width 39 height 27
click at [773, 299] on mbsc-wheel-item "AM" at bounding box center [776, 295] width 39 height 27
type input "[DATE] 09:25 am"
click at [765, 180] on div at bounding box center [694, 348] width 1646 height 955
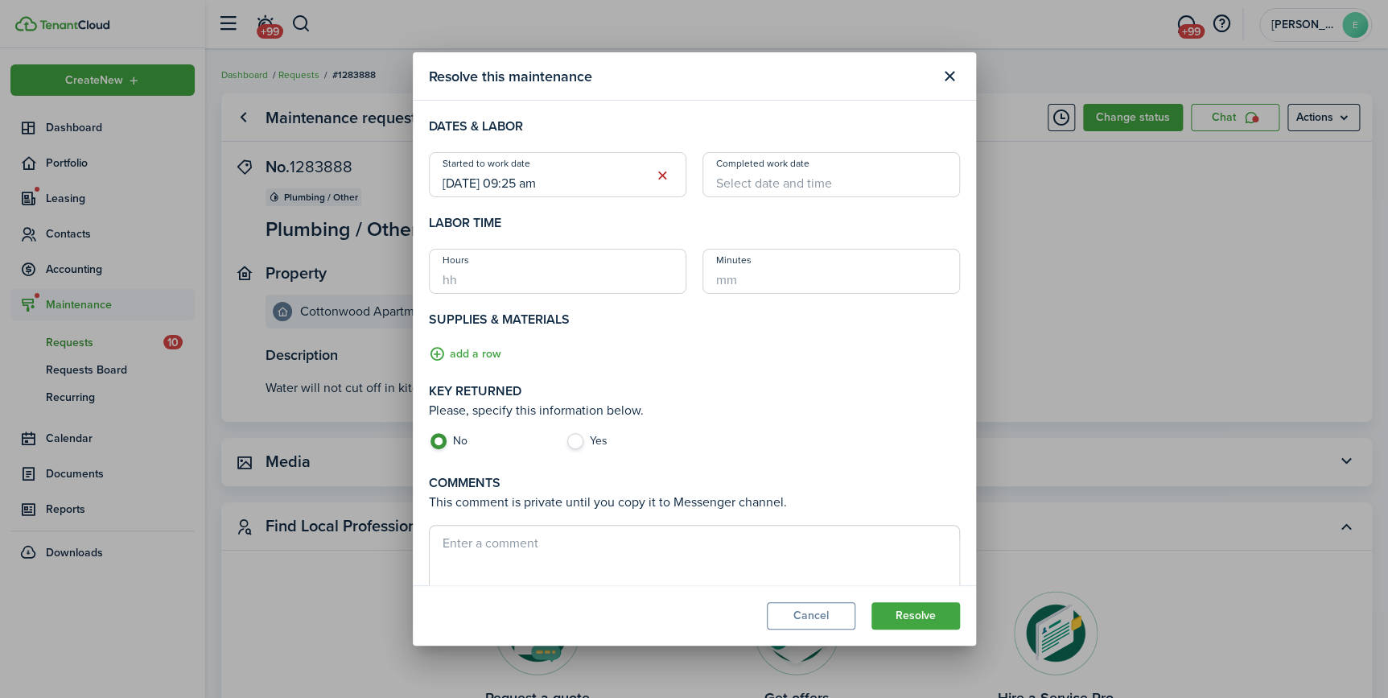
click at [765, 180] on input "Completed work date" at bounding box center [832, 174] width 258 height 45
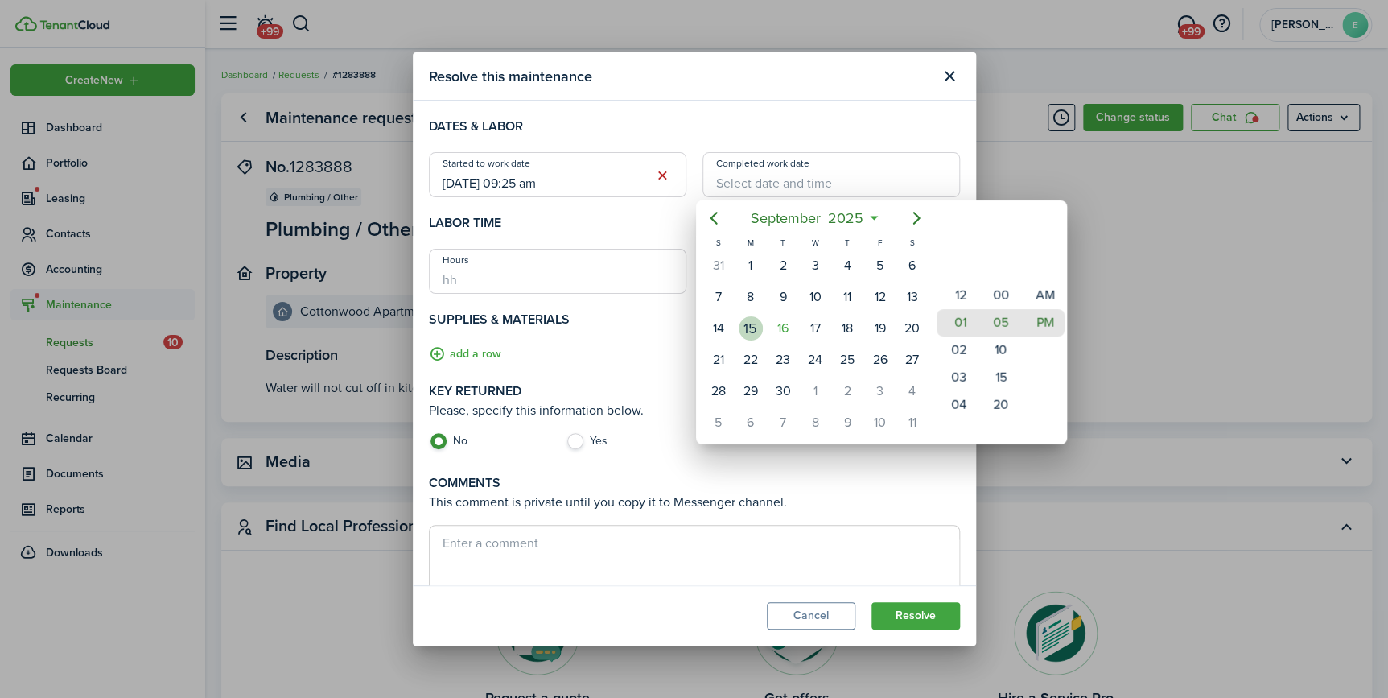
click at [756, 330] on div "15" at bounding box center [751, 328] width 24 height 24
click at [955, 391] on mbsc-wheel-item "04" at bounding box center [956, 404] width 39 height 27
click at [955, 391] on div "12 01 02 03 04 05 06 07 08 09 10 11" at bounding box center [956, 240] width 44 height 2216
click at [955, 391] on mbsc-wheel-item "06" at bounding box center [956, 377] width 39 height 27
click at [955, 391] on div "12 01 02 03 04 05 06 07 08 09 10 11" at bounding box center [956, 240] width 44 height 2216
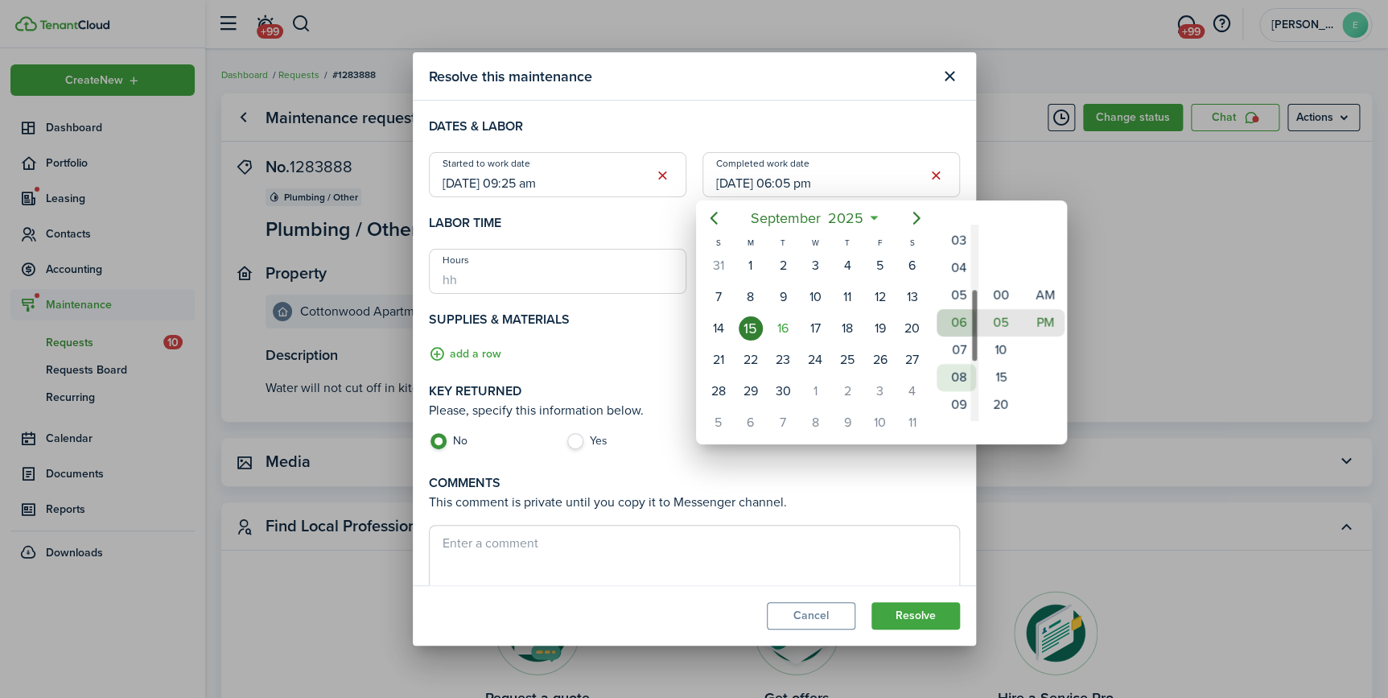
click at [955, 391] on mbsc-wheel-item "08" at bounding box center [956, 377] width 39 height 27
click at [958, 353] on mbsc-wheel-item "09" at bounding box center [956, 349] width 39 height 27
click at [1000, 391] on mbsc-wheel-item "20" at bounding box center [1000, 404] width 39 height 27
click at [1000, 390] on div "00 05 10 15 20 25 30 35 40 45 50 55" at bounding box center [1001, 240] width 44 height 2216
click at [1000, 390] on mbsc-wheel-item "30" at bounding box center [1000, 377] width 39 height 27
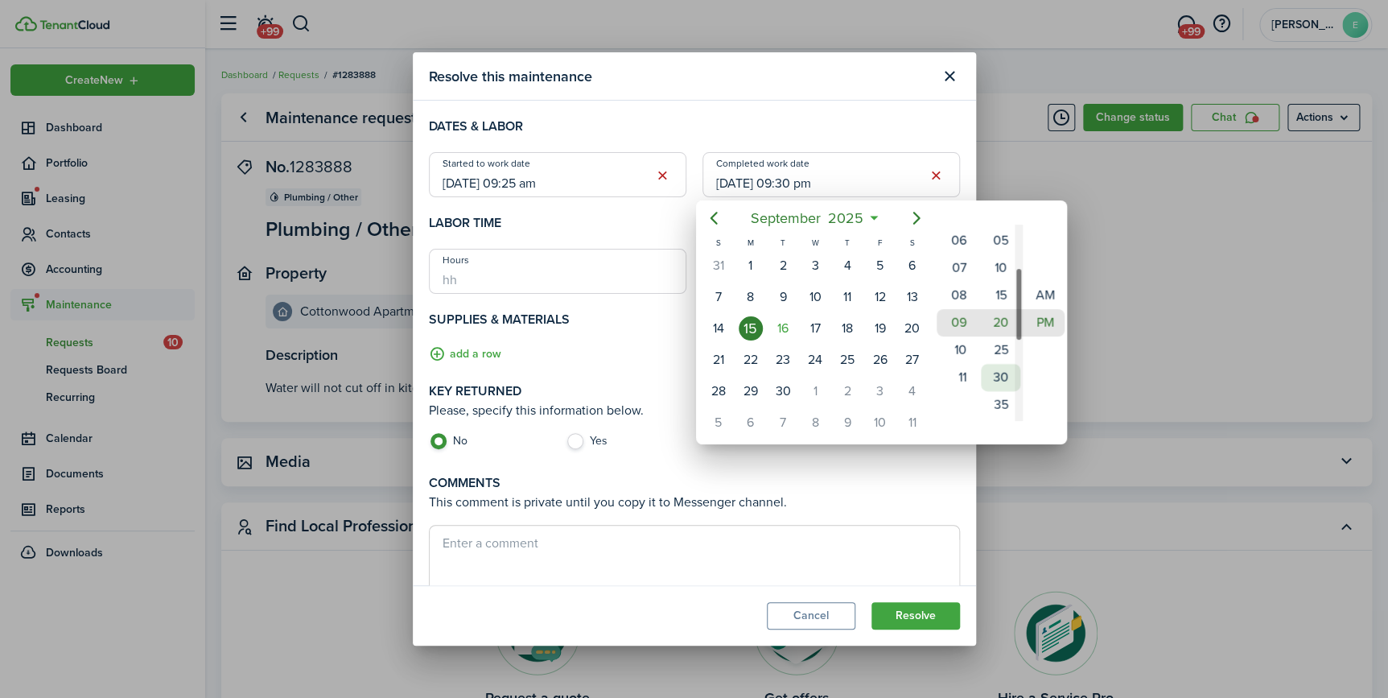
click at [1000, 390] on div "00 05 10 15 20 25 30 35 40 45 50 55" at bounding box center [1001, 295] width 44 height 2216
click at [1000, 390] on mbsc-wheel-item "40" at bounding box center [1000, 377] width 39 height 27
click at [1000, 390] on div "00 05 10 15 20 25 30 35 40 45 50 55" at bounding box center [1001, 268] width 44 height 2216
click at [999, 375] on mbsc-wheel-item "50" at bounding box center [1000, 377] width 39 height 27
click at [1038, 315] on mbsc-wheel-item "PM" at bounding box center [1044, 322] width 39 height 27
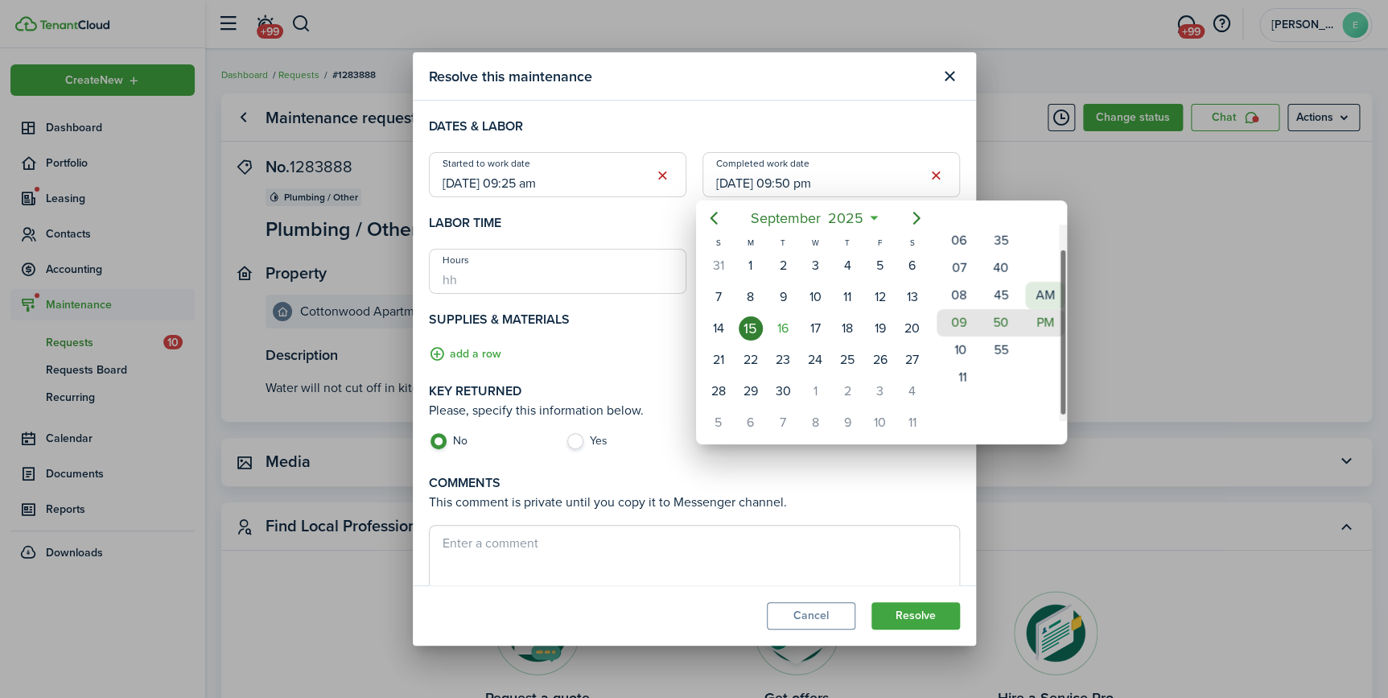
click at [1045, 282] on mbsc-wheel-item "AM" at bounding box center [1044, 295] width 39 height 27
type input "[DATE] 09:50 am"
click at [488, 353] on div at bounding box center [694, 348] width 1646 height 955
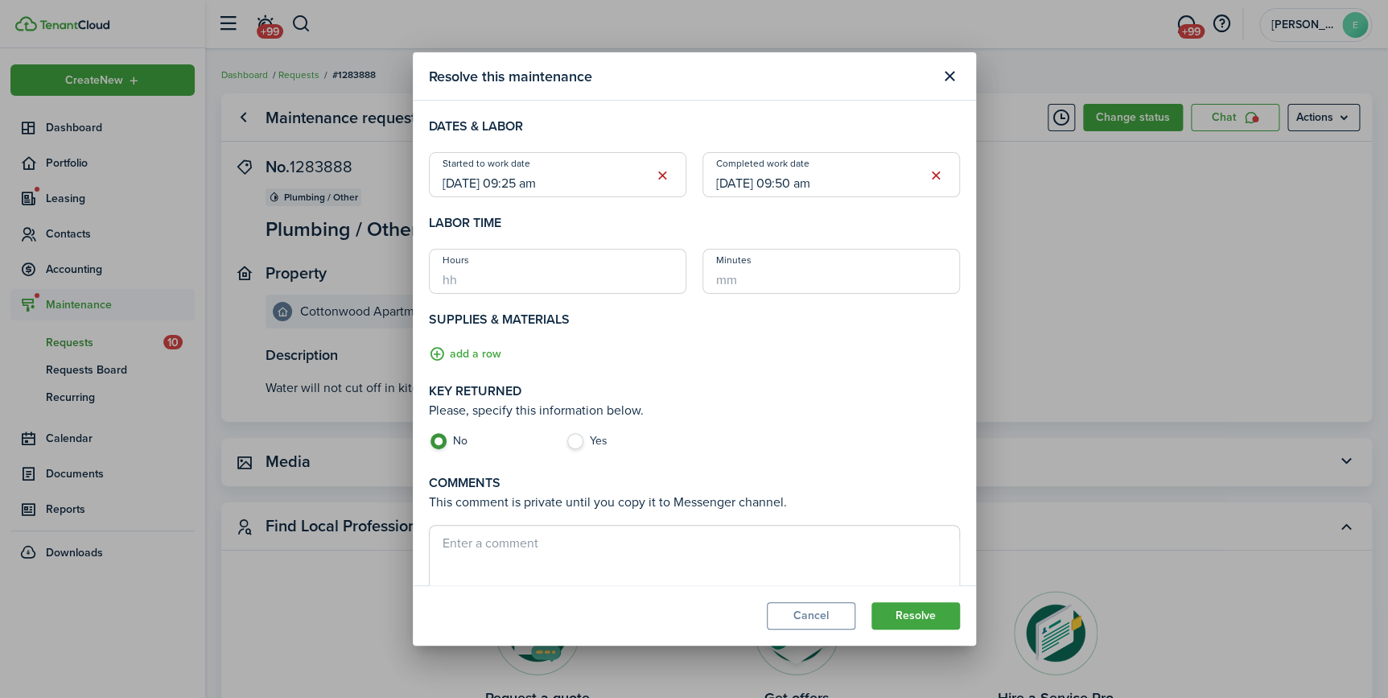
click at [488, 353] on button "add a row" at bounding box center [465, 354] width 72 height 19
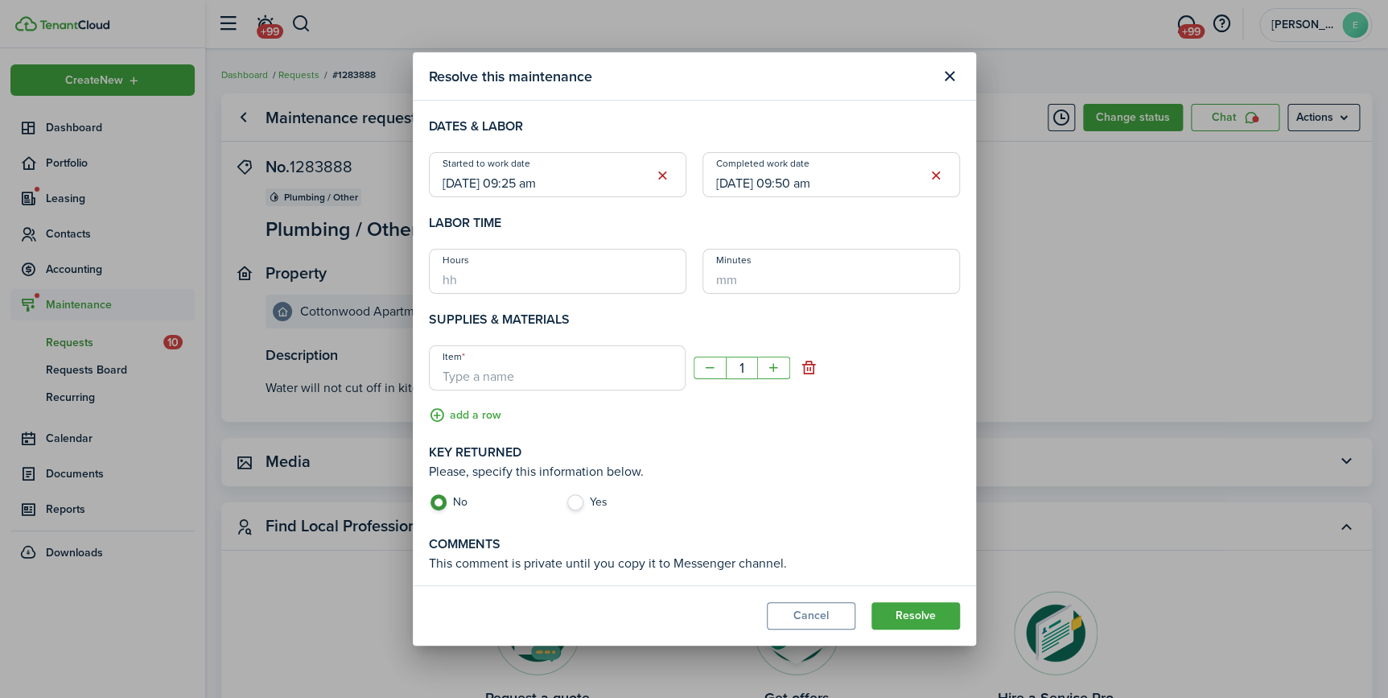
click at [592, 377] on input "Item" at bounding box center [557, 367] width 257 height 45
type input "Valve Stem"
click at [569, 501] on label "Yes" at bounding box center [626, 506] width 121 height 24
radio input "false"
radio input "true"
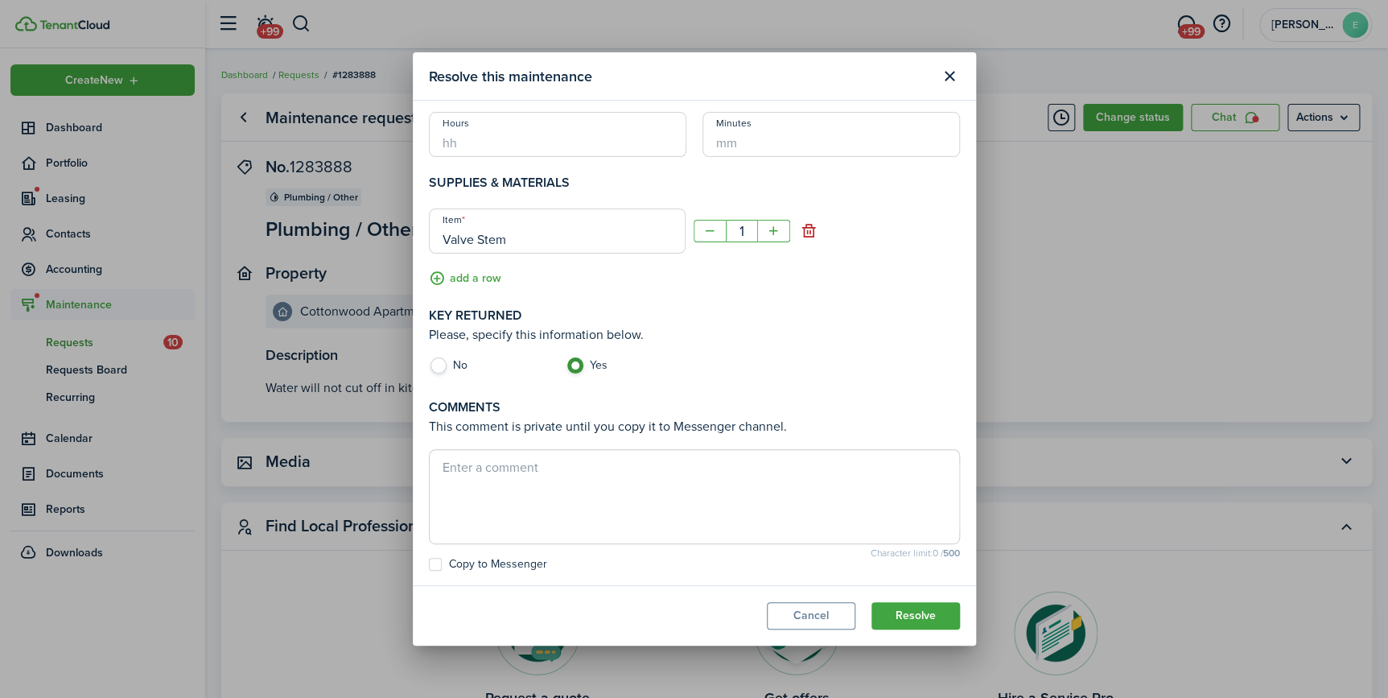
scroll to position [138, 0]
click at [487, 473] on textarea at bounding box center [695, 495] width 530 height 77
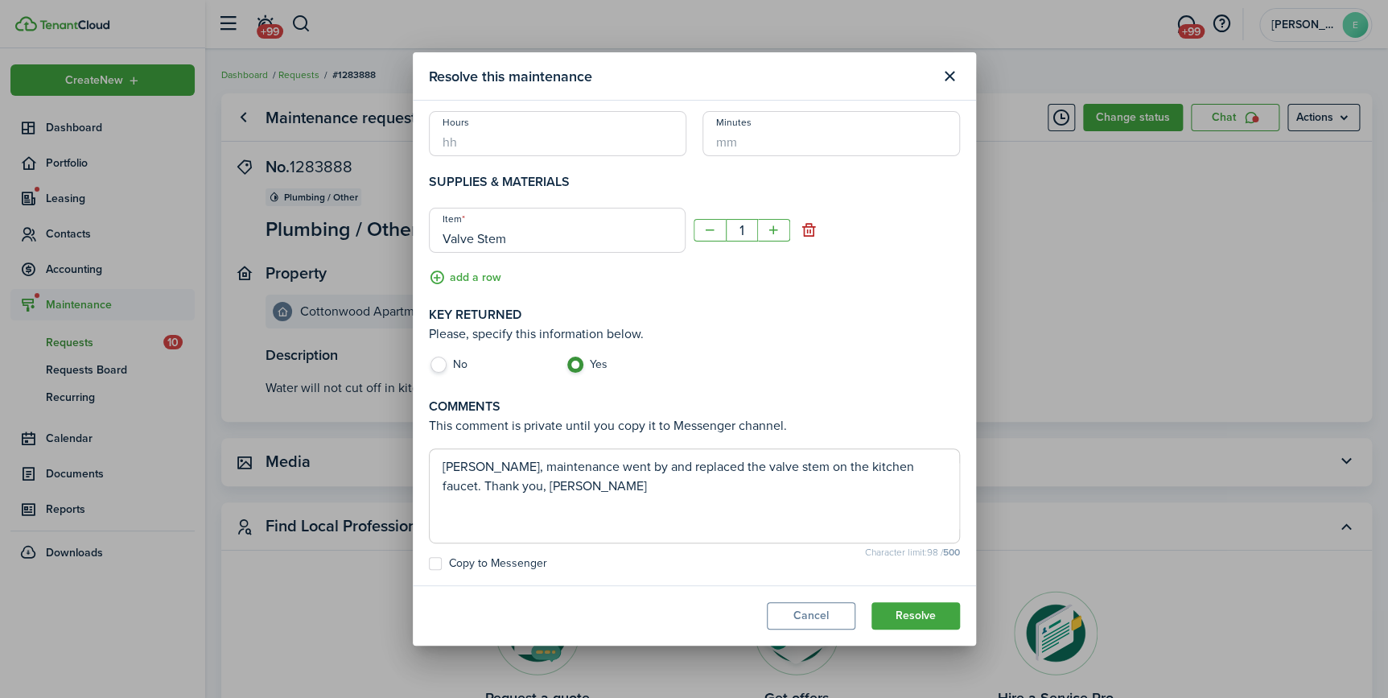
click at [551, 494] on textarea "[PERSON_NAME], maintenance went by and replaced the valve stem on the kitchen f…" at bounding box center [695, 495] width 530 height 77
type textarea "[PERSON_NAME], maintenance went by and replaced the valve stem on the kitchen f…"
click at [455, 562] on label "Copy to Messenger" at bounding box center [488, 563] width 118 height 13
click at [429, 697] on input "Copy to Messenger" at bounding box center [428, 701] width 1 height 1
checkbox input "true"
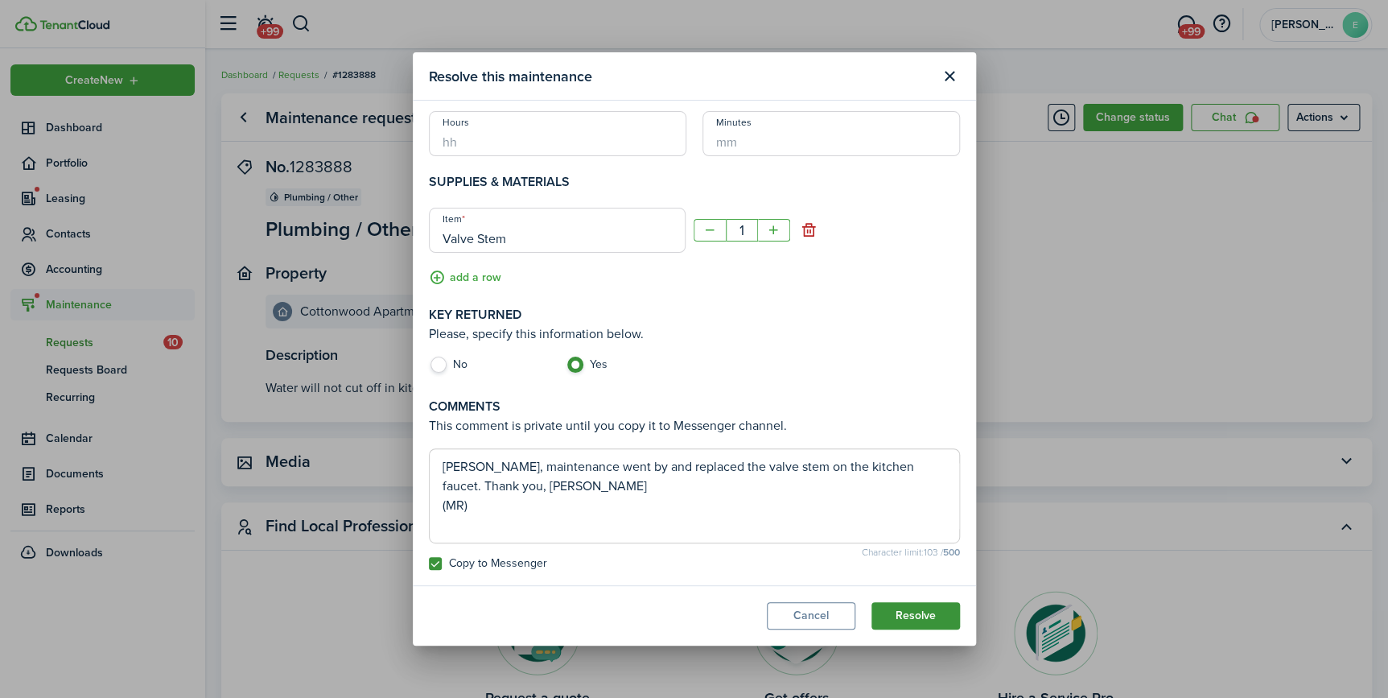
click at [933, 616] on button "Resolve" at bounding box center [916, 615] width 89 height 27
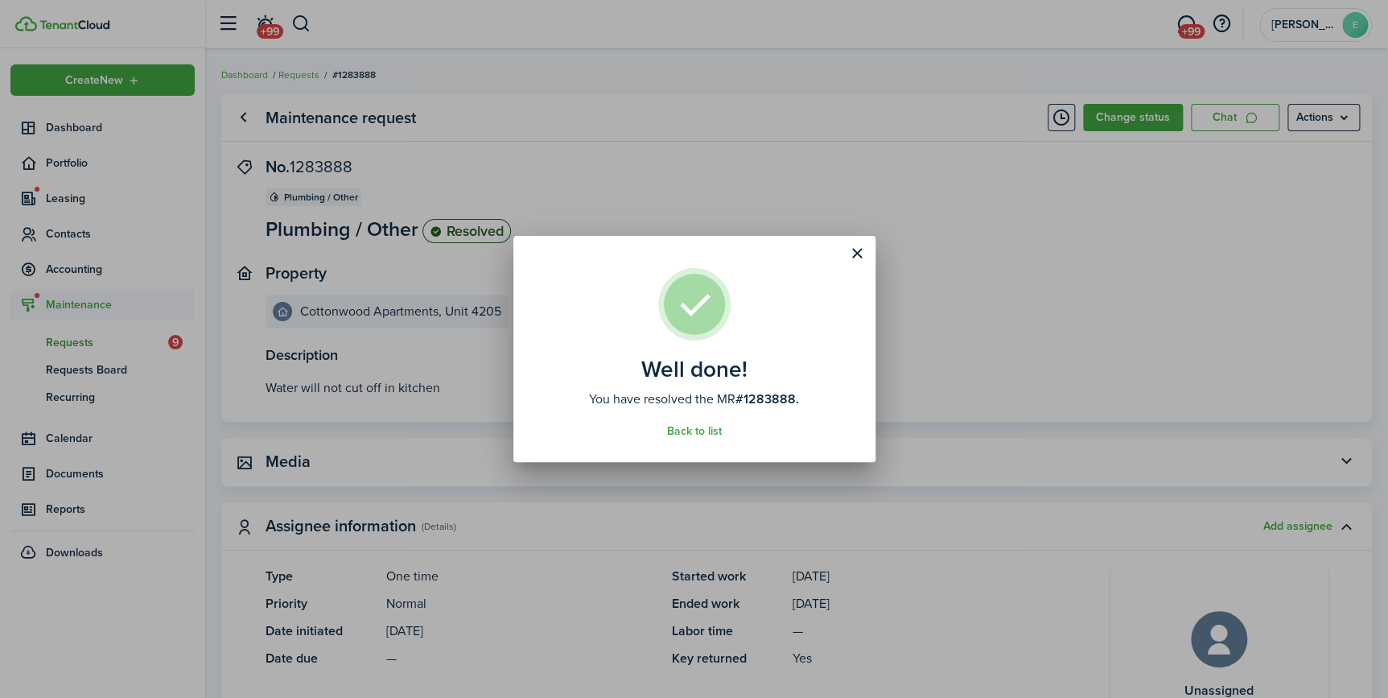
click at [240, 117] on div "Well done! You have resolved the MR #1283888. Back to list" at bounding box center [694, 349] width 1388 height 698
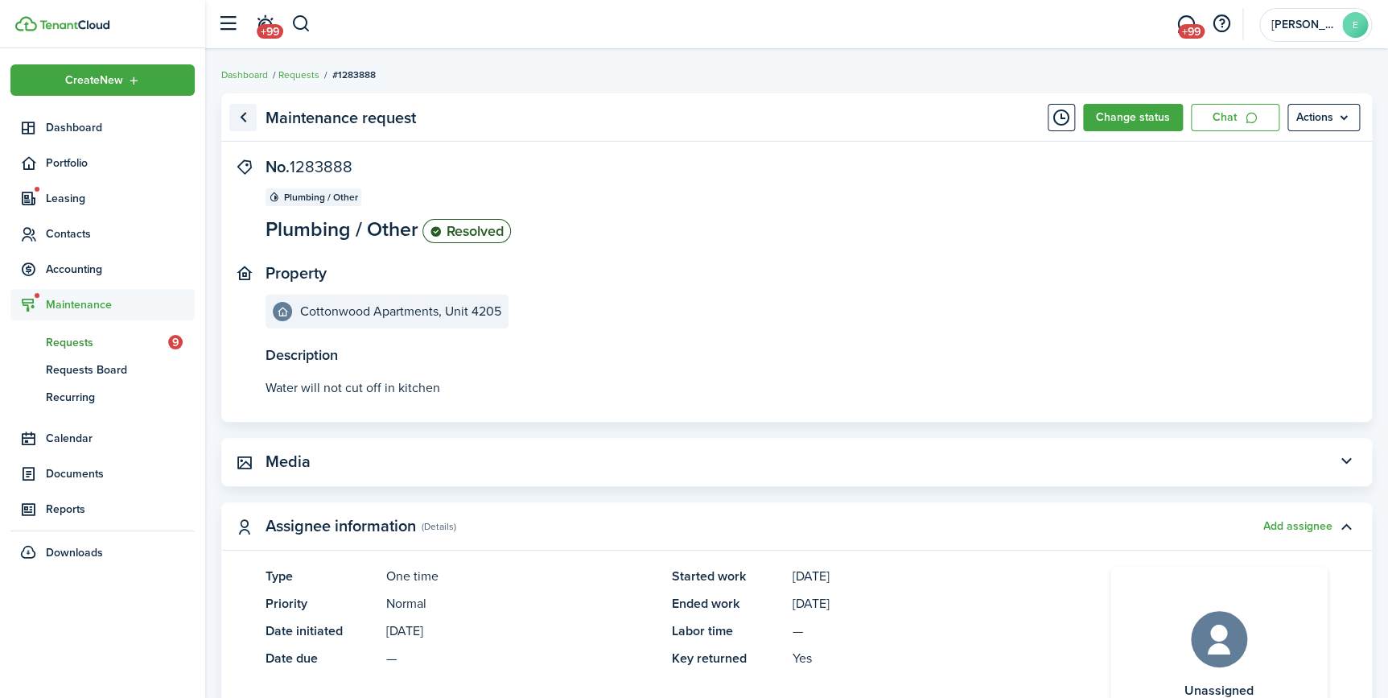
click at [240, 117] on link "Go back" at bounding box center [242, 117] width 27 height 27
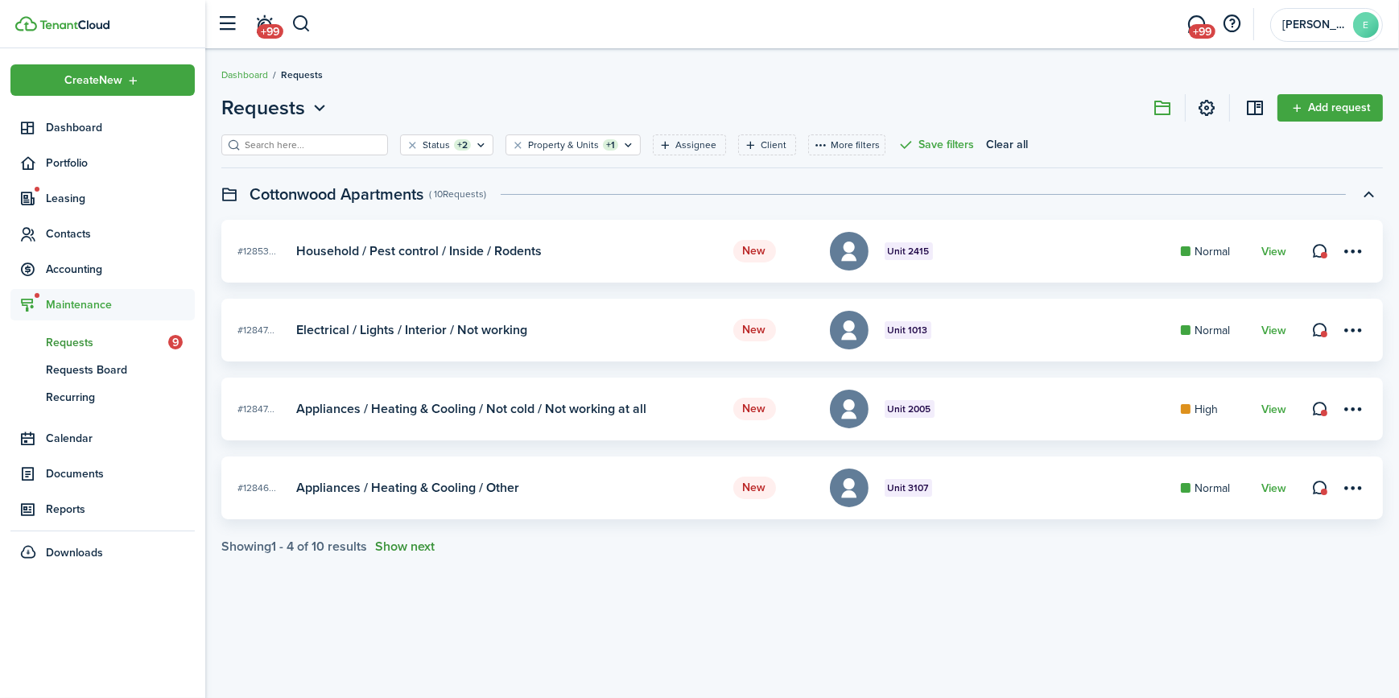
click at [413, 552] on button "Show next" at bounding box center [405, 546] width 60 height 14
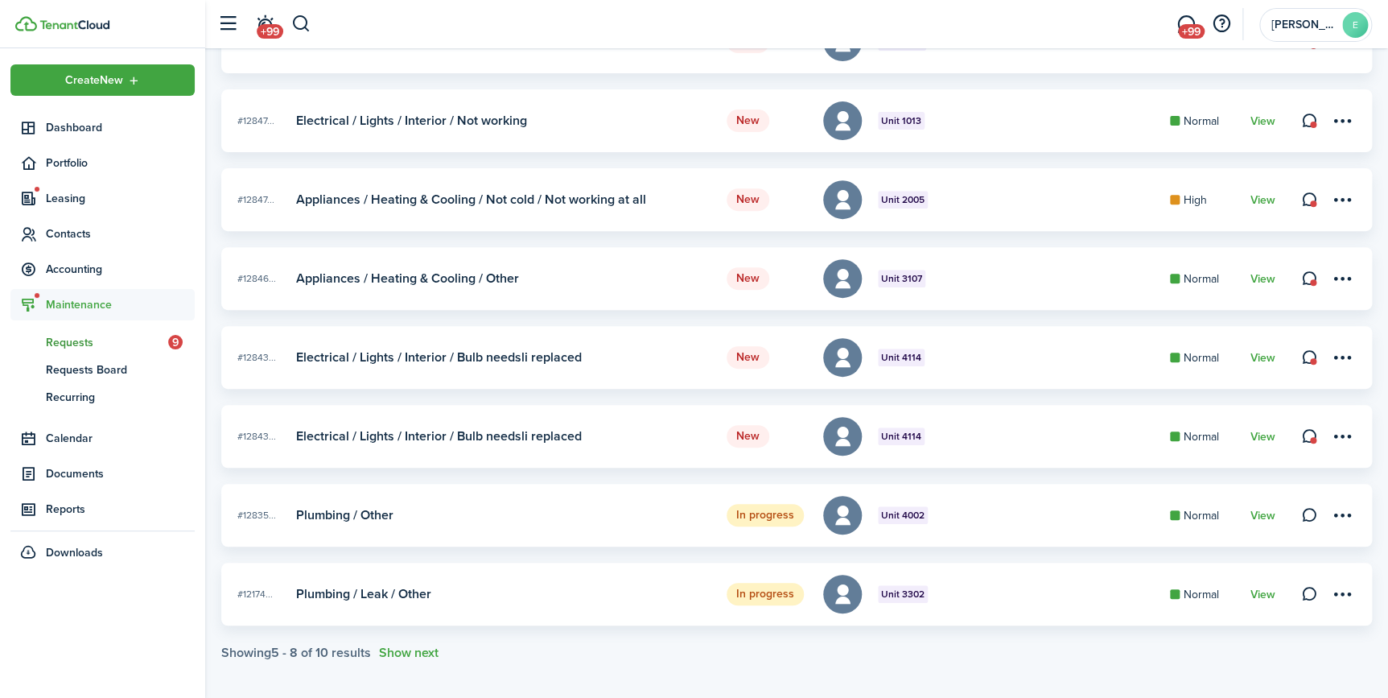
scroll to position [216, 0]
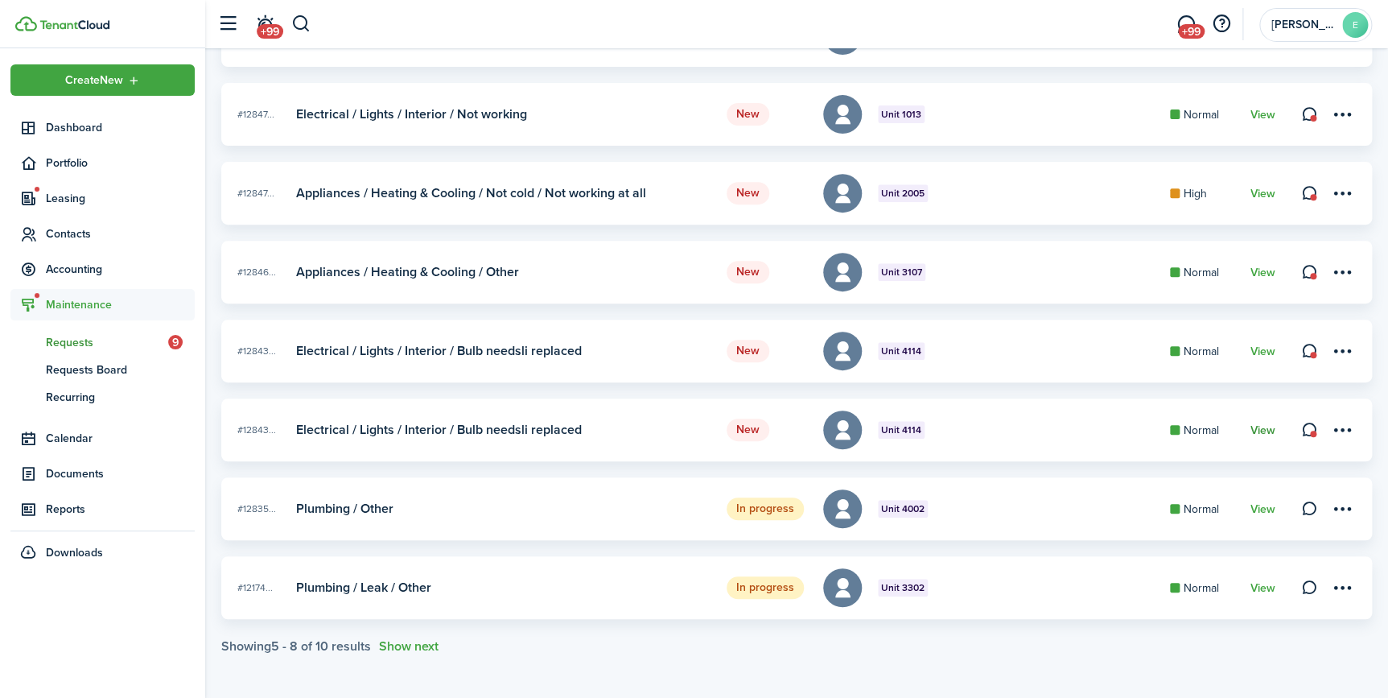
click at [1259, 427] on link "View" at bounding box center [1263, 430] width 25 height 13
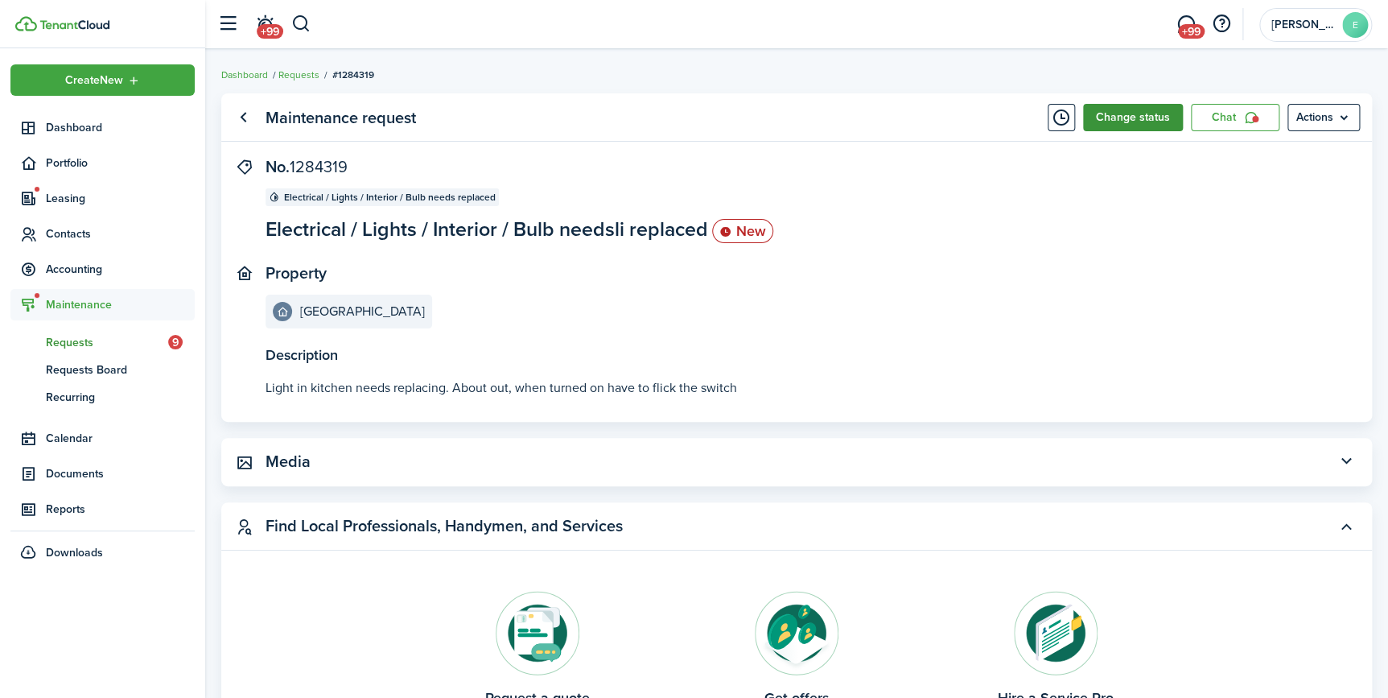
click at [1126, 111] on button "Change status" at bounding box center [1133, 117] width 100 height 27
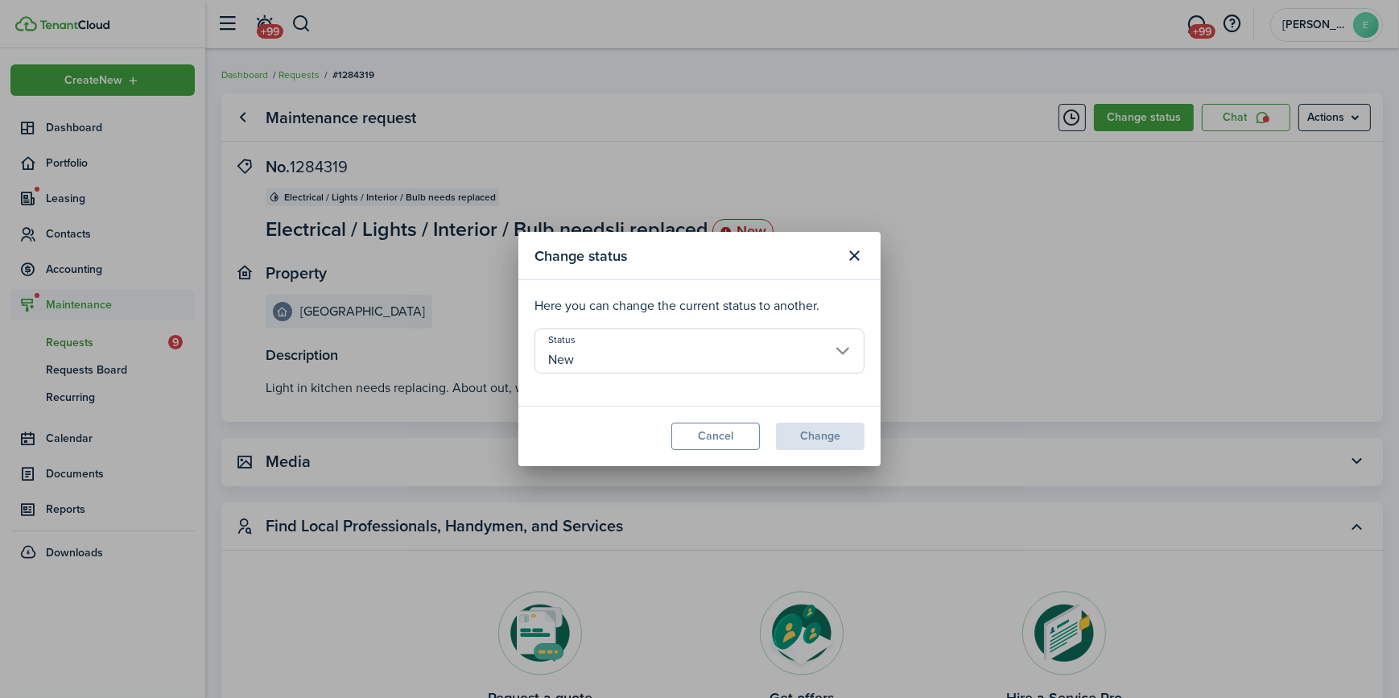
click at [660, 355] on input "New" at bounding box center [699, 350] width 330 height 45
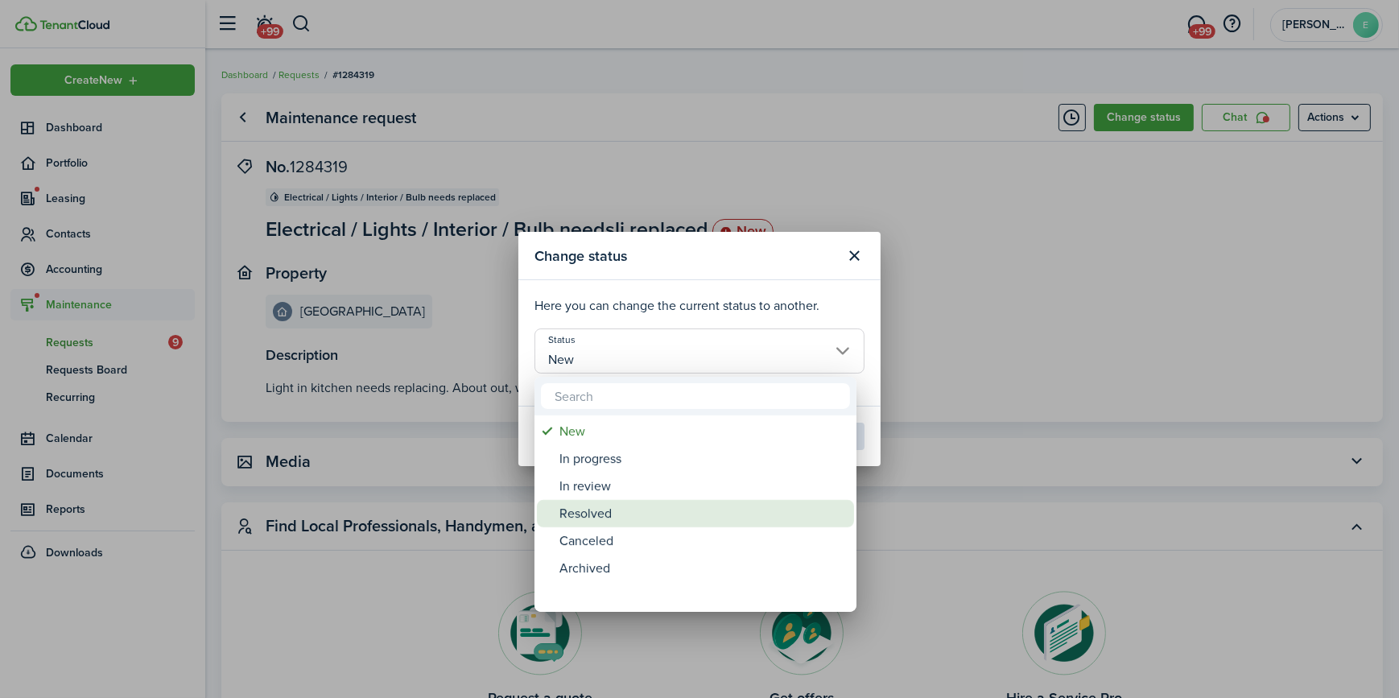
click at [590, 507] on div "Resolved" at bounding box center [701, 513] width 285 height 27
type input "Resolved"
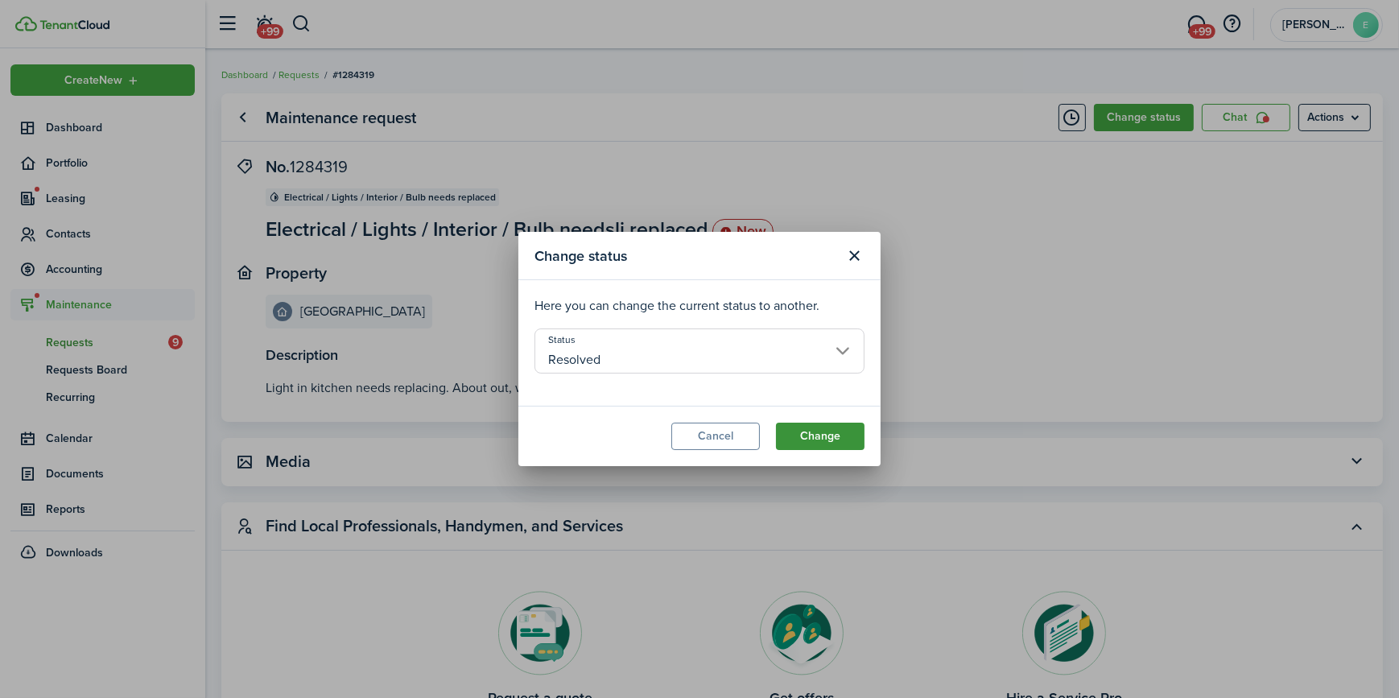
click at [814, 427] on button "Change" at bounding box center [820, 435] width 89 height 27
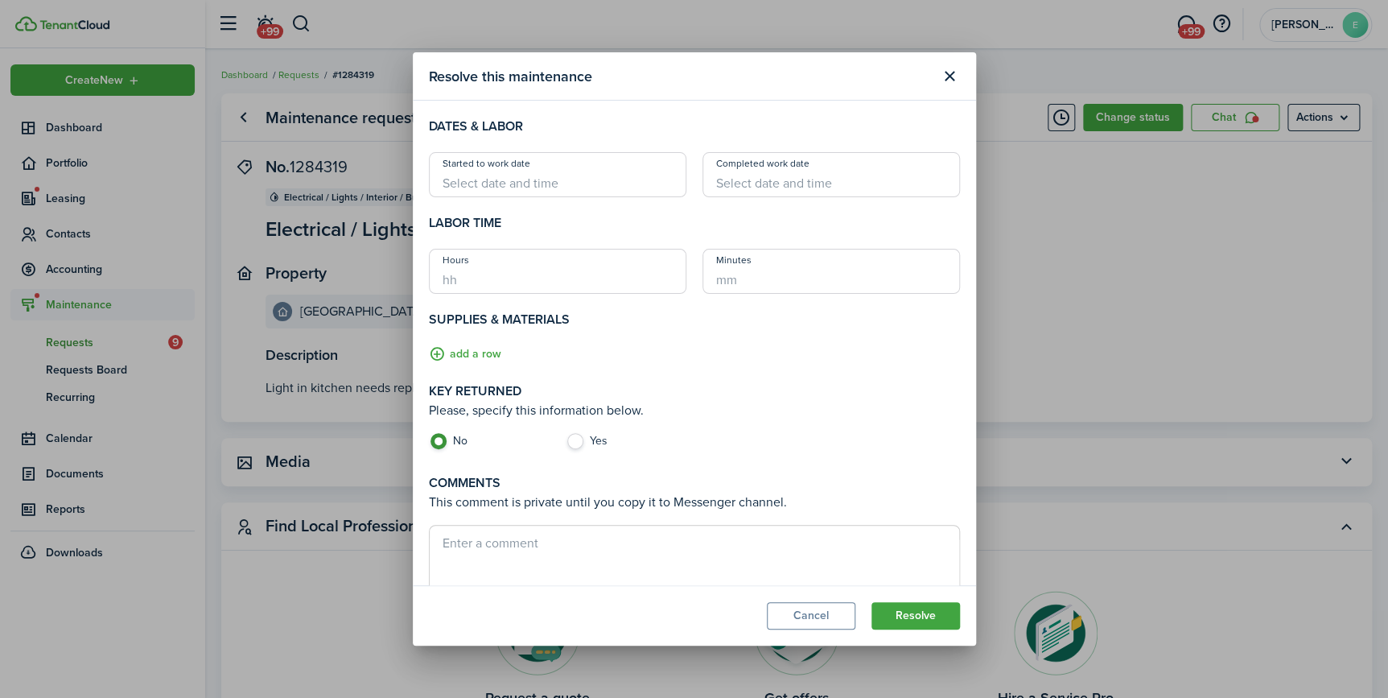
click at [565, 172] on input "Started to work date" at bounding box center [558, 174] width 258 height 45
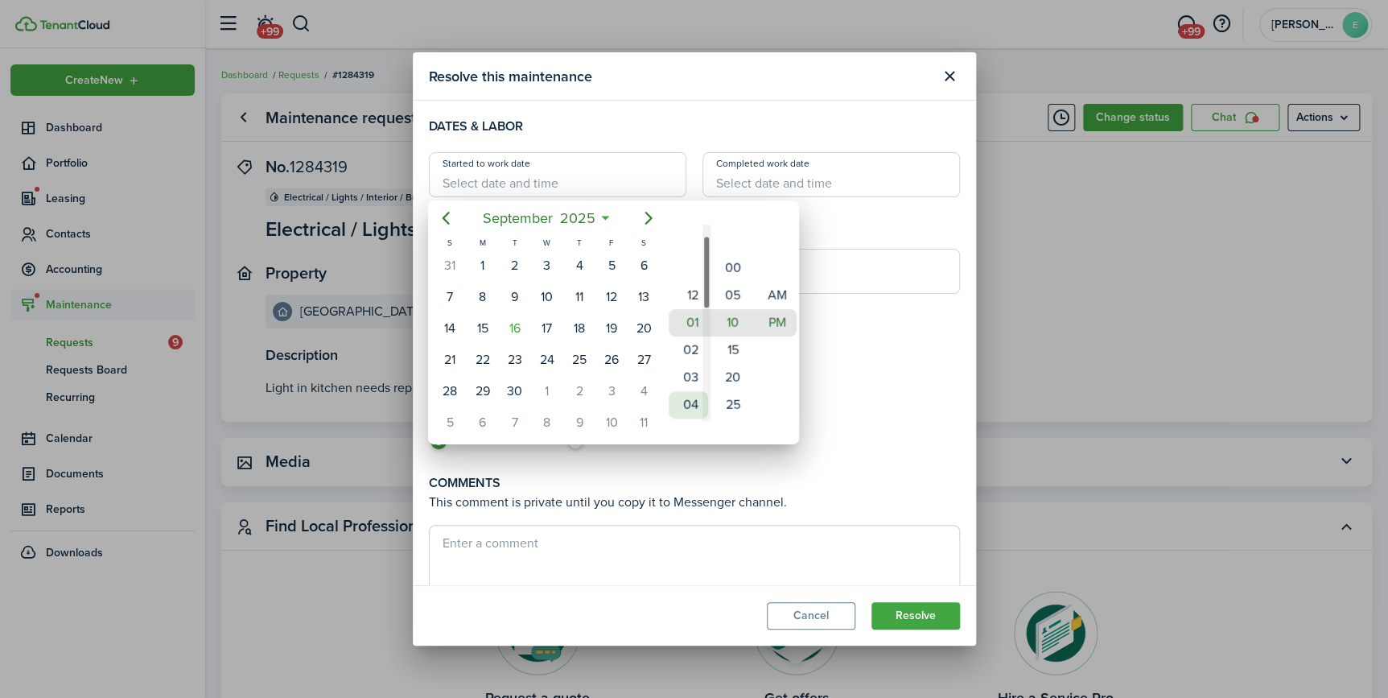
click at [697, 410] on mbsc-wheel-item "04" at bounding box center [688, 404] width 39 height 27
click at [694, 473] on mbsc-wheel-item "07" at bounding box center [688, 486] width 39 height 27
click at [689, 373] on mbsc-wheel-item "09" at bounding box center [688, 377] width 39 height 27
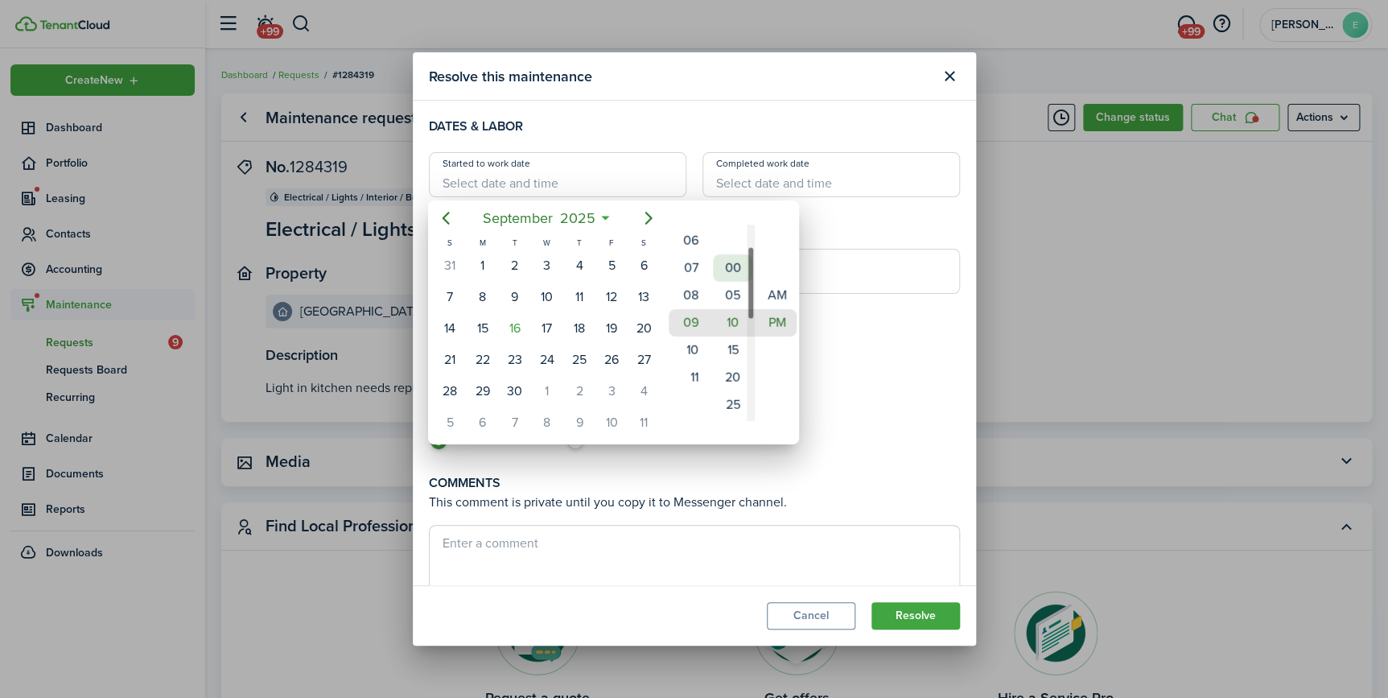
click at [723, 270] on mbsc-wheel-item "00" at bounding box center [732, 267] width 39 height 27
click at [775, 299] on mbsc-wheel-item "AM" at bounding box center [776, 295] width 39 height 27
click at [493, 328] on div "15" at bounding box center [482, 328] width 24 height 24
type input "[DATE] 09:00 am"
click at [484, 324] on div "15" at bounding box center [482, 328] width 24 height 24
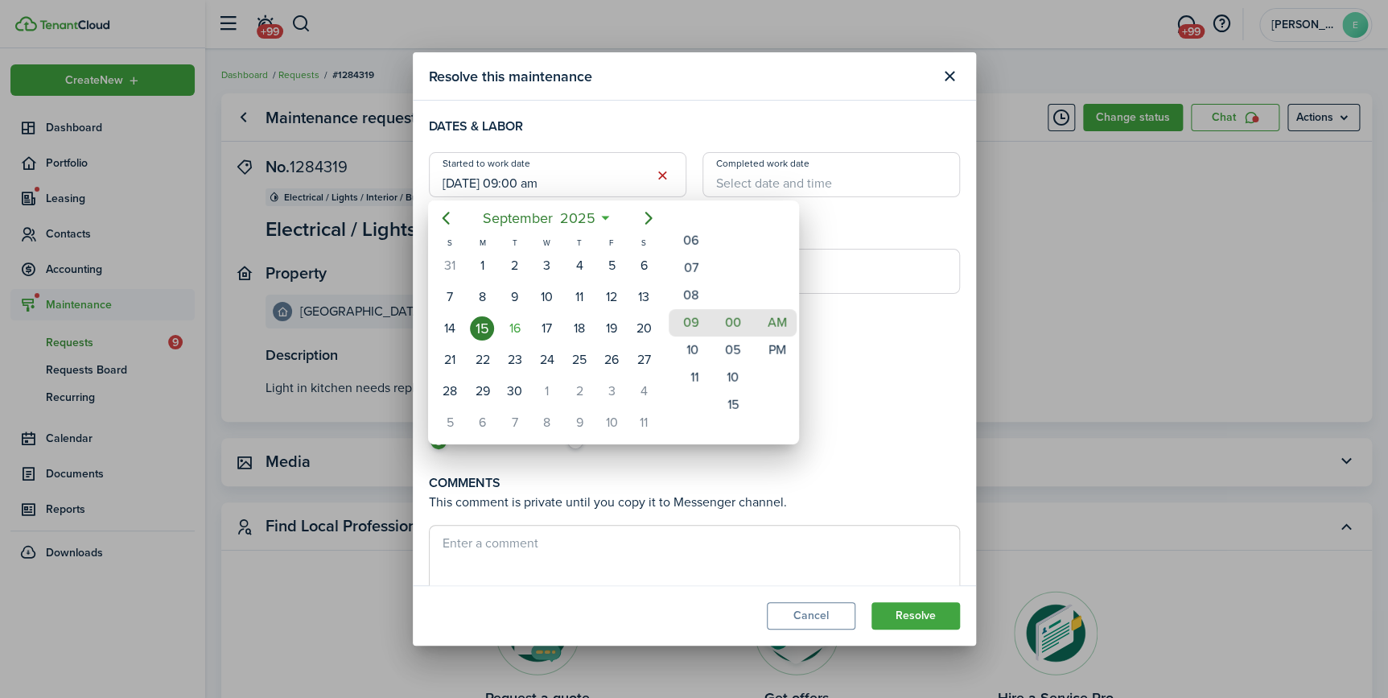
click at [801, 172] on div at bounding box center [694, 348] width 1646 height 955
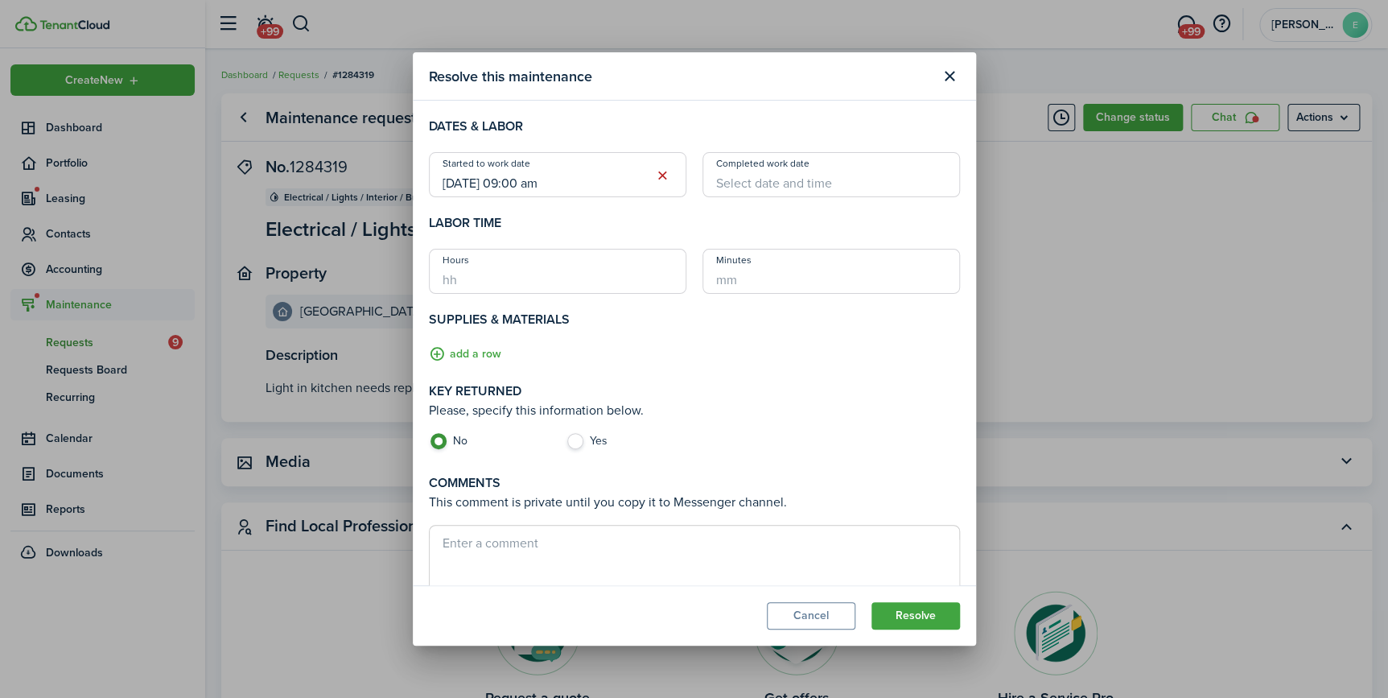
click at [801, 174] on input "Completed work date" at bounding box center [832, 174] width 258 height 45
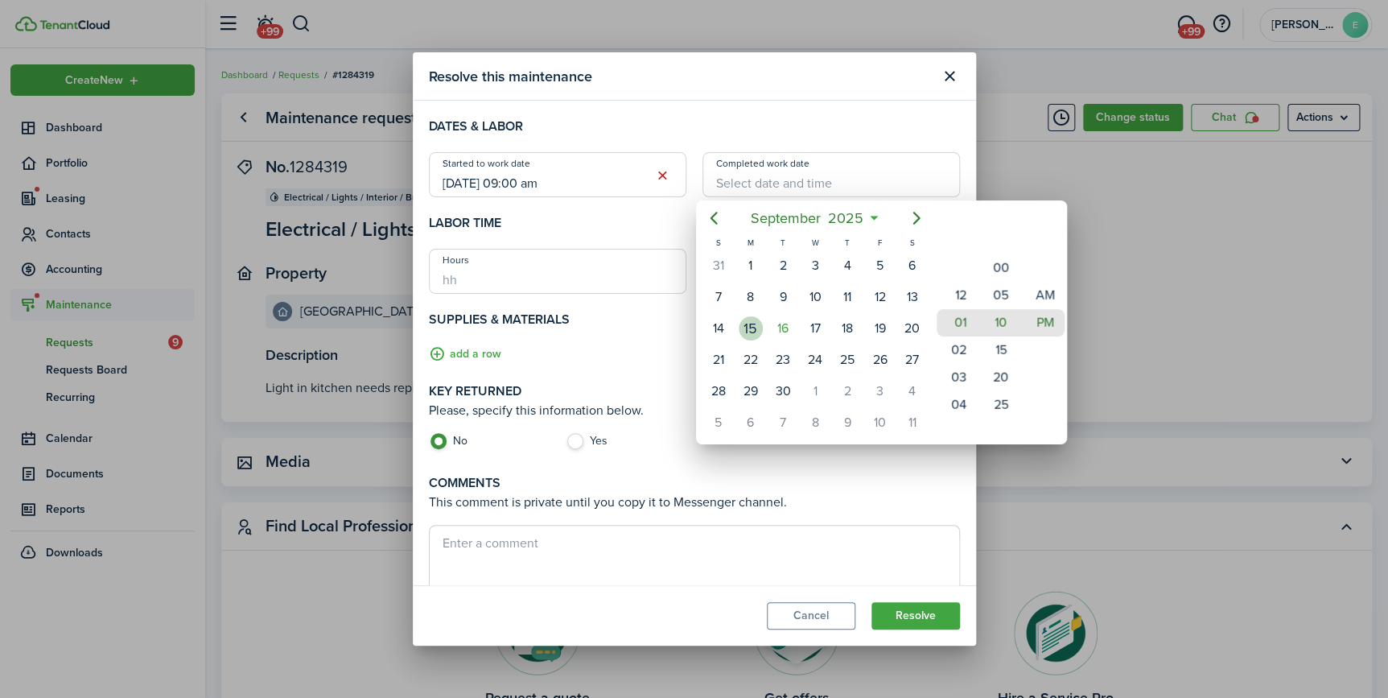
click at [755, 324] on div "15" at bounding box center [751, 328] width 24 height 24
click at [955, 402] on mbsc-wheel-item "04" at bounding box center [956, 404] width 39 height 27
click at [955, 402] on div "12 01 02 03 04 05 06 07 08 09 10 11" at bounding box center [956, 240] width 44 height 2216
click at [955, 402] on mbsc-wheel-item "07" at bounding box center [956, 404] width 39 height 27
click at [954, 402] on div "12 01 02 03 04 05 06 07 08 09 10 11" at bounding box center [956, 268] width 44 height 2216
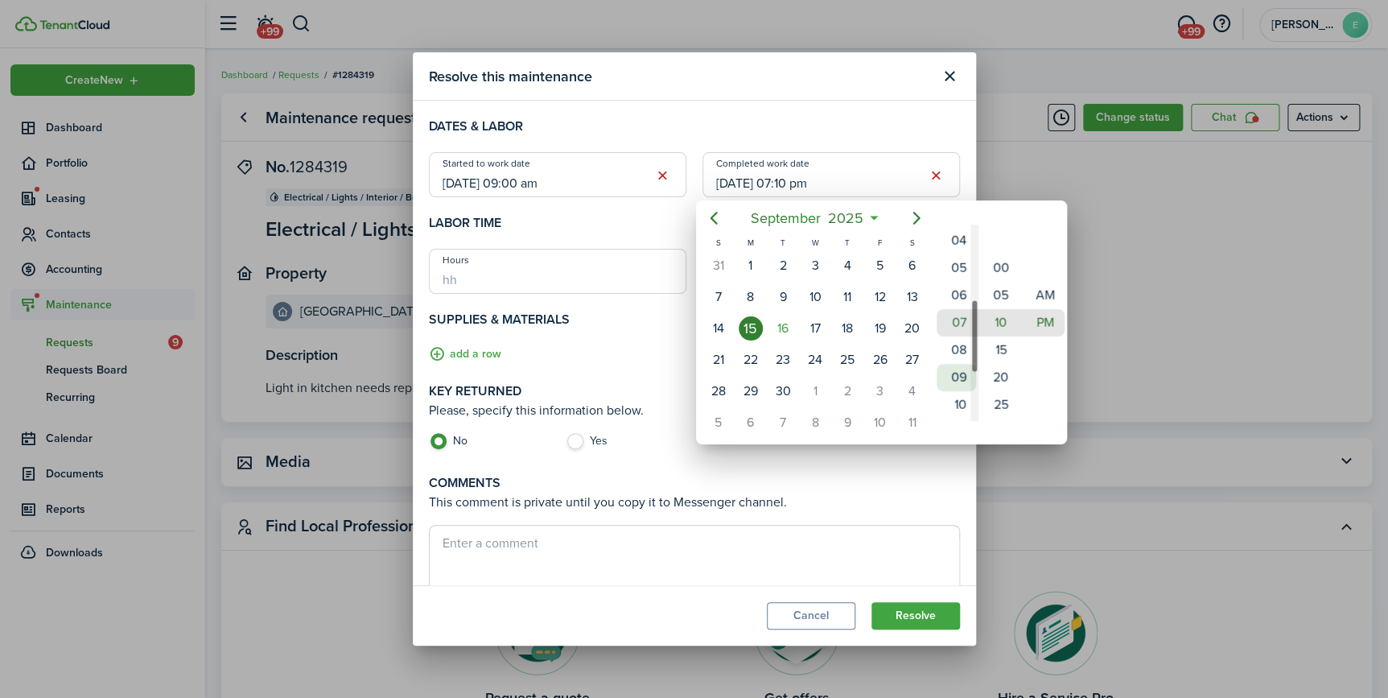
click at [954, 370] on mbsc-wheel-item "09" at bounding box center [956, 377] width 39 height 27
click at [994, 376] on mbsc-wheel-item "20" at bounding box center [1000, 377] width 39 height 27
click at [1036, 293] on mbsc-wheel-item "AM" at bounding box center [1044, 295] width 39 height 27
type input "[DATE] 09:20 am"
click at [481, 361] on div at bounding box center [694, 348] width 1646 height 955
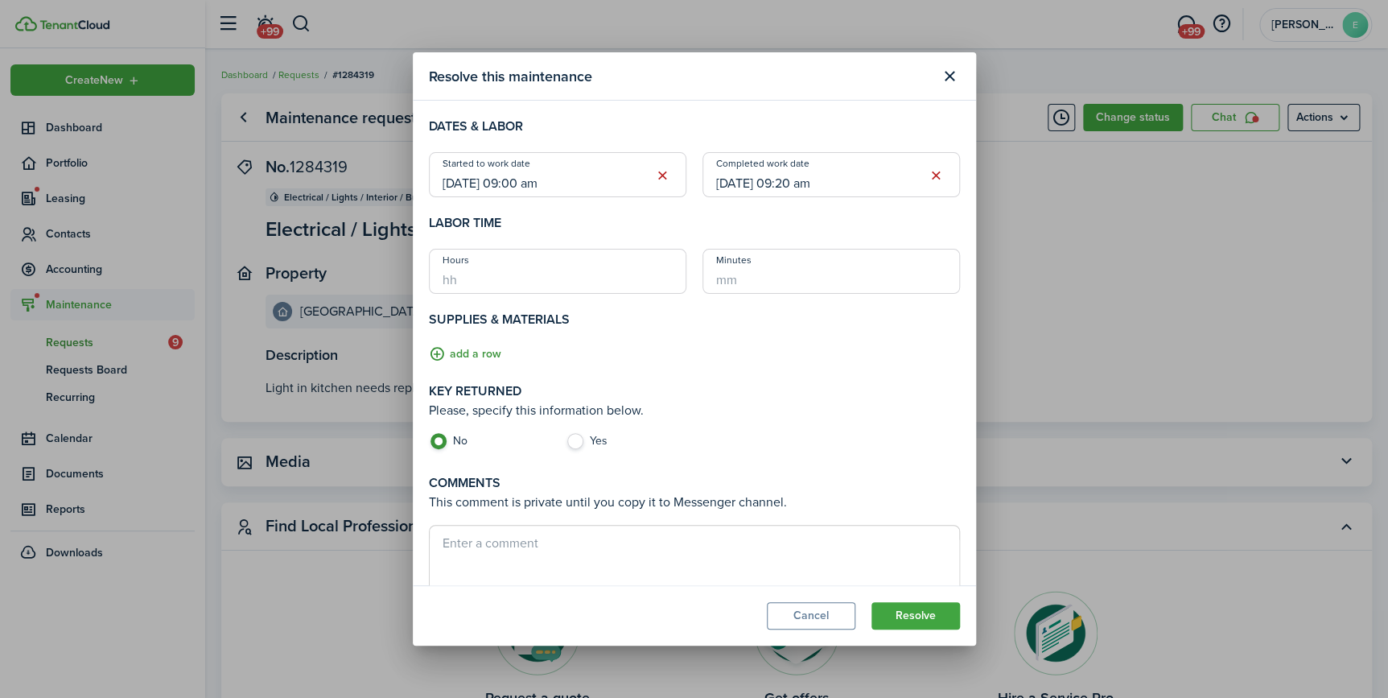
click at [484, 353] on button "add a row" at bounding box center [465, 354] width 72 height 19
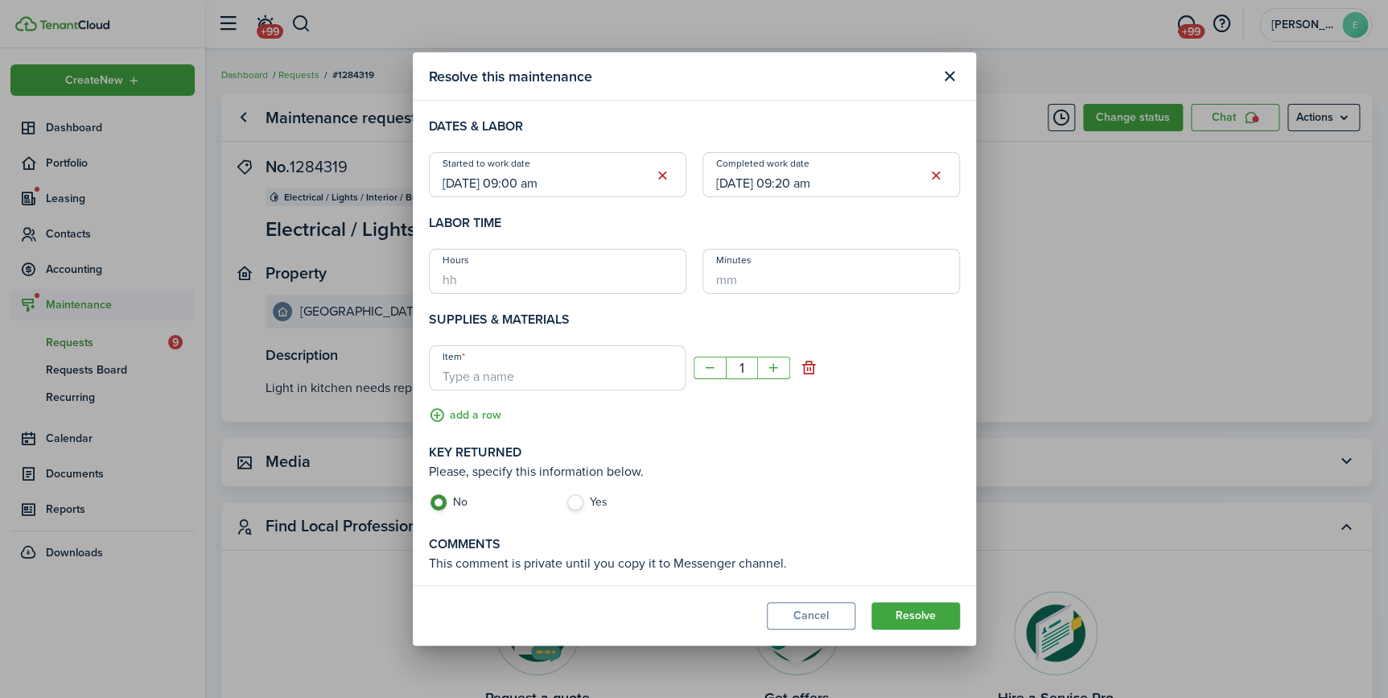
click at [503, 369] on input "Item" at bounding box center [557, 367] width 257 height 45
type input "florescent bulbs"
click at [769, 369] on mbsc-button "+" at bounding box center [774, 367] width 32 height 23
type input "2"
click at [571, 503] on label "Yes" at bounding box center [626, 506] width 121 height 24
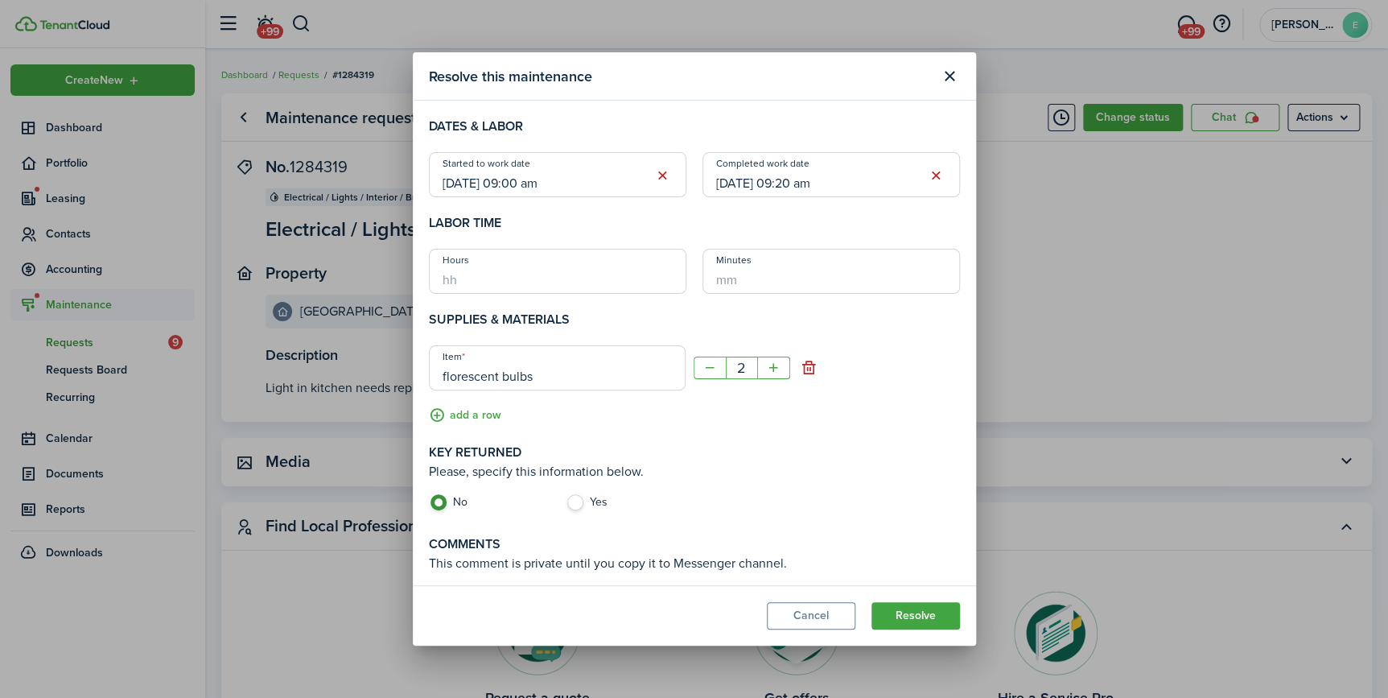
radio input "false"
radio input "true"
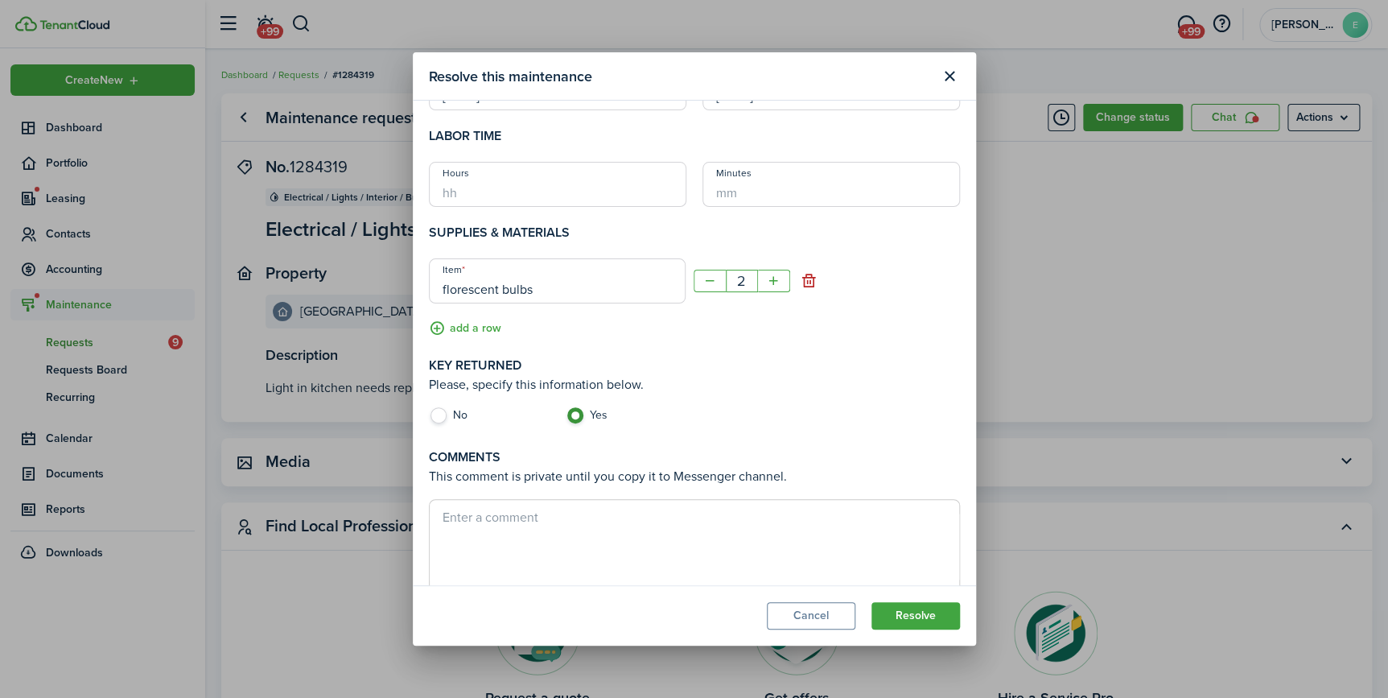
scroll to position [138, 0]
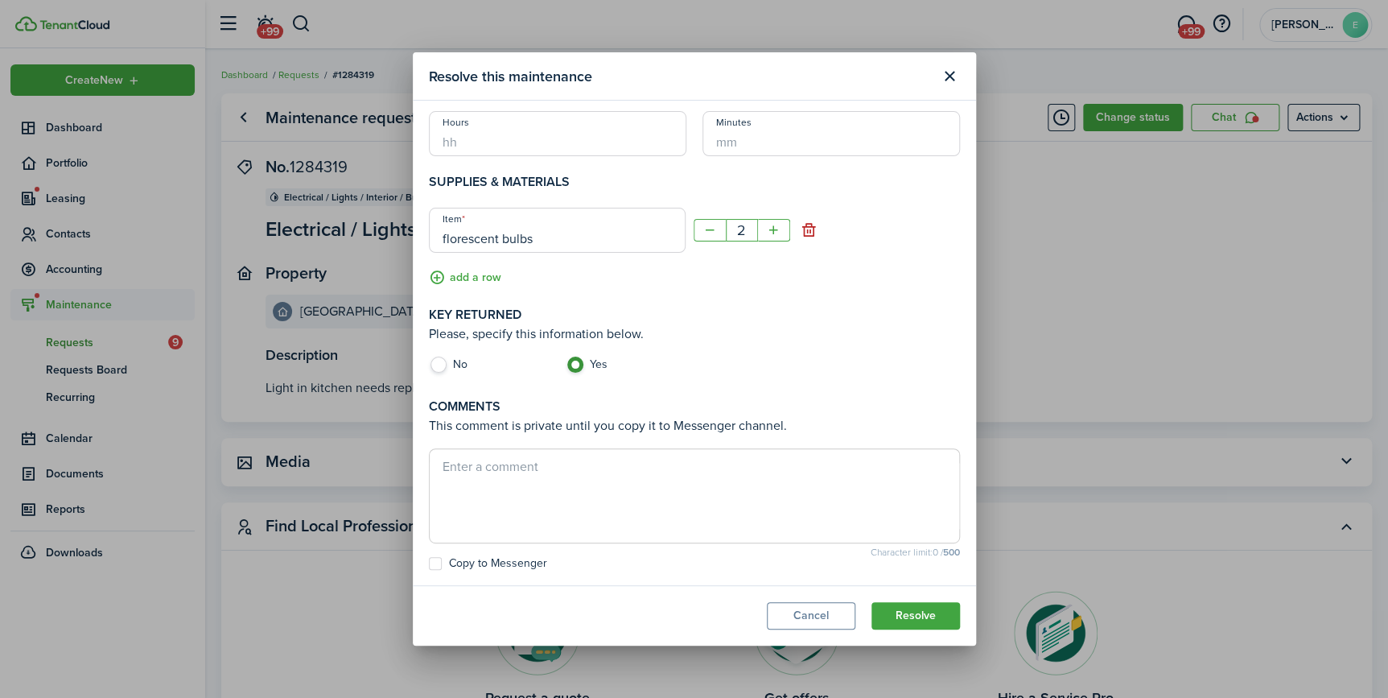
click at [491, 450] on span at bounding box center [694, 495] width 531 height 95
click at [490, 458] on textarea at bounding box center [695, 495] width 530 height 77
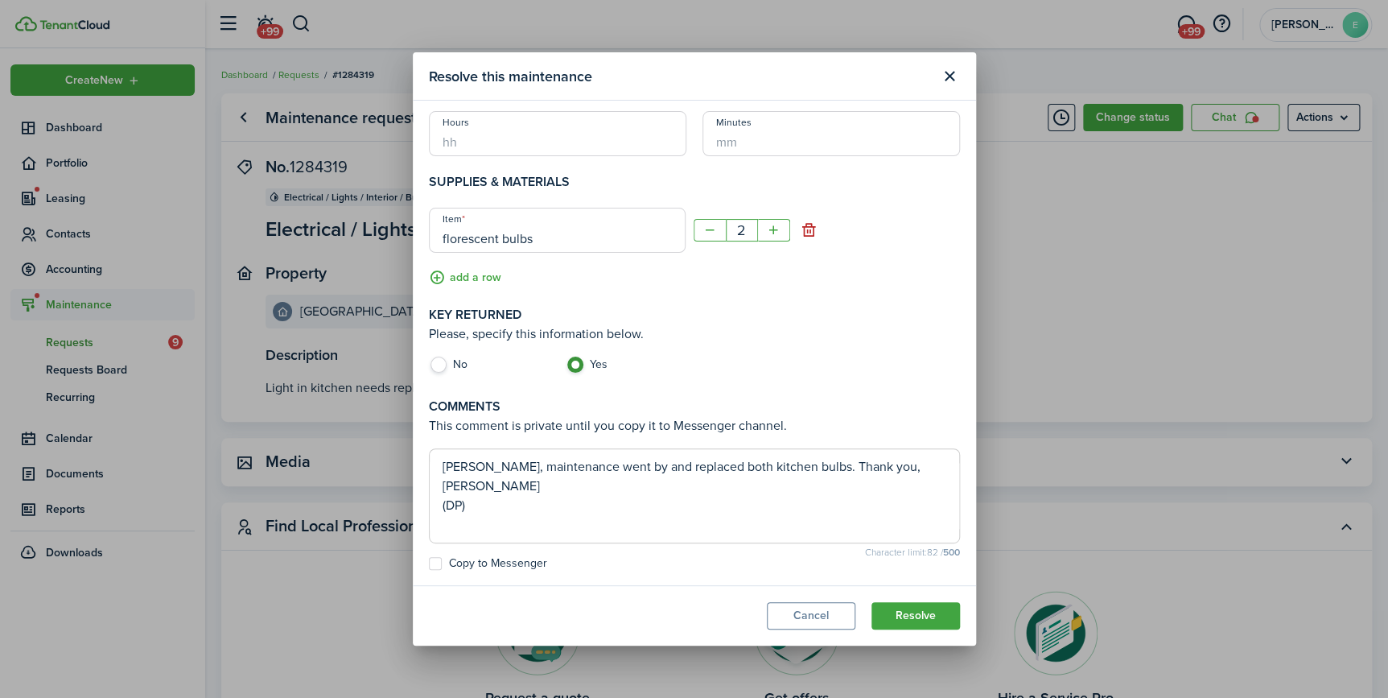
type textarea "[PERSON_NAME], maintenance went by and replaced both kitchen bulbs. Thank you, …"
click at [472, 563] on label "Copy to Messenger" at bounding box center [488, 563] width 118 height 13
click at [429, 697] on input "Copy to Messenger" at bounding box center [428, 701] width 1 height 1
checkbox input "true"
drag, startPoint x: 924, startPoint y: 621, endPoint x: 871, endPoint y: 615, distance: 53.5
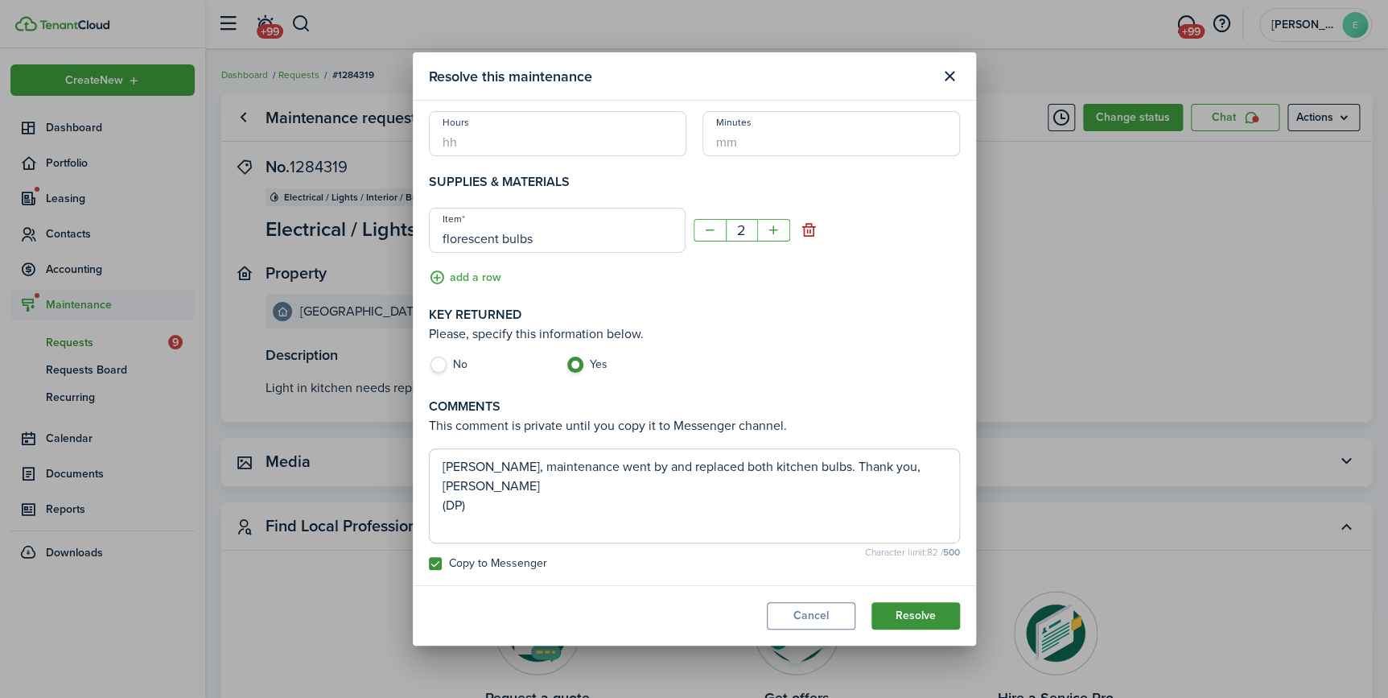
click at [925, 621] on button "Resolve" at bounding box center [916, 615] width 89 height 27
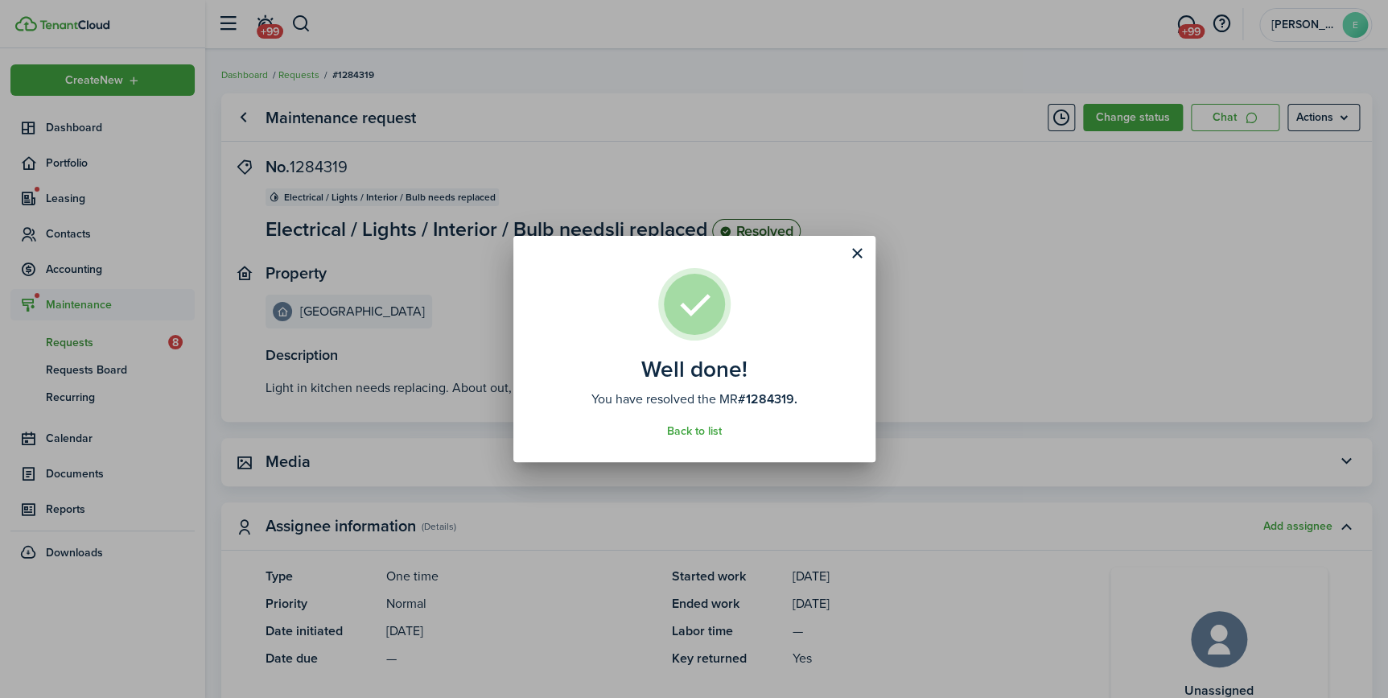
click at [245, 117] on div "Well done! You have resolved the MR #1284319. Back to list" at bounding box center [694, 349] width 1388 height 698
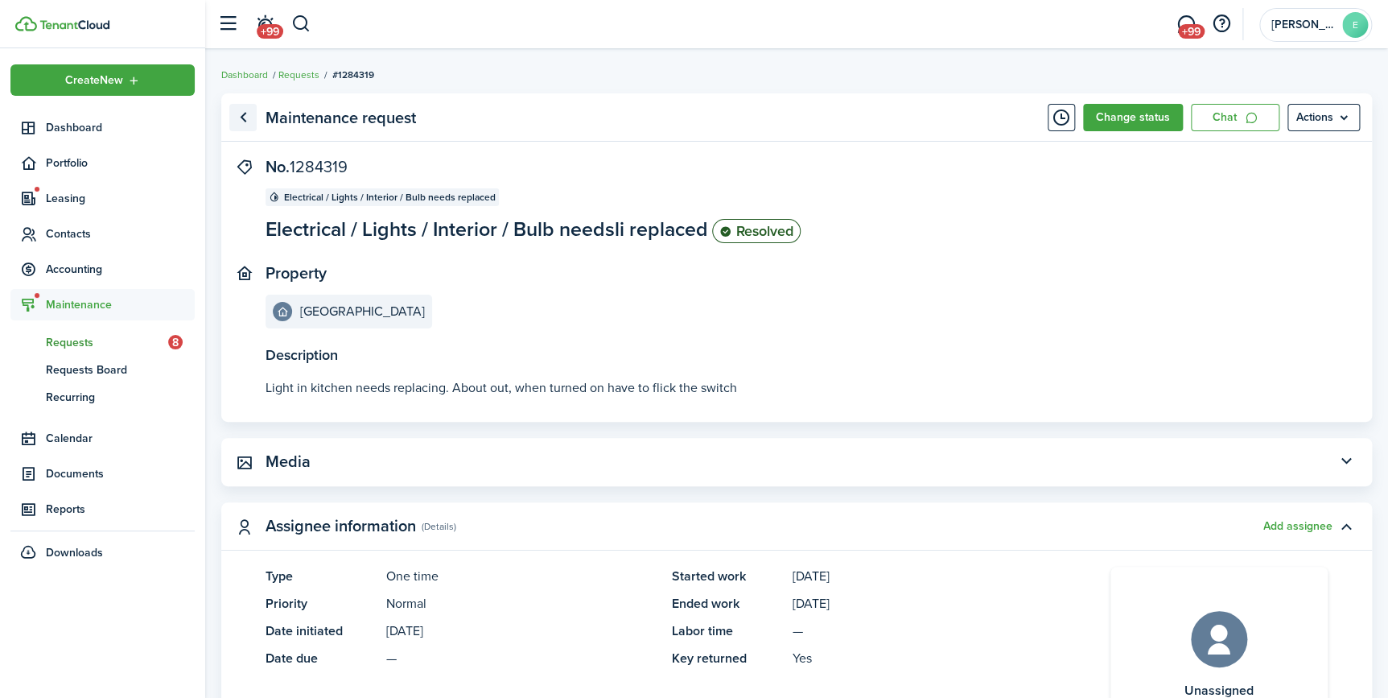
click at [245, 117] on link "Go back" at bounding box center [242, 117] width 27 height 27
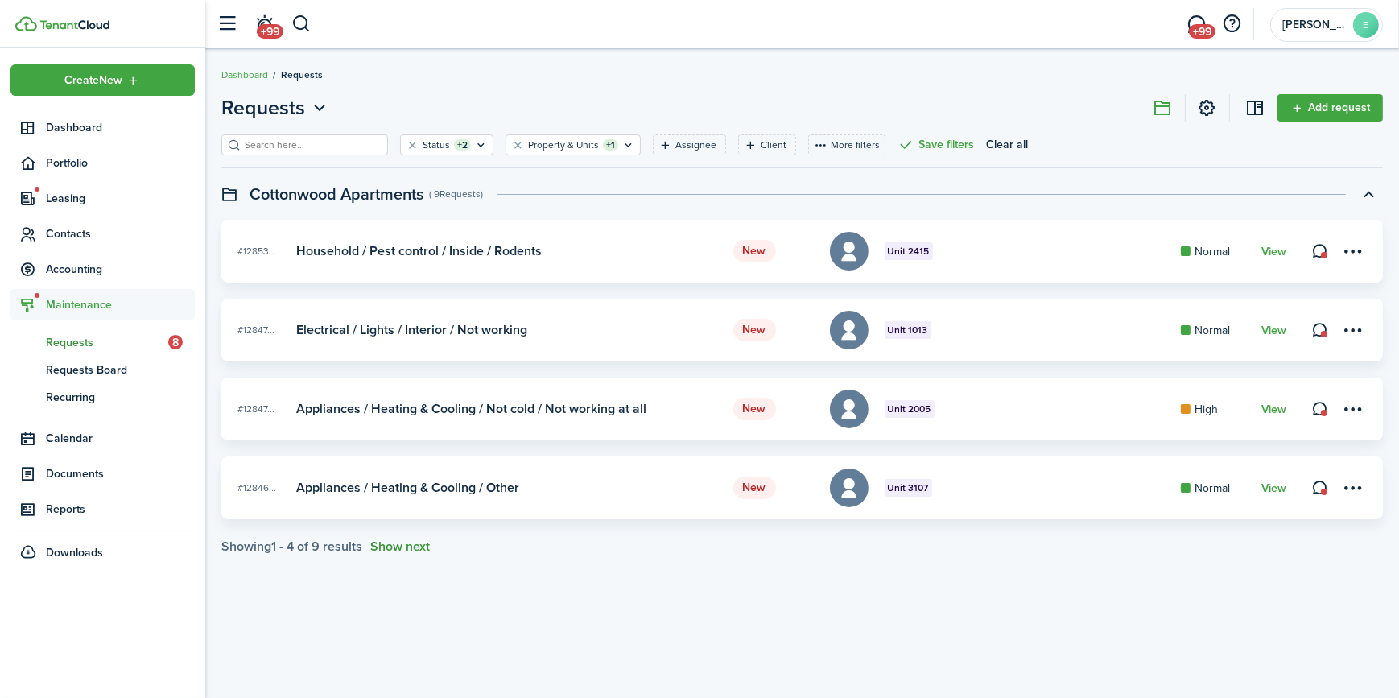
click at [396, 551] on button "Show next" at bounding box center [400, 546] width 60 height 14
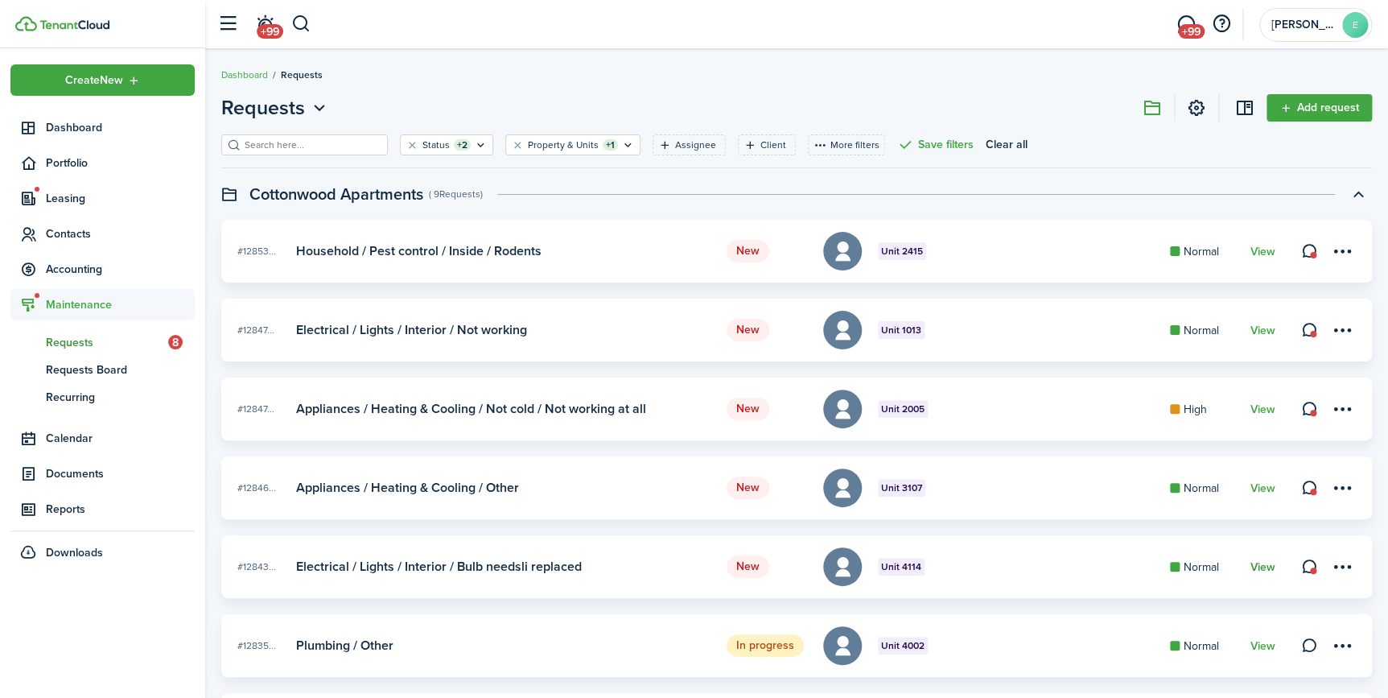
click at [1262, 570] on link "View" at bounding box center [1263, 567] width 25 height 13
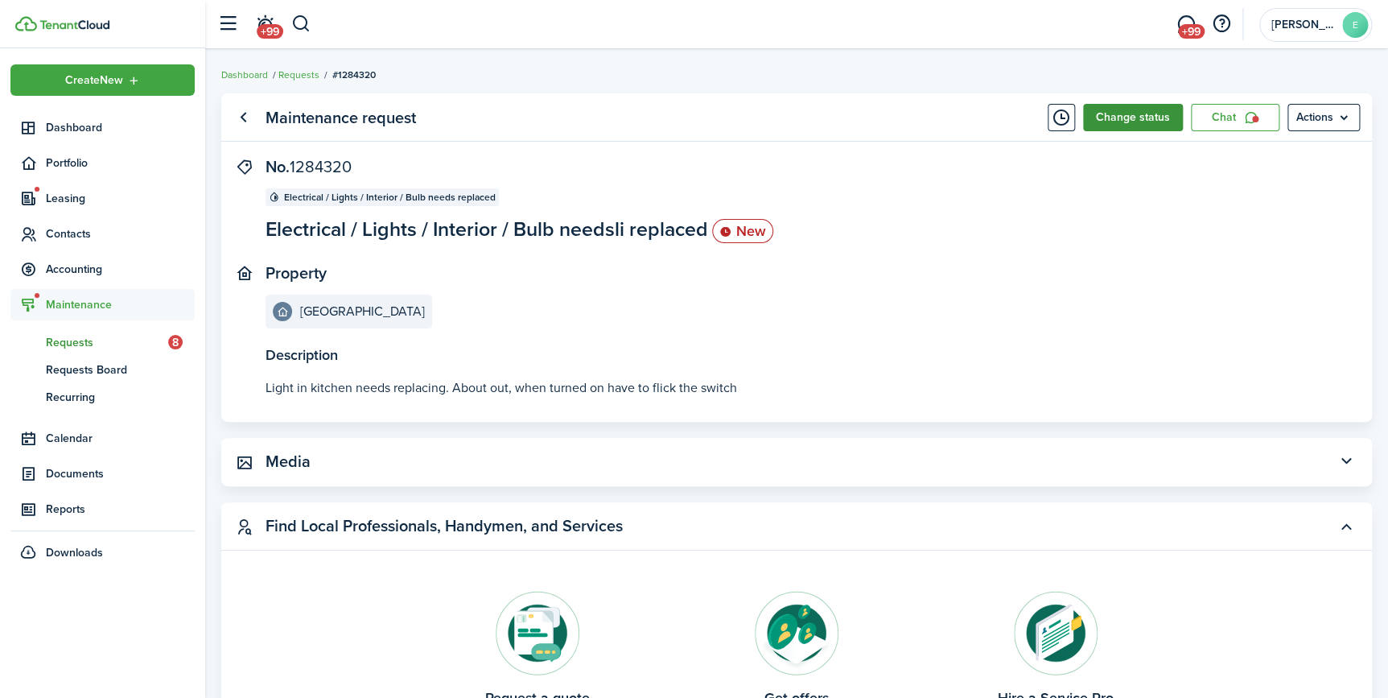
click at [1114, 112] on button "Change status" at bounding box center [1133, 117] width 100 height 27
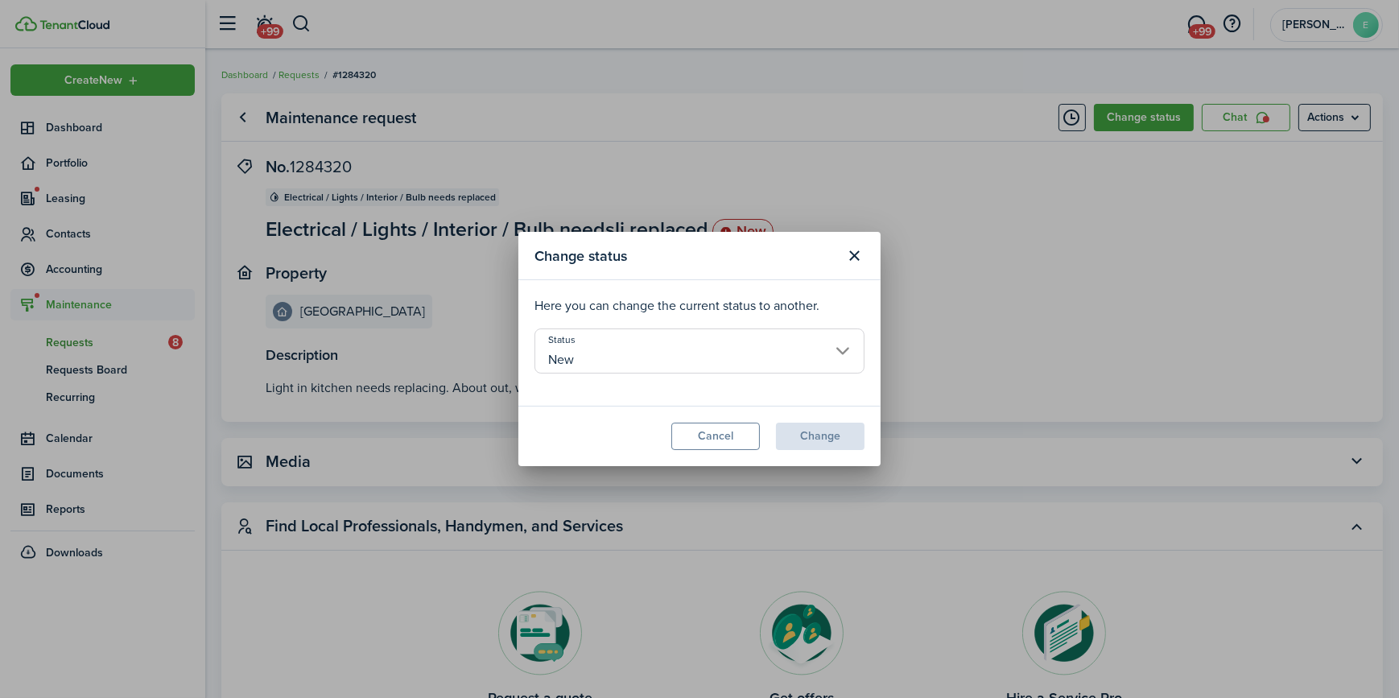
click at [616, 361] on input "New" at bounding box center [699, 350] width 330 height 45
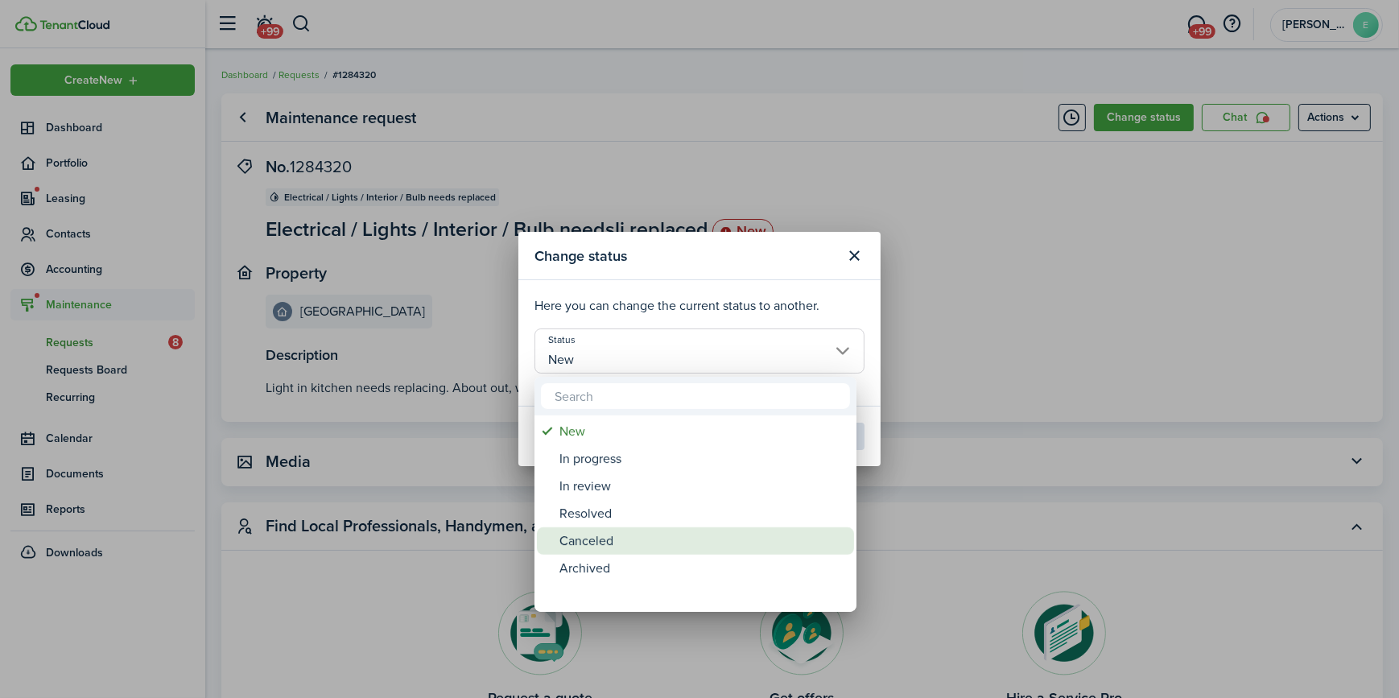
click at [590, 538] on div "Canceled" at bounding box center [701, 540] width 285 height 27
type input "Canceled"
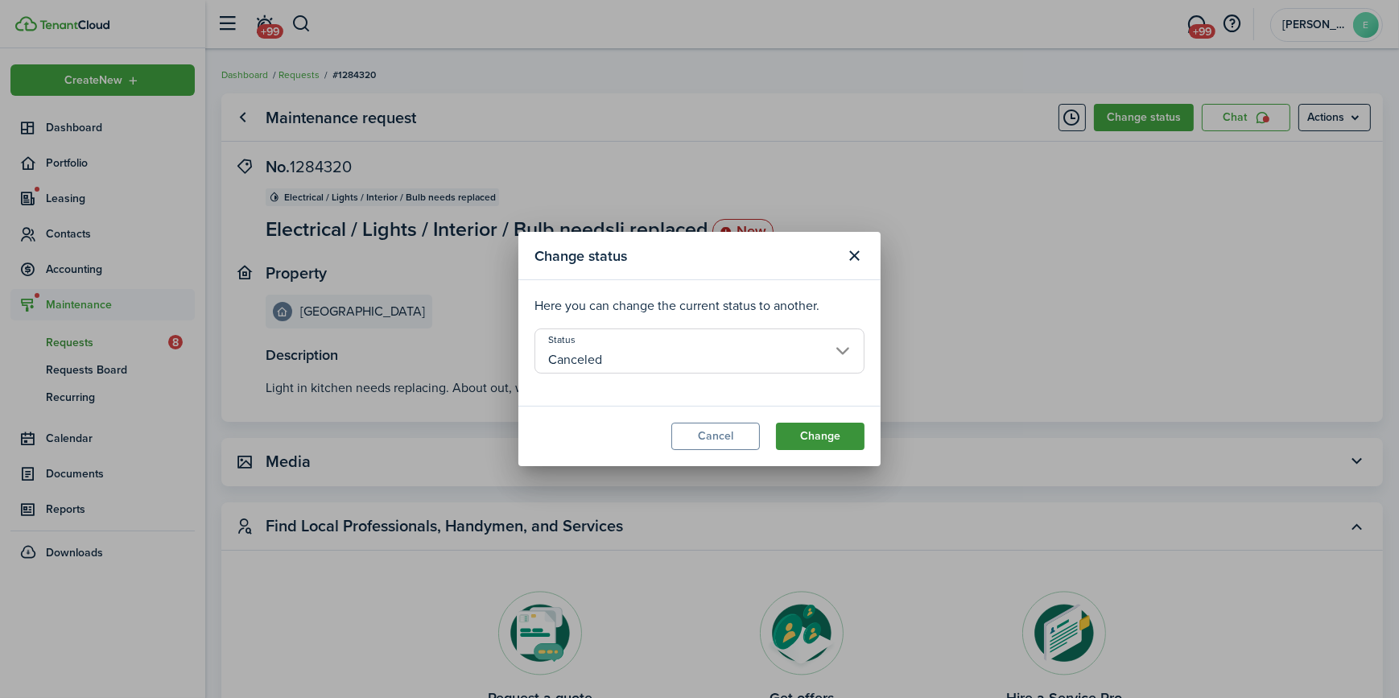
click at [836, 433] on button "Change" at bounding box center [820, 435] width 89 height 27
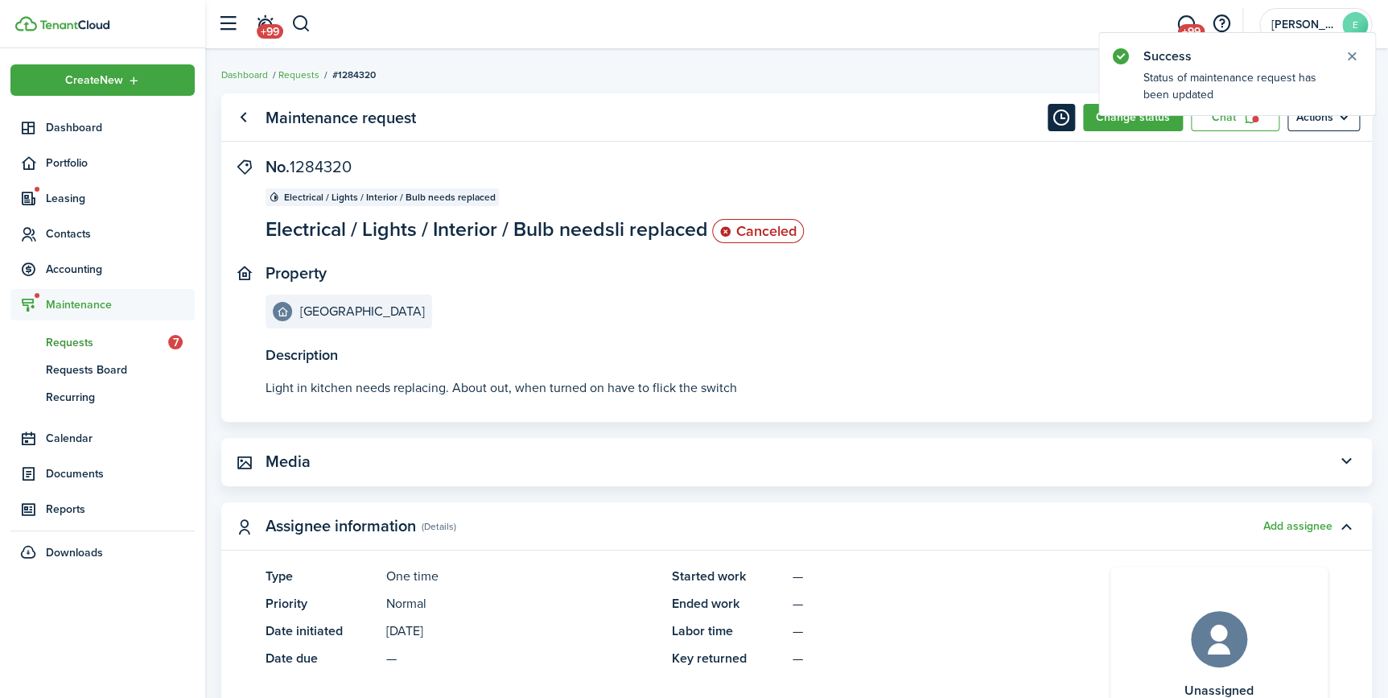
click at [1065, 123] on button "Timeline" at bounding box center [1061, 117] width 27 height 27
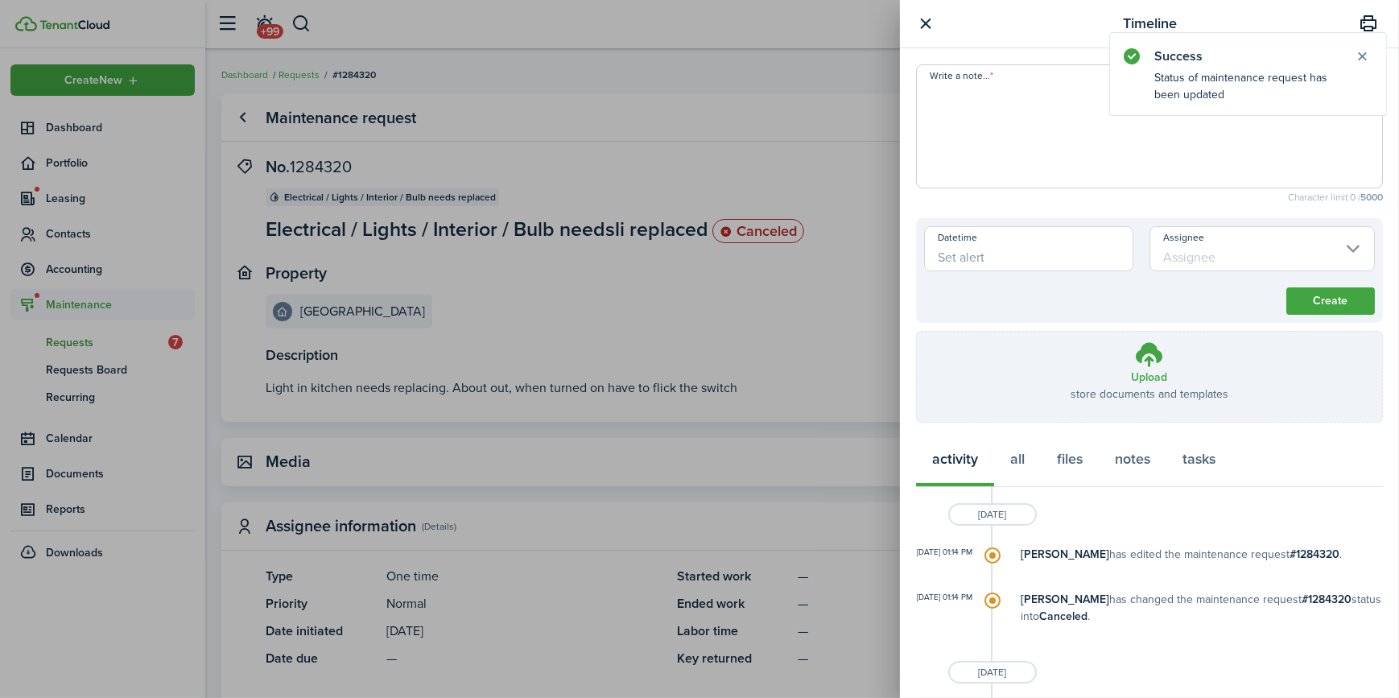
click at [999, 90] on textarea "Write a note..." at bounding box center [1149, 131] width 465 height 97
type textarea "Cancelled this work order because it was put in twice."
click at [1299, 296] on button "Create" at bounding box center [1330, 300] width 89 height 27
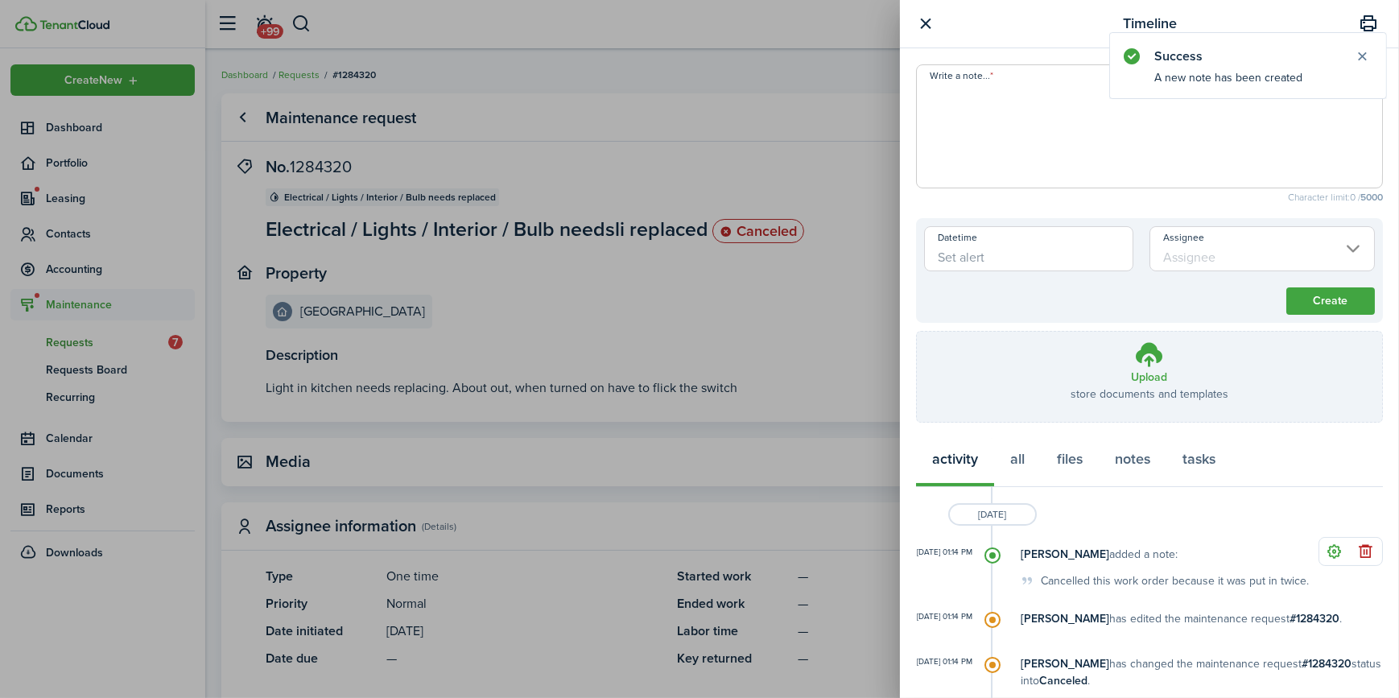
click at [299, 26] on div "Timeline Write a note... Character limit: 0 / 5000 Datetime Assignee Create Upl…" at bounding box center [699, 349] width 1399 height 698
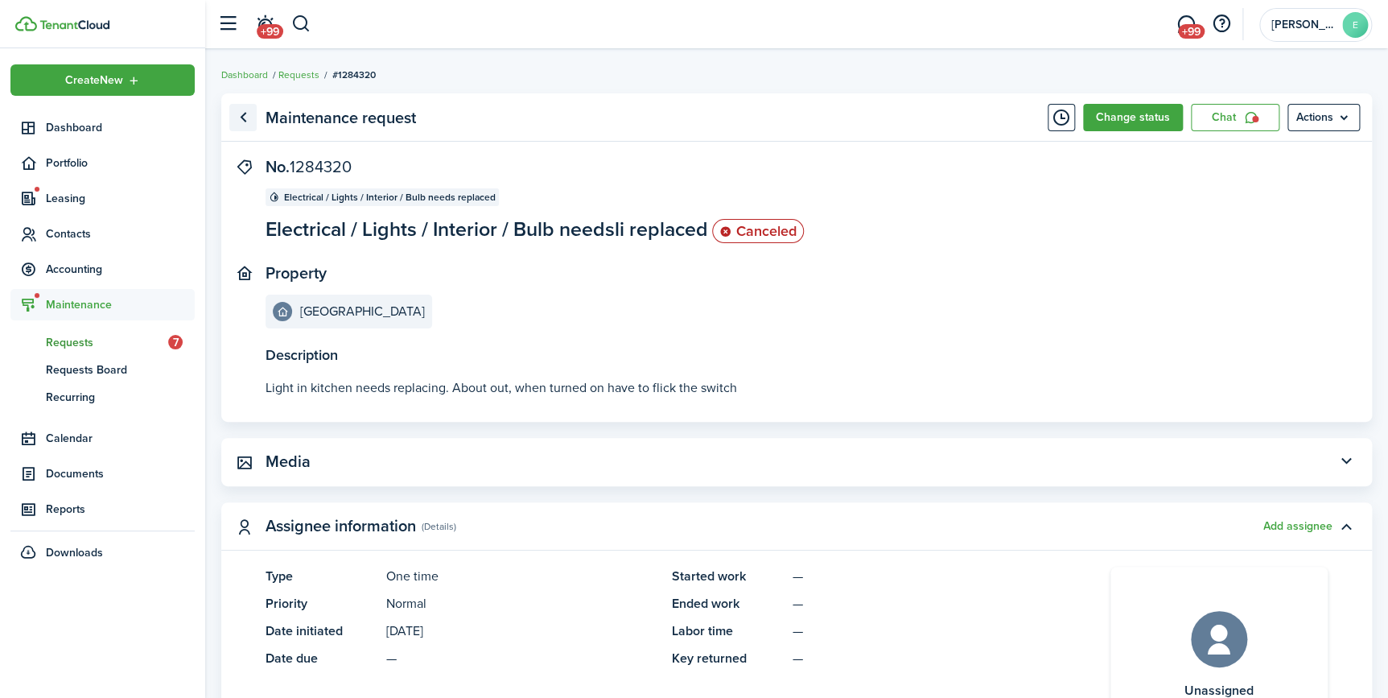
click at [249, 116] on link "Go back" at bounding box center [242, 117] width 27 height 27
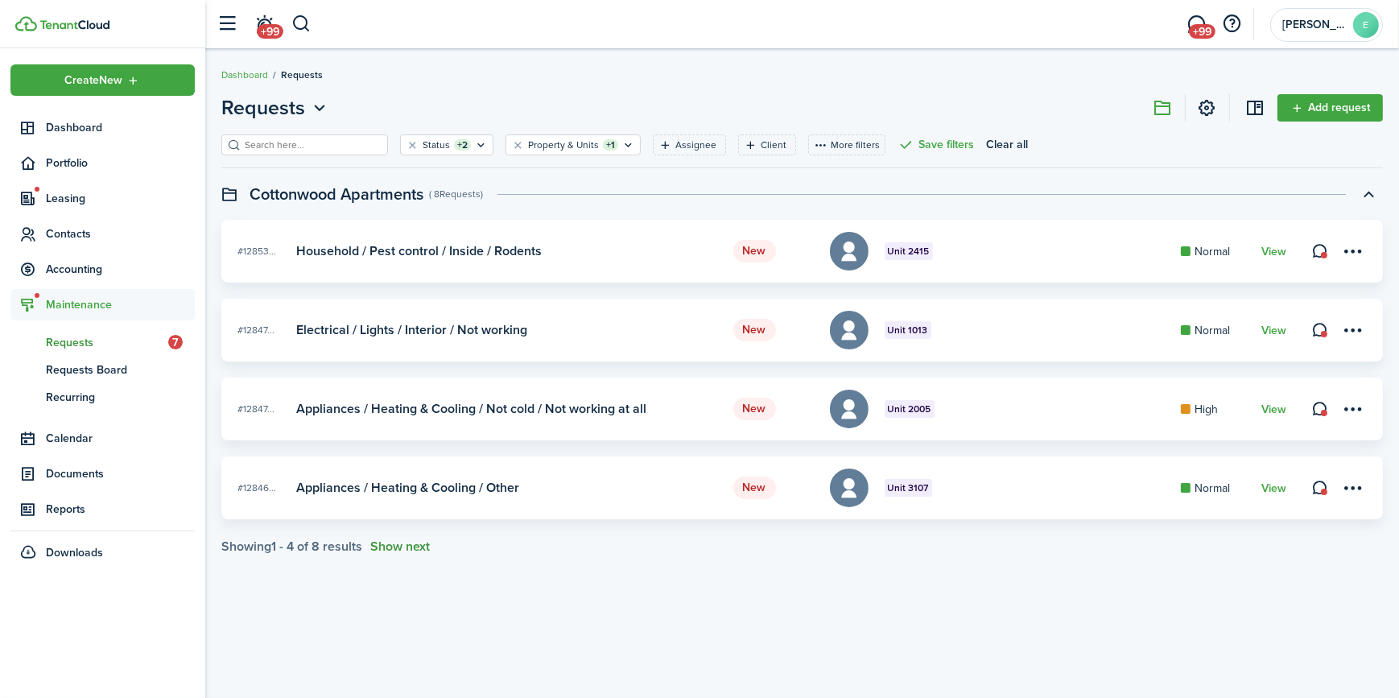
click at [399, 548] on button "Show next" at bounding box center [400, 546] width 60 height 14
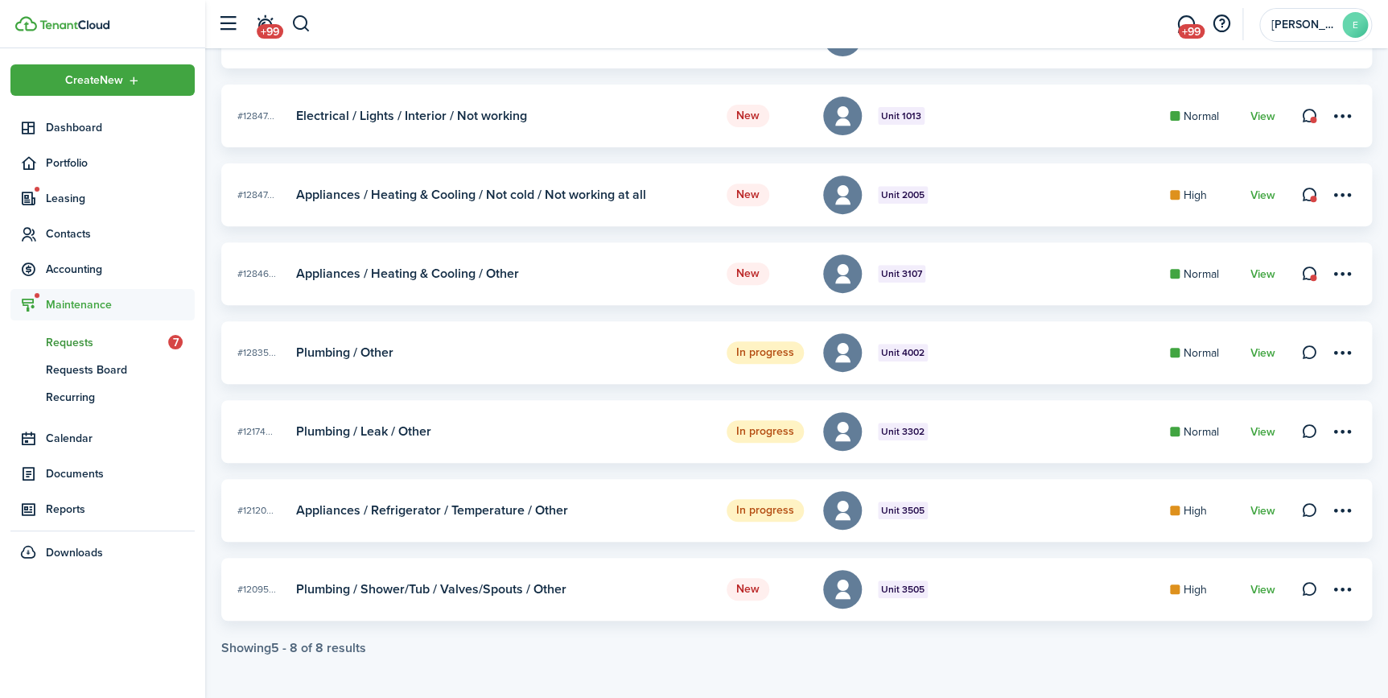
scroll to position [216, 0]
click at [1262, 271] on link "View" at bounding box center [1263, 272] width 25 height 13
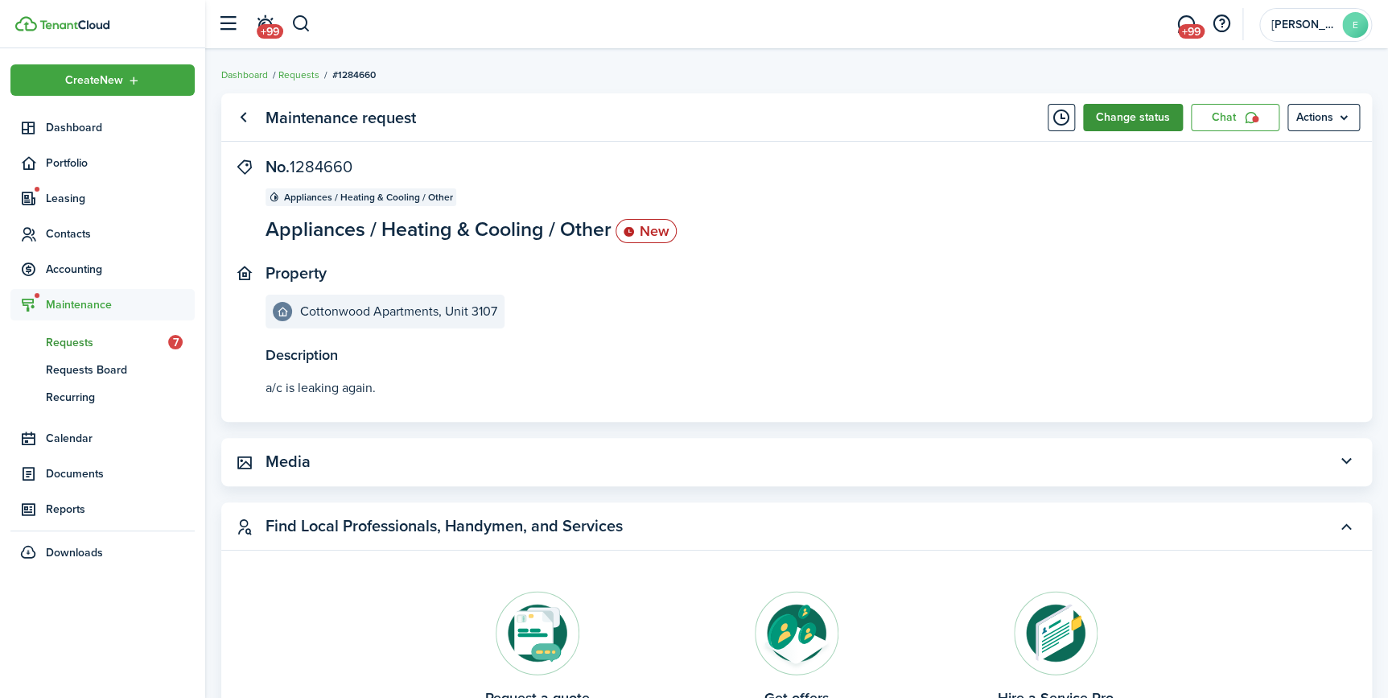
click at [1123, 113] on button "Change status" at bounding box center [1133, 117] width 100 height 27
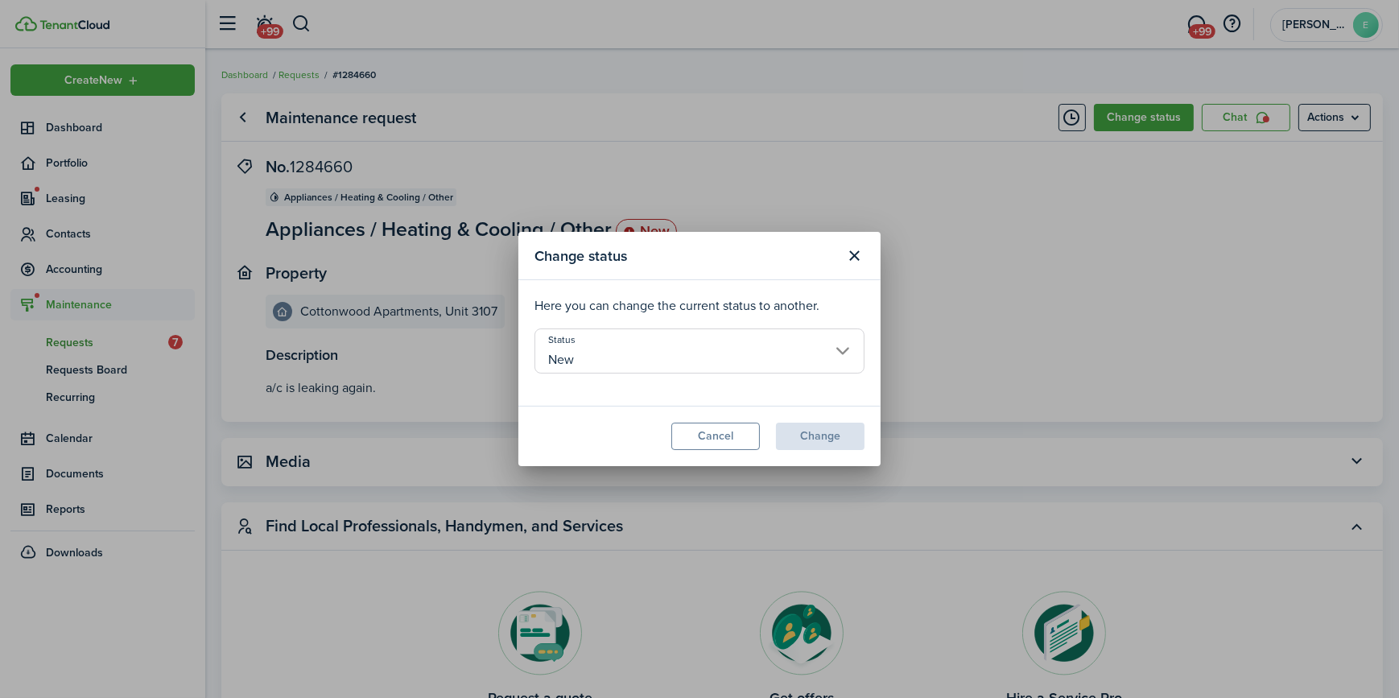
click at [631, 355] on input "New" at bounding box center [699, 350] width 330 height 45
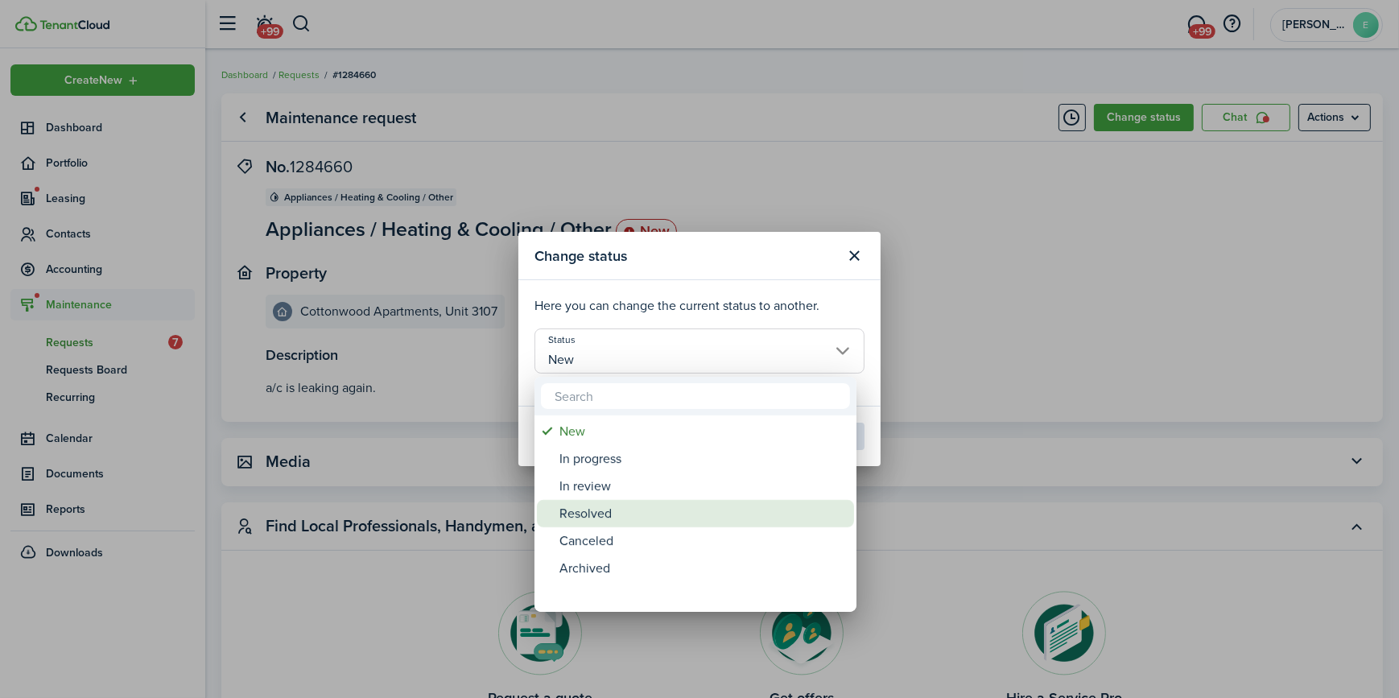
click at [614, 513] on div "Resolved" at bounding box center [701, 513] width 285 height 27
type input "Resolved"
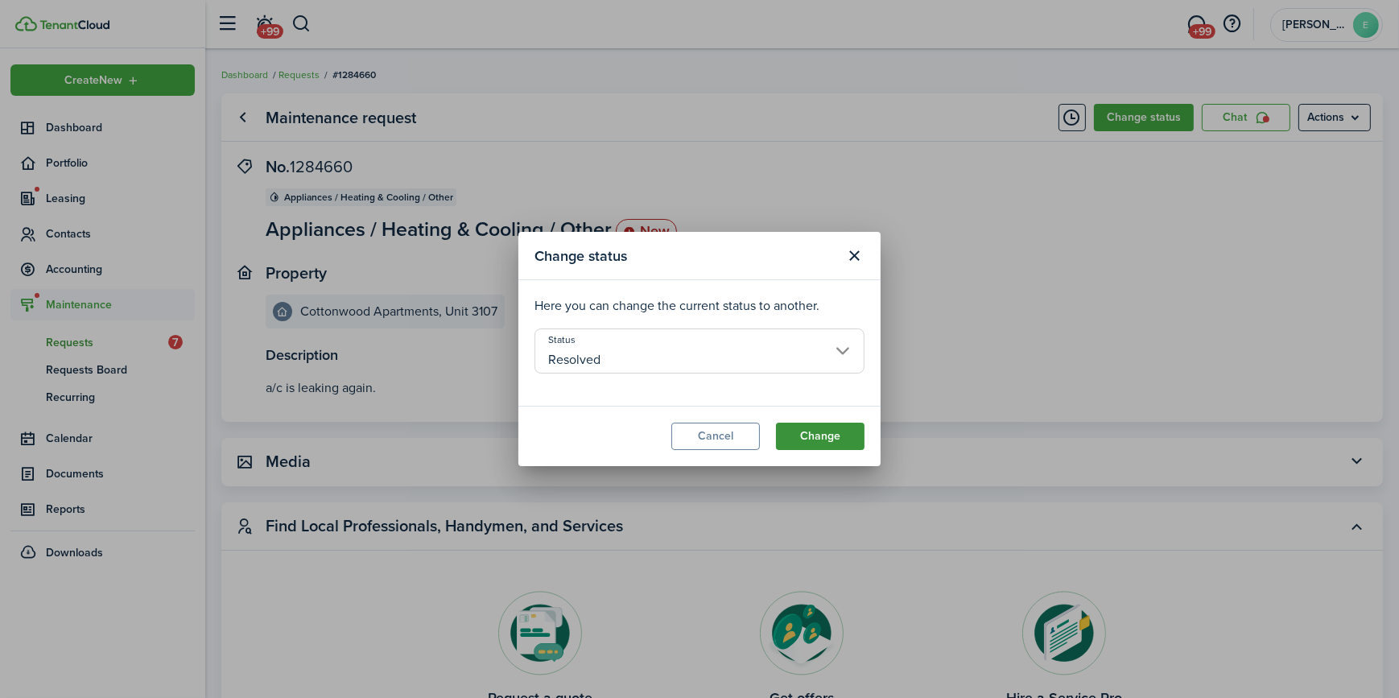
click at [819, 428] on button "Change" at bounding box center [820, 435] width 89 height 27
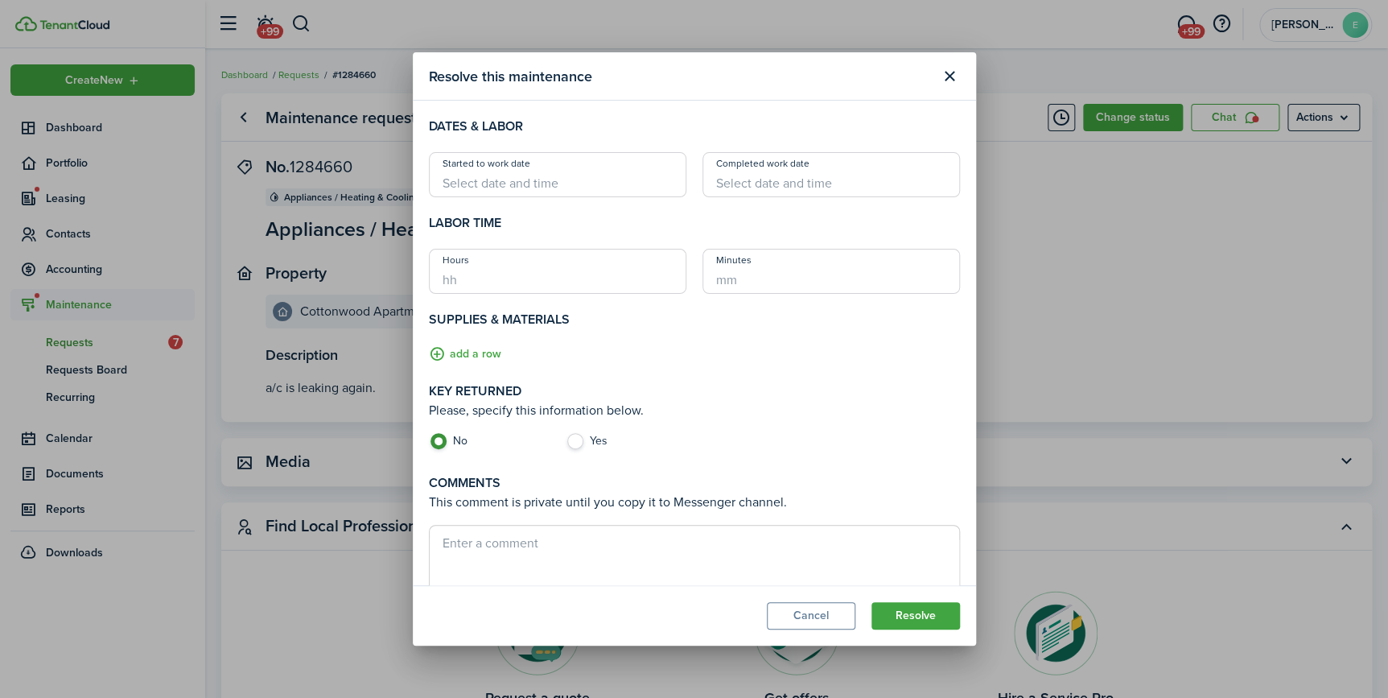
click at [613, 194] on input "Started to work date" at bounding box center [558, 174] width 258 height 45
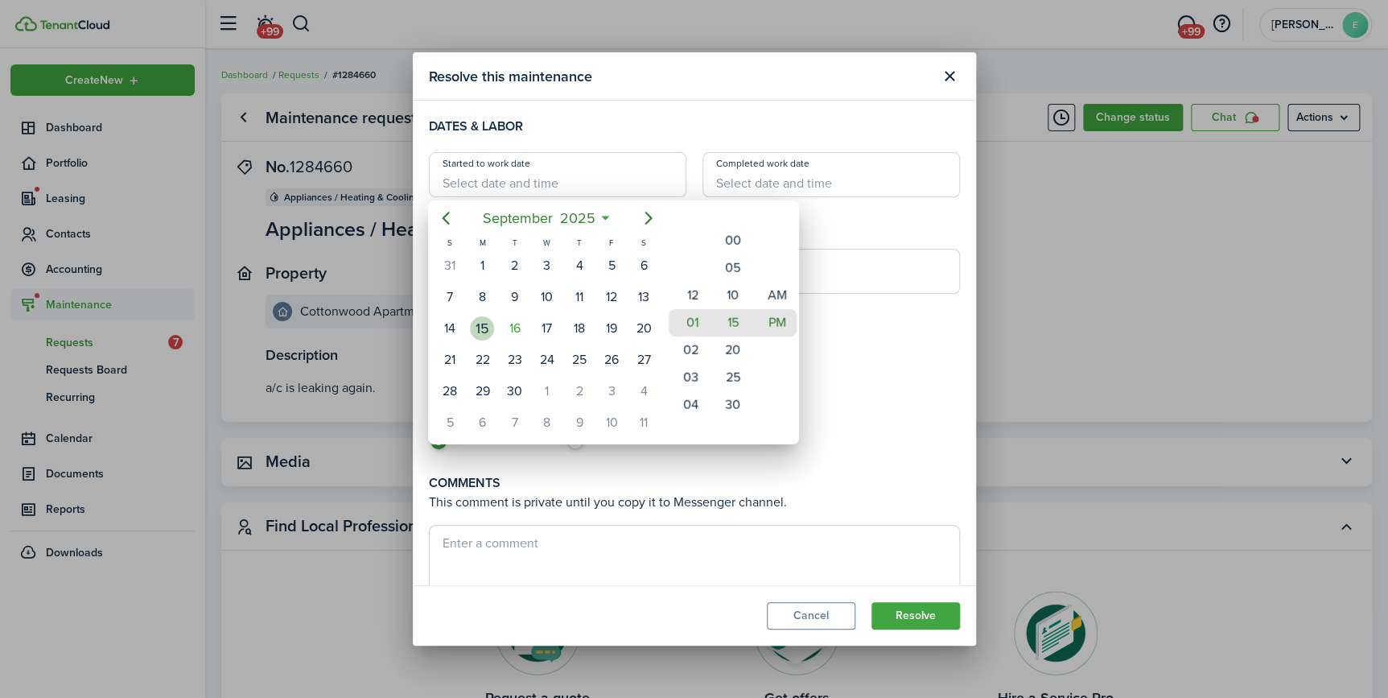
click at [477, 322] on div "15" at bounding box center [482, 328] width 24 height 24
click at [692, 373] on mbsc-wheel-item "03" at bounding box center [688, 377] width 39 height 27
click at [692, 373] on div "12 01 02 03 04 05 06 07 08 09 10 11" at bounding box center [688, 268] width 44 height 2216
click at [692, 373] on mbsc-wheel-item "05" at bounding box center [688, 377] width 39 height 27
click at [692, 373] on div "12 01 02 03 04 05 06 07 08 09 10 11" at bounding box center [688, 268] width 44 height 2216
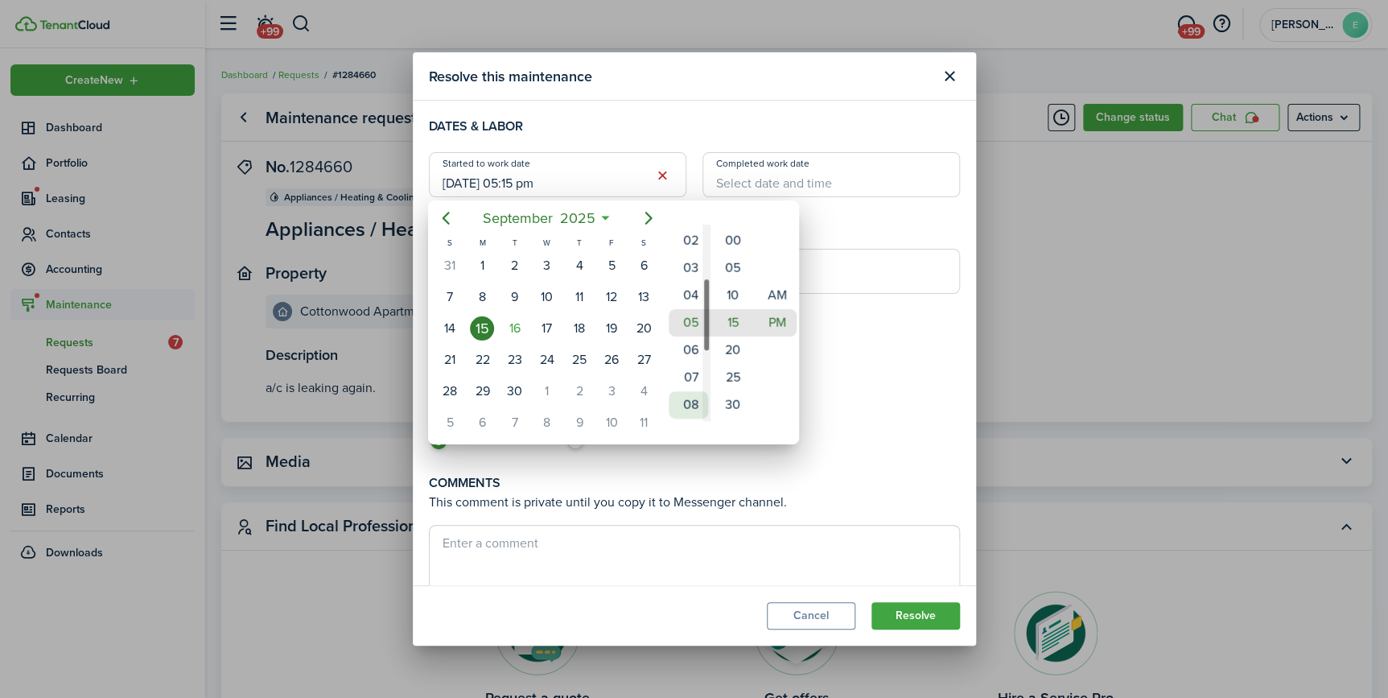
click at [694, 391] on mbsc-wheel-item "08" at bounding box center [688, 404] width 39 height 27
click at [690, 348] on mbsc-wheel-item "09" at bounding box center [688, 349] width 39 height 27
click at [736, 399] on mbsc-wheel-item "30" at bounding box center [732, 404] width 39 height 27
click at [772, 296] on mbsc-wheel-item "AM" at bounding box center [776, 295] width 39 height 27
type input "[DATE] 09:30 am"
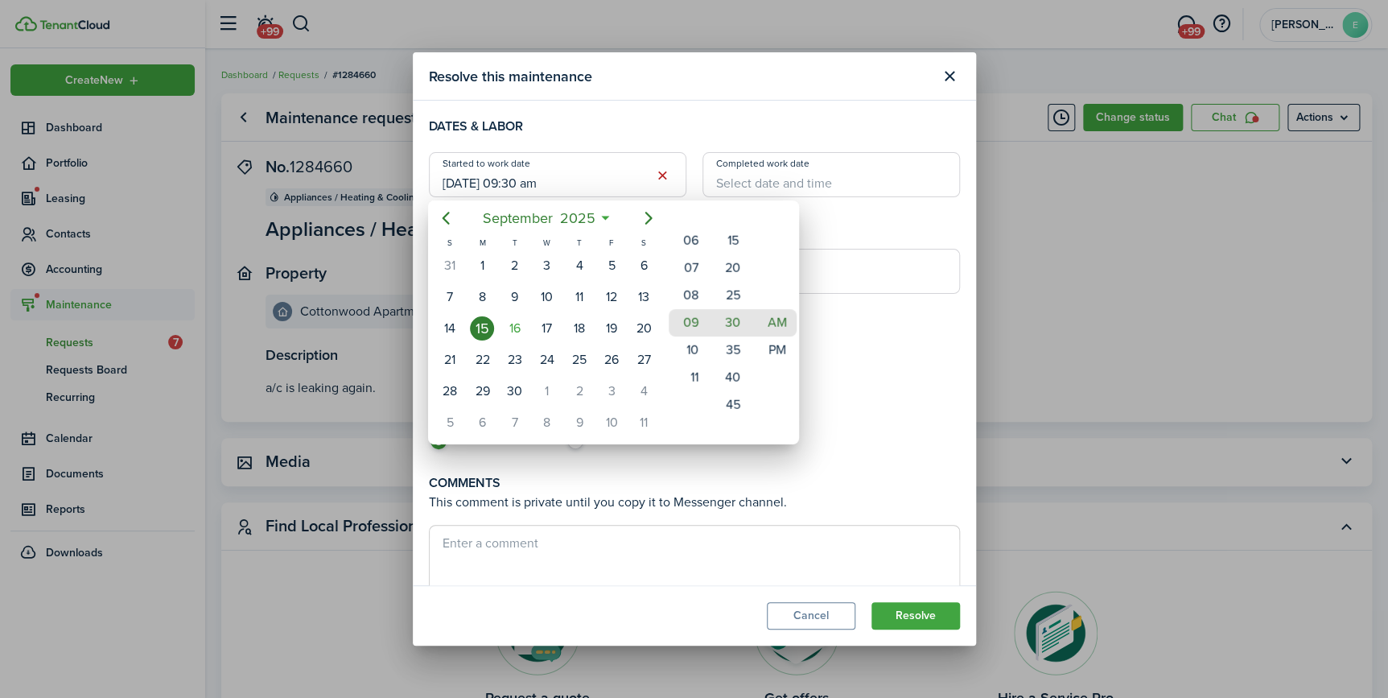
click at [762, 176] on div at bounding box center [694, 348] width 1646 height 955
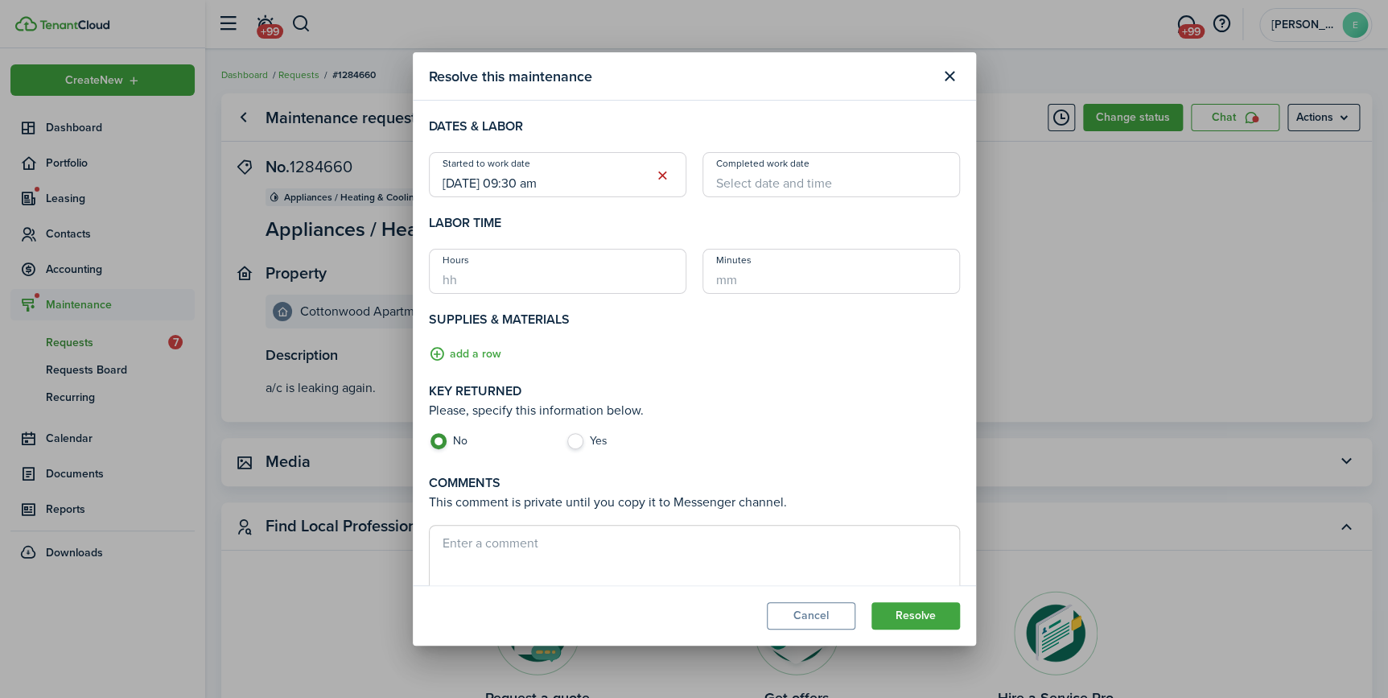
click at [762, 176] on input "Completed work date" at bounding box center [832, 174] width 258 height 45
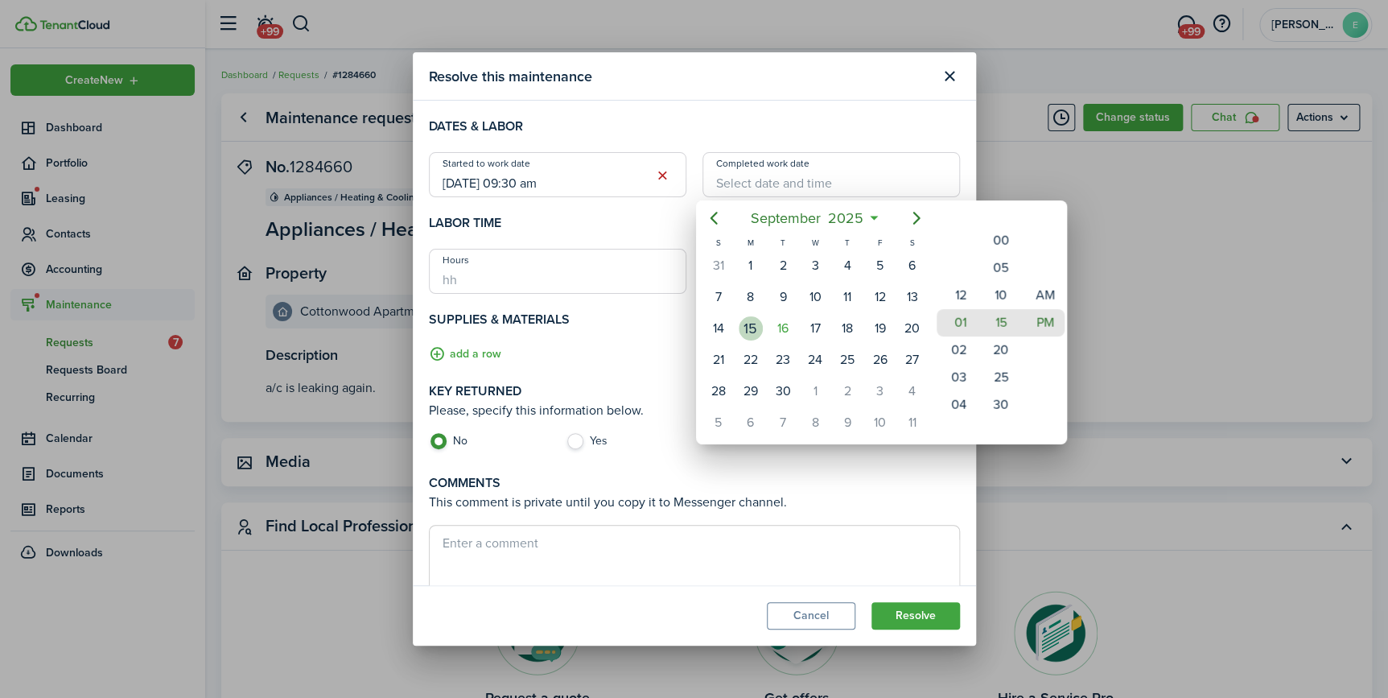
click at [756, 322] on div "15" at bounding box center [751, 328] width 24 height 24
click at [957, 380] on mbsc-wheel-item "03" at bounding box center [956, 377] width 39 height 27
click at [957, 380] on div "12 01 02 03 04 05 06 07 08 09 10 11" at bounding box center [956, 268] width 44 height 2216
click at [957, 380] on mbsc-wheel-item "05" at bounding box center [956, 377] width 39 height 27
click at [957, 380] on div "12 01 02 03 04 05 06 07 08 09 10 11" at bounding box center [956, 268] width 44 height 2216
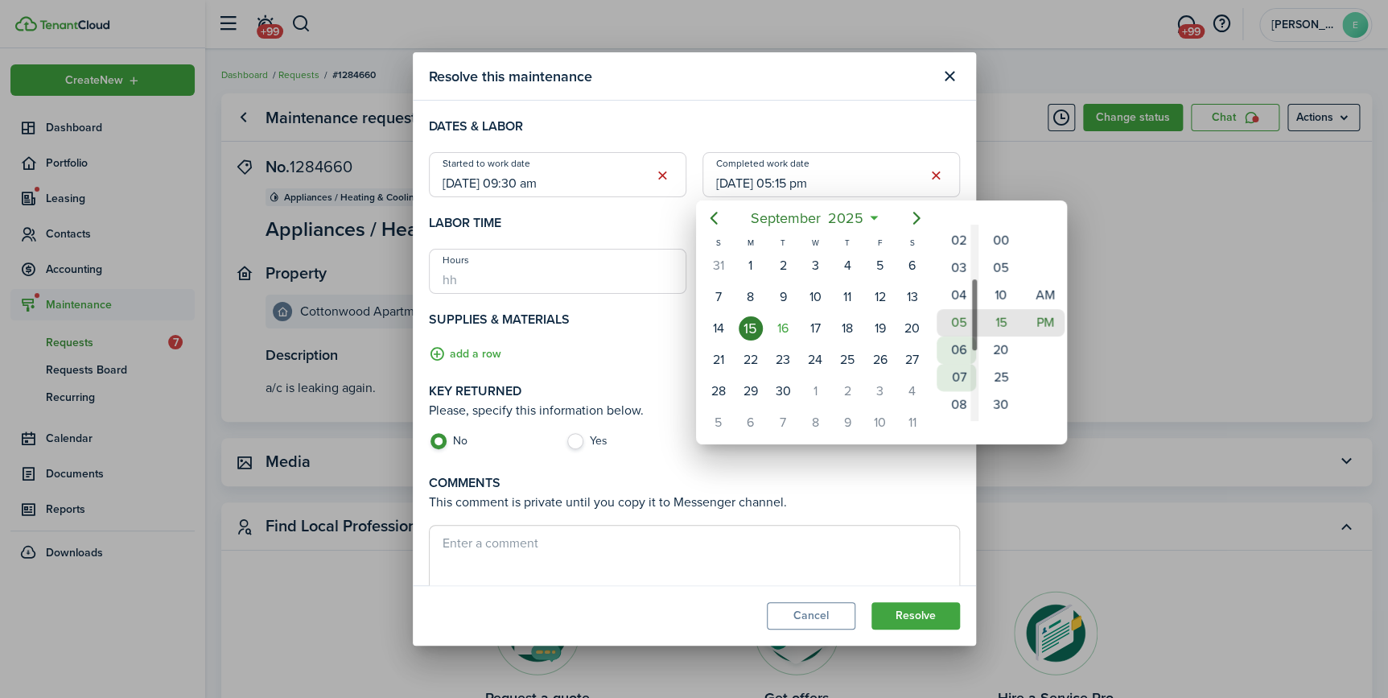
click at [957, 380] on mbsc-wheel-item "07" at bounding box center [956, 377] width 39 height 27
click at [957, 380] on div "12 01 02 03 04 05 06 07 08 09 10 11" at bounding box center [956, 323] width 44 height 2216
click at [958, 402] on mbsc-wheel-item "10" at bounding box center [956, 404] width 39 height 27
click at [996, 241] on mbsc-wheel-item "00" at bounding box center [1000, 240] width 39 height 27
click at [1040, 291] on mbsc-wheel-item "AM" at bounding box center [1044, 295] width 39 height 27
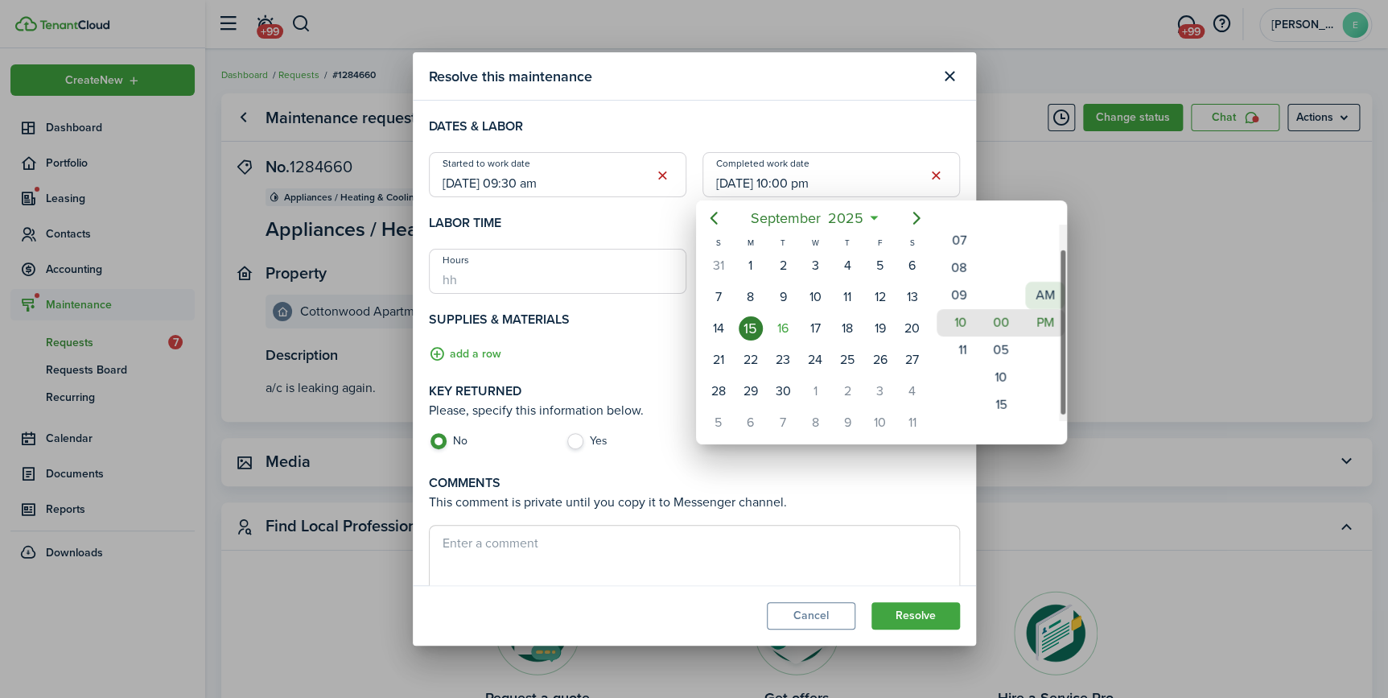
type input "[DATE] 10:00 am"
click at [483, 355] on div at bounding box center [694, 348] width 1646 height 955
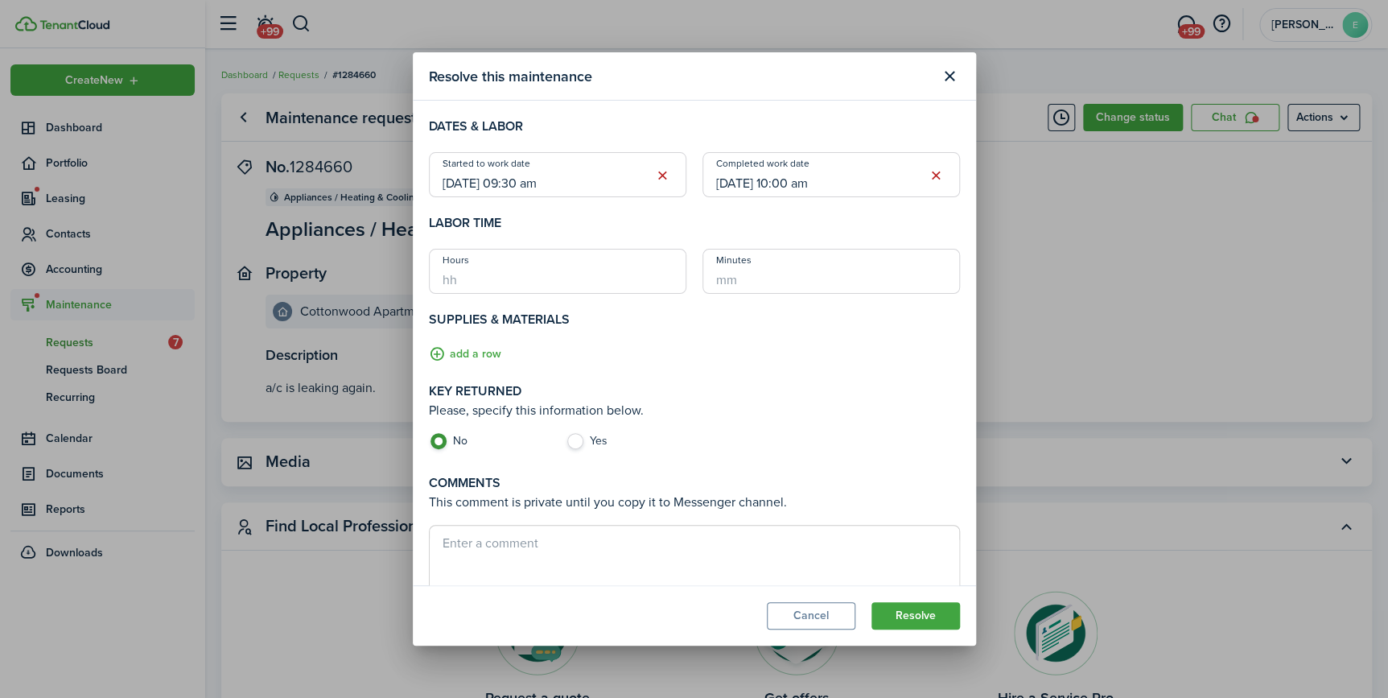
click at [571, 443] on label "Yes" at bounding box center [626, 445] width 121 height 24
radio input "false"
radio input "true"
click at [501, 542] on textarea at bounding box center [695, 572] width 530 height 77
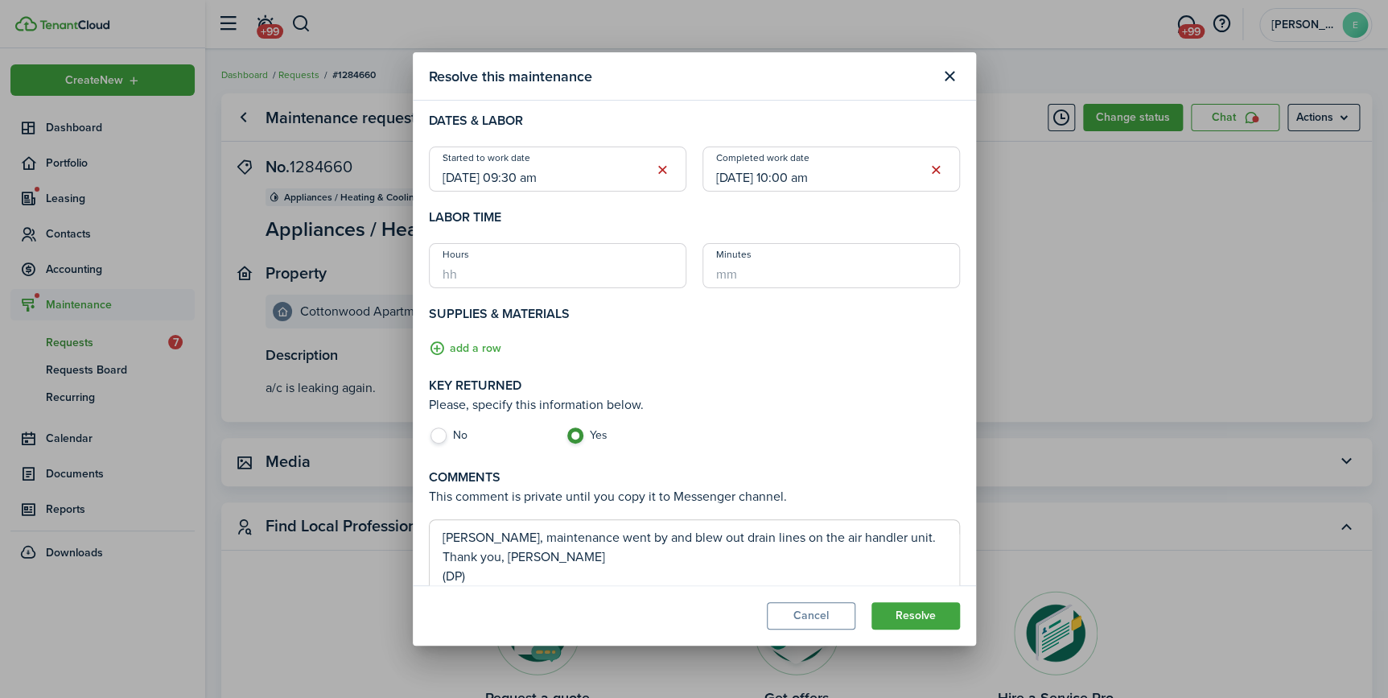
scroll to position [76, 0]
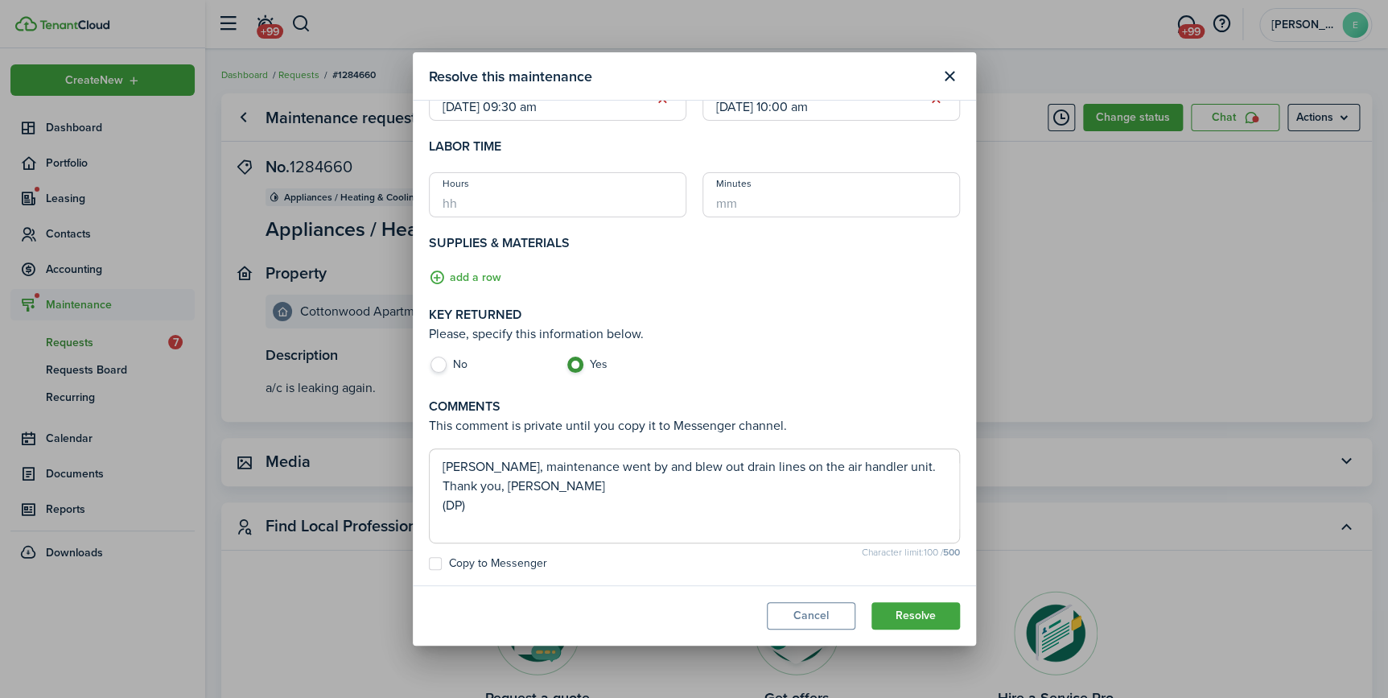
type textarea "[PERSON_NAME], maintenance went by and blew out drain lines on the air handler …"
click at [470, 566] on label "Copy to Messenger" at bounding box center [488, 563] width 118 height 13
click at [429, 640] on input "Copy to Messenger" at bounding box center [428, 640] width 1 height 1
checkbox input "true"
click at [917, 613] on button "Resolve" at bounding box center [916, 615] width 89 height 27
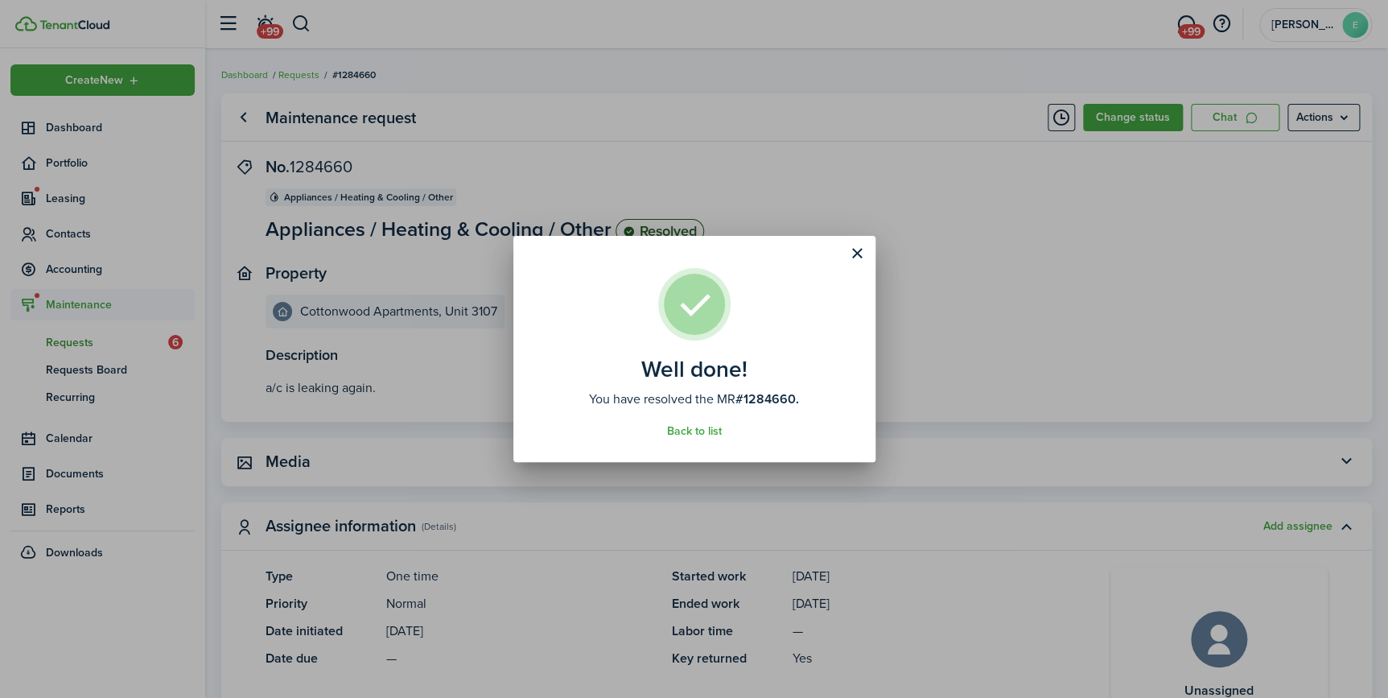
click at [932, 258] on div "Well done! You have resolved the MR #1284660. Back to list" at bounding box center [694, 349] width 1388 height 698
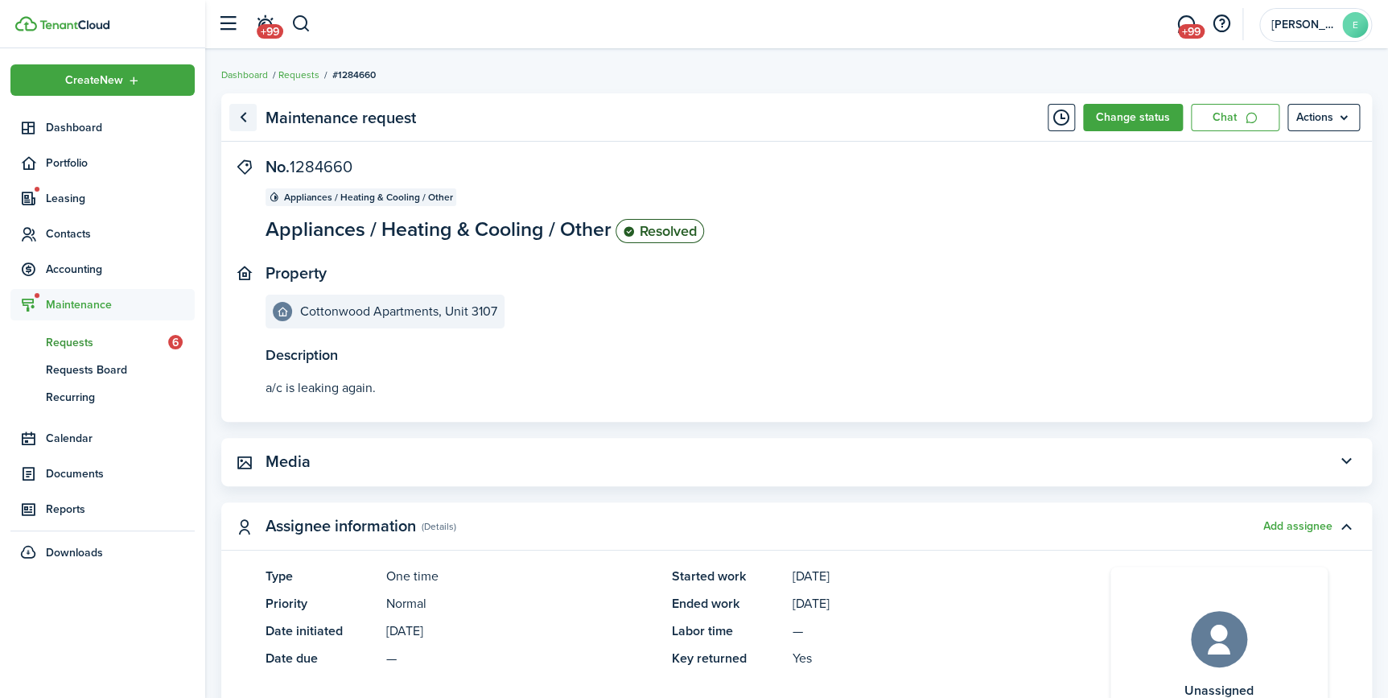
click at [248, 116] on link "Go back" at bounding box center [242, 117] width 27 height 27
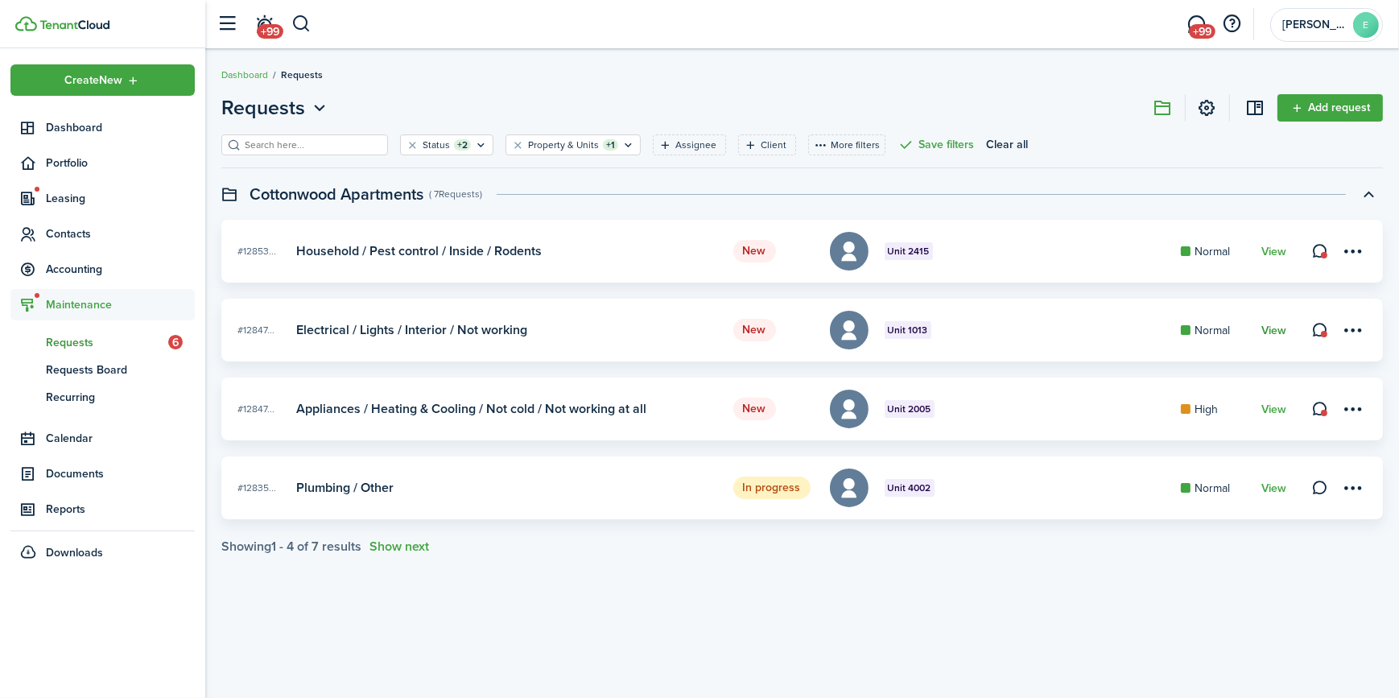
click at [1269, 332] on link "View" at bounding box center [1273, 330] width 25 height 13
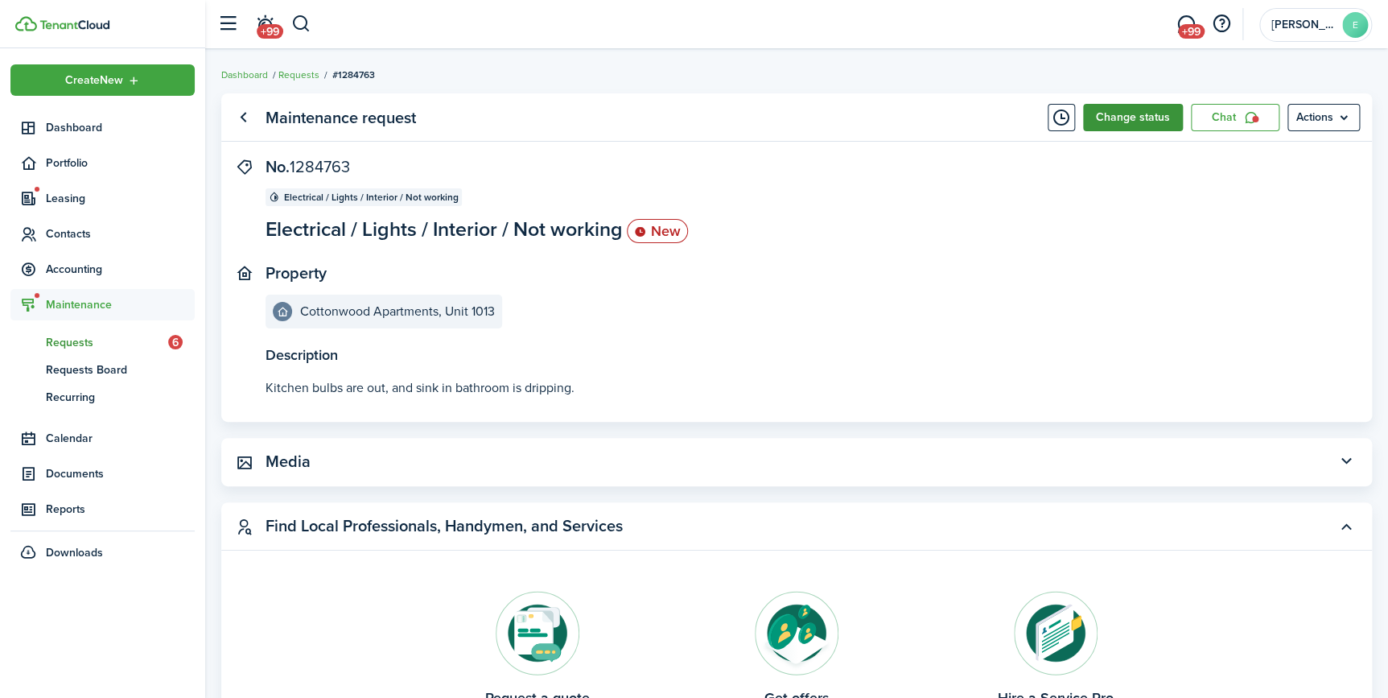
click at [1117, 124] on button "Change status" at bounding box center [1133, 117] width 100 height 27
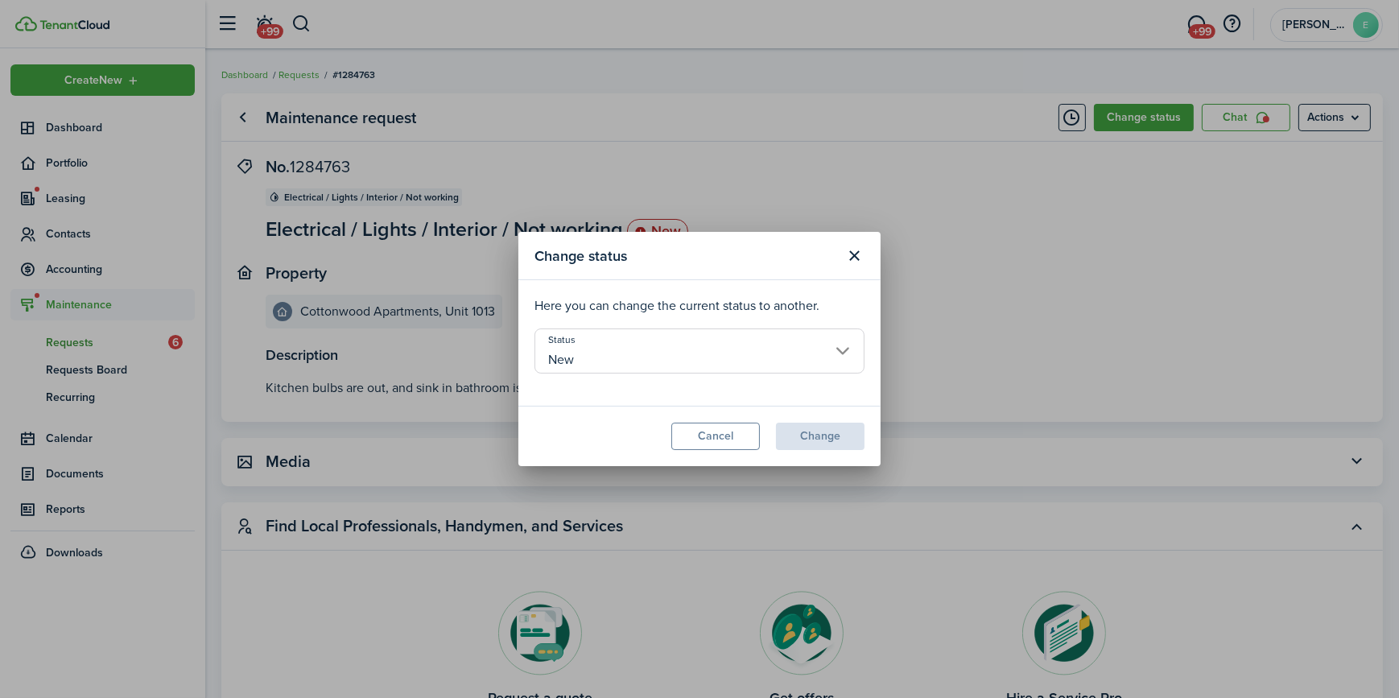
click at [582, 359] on input "New" at bounding box center [699, 350] width 330 height 45
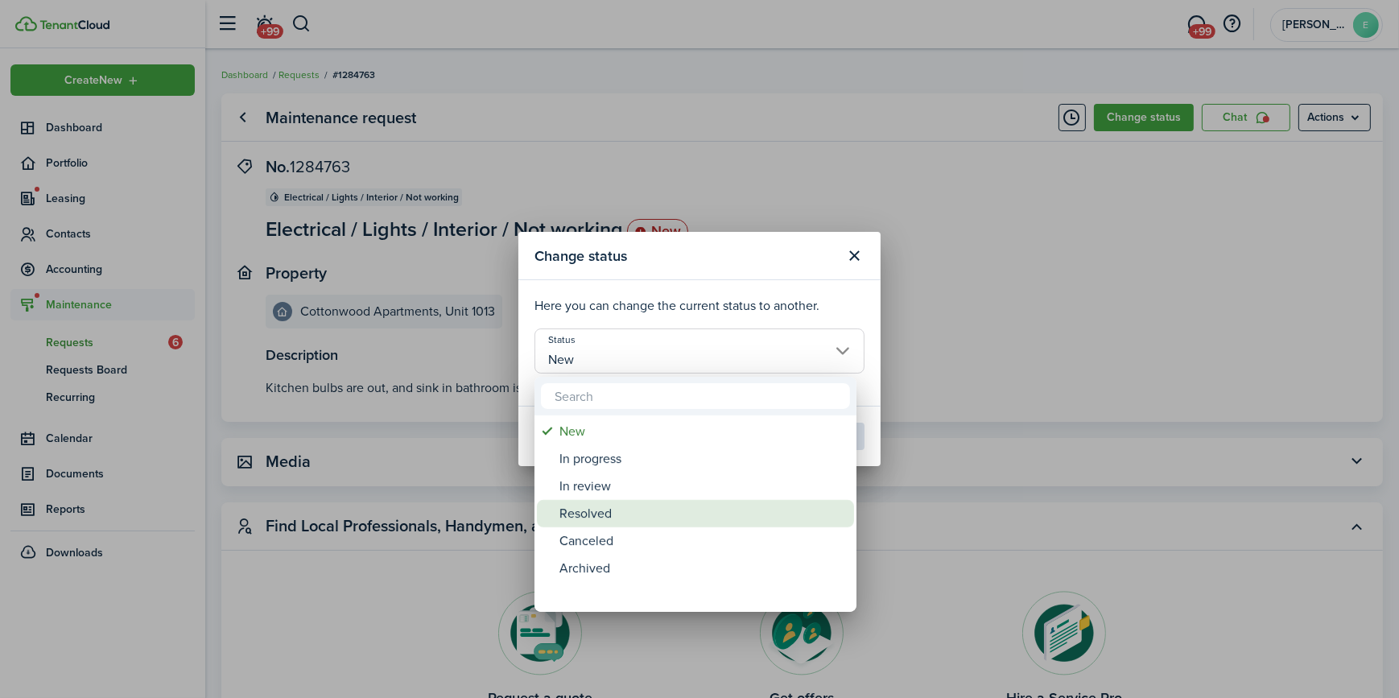
click at [583, 516] on div "Resolved" at bounding box center [701, 513] width 285 height 27
type input "Resolved"
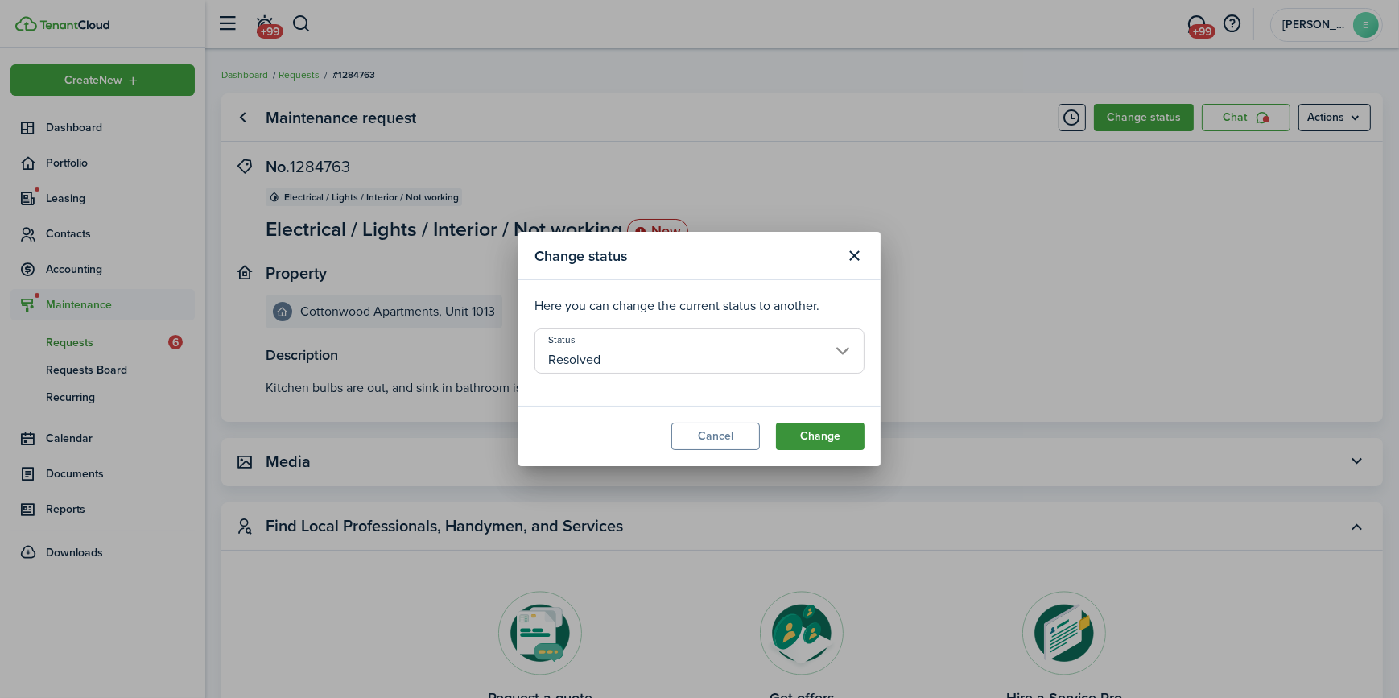
click at [807, 436] on button "Change" at bounding box center [820, 435] width 89 height 27
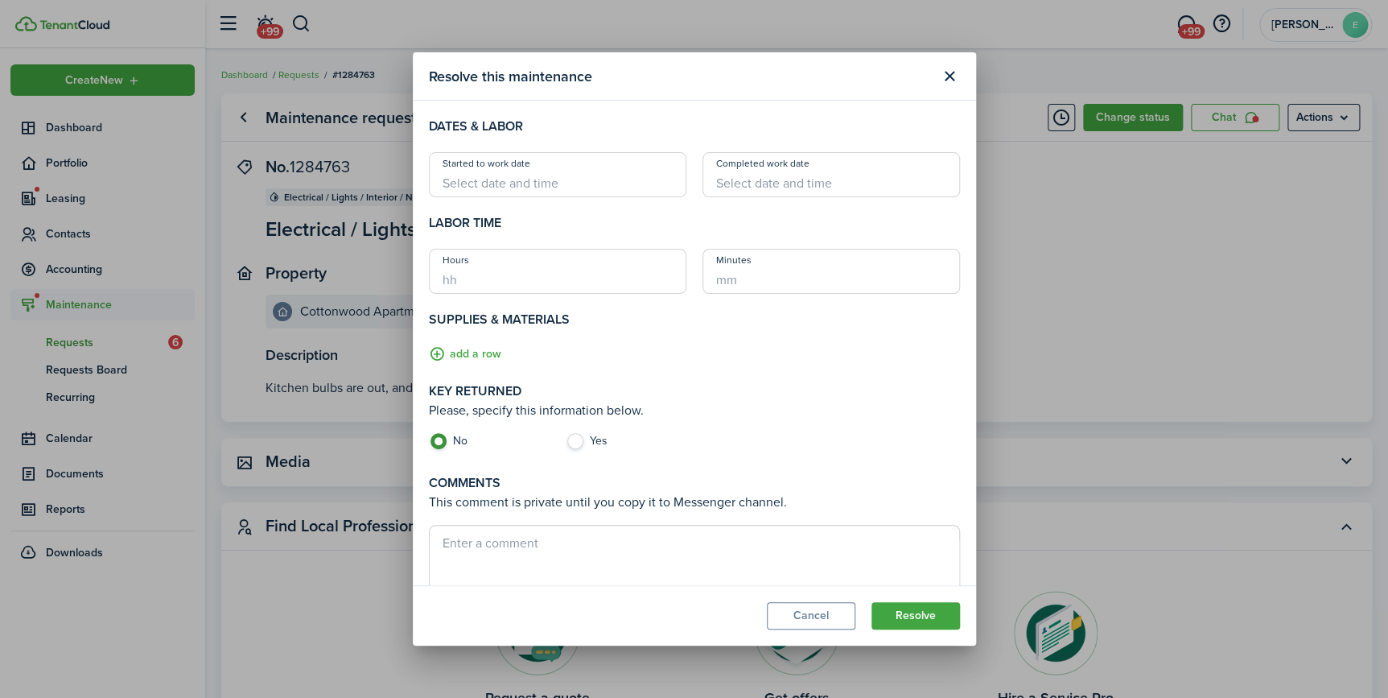
click at [491, 179] on input "Started to work date" at bounding box center [558, 174] width 258 height 45
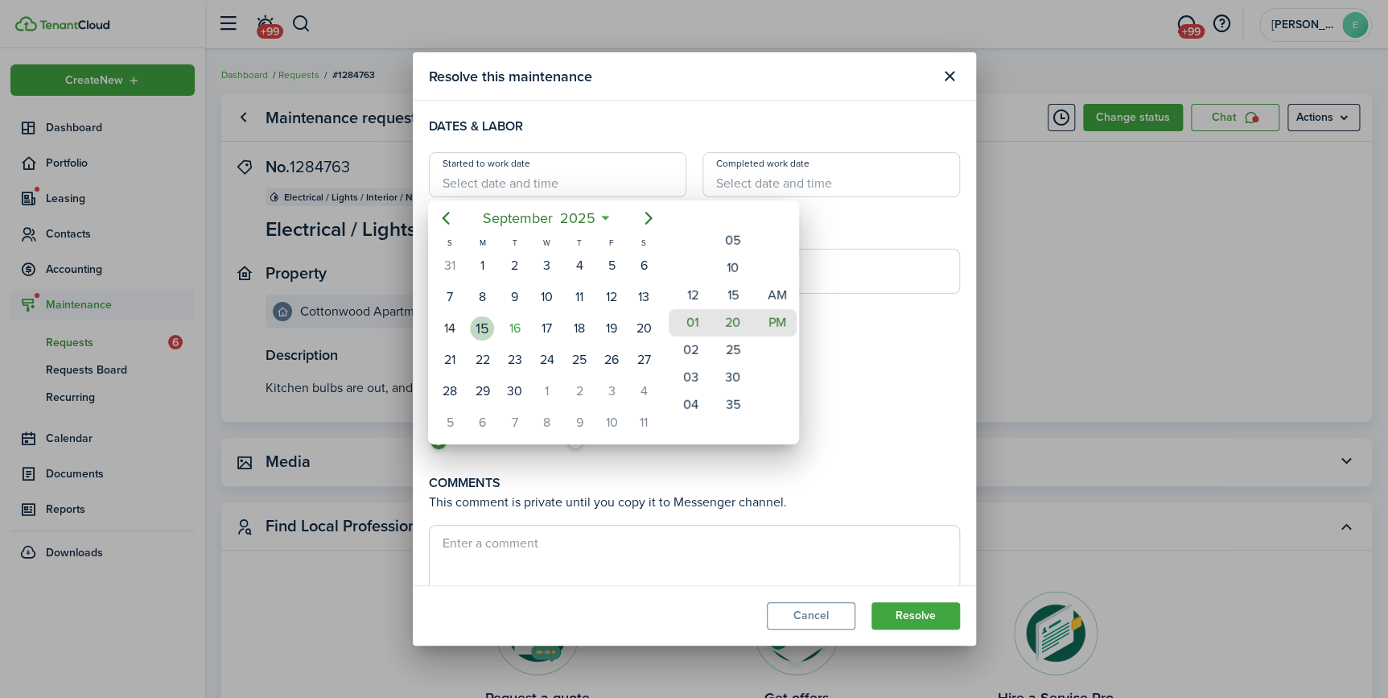
click at [484, 330] on div "15" at bounding box center [482, 328] width 24 height 24
click at [688, 382] on mbsc-wheel-item "03" at bounding box center [688, 377] width 39 height 27
click at [688, 382] on div "12 01 02 03 04 05 06 07 08 09 10 11" at bounding box center [688, 268] width 44 height 2216
click at [688, 382] on mbsc-wheel-item "05" at bounding box center [688, 377] width 39 height 27
click at [688, 382] on div "12 01 02 03 04 05 06 07 08 09 10 11" at bounding box center [688, 268] width 44 height 2216
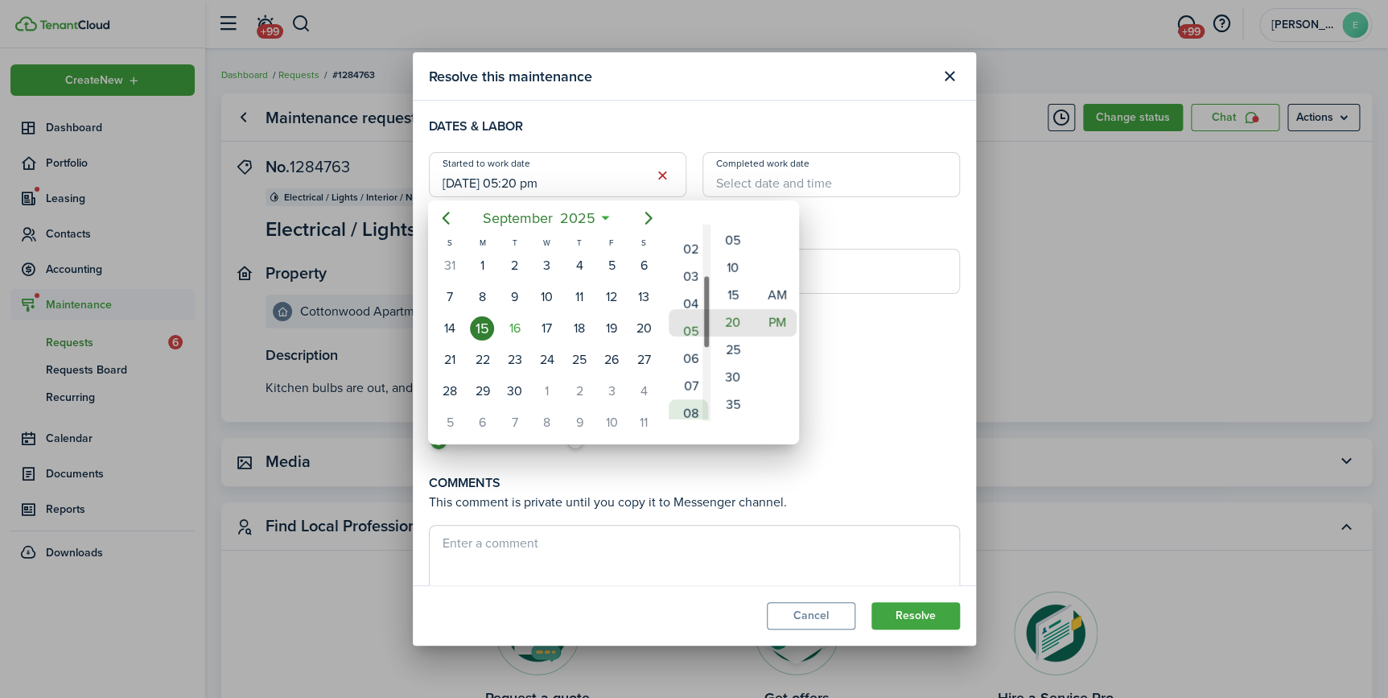
click at [690, 394] on mbsc-wheel-item "07" at bounding box center [688, 385] width 39 height 27
click at [690, 396] on mbsc-wheel-item "06" at bounding box center [688, 404] width 39 height 27
click at [690, 391] on mbsc-wheel-item "08" at bounding box center [688, 377] width 39 height 27
click at [690, 396] on mbsc-wheel-item "11" at bounding box center [688, 404] width 39 height 27
click at [692, 324] on mbsc-wheel-item "11" at bounding box center [688, 322] width 39 height 27
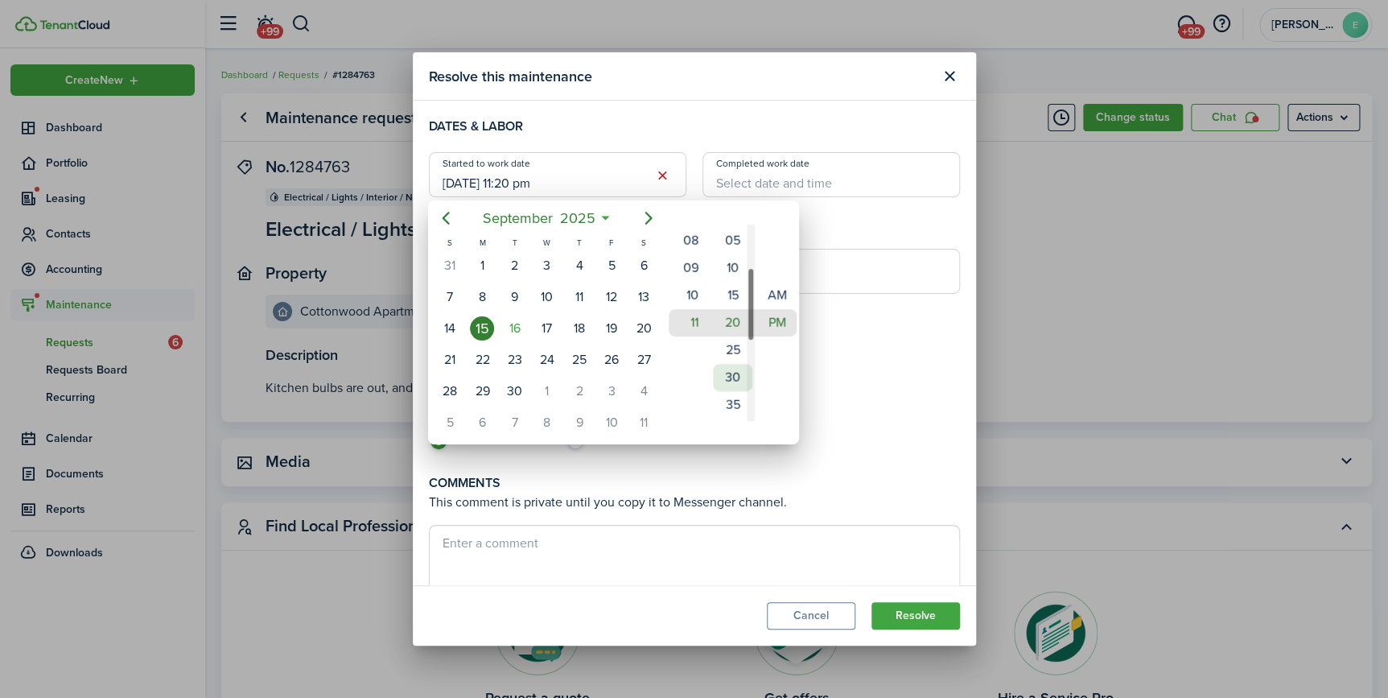
click at [740, 373] on mbsc-wheel-item "30" at bounding box center [732, 377] width 39 height 27
click at [773, 295] on mbsc-wheel-item "AM" at bounding box center [776, 295] width 39 height 27
type input "[DATE] 11:30 am"
click at [764, 187] on div at bounding box center [694, 348] width 1646 height 955
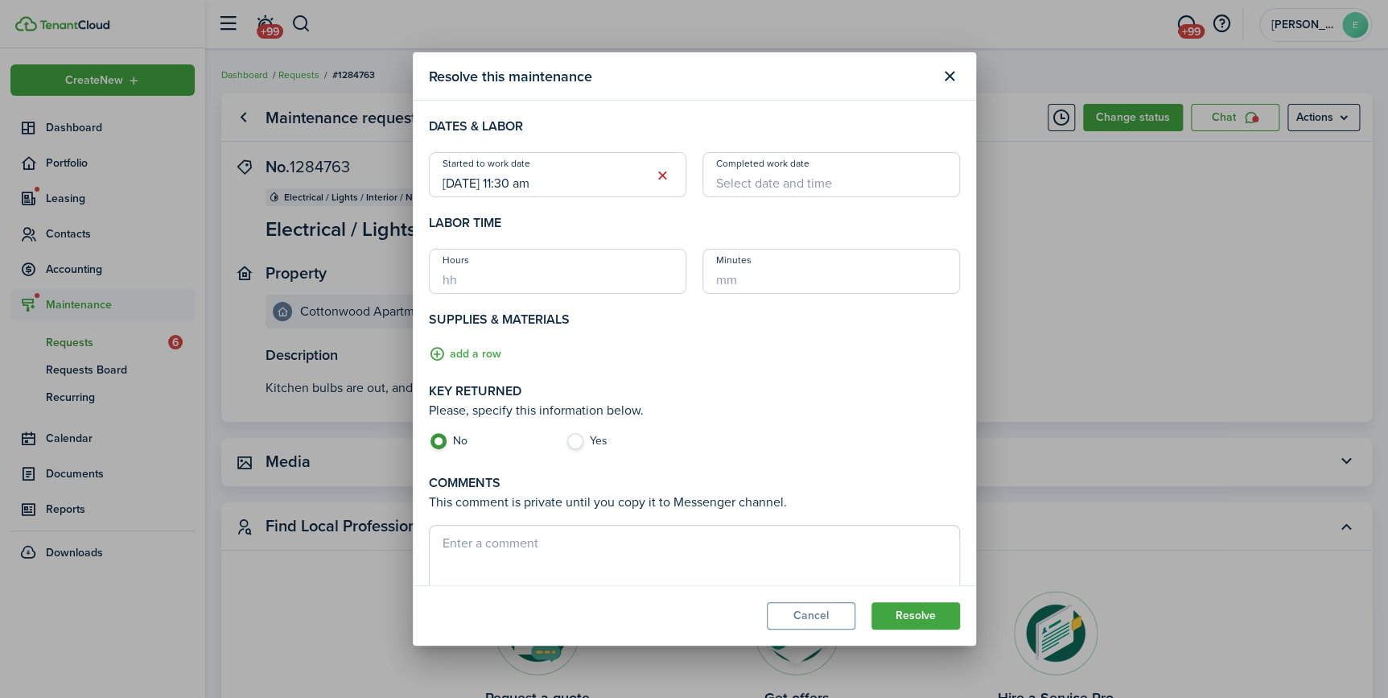
click at [764, 187] on input "Completed work date" at bounding box center [832, 174] width 258 height 45
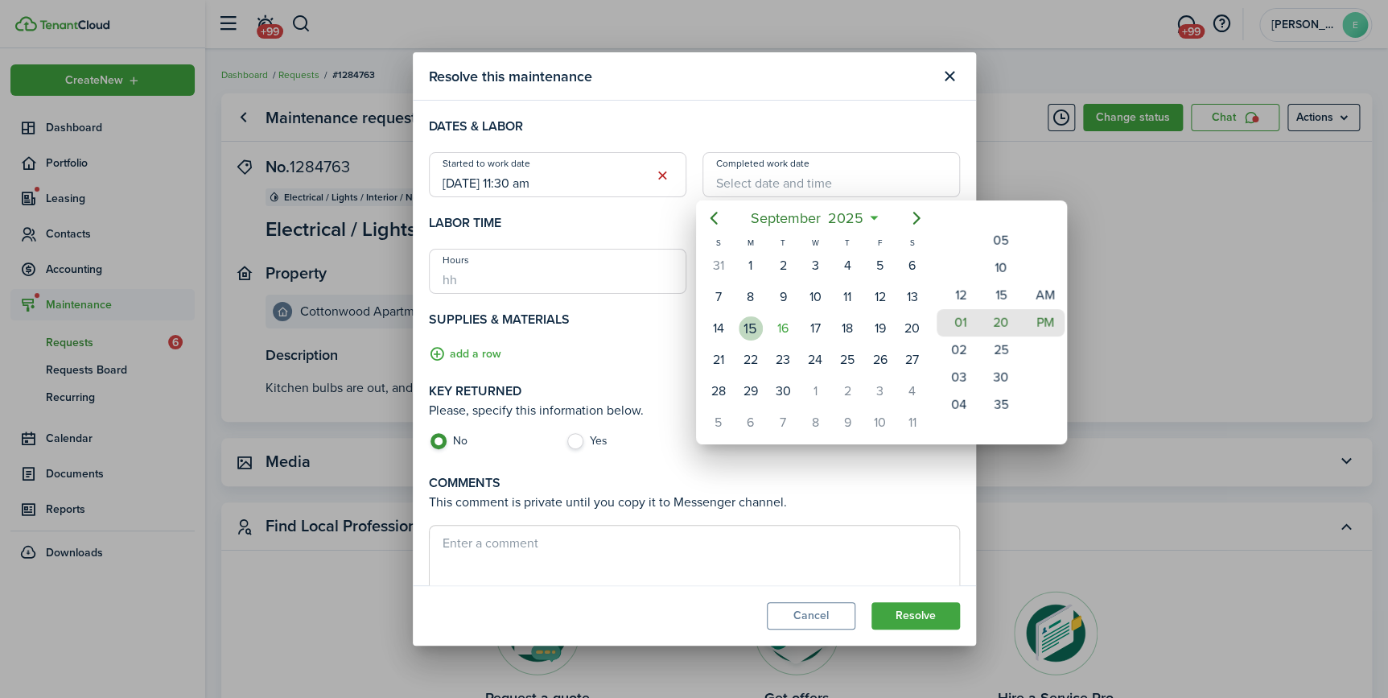
click at [749, 330] on div "15" at bounding box center [751, 328] width 24 height 24
click at [966, 374] on mbsc-scrollview-base "12 01 02 03 04 05 06 07 08 09 10 11" at bounding box center [956, 322] width 44 height 193
click at [963, 380] on div "12 01 02 03 04 05 06 07 08 09 10 11" at bounding box center [956, 323] width 44 height 2216
click at [963, 380] on mbsc-wheel-item "10" at bounding box center [956, 377] width 39 height 27
click at [958, 351] on mbsc-wheel-item "11" at bounding box center [956, 349] width 39 height 27
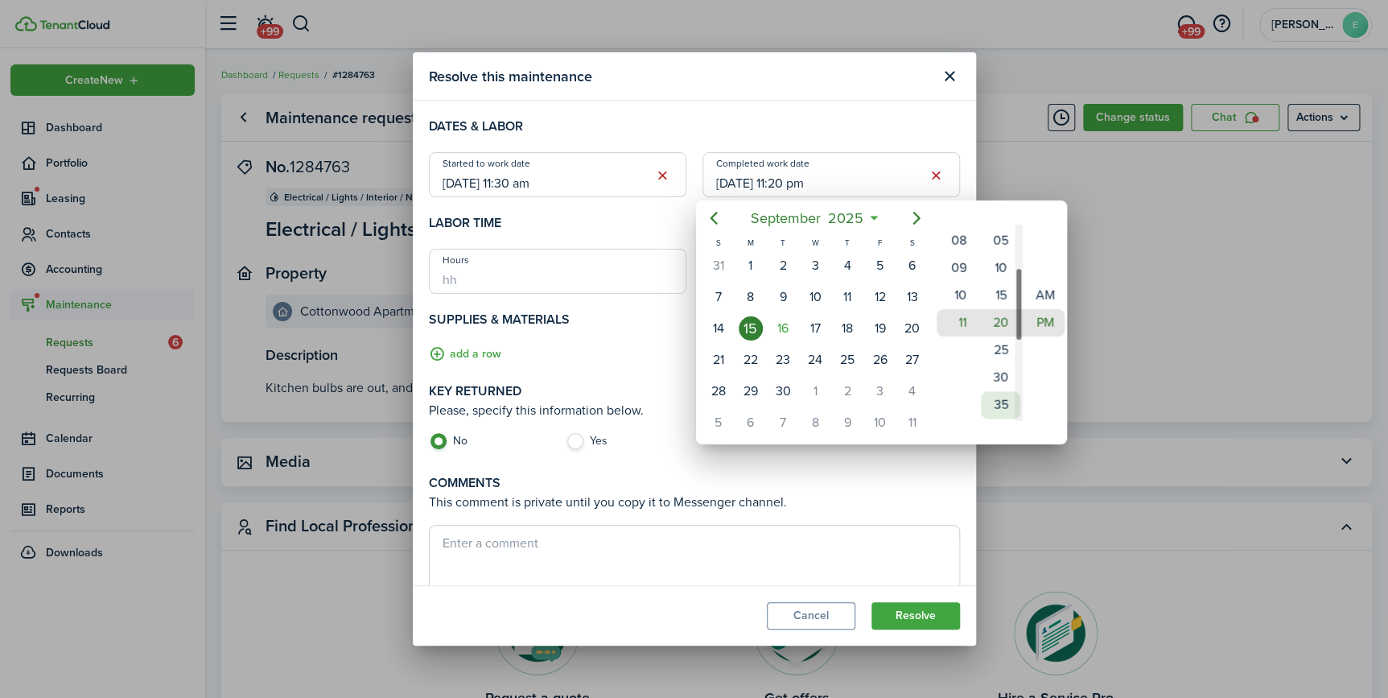
click at [998, 395] on mbsc-wheel-item "35" at bounding box center [1000, 404] width 39 height 27
click at [998, 395] on div "00 05 10 15 20 25 30 35 40 45 50 55" at bounding box center [1001, 323] width 44 height 2216
click at [991, 397] on mbsc-wheel-item "50" at bounding box center [1000, 404] width 39 height 27
click at [1045, 289] on mbsc-wheel-item "AM" at bounding box center [1044, 295] width 39 height 27
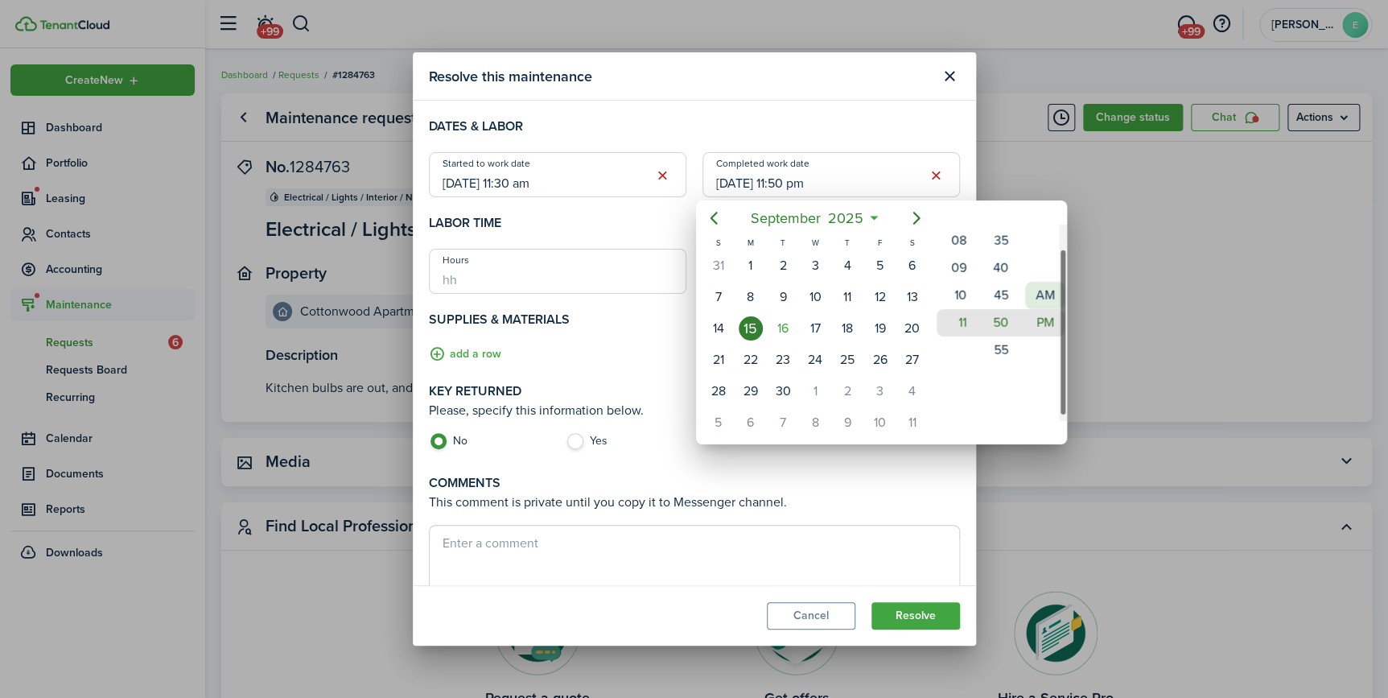
type input "[DATE] 11:50 am"
click at [569, 436] on div at bounding box center [694, 348] width 1646 height 955
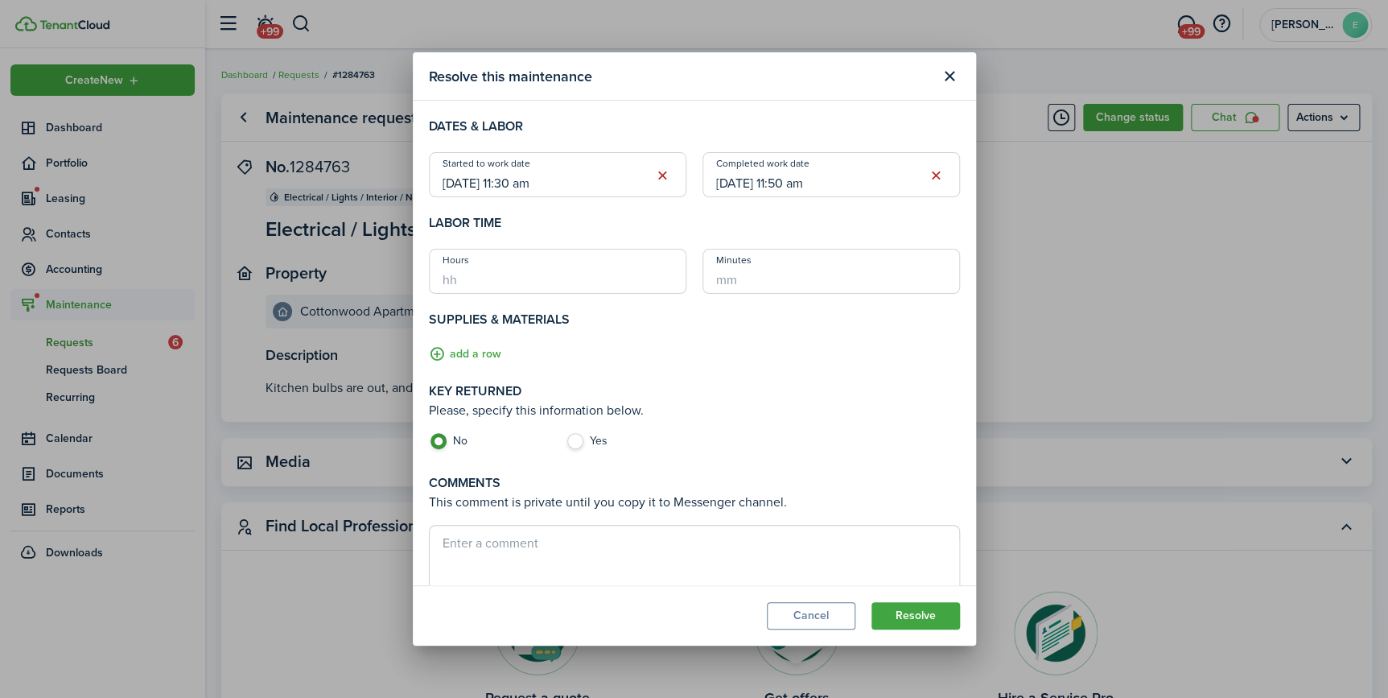
click at [569, 439] on label "Yes" at bounding box center [626, 445] width 121 height 24
radio input "false"
radio input "true"
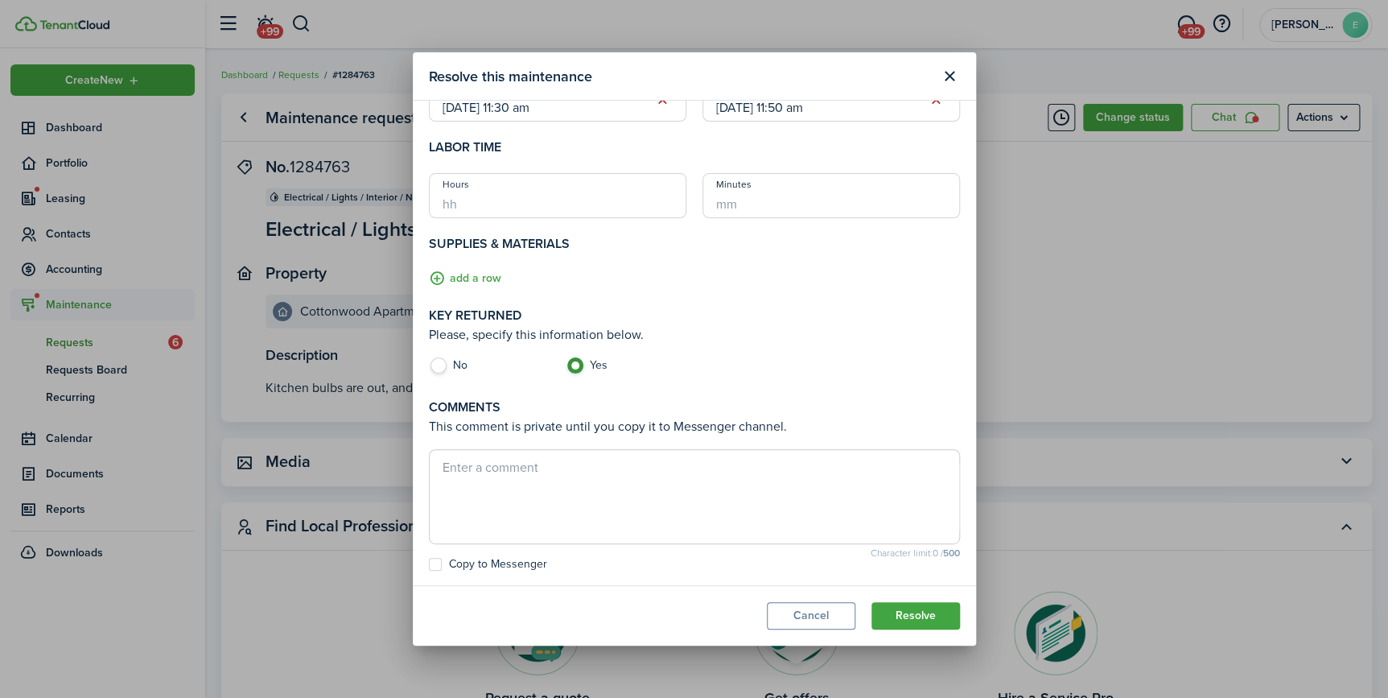
scroll to position [76, 0]
click at [473, 282] on button "add a row" at bounding box center [465, 278] width 72 height 19
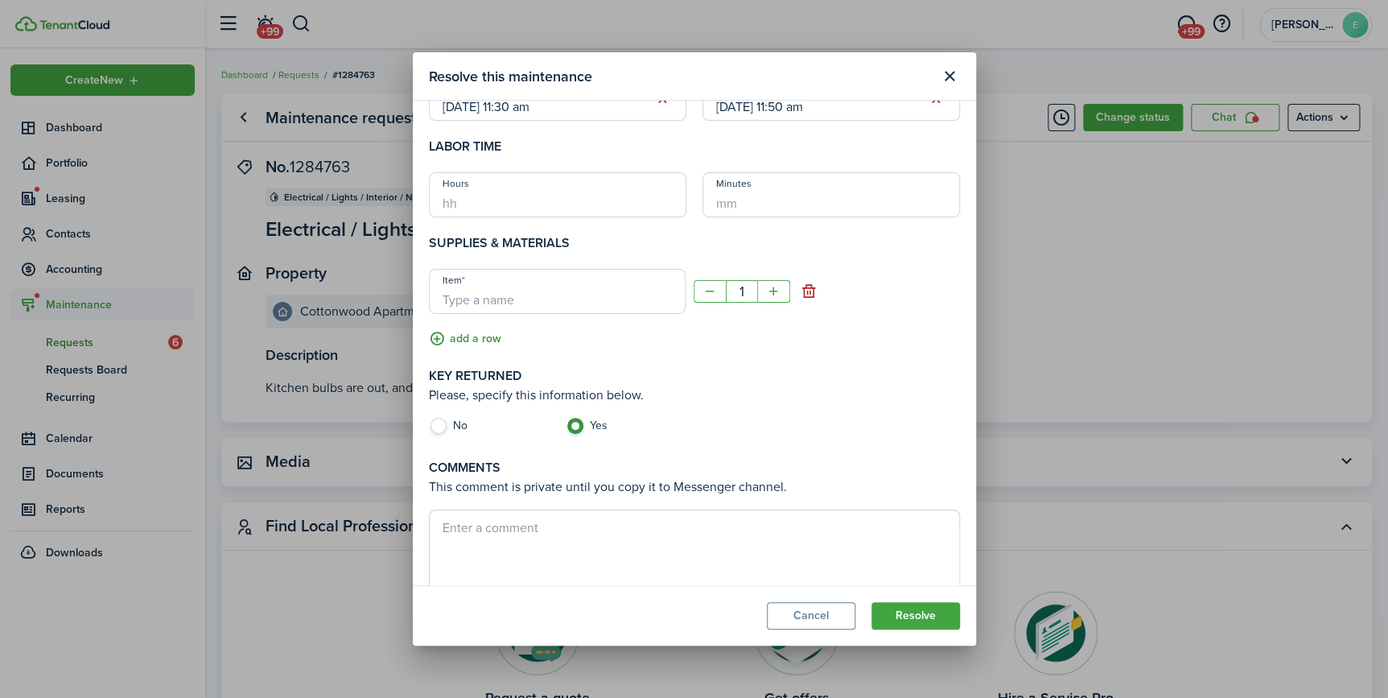
click at [476, 340] on button "add a row" at bounding box center [465, 339] width 72 height 19
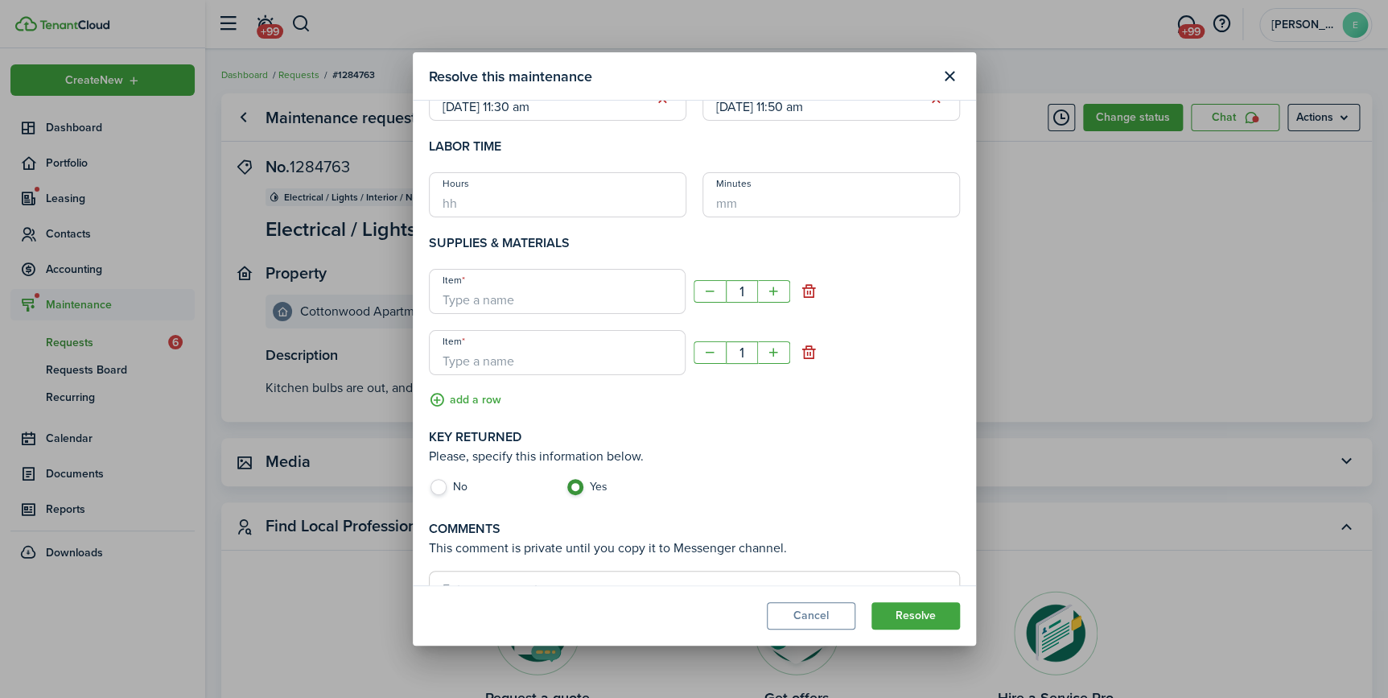
click at [487, 303] on input "Item" at bounding box center [557, 291] width 257 height 45
type input "florescent bulbs"
click at [769, 291] on mbsc-button "+" at bounding box center [774, 291] width 32 height 23
type input "2"
click at [543, 366] on input "Item" at bounding box center [557, 352] width 257 height 45
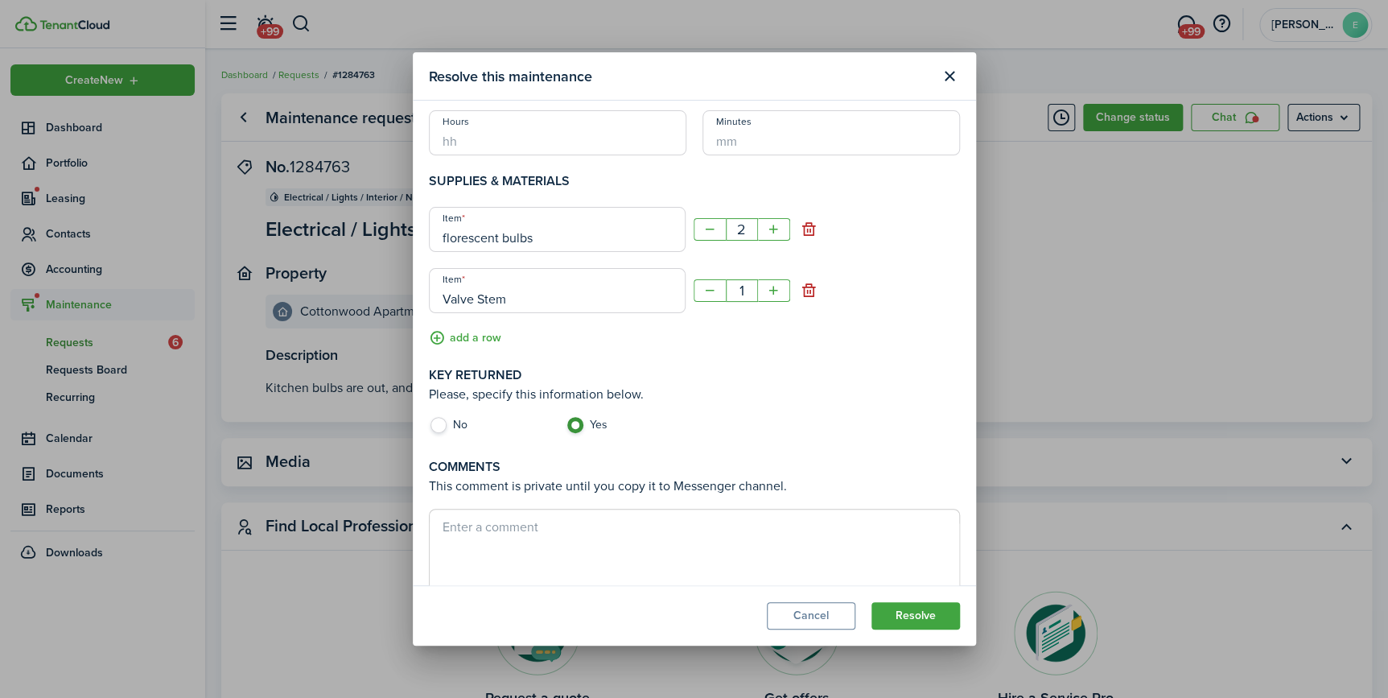
scroll to position [199, 0]
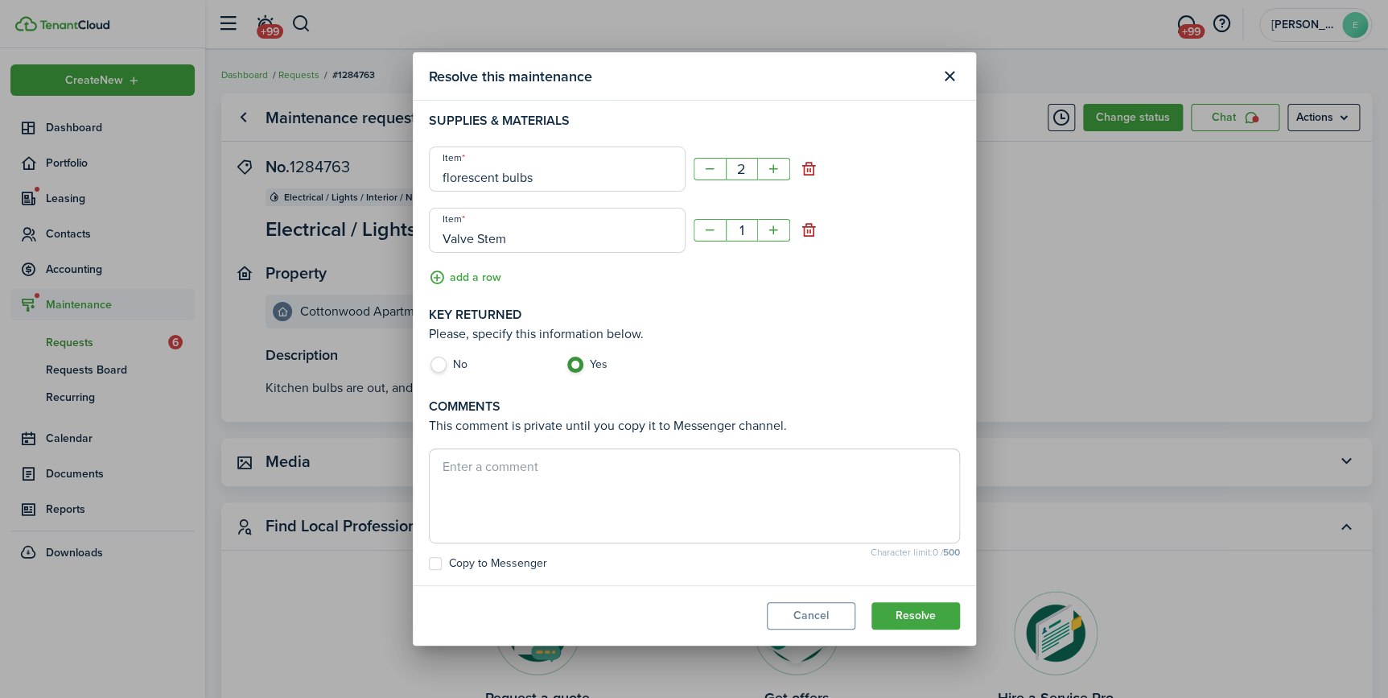
type input "Valve Stem"
click at [476, 464] on textarea at bounding box center [695, 495] width 530 height 77
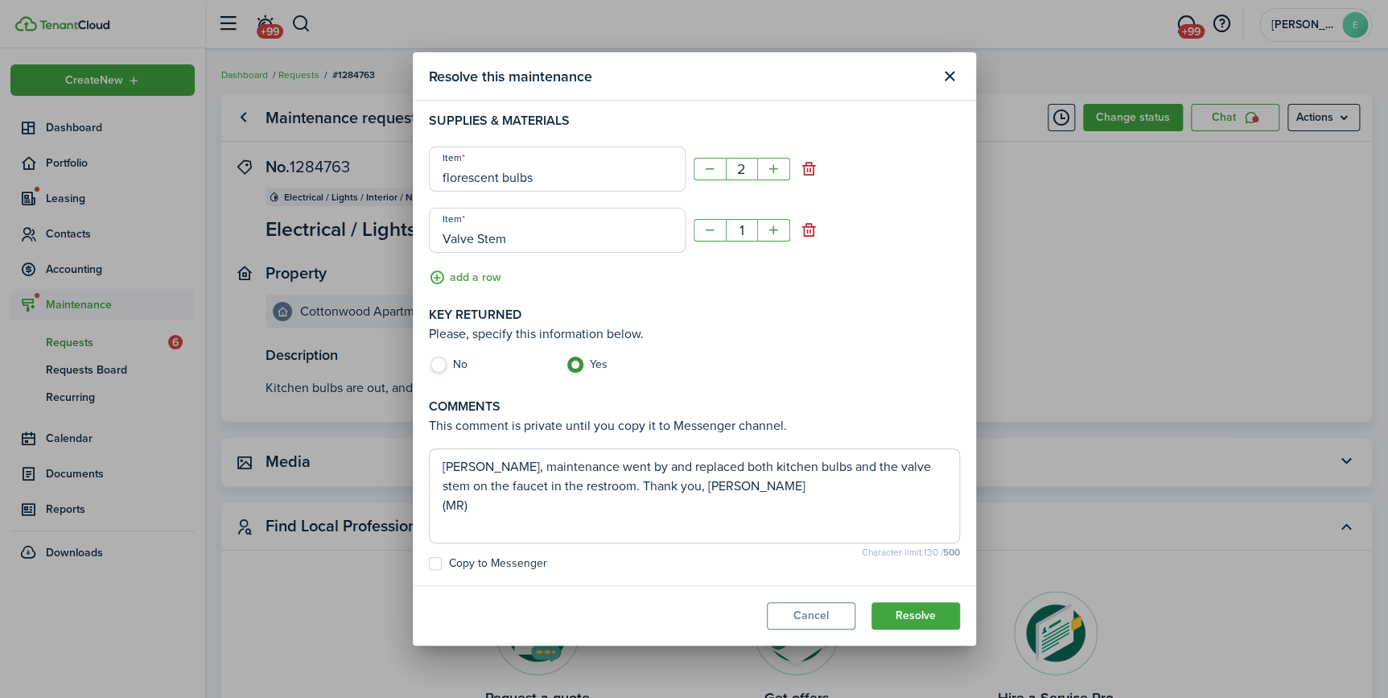
type textarea "[PERSON_NAME], maintenance went by and replaced both kitchen bulbs and the valv…"
click at [440, 561] on label "Copy to Messenger" at bounding box center [488, 563] width 118 height 13
checkbox input "true"
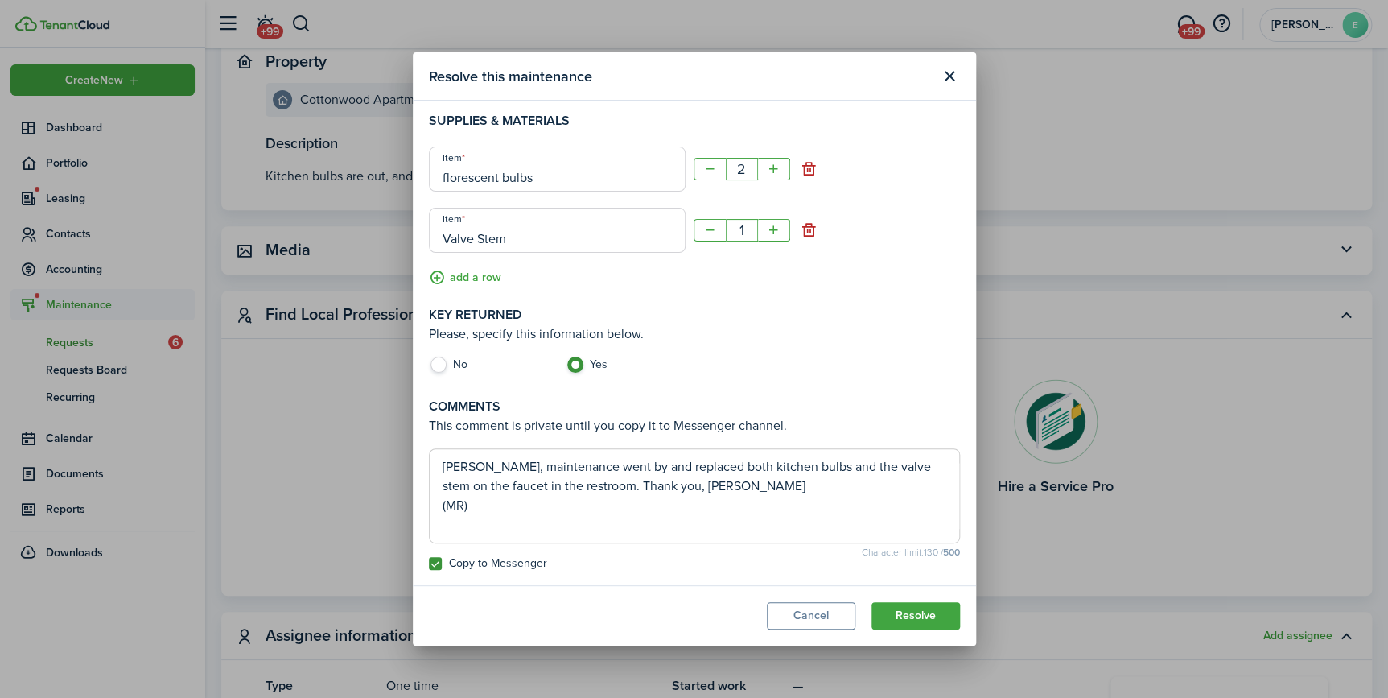
scroll to position [292, 0]
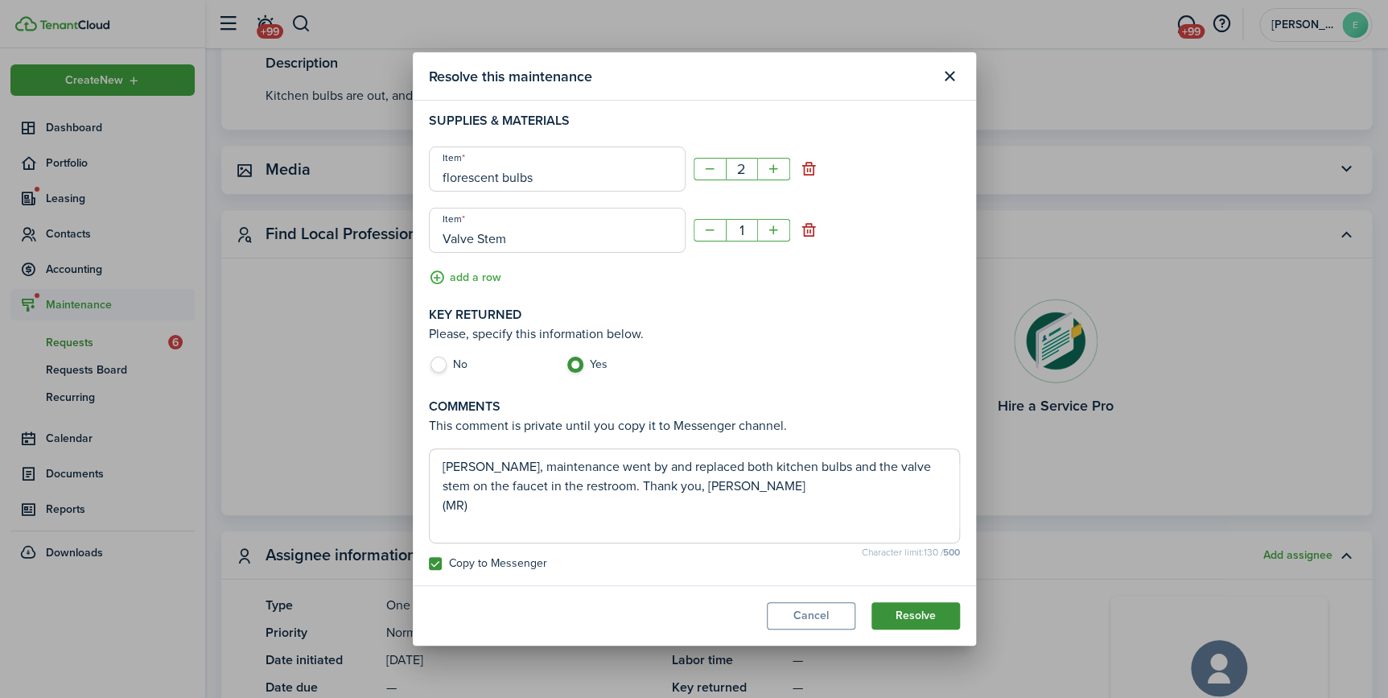
click at [929, 619] on button "Resolve" at bounding box center [916, 615] width 89 height 27
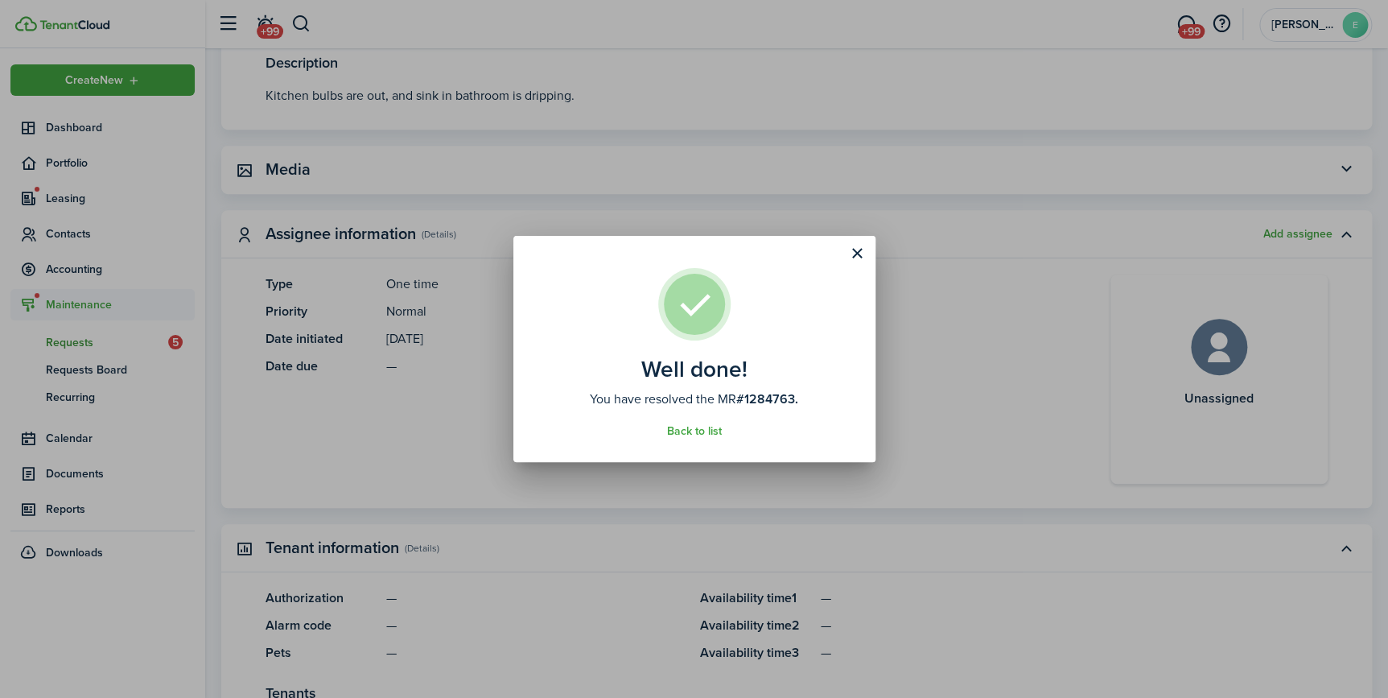
click at [696, 39] on div "Well done! You have resolved the MR #1284763. Back to list" at bounding box center [694, 349] width 1388 height 698
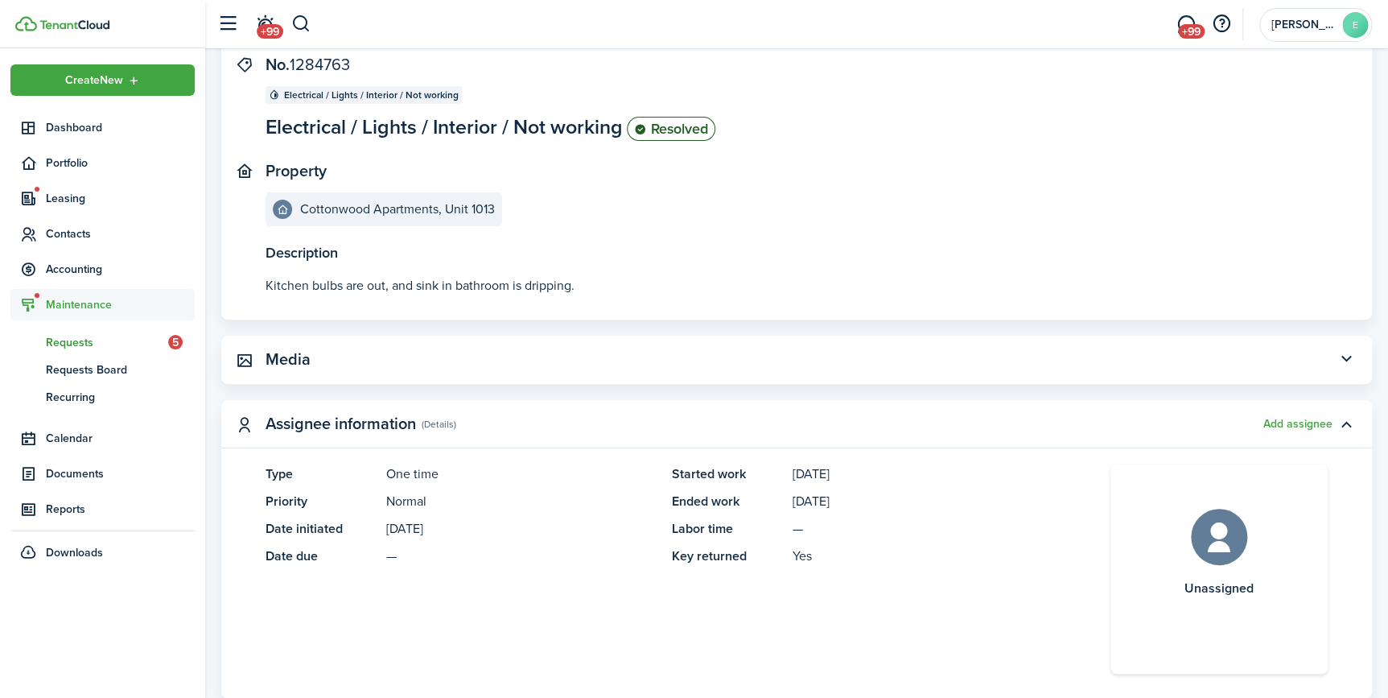
scroll to position [0, 0]
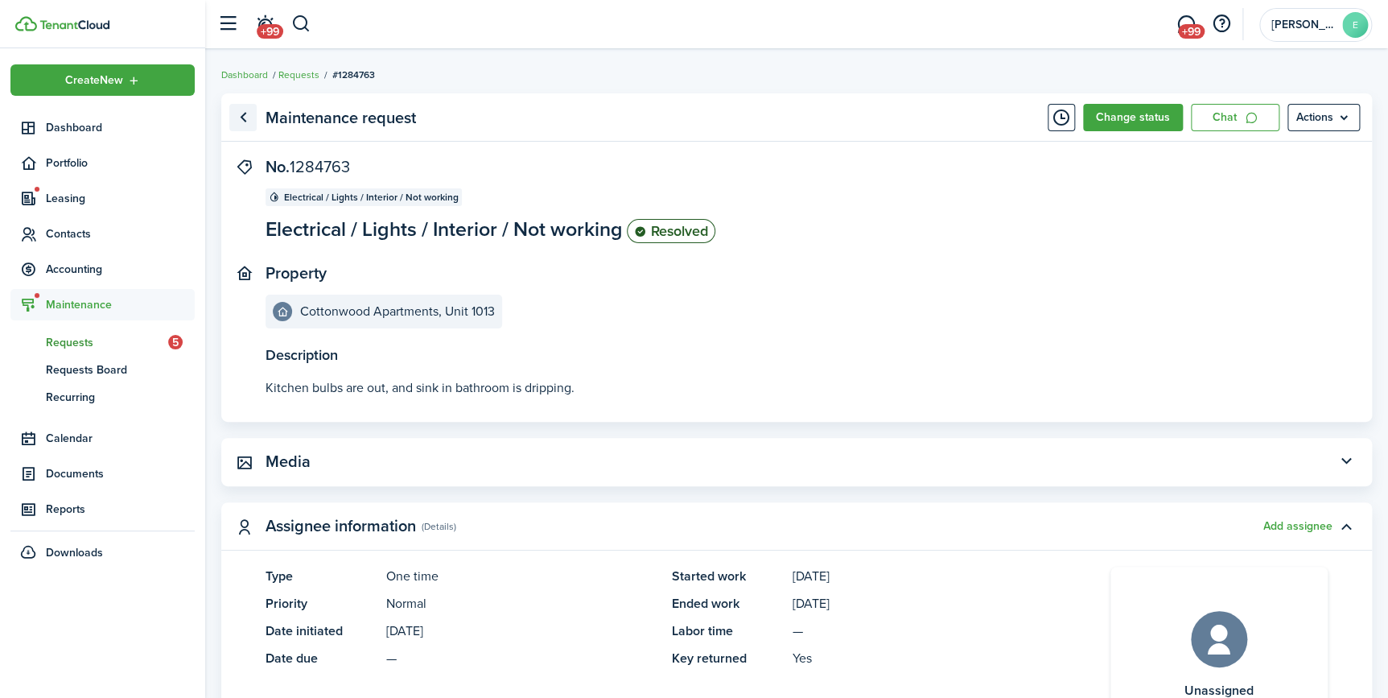
click at [242, 119] on link "Go back" at bounding box center [242, 117] width 27 height 27
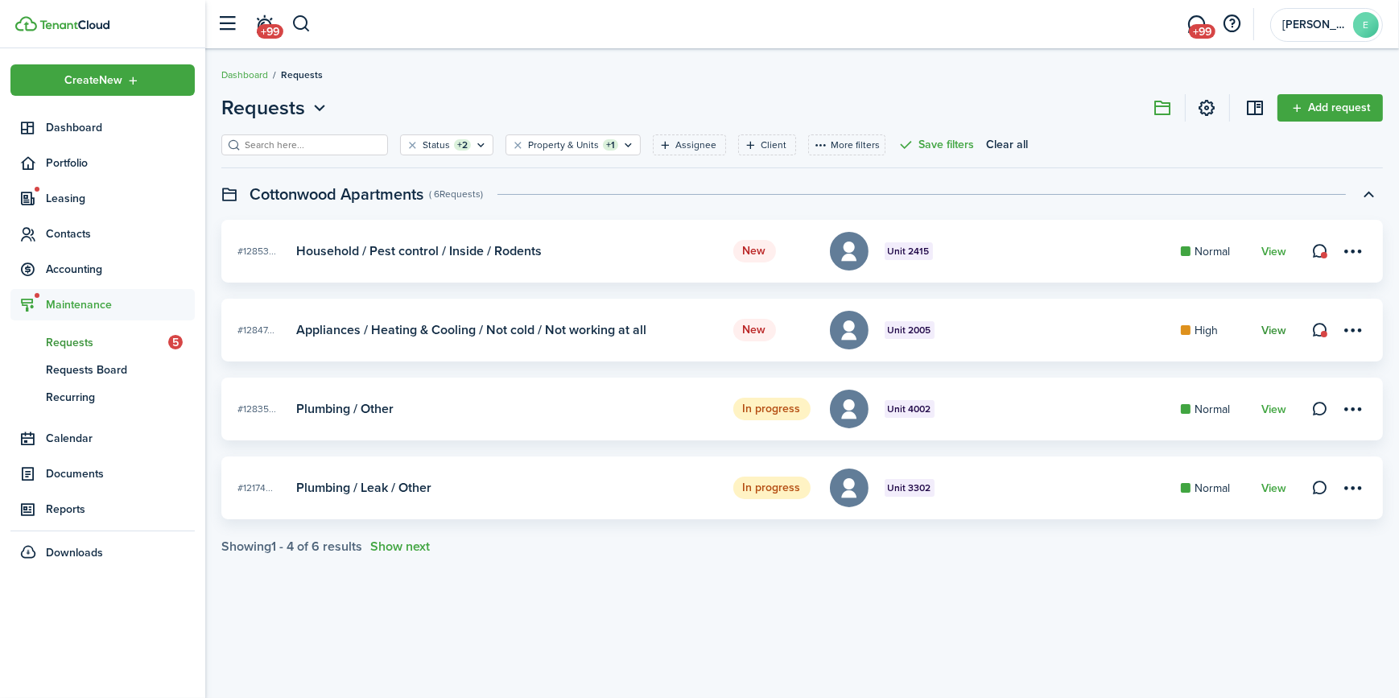
click at [1273, 333] on link "View" at bounding box center [1273, 330] width 25 height 13
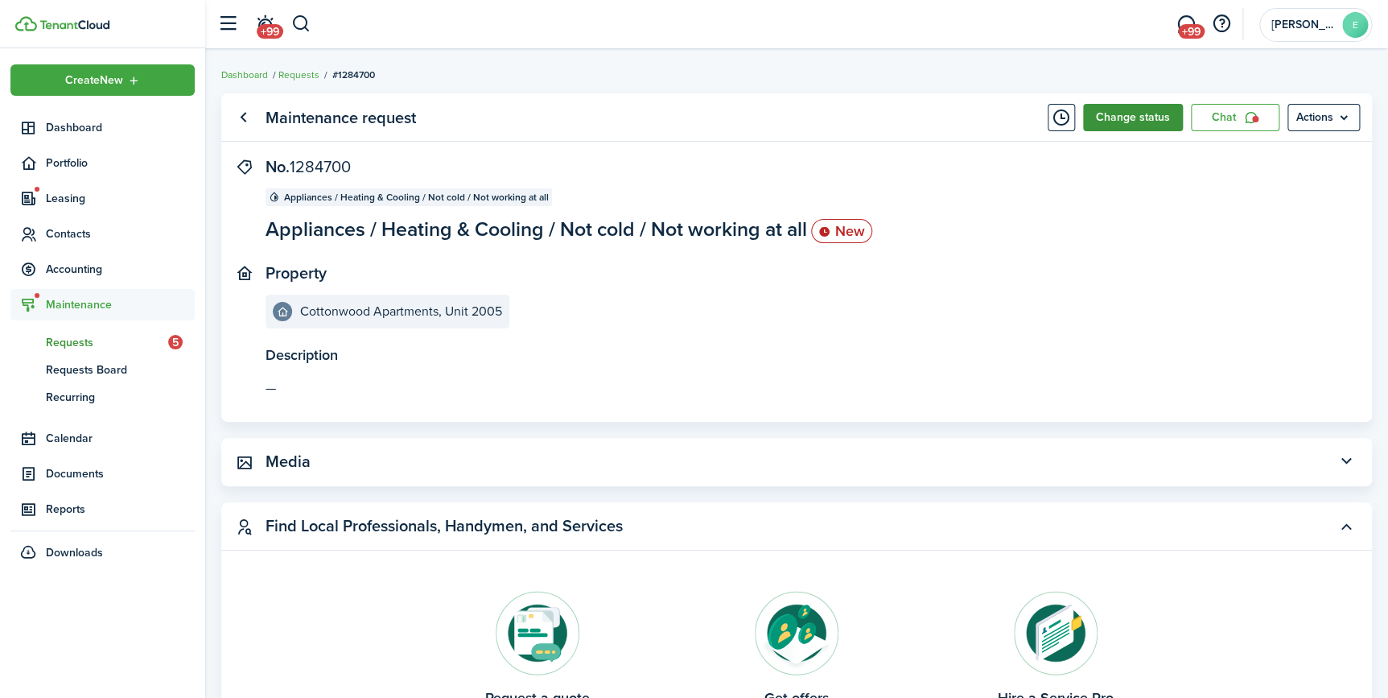
click at [1127, 121] on button "Change status" at bounding box center [1133, 117] width 100 height 27
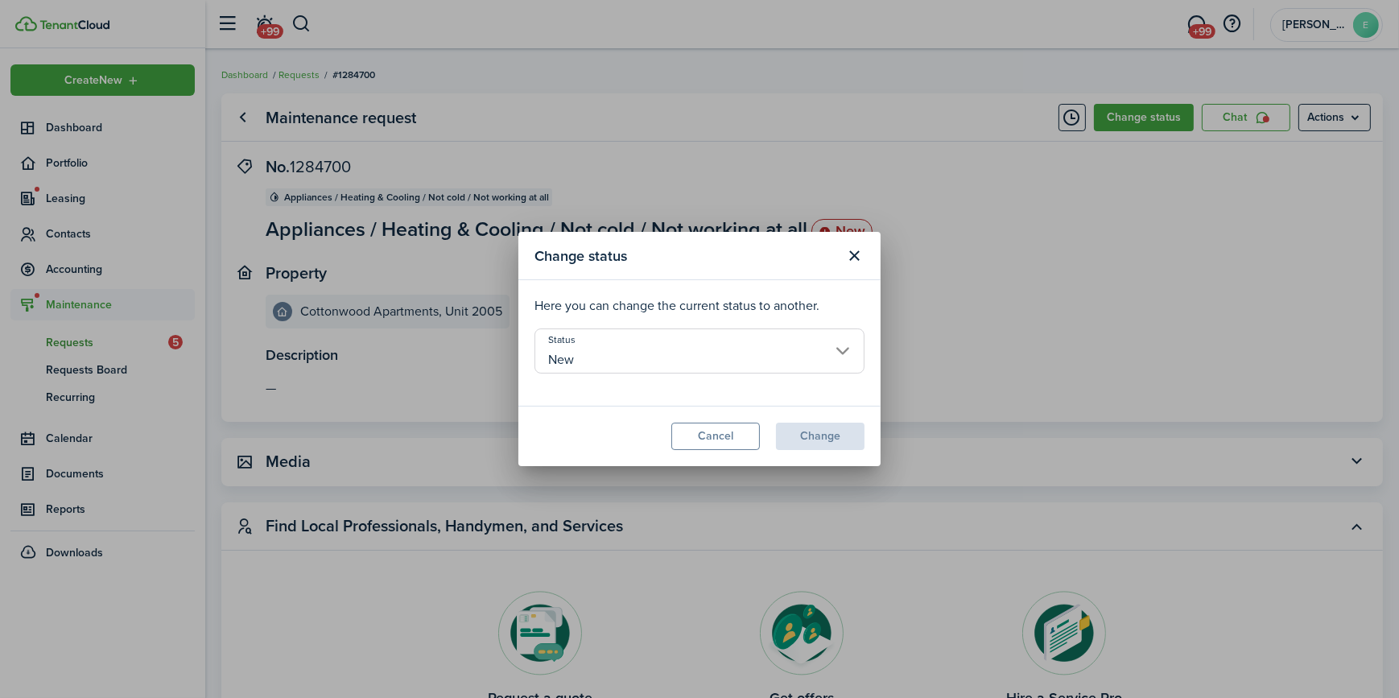
click at [592, 357] on input "New" at bounding box center [699, 350] width 330 height 45
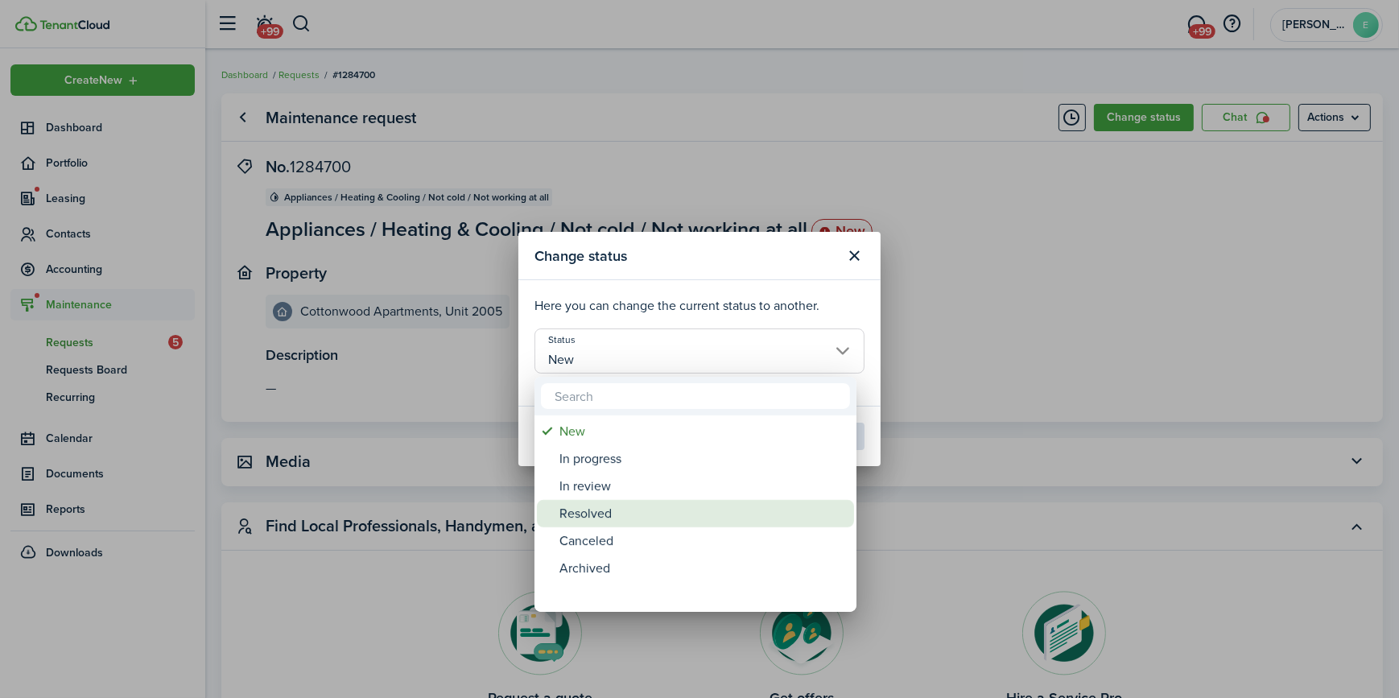
click at [583, 511] on div "Resolved" at bounding box center [701, 513] width 285 height 27
type input "Resolved"
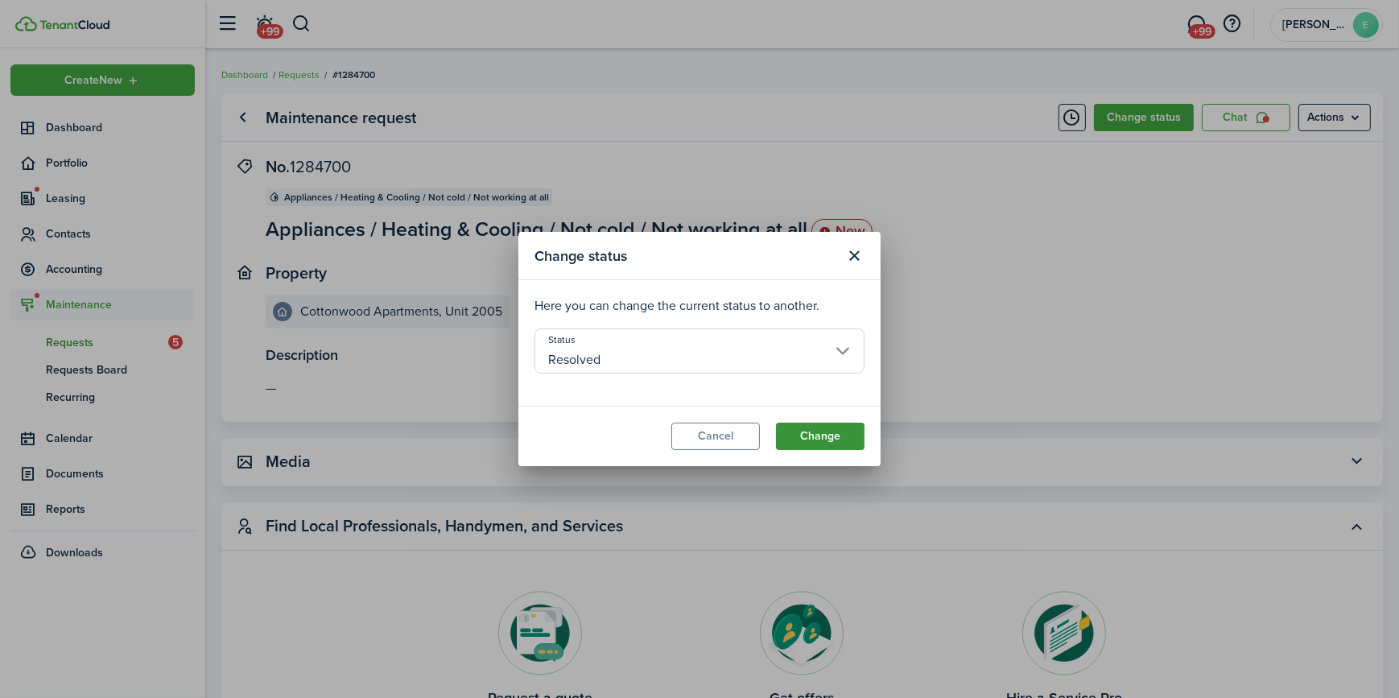
click at [826, 433] on button "Change" at bounding box center [820, 435] width 89 height 27
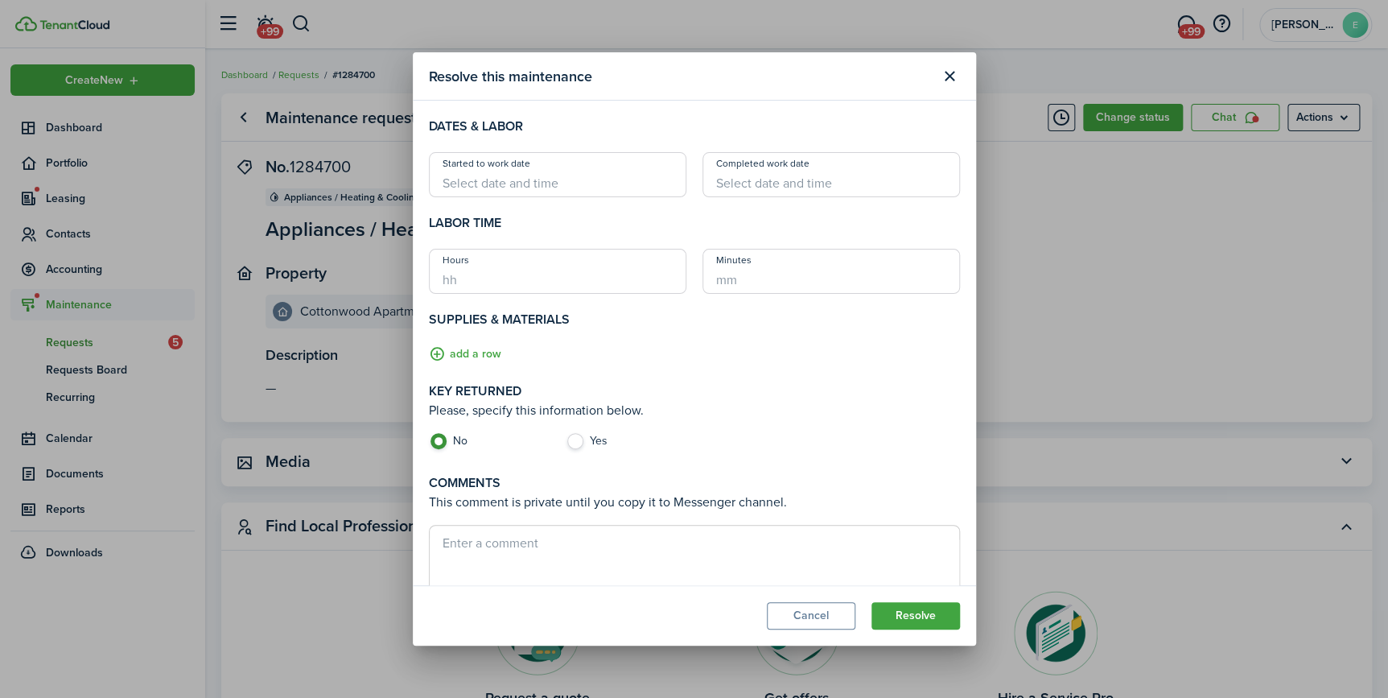
click at [563, 178] on input "Started to work date" at bounding box center [558, 174] width 258 height 45
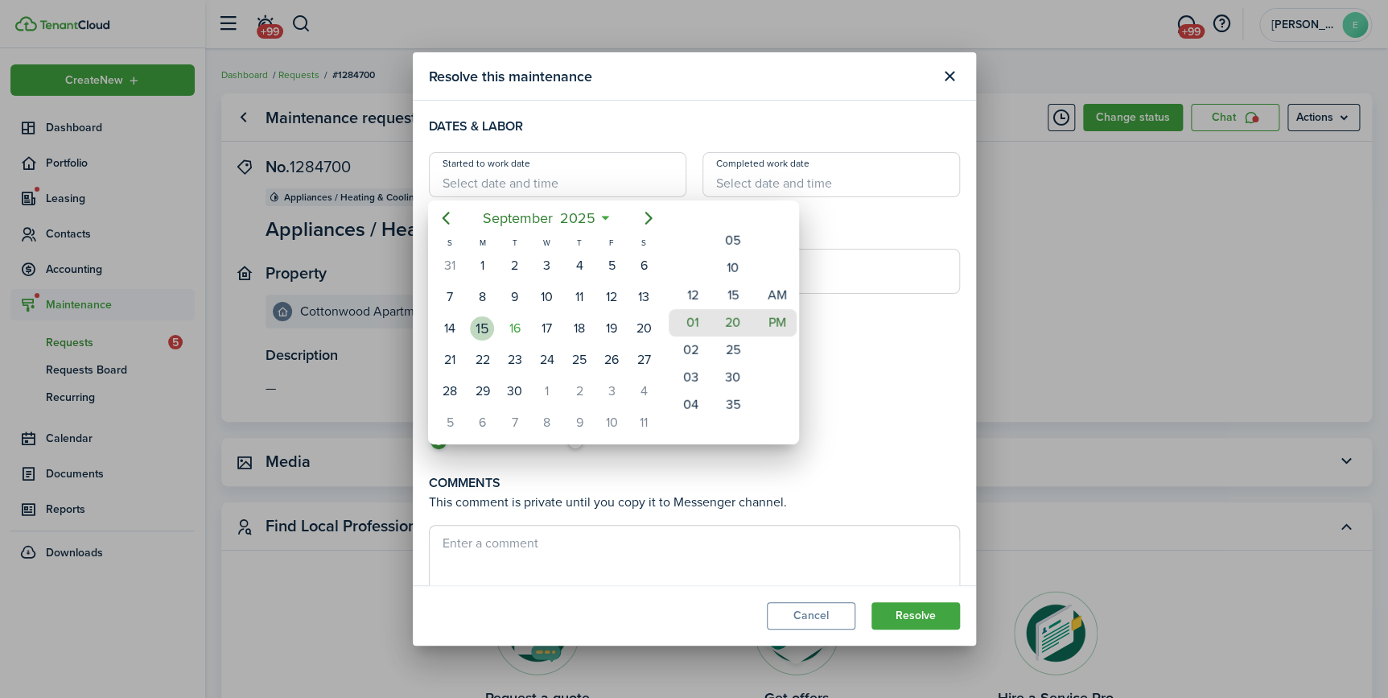
click at [491, 324] on div "15" at bounding box center [482, 328] width 24 height 24
click at [700, 319] on mbsc-wheel-item "01" at bounding box center [688, 322] width 39 height 27
click at [744, 265] on mbsc-wheel-item "15" at bounding box center [732, 267] width 39 height 27
type input "[DATE] 01:15 pm"
click at [772, 314] on mbsc-wheel-item "PM" at bounding box center [776, 322] width 39 height 27
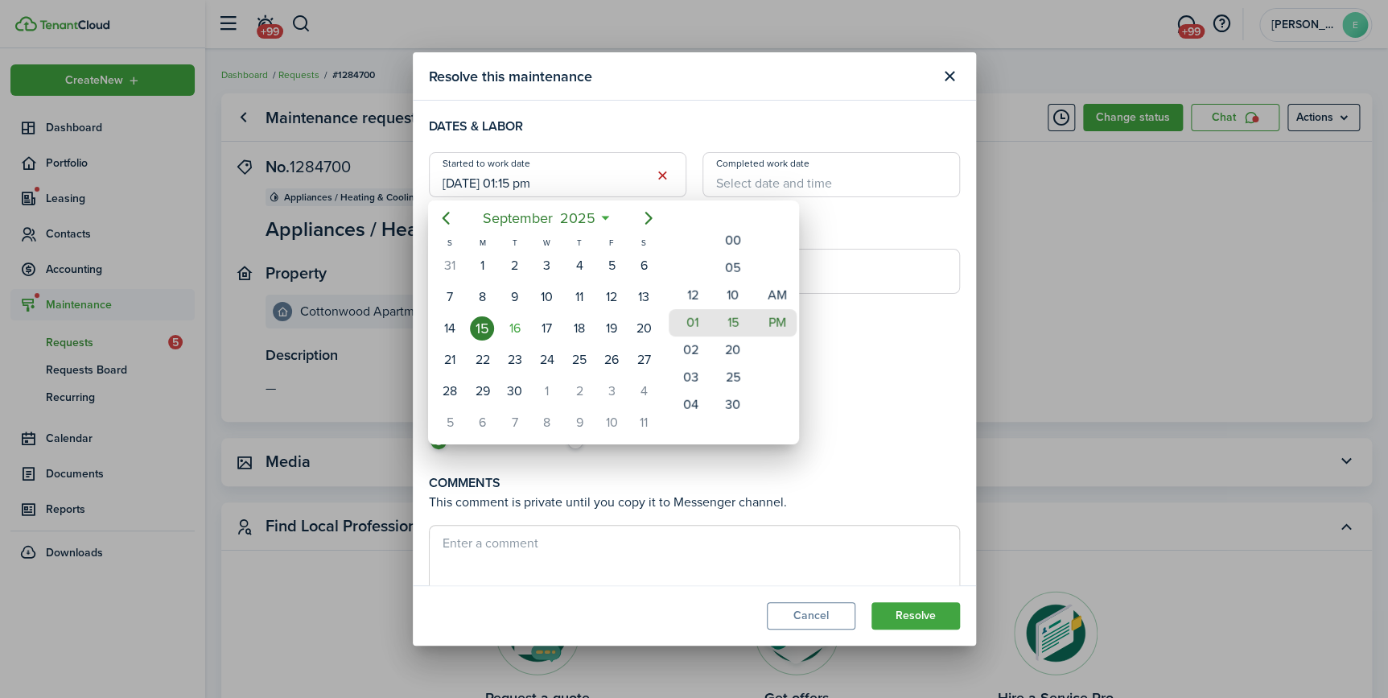
click at [764, 181] on div at bounding box center [694, 348] width 1646 height 955
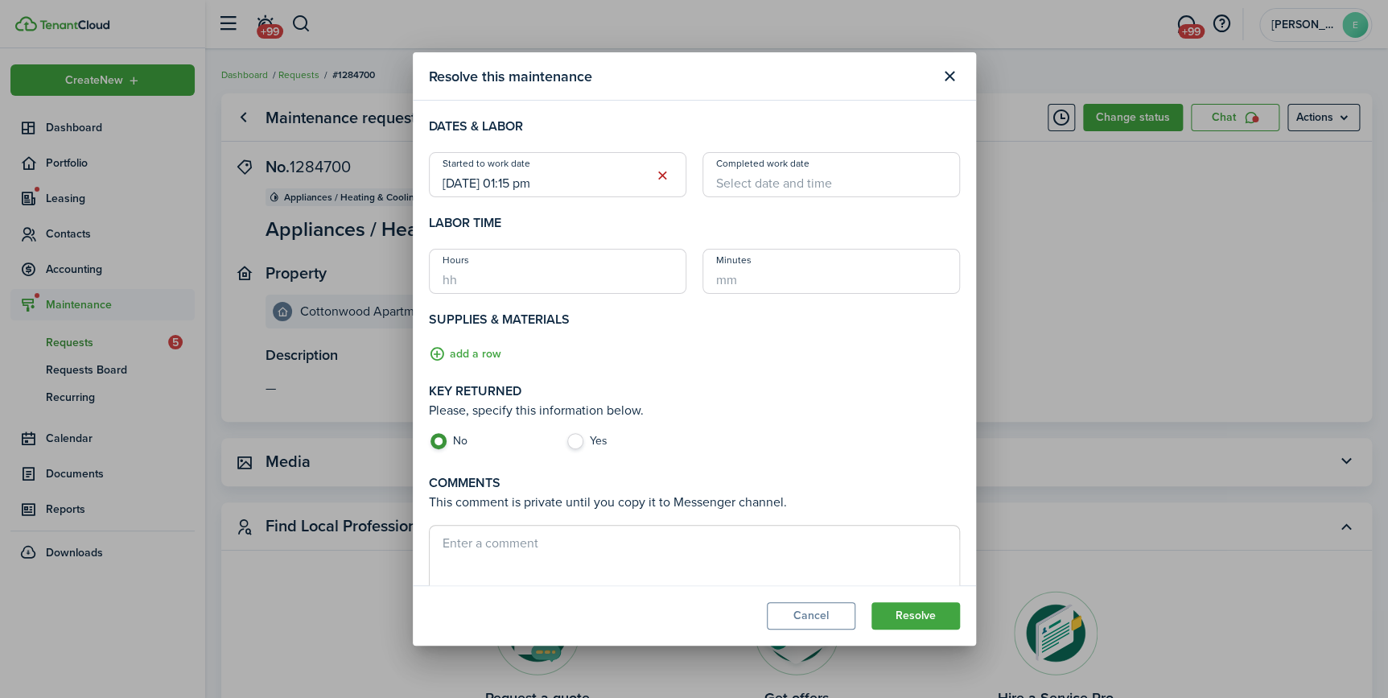
click at [764, 181] on input "Completed work date" at bounding box center [832, 174] width 258 height 45
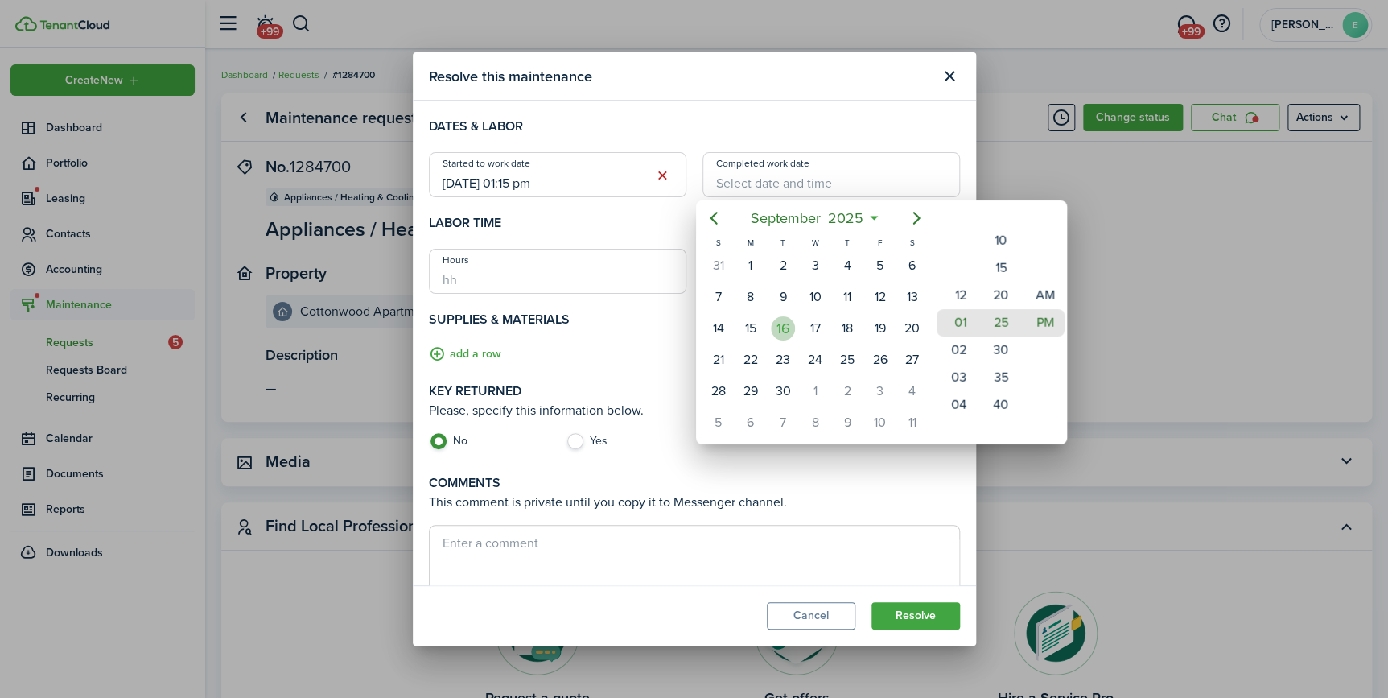
click at [784, 321] on div "16" at bounding box center [783, 328] width 24 height 24
click at [970, 398] on mbsc-wheel-item "04" at bounding box center [956, 404] width 39 height 27
click at [970, 398] on div "12 01 02 03 04 05 06 07 08 09 10 11" at bounding box center [956, 240] width 44 height 2216
click at [970, 398] on div "12 01 02 03 04 05 06 07 08 09 10 11" at bounding box center [956, 295] width 44 height 2216
click at [970, 398] on mbsc-wheel-item "07" at bounding box center [956, 404] width 39 height 27
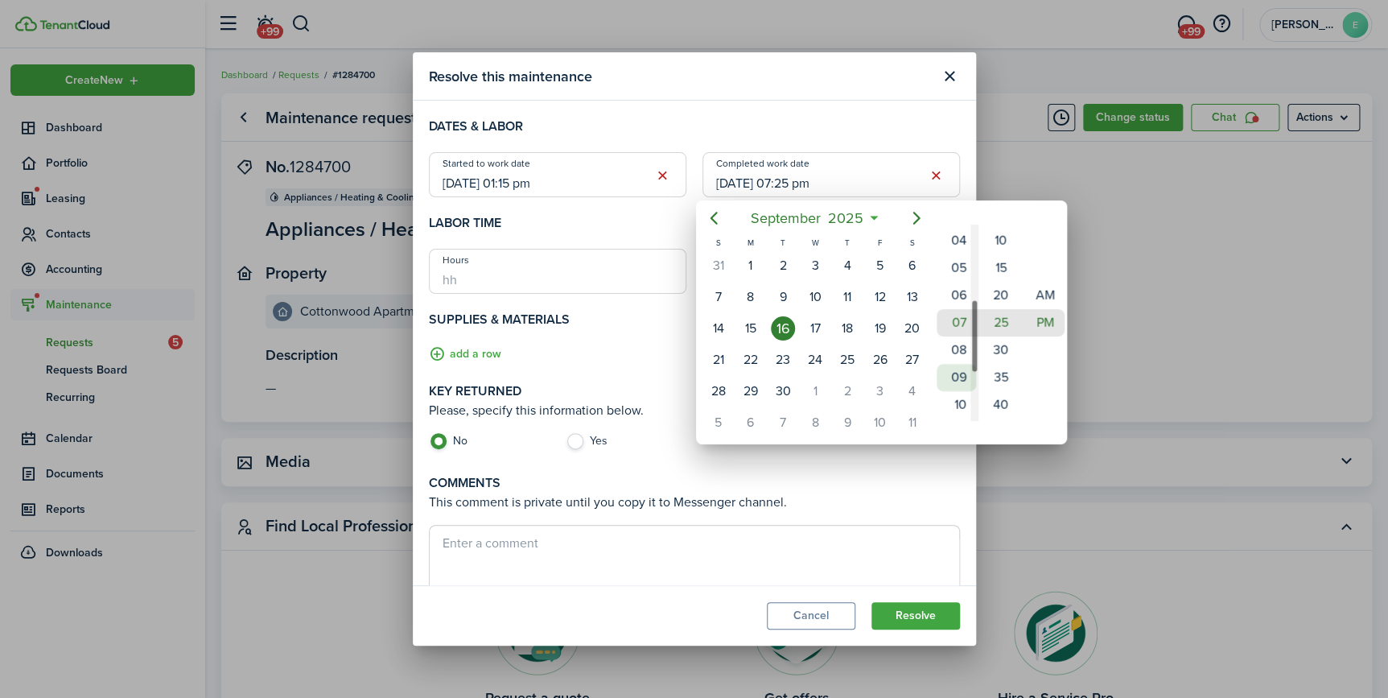
click at [970, 398] on mbsc-wheel-item "10" at bounding box center [956, 404] width 39 height 27
click at [958, 322] on mbsc-wheel-item "10" at bounding box center [956, 322] width 39 height 27
click at [993, 355] on mbsc-wheel-item "30" at bounding box center [1000, 349] width 39 height 27
click at [1038, 295] on mbsc-wheel-item "AM" at bounding box center [1044, 295] width 39 height 27
type input "[DATE] 10:30 am"
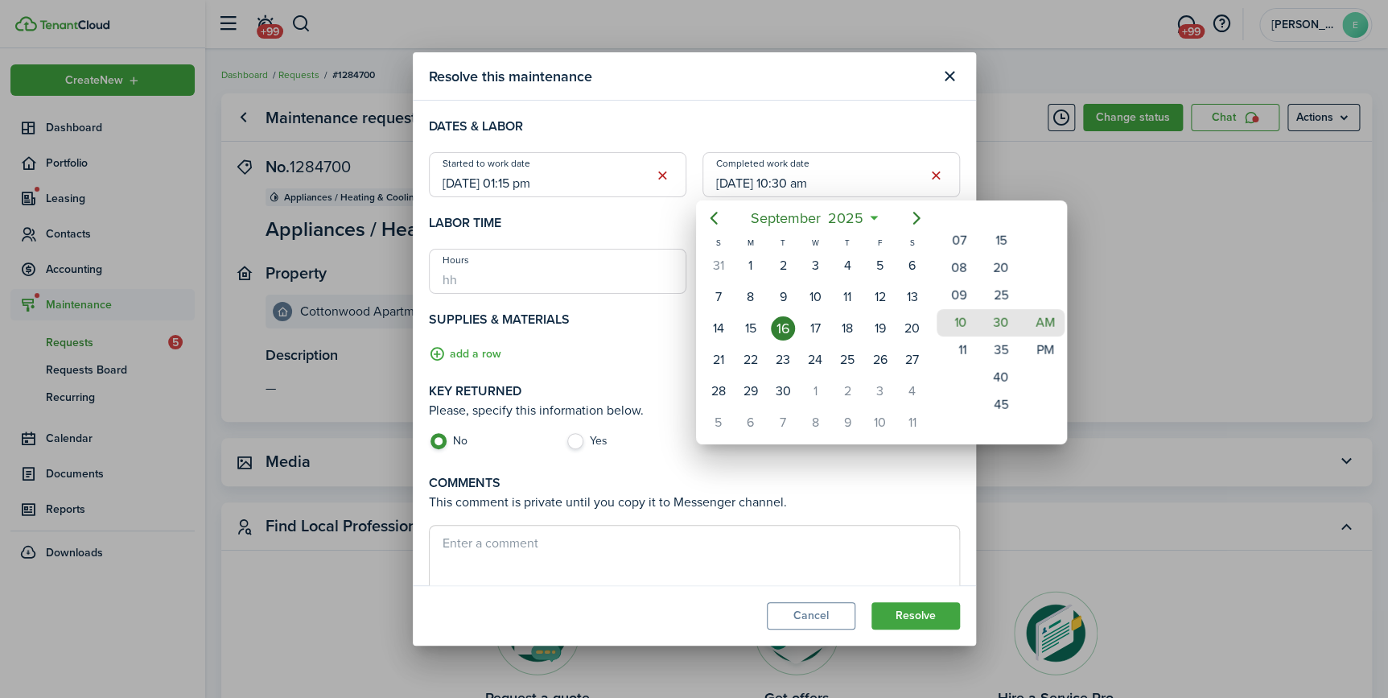
click at [568, 439] on div at bounding box center [694, 348] width 1646 height 955
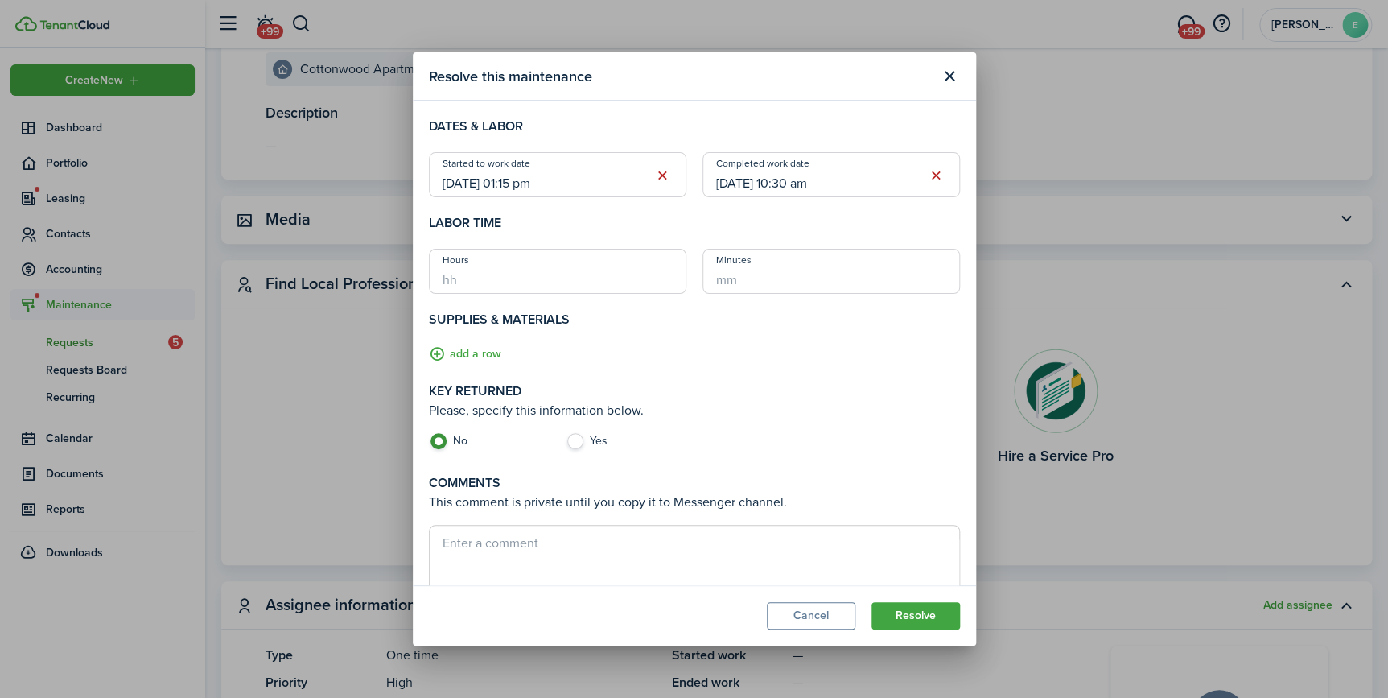
scroll to position [292, 0]
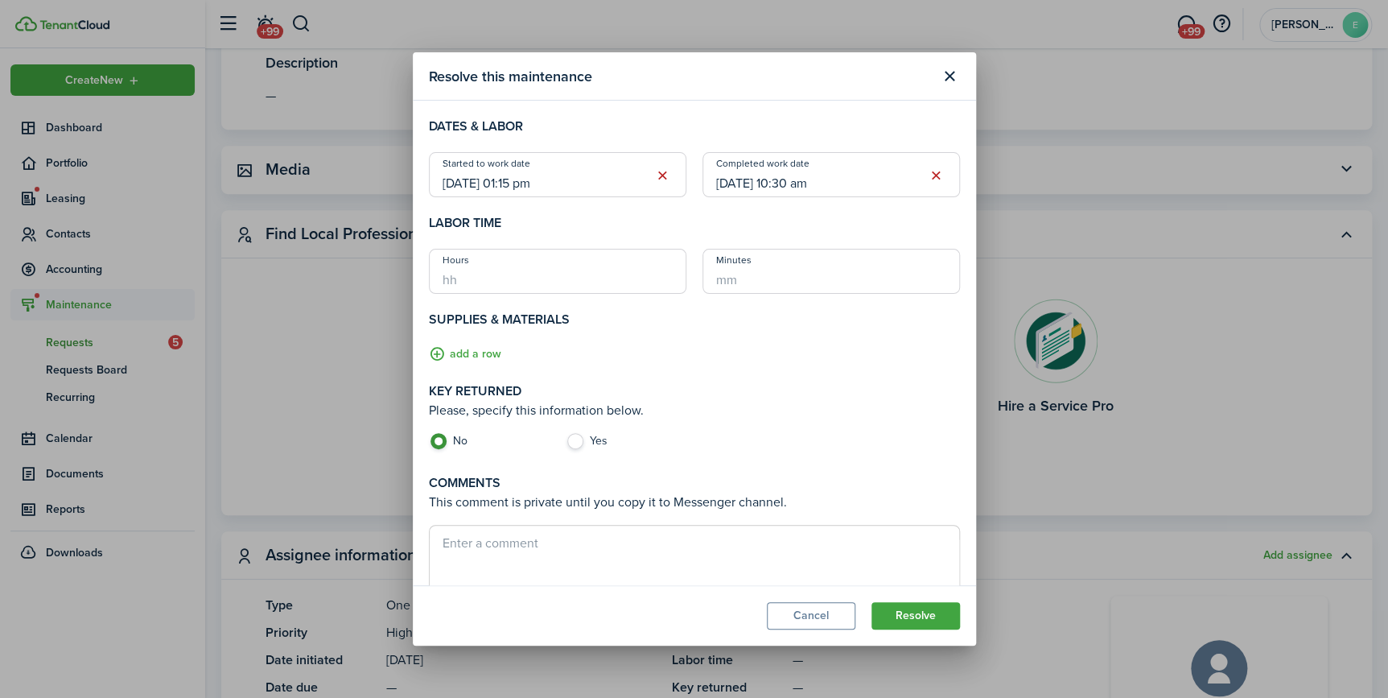
click at [577, 440] on label "Yes" at bounding box center [626, 445] width 121 height 24
radio input "false"
radio input "true"
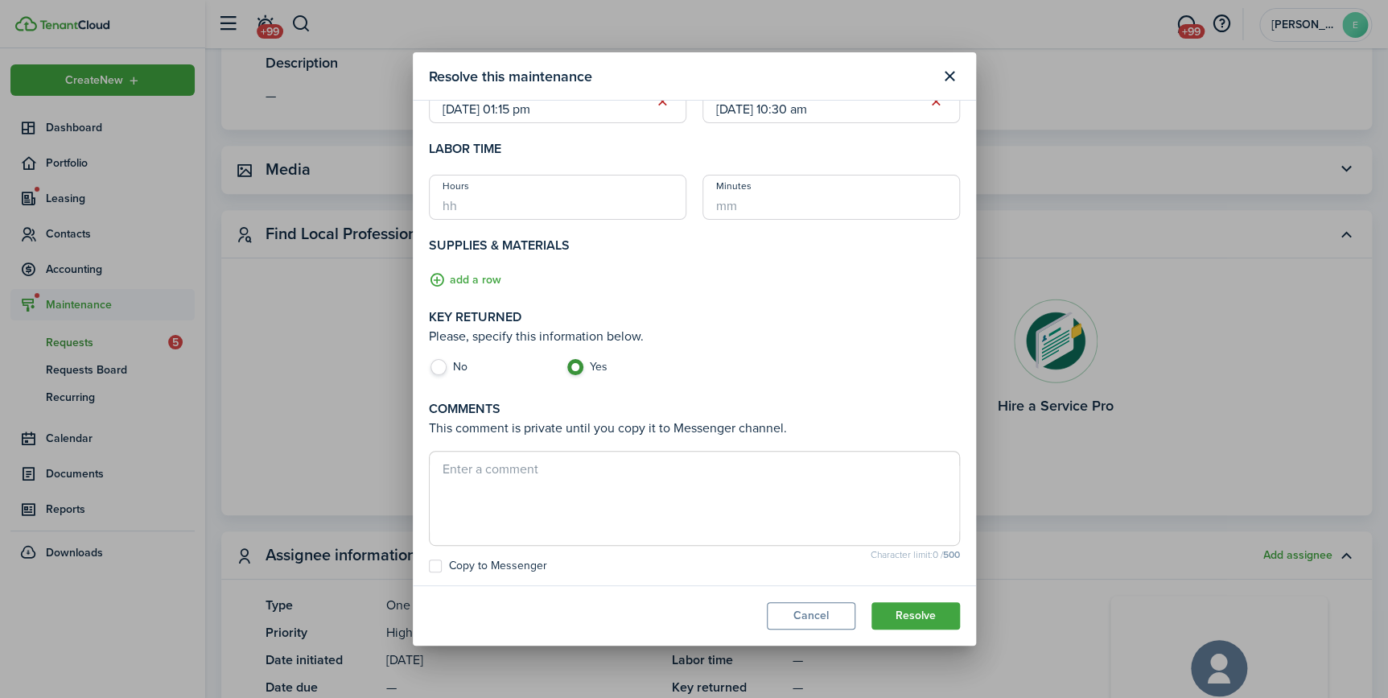
scroll to position [76, 0]
click at [476, 470] on textarea at bounding box center [695, 495] width 530 height 77
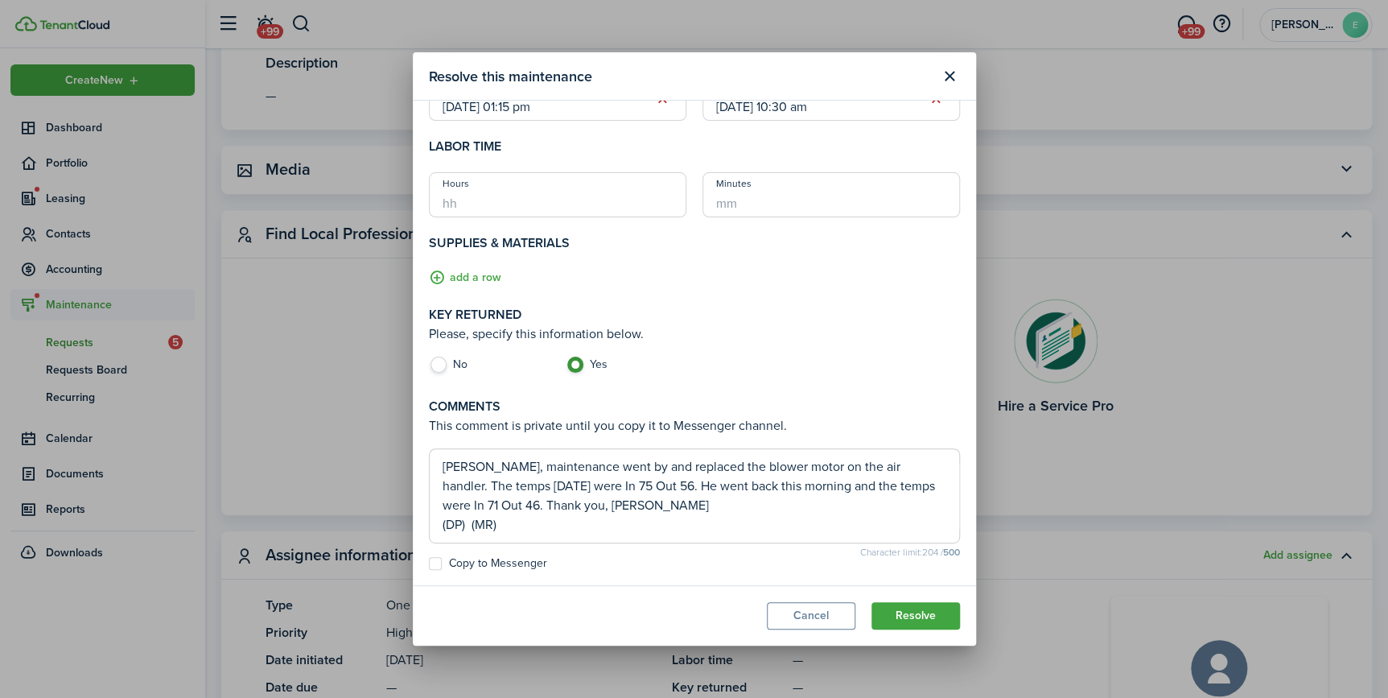
type textarea "[PERSON_NAME], maintenance went by and replaced the blower motor on the air han…"
click at [530, 563] on label "Copy to Messenger" at bounding box center [488, 563] width 118 height 13
click at [429, 640] on input "Copy to Messenger" at bounding box center [428, 640] width 1 height 1
checkbox input "true"
click at [929, 622] on button "Resolve" at bounding box center [916, 615] width 89 height 27
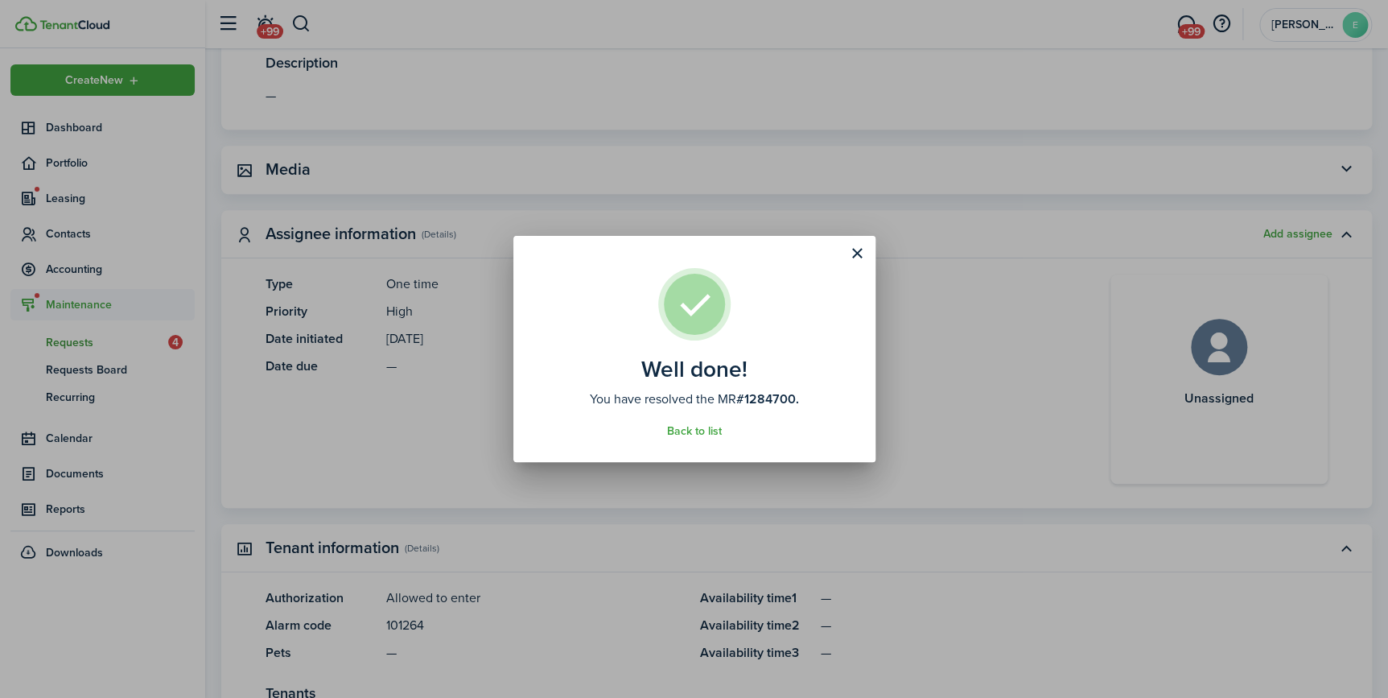
click at [837, 302] on assembled-view "Well done! You have resolved the MR #1284700. Back to list" at bounding box center [695, 353] width 314 height 170
click at [852, 251] on button "Close modal" at bounding box center [857, 253] width 27 height 27
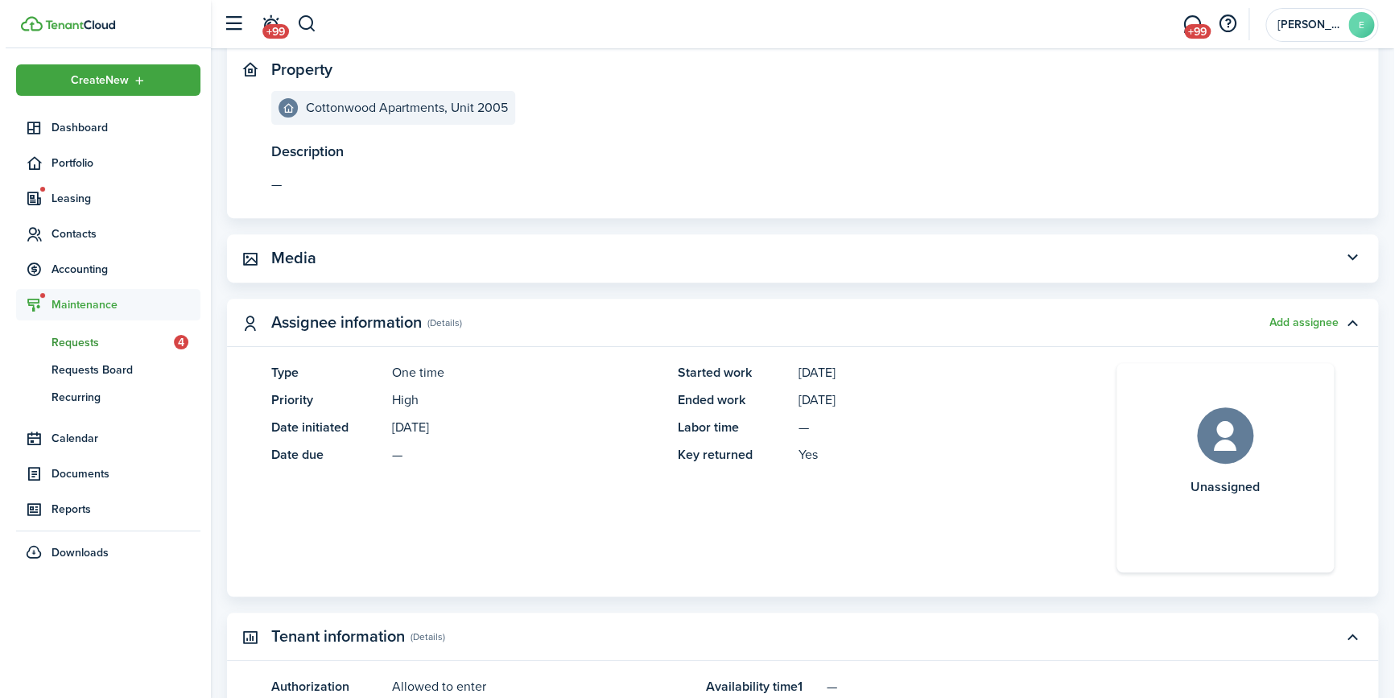
scroll to position [0, 0]
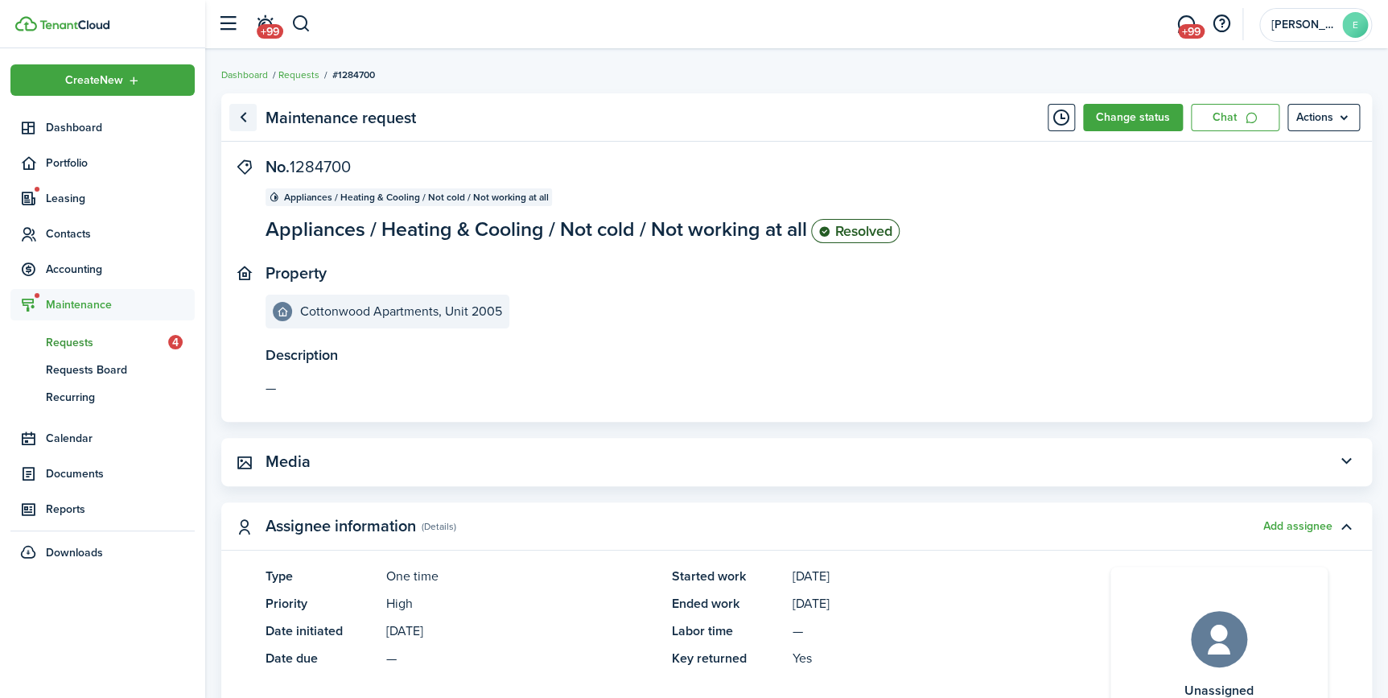
click at [251, 122] on link "Go back" at bounding box center [242, 117] width 27 height 27
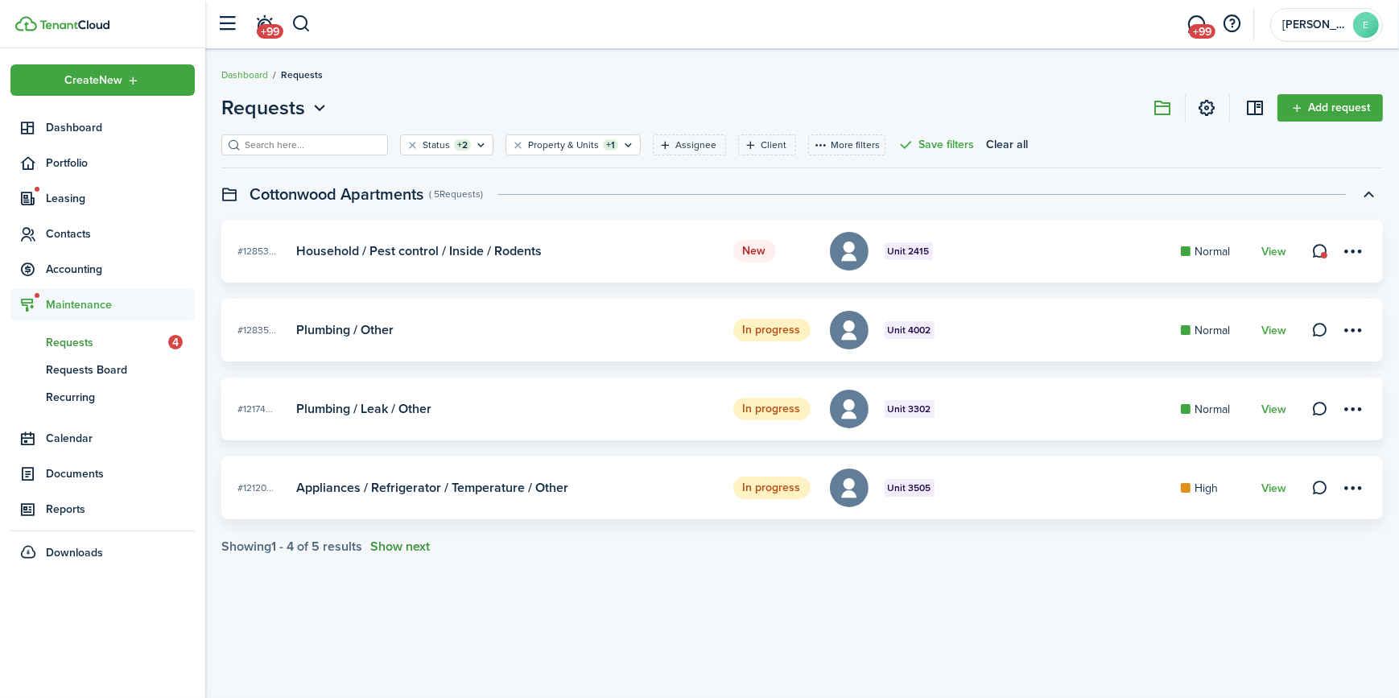
click at [398, 542] on button "Show next" at bounding box center [400, 546] width 60 height 14
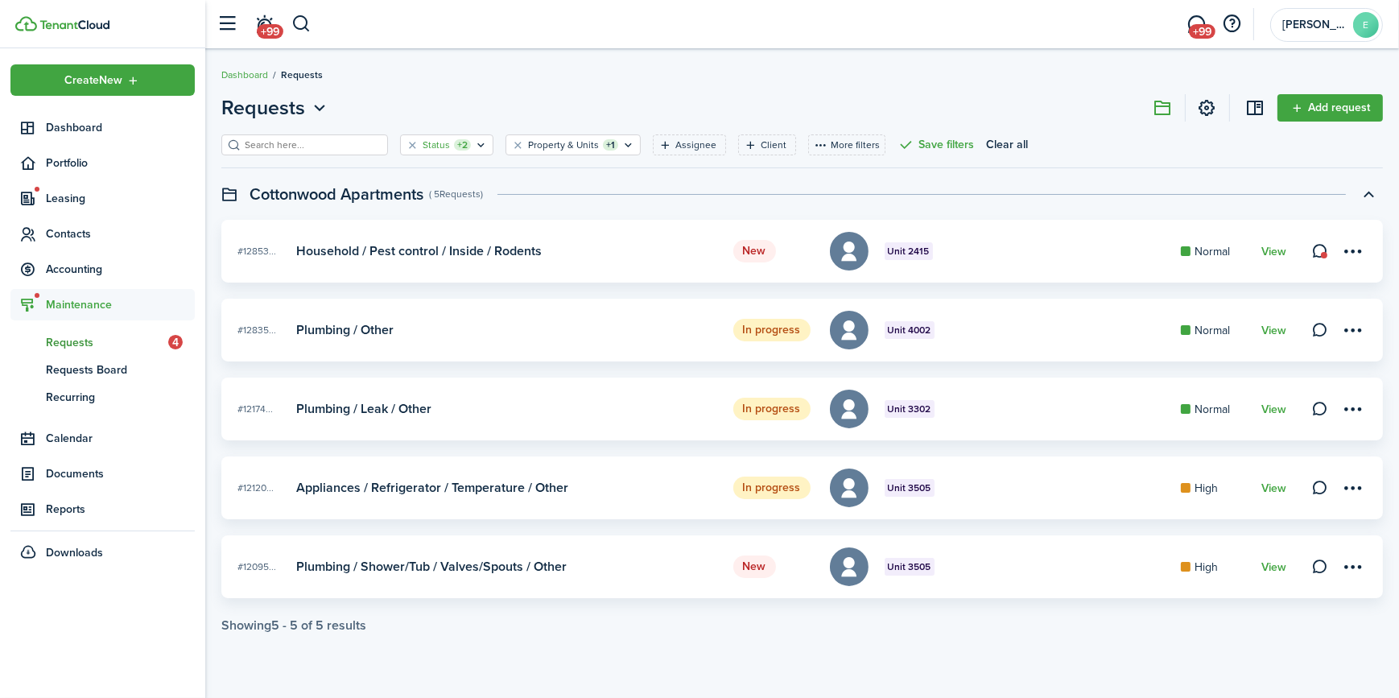
click at [422, 145] on filter-tag-label "Status" at bounding box center [435, 145] width 27 height 14
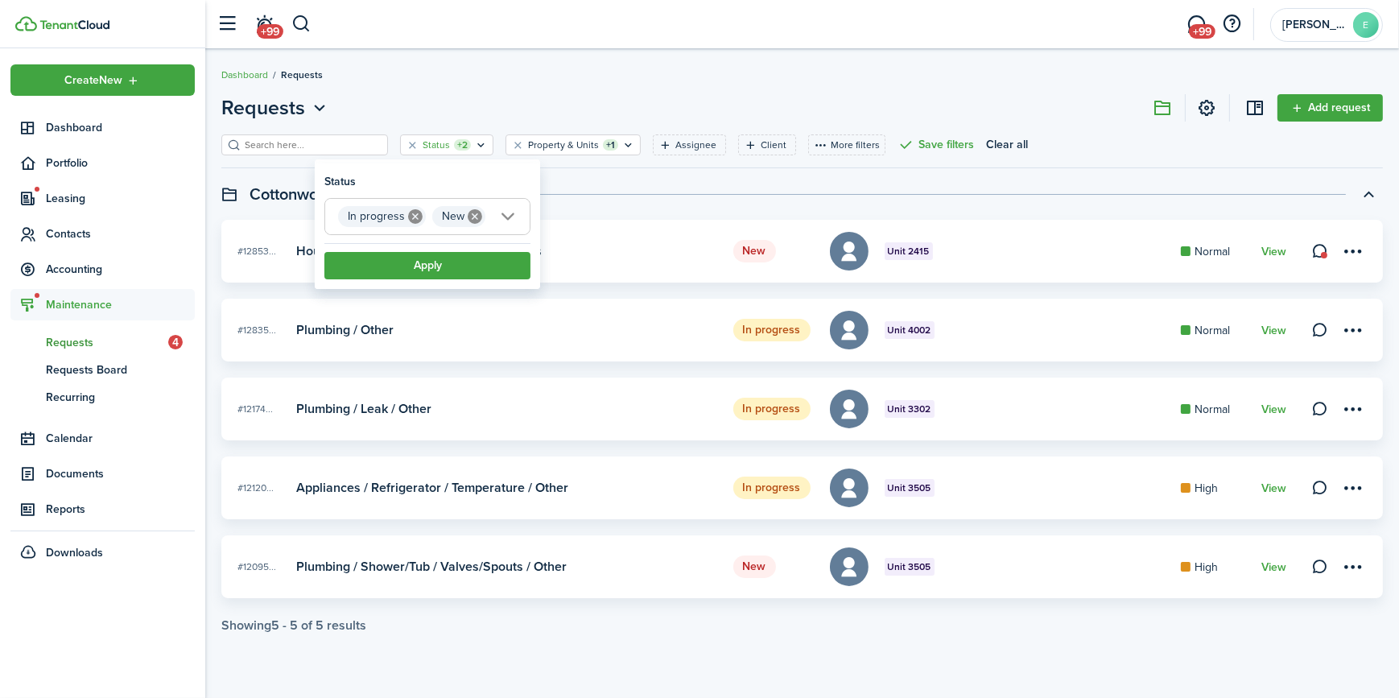
click at [507, 213] on span "In progress New" at bounding box center [427, 216] width 204 height 35
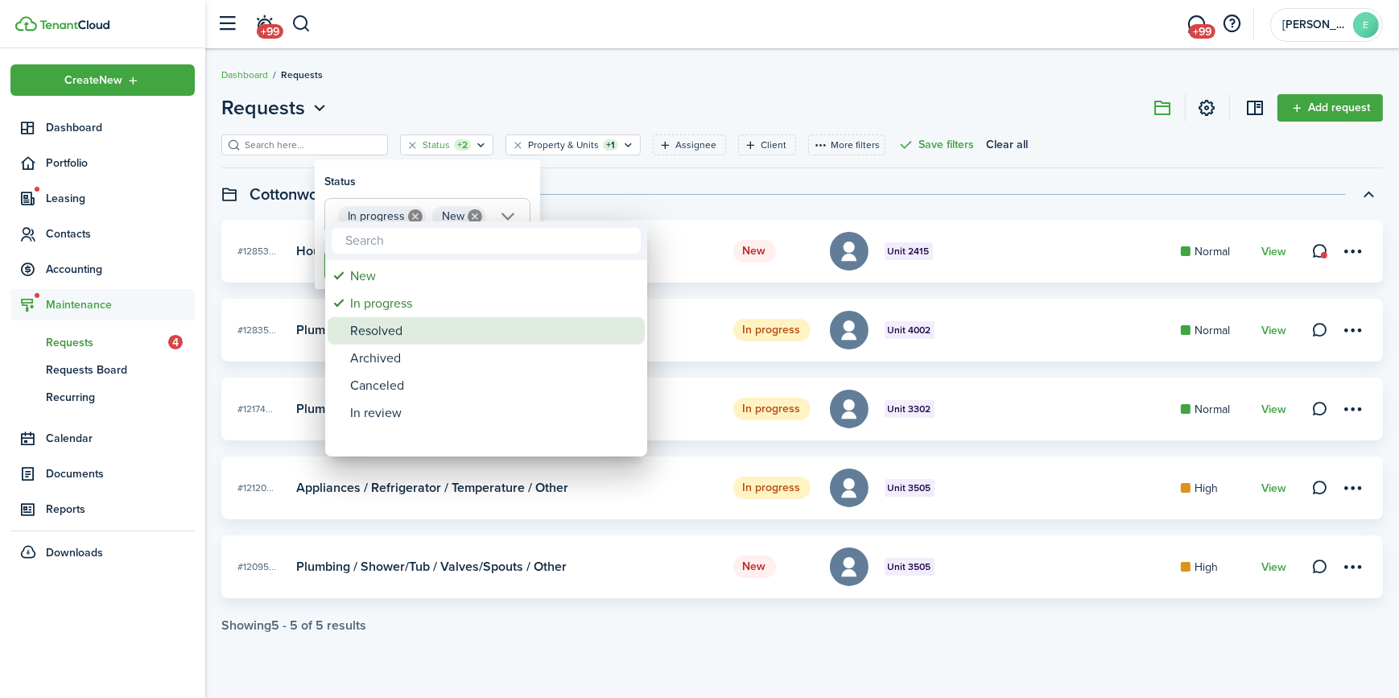
click at [443, 327] on div "Resolved" at bounding box center [492, 330] width 285 height 27
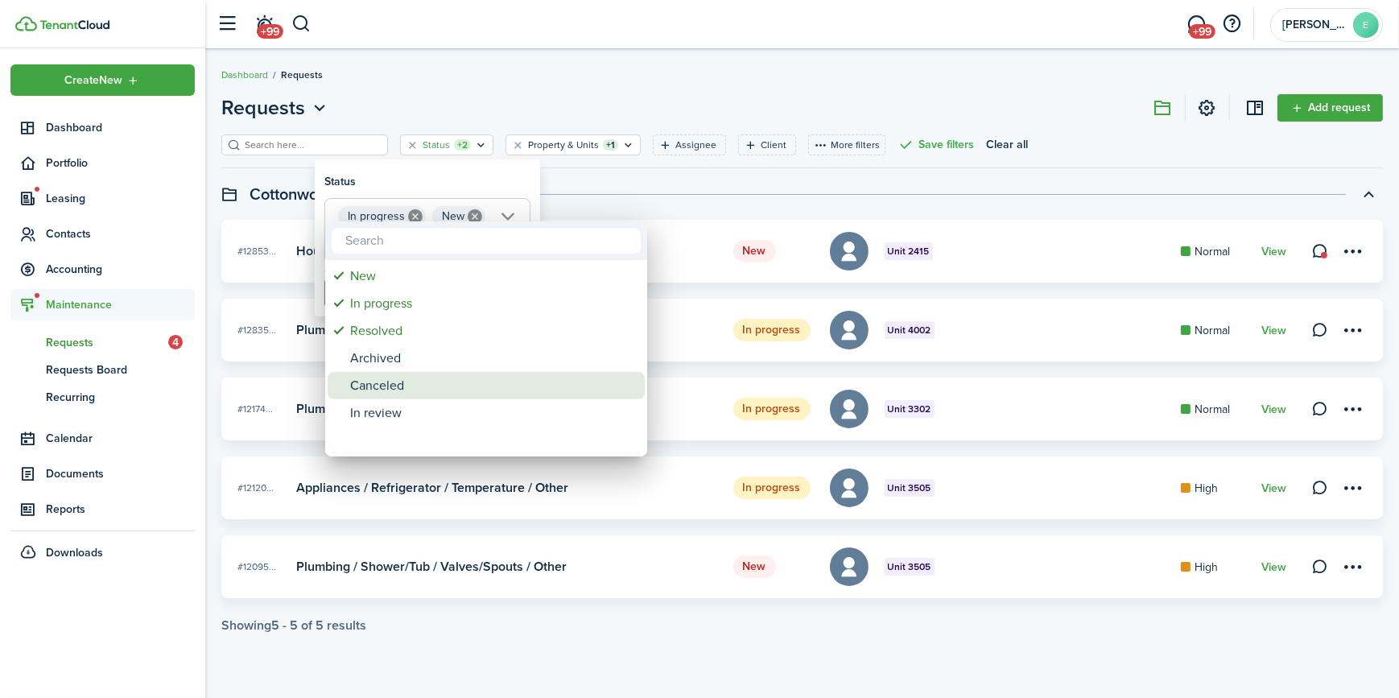
click at [444, 379] on div "Canceled" at bounding box center [492, 385] width 285 height 27
type input "In progress, New, Resolved, Canceled"
click at [621, 180] on div at bounding box center [699, 348] width 1656 height 955
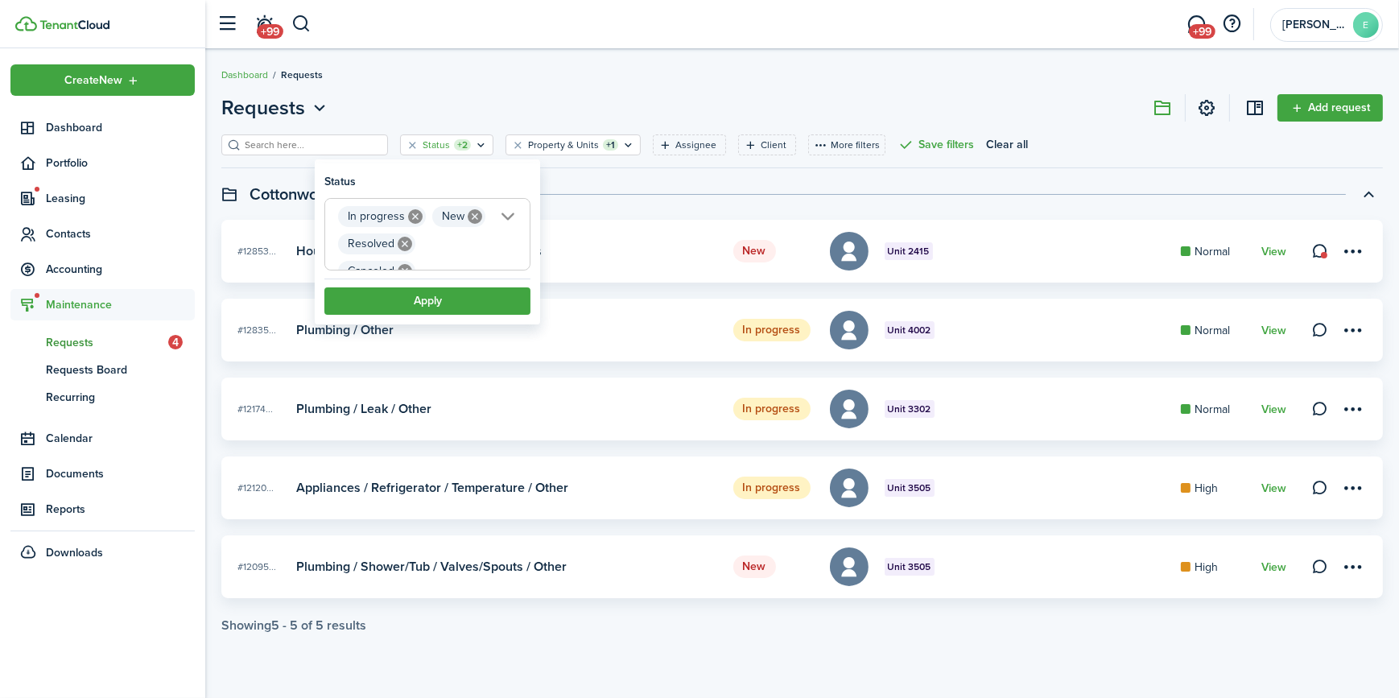
scroll to position [0, 36]
click at [467, 298] on button "Apply" at bounding box center [427, 300] width 206 height 27
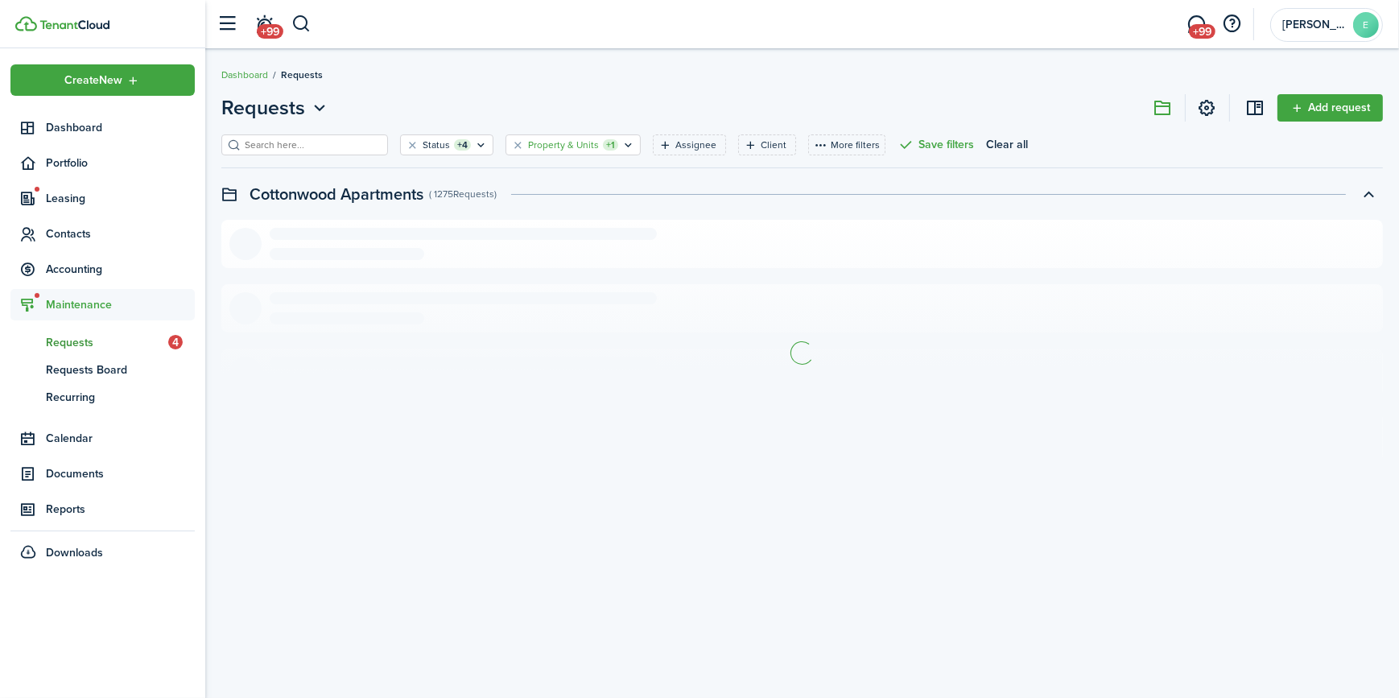
click at [528, 145] on filter-tag-label "Property & Units" at bounding box center [563, 145] width 71 height 14
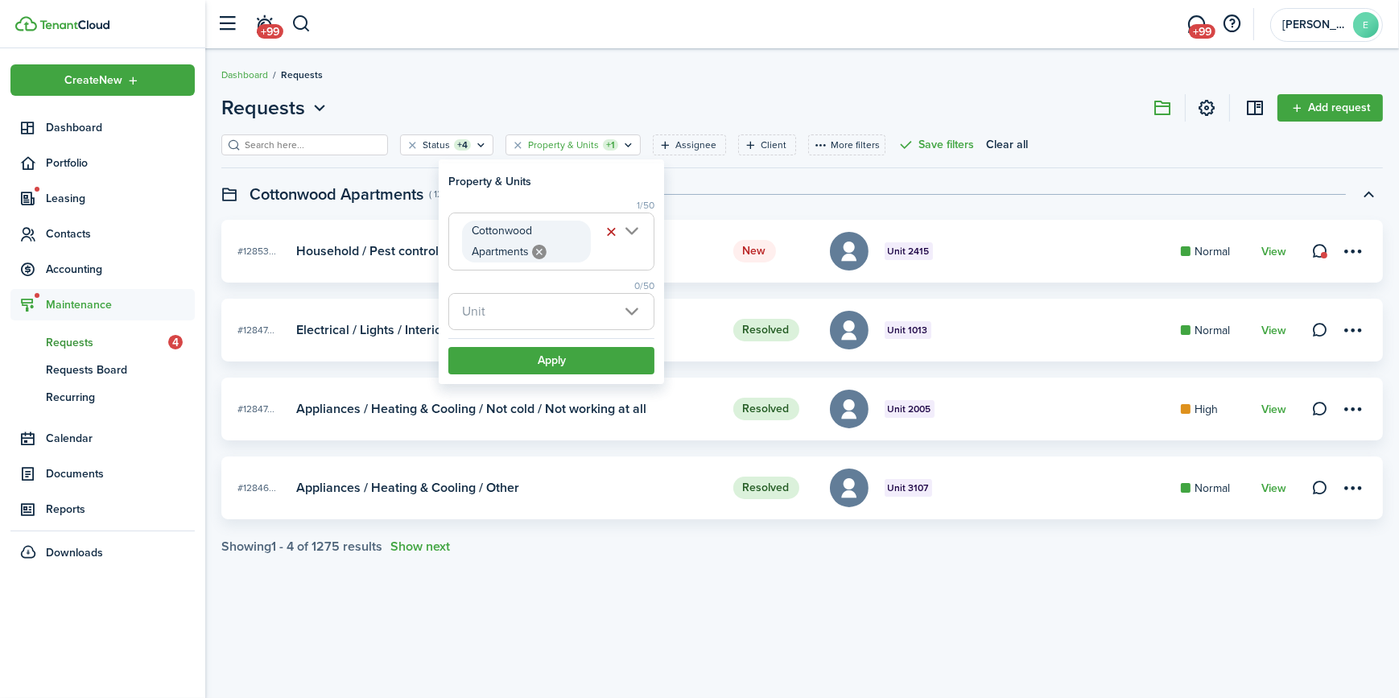
click at [507, 306] on span "Unit" at bounding box center [551, 311] width 204 height 35
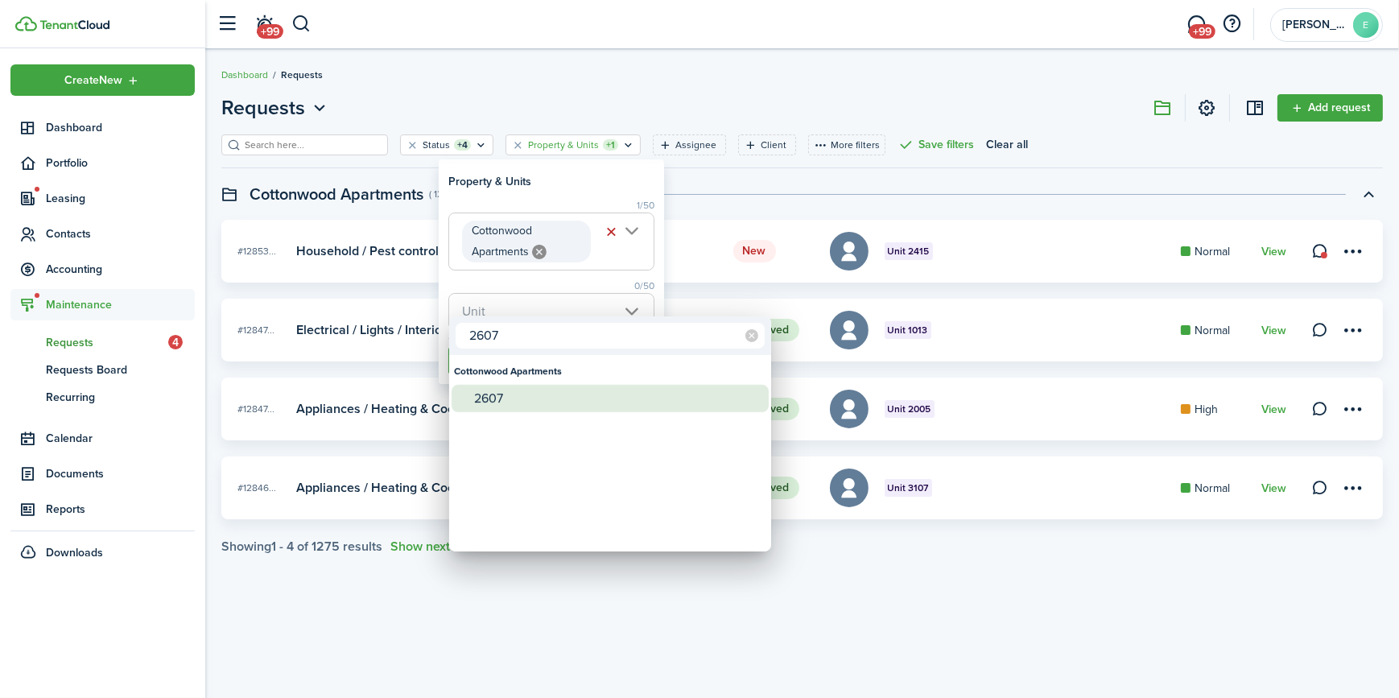
type input "2607"
click at [498, 398] on div "2607" at bounding box center [616, 398] width 285 height 27
type input "2607"
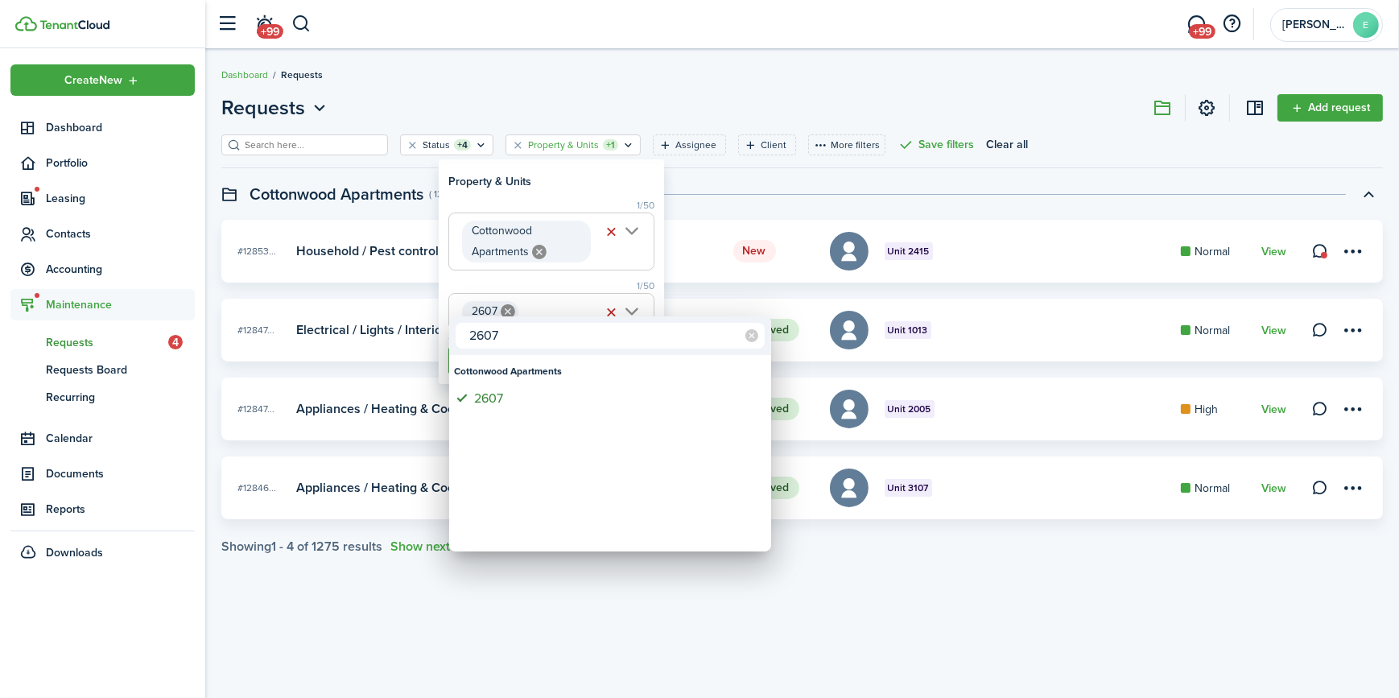
click at [531, 581] on div at bounding box center [699, 348] width 1656 height 955
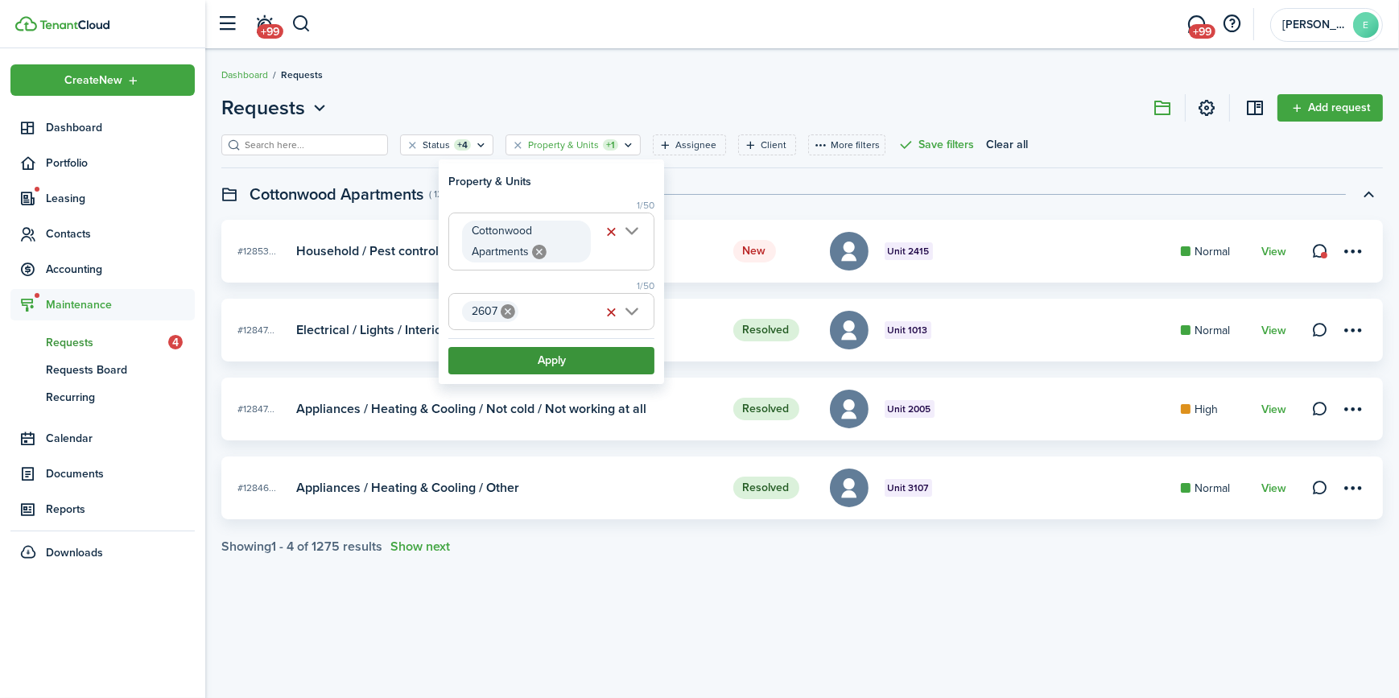
click at [530, 365] on button "Apply" at bounding box center [551, 360] width 206 height 27
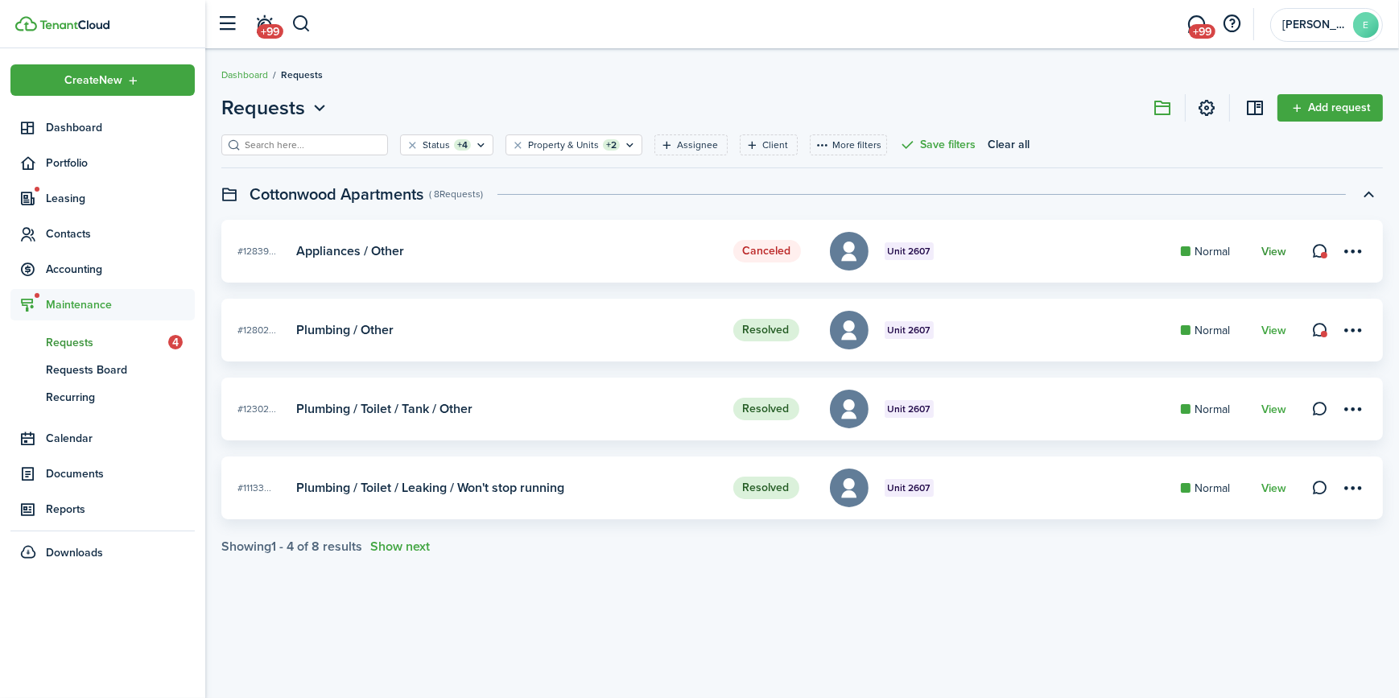
click at [1272, 251] on link "View" at bounding box center [1273, 251] width 25 height 13
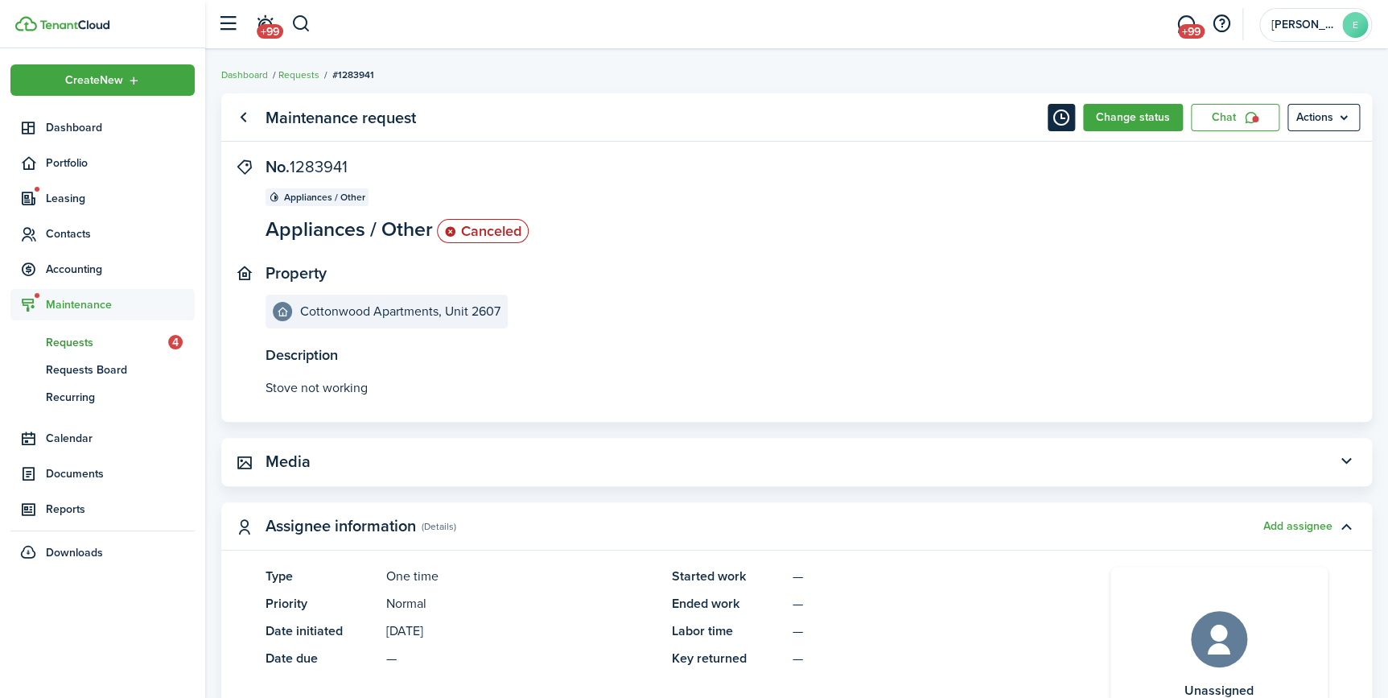
click at [1059, 116] on button "Timeline" at bounding box center [1061, 117] width 27 height 27
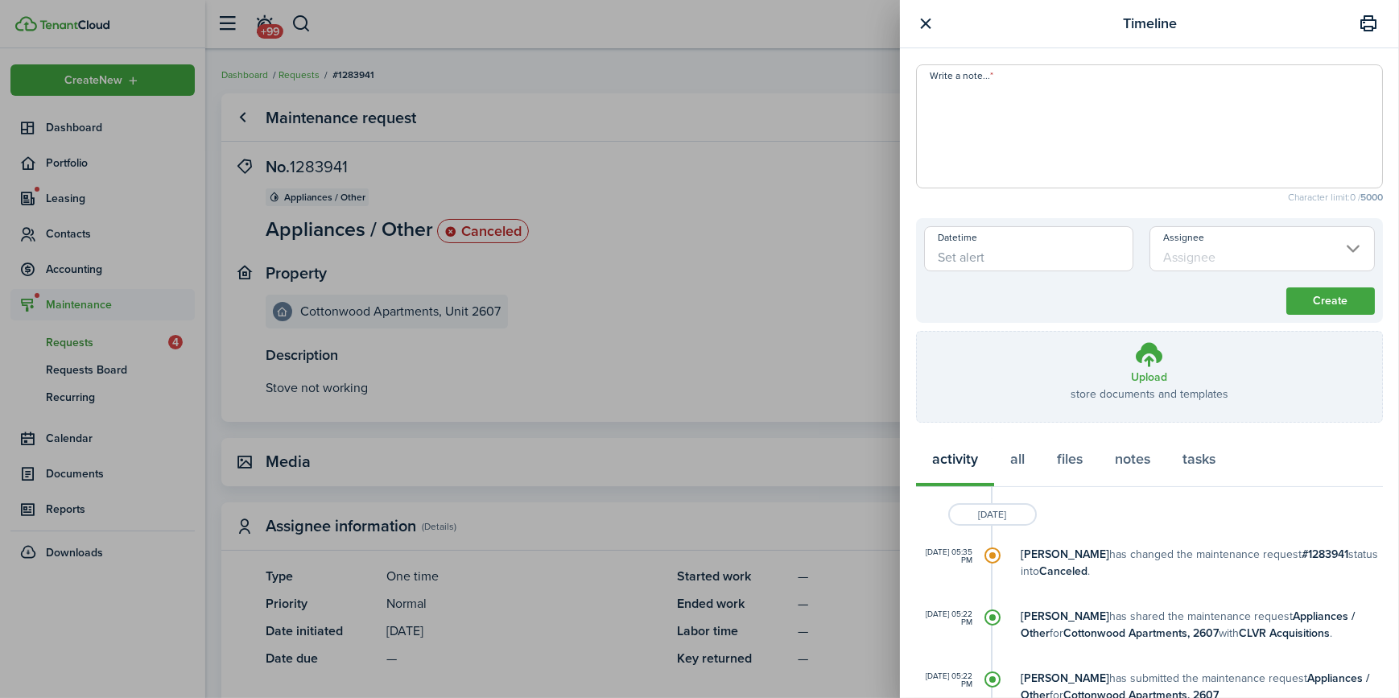
click at [946, 87] on textarea "Write a note..." at bounding box center [1149, 131] width 465 height 97
type textarea "Tenant canceled because it was only the bulb and she replaced it."
click at [1320, 298] on button "Create" at bounding box center [1330, 300] width 89 height 27
